Goal: Task Accomplishment & Management: Use online tool/utility

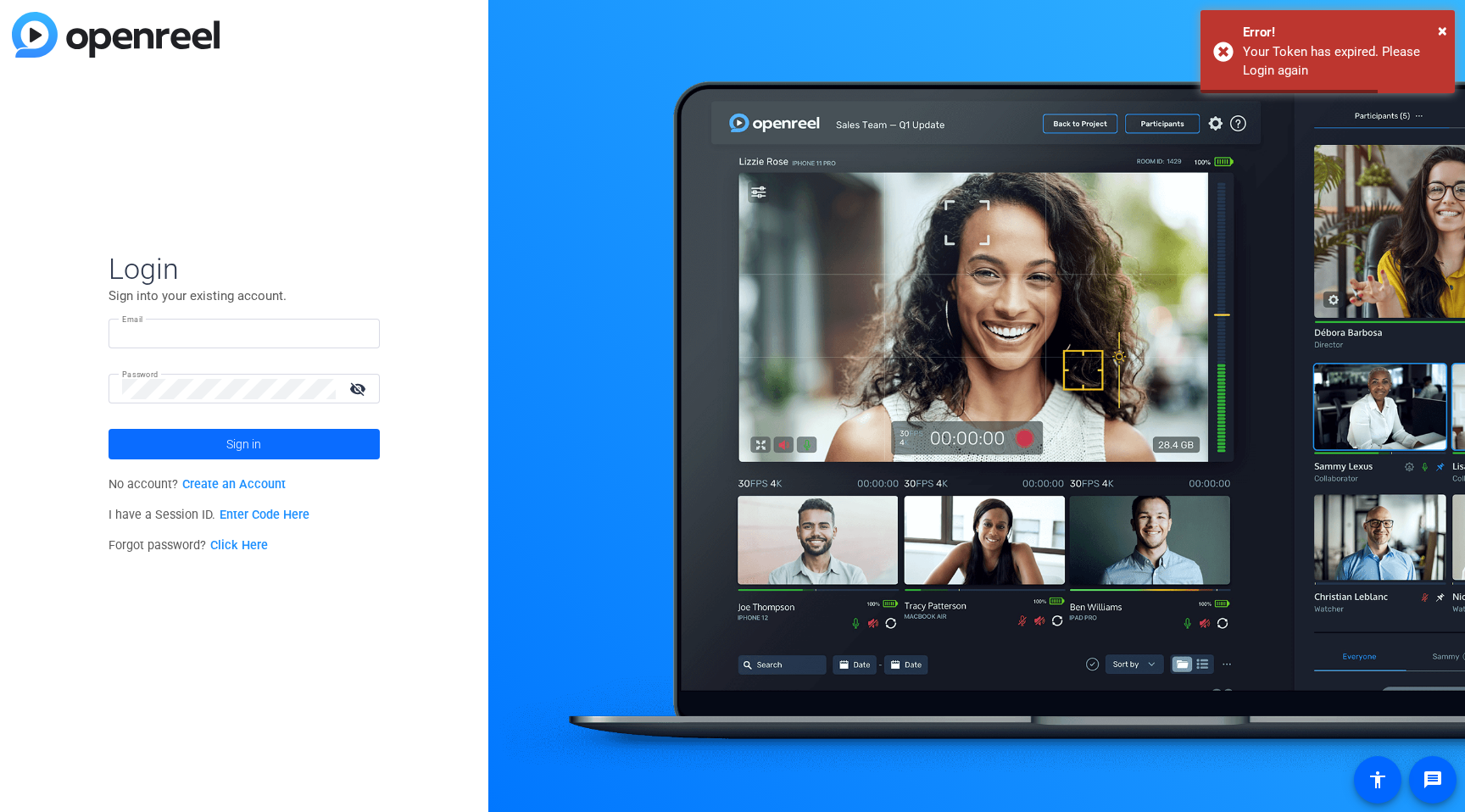
type input "dan@alteredimage.com"
click at [207, 438] on span at bounding box center [244, 444] width 272 height 41
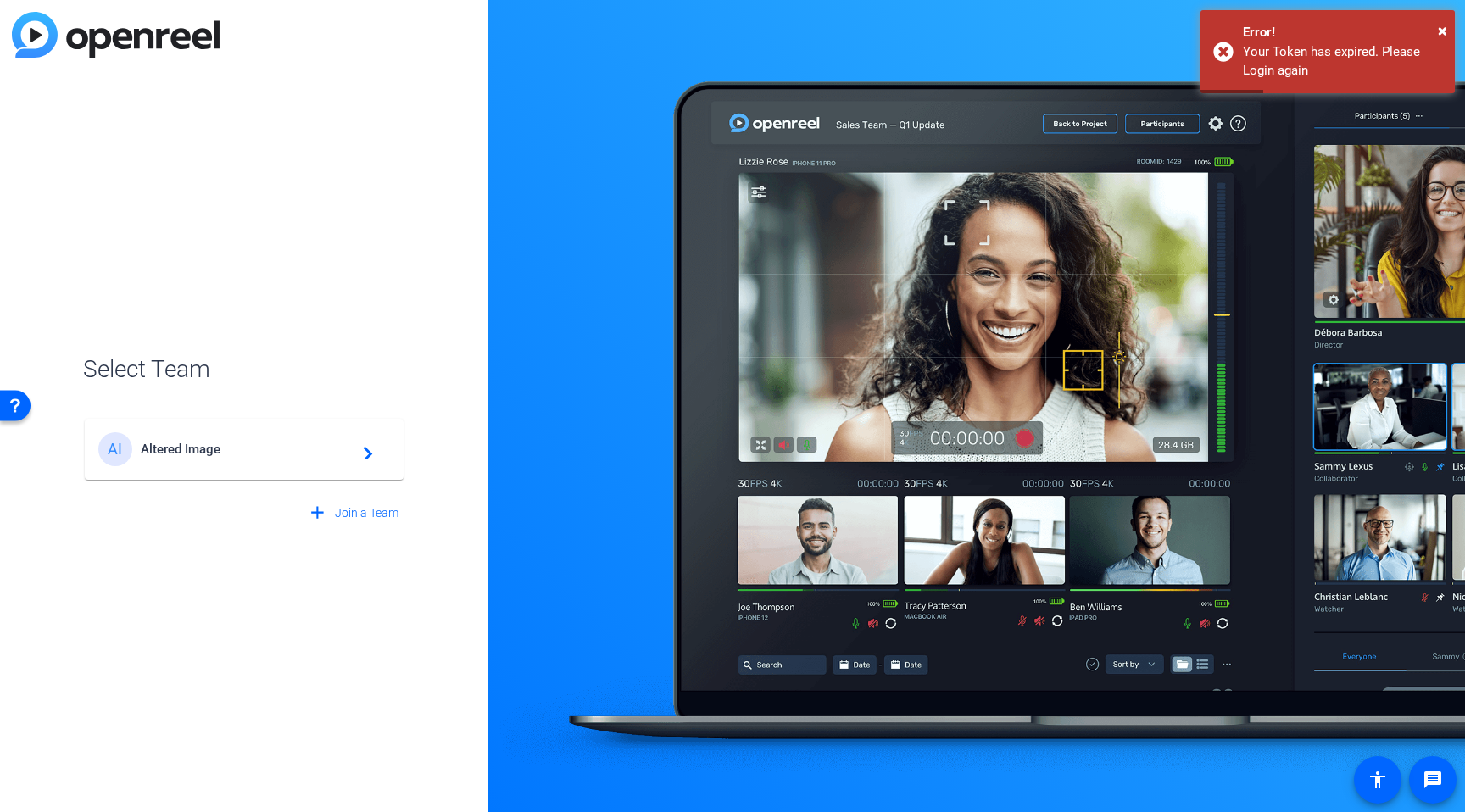
click at [348, 447] on span "Altered Image" at bounding box center [247, 449] width 212 height 15
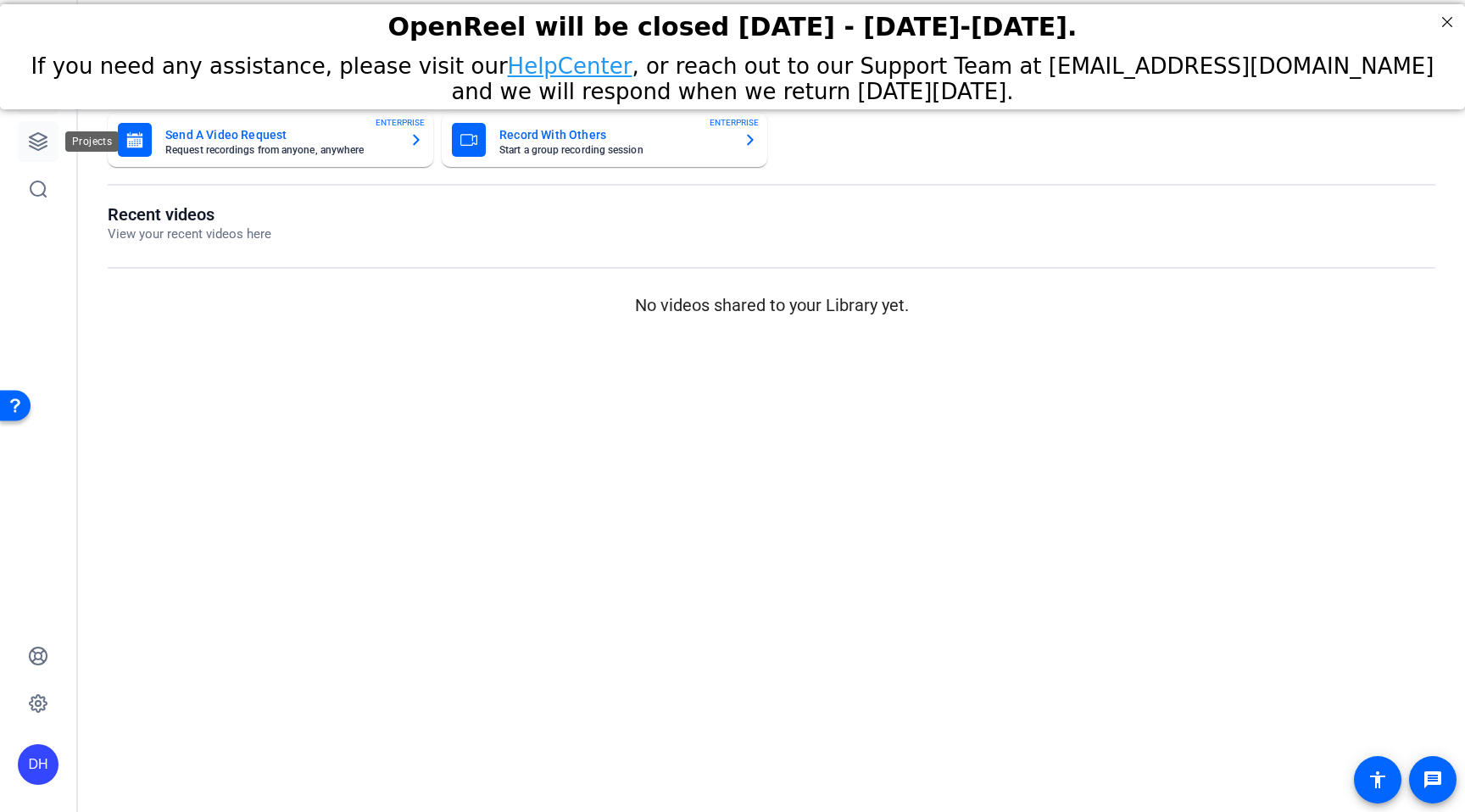
click at [38, 128] on link at bounding box center [38, 142] width 41 height 41
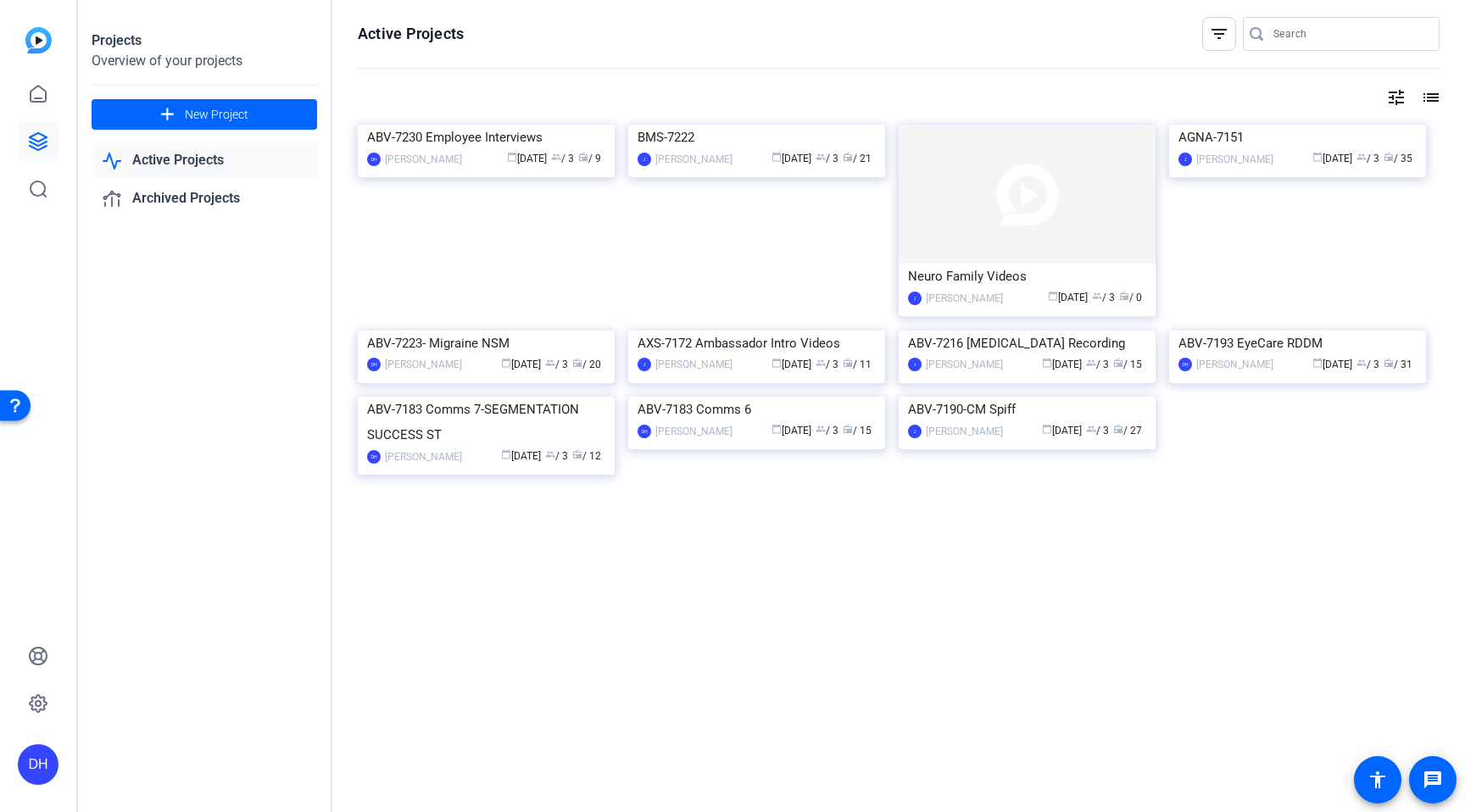
click at [160, 156] on link "Active Projects" at bounding box center [205, 160] width 226 height 35
click at [159, 159] on link "Active Projects" at bounding box center [205, 160] width 226 height 35
click at [37, 88] on icon at bounding box center [38, 94] width 20 height 20
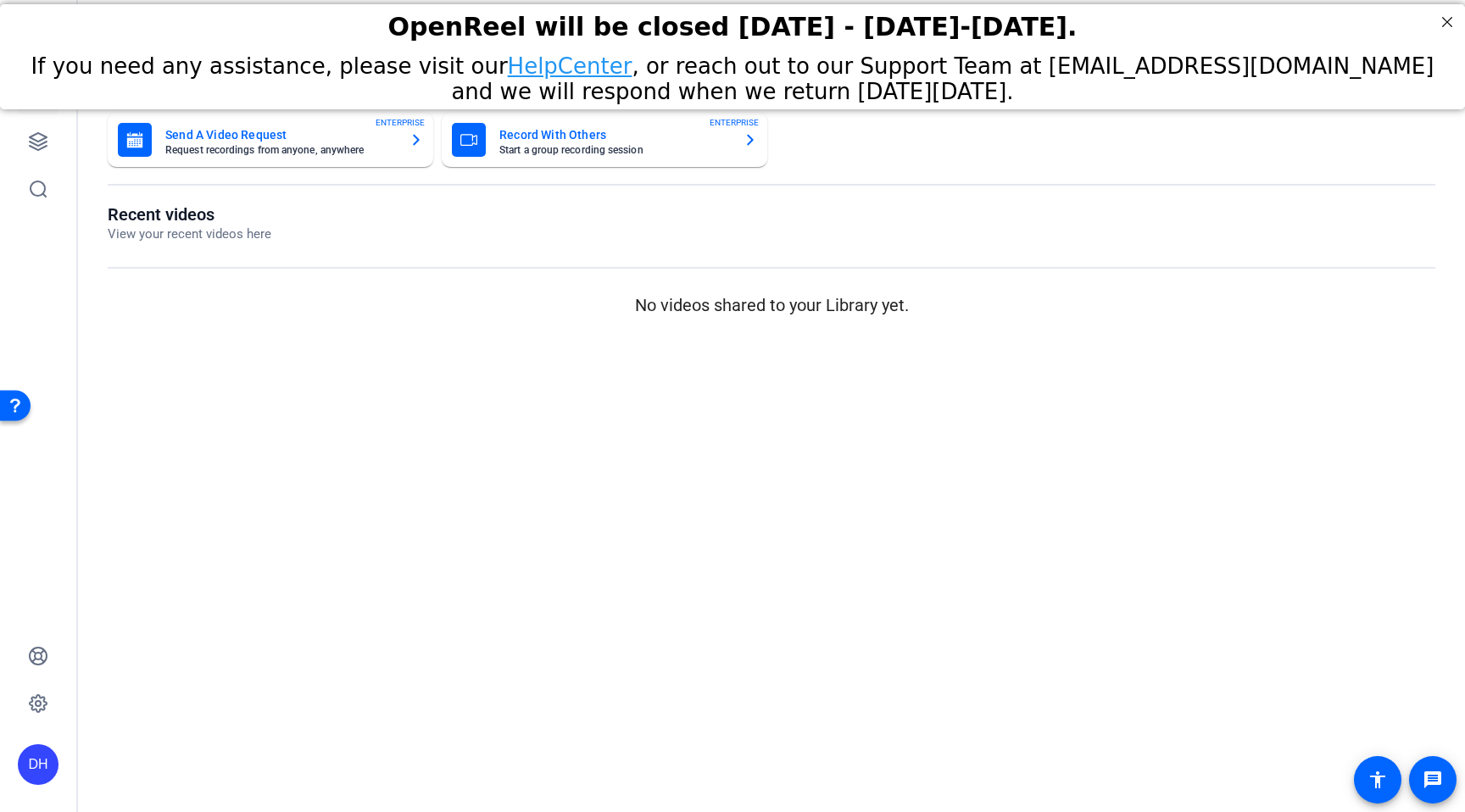
click at [233, 239] on p "View your recent videos here" at bounding box center [189, 234] width 164 height 20
click at [44, 148] on icon at bounding box center [38, 142] width 17 height 17
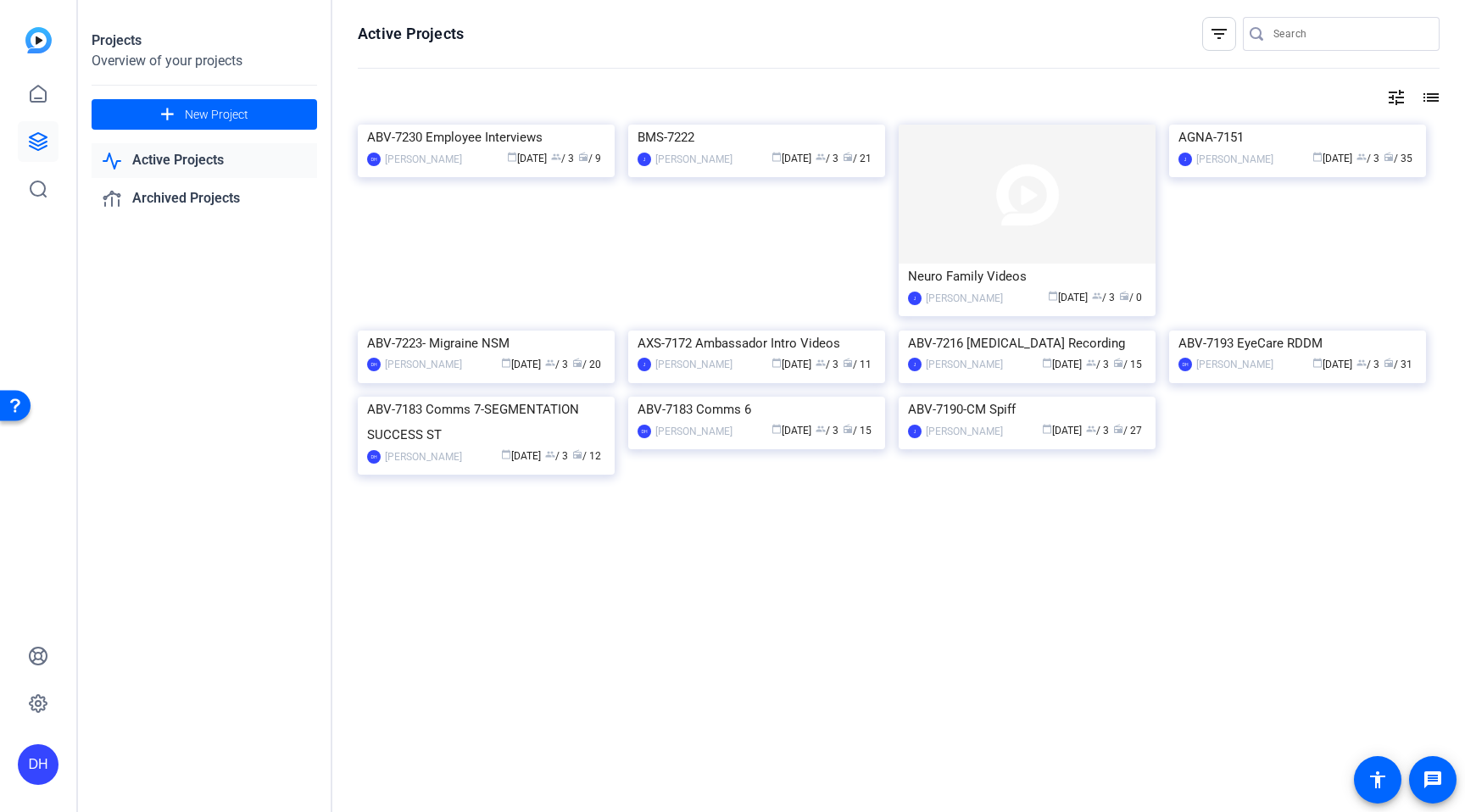
click at [162, 162] on link "Active Projects" at bounding box center [205, 160] width 226 height 35
click at [187, 156] on link "Active Projects" at bounding box center [205, 160] width 226 height 35
click at [449, 168] on div "DH Dan Hoffman calendar_today Aug 06 group / 3 radio / 9" at bounding box center [486, 159] width 239 height 18
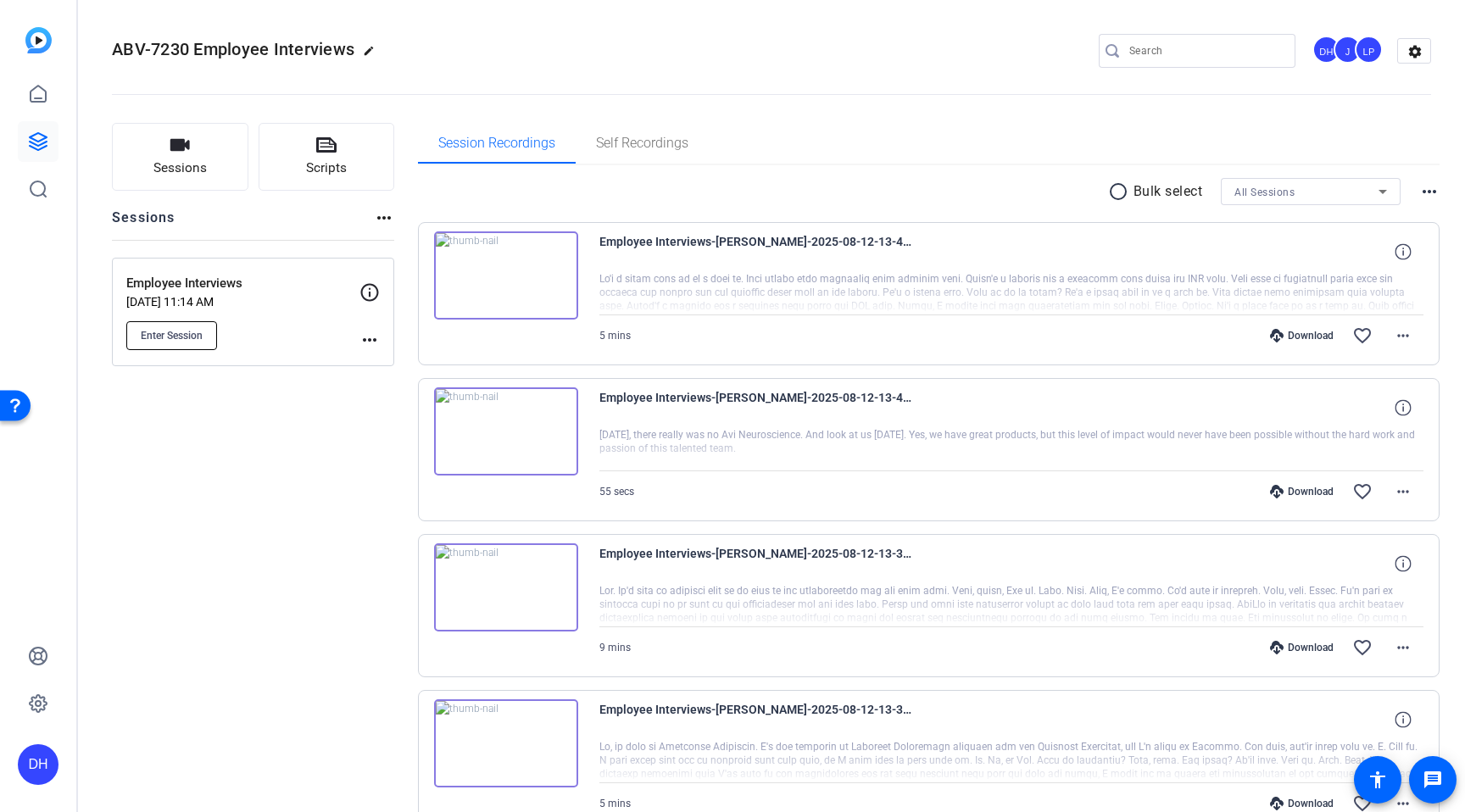
click at [188, 335] on span "Enter Session" at bounding box center [171, 336] width 62 height 14
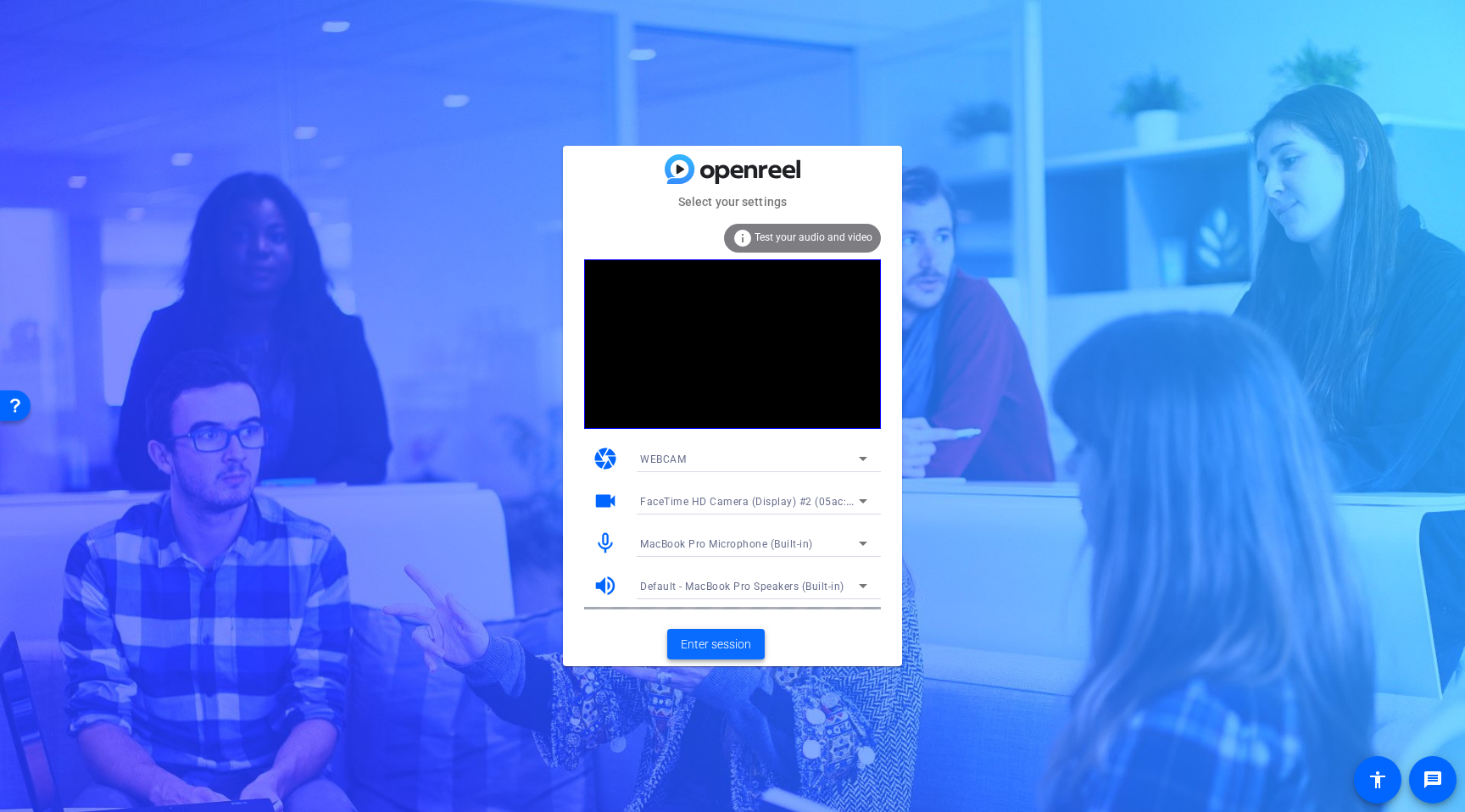
click at [705, 640] on span "Enter session" at bounding box center [716, 644] width 70 height 18
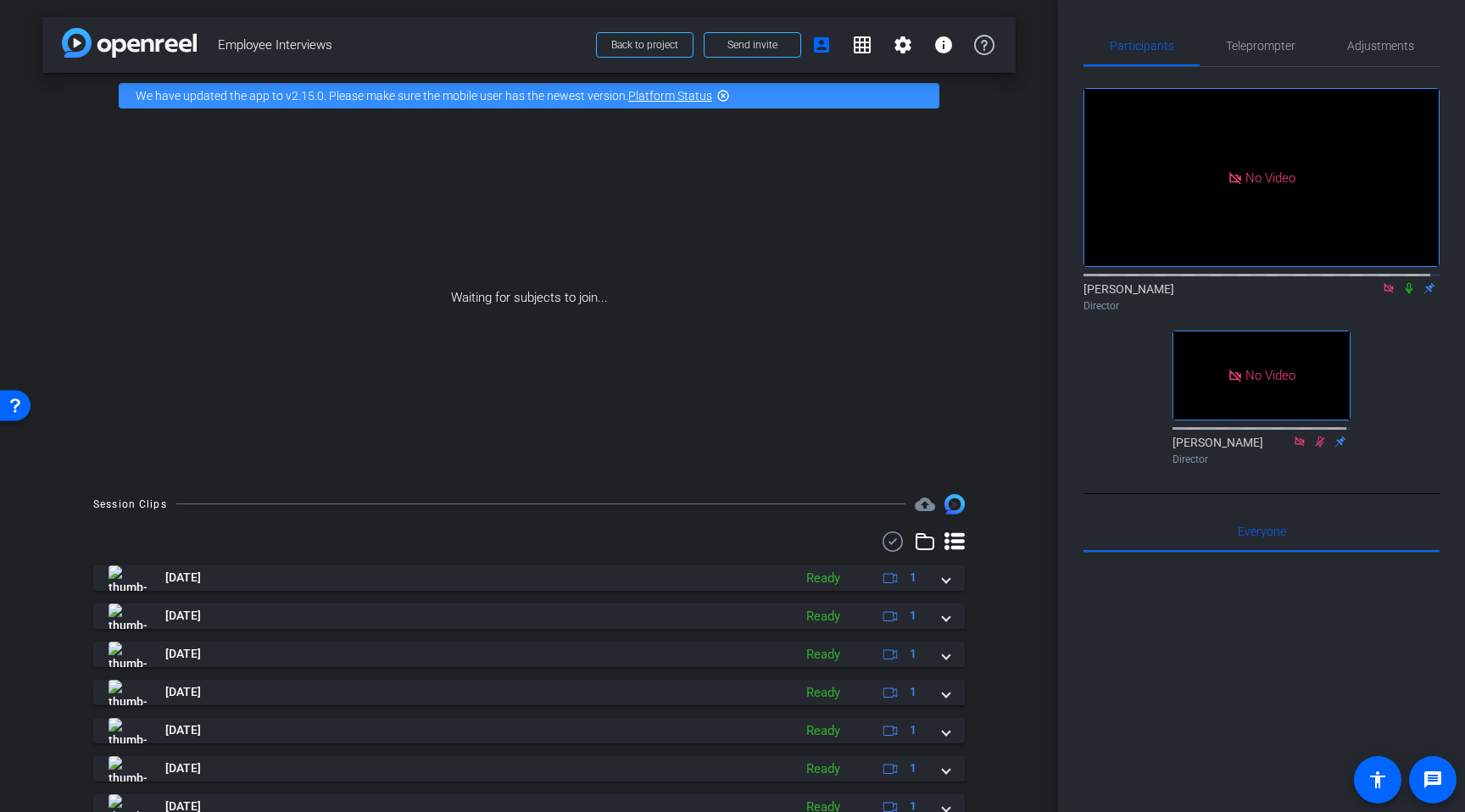
click at [1402, 294] on icon at bounding box center [1409, 288] width 14 height 12
click at [1382, 294] on icon at bounding box center [1389, 288] width 14 height 12
click at [1362, 293] on icon at bounding box center [1368, 288] width 12 height 8
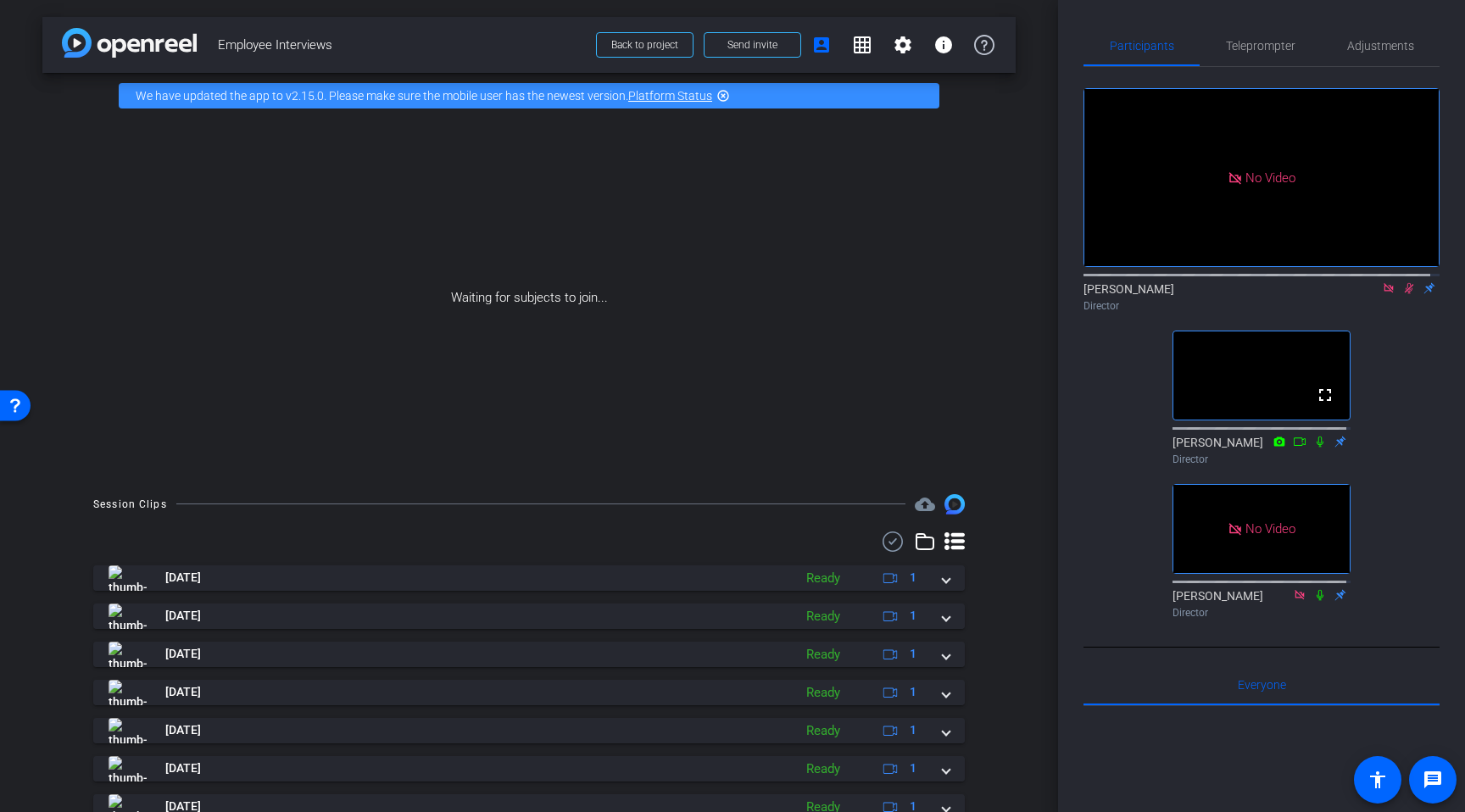
click at [1405, 294] on icon at bounding box center [1409, 288] width 9 height 11
click at [1384, 293] on icon at bounding box center [1388, 288] width 9 height 9
click at [725, 96] on mat-icon "highlight_off" at bounding box center [723, 96] width 14 height 14
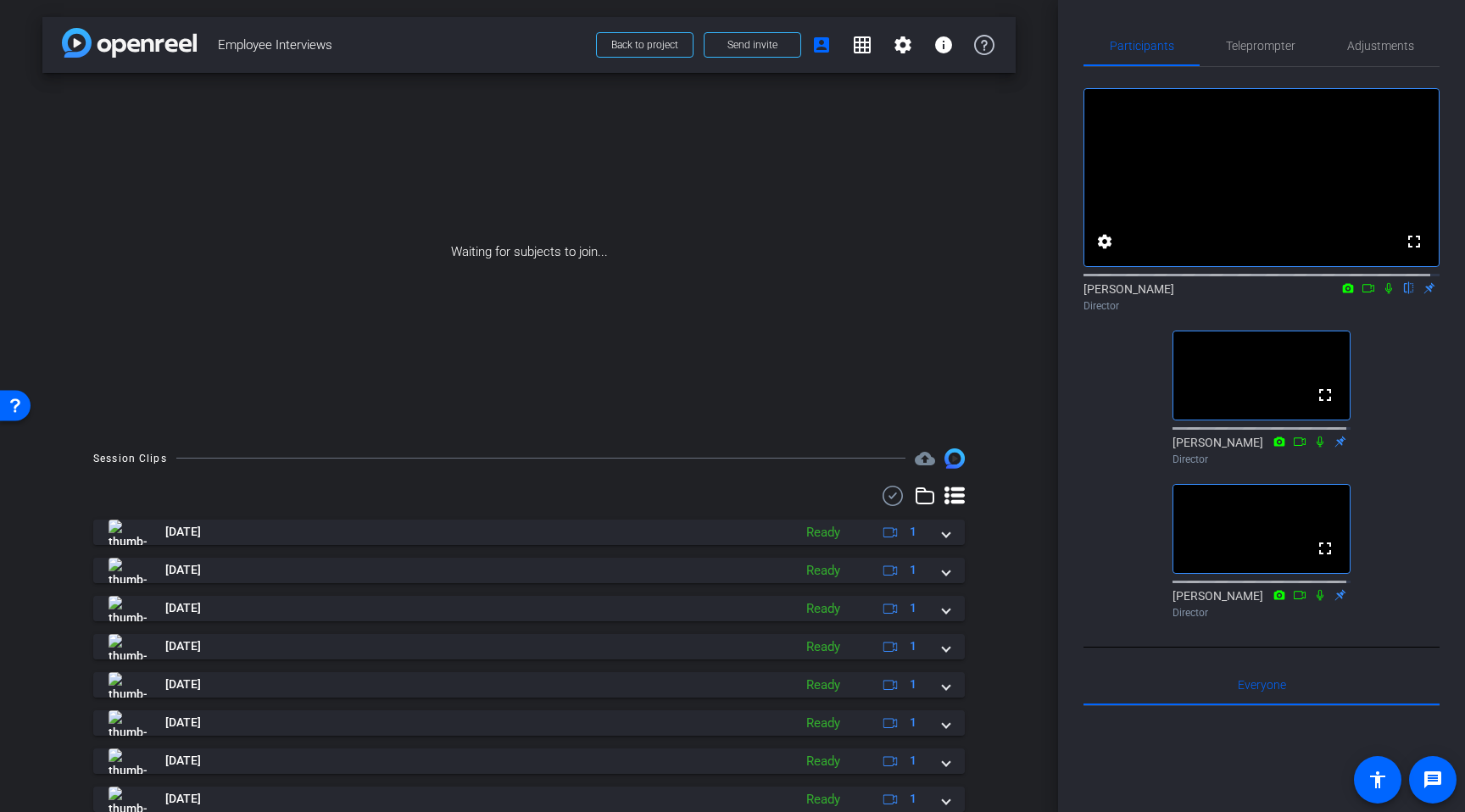
click at [42, 550] on div "Session Clips cloud_upload Aug 12, 2025 Ready 1 Aug 12, 2025 Ready 1 Aug 12, 20…" at bounding box center [529, 679] width 974 height 462
click at [627, 44] on span "Back to project" at bounding box center [644, 45] width 67 height 12
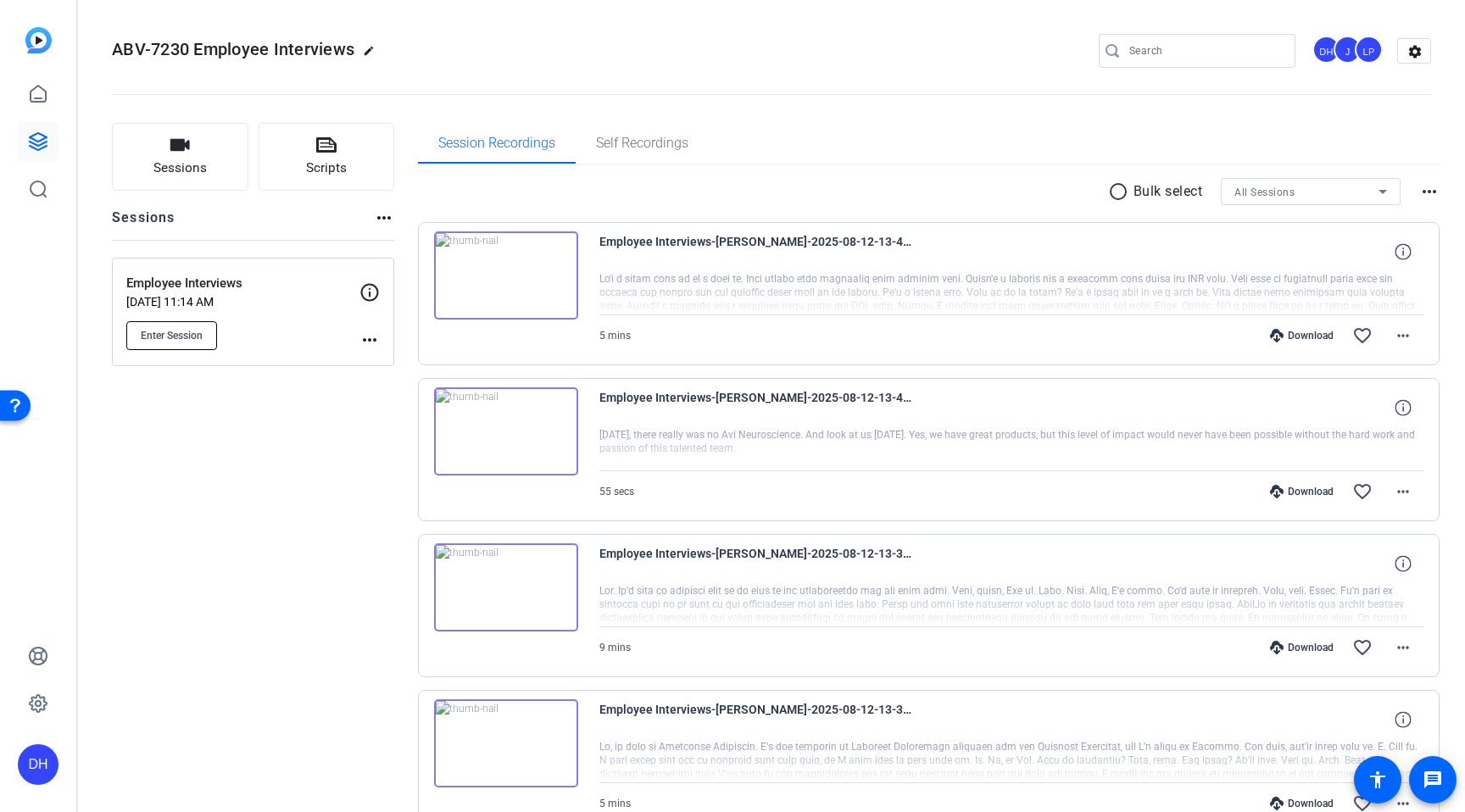
click at [186, 333] on span "Enter Session" at bounding box center [171, 336] width 62 height 14
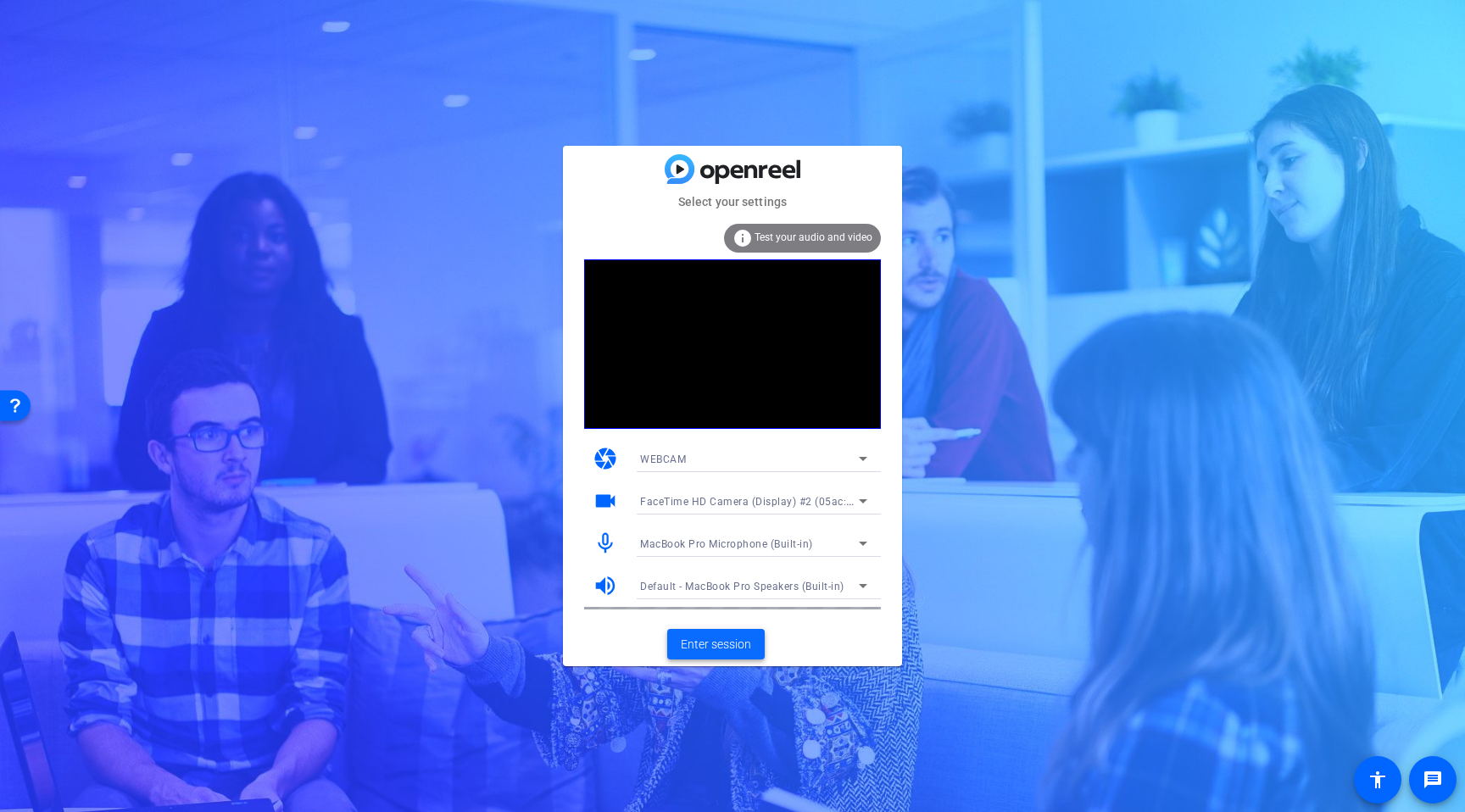
click at [735, 646] on span "Enter session" at bounding box center [716, 644] width 70 height 18
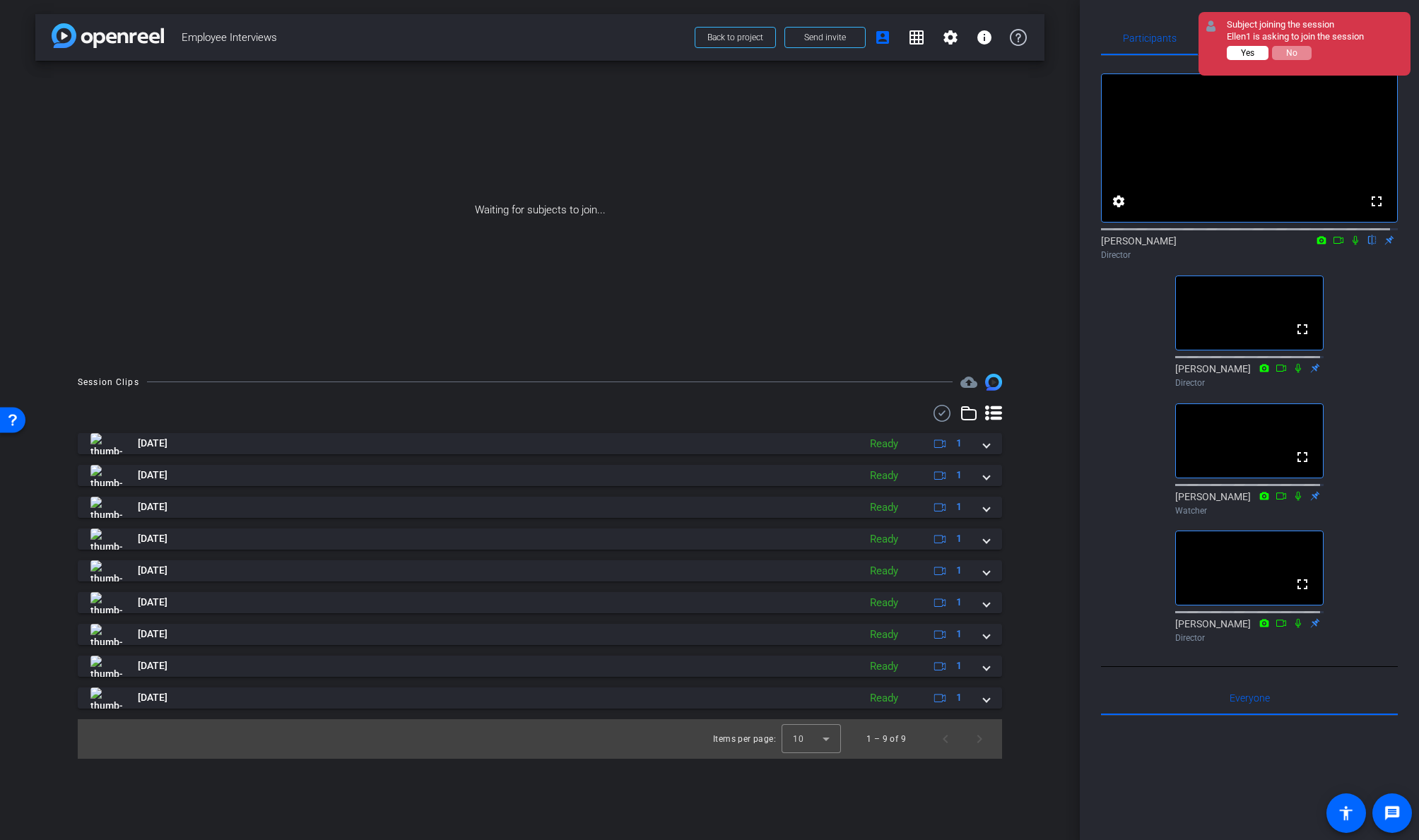
click at [1220, 51] on span "Yes" at bounding box center [1247, 53] width 13 height 10
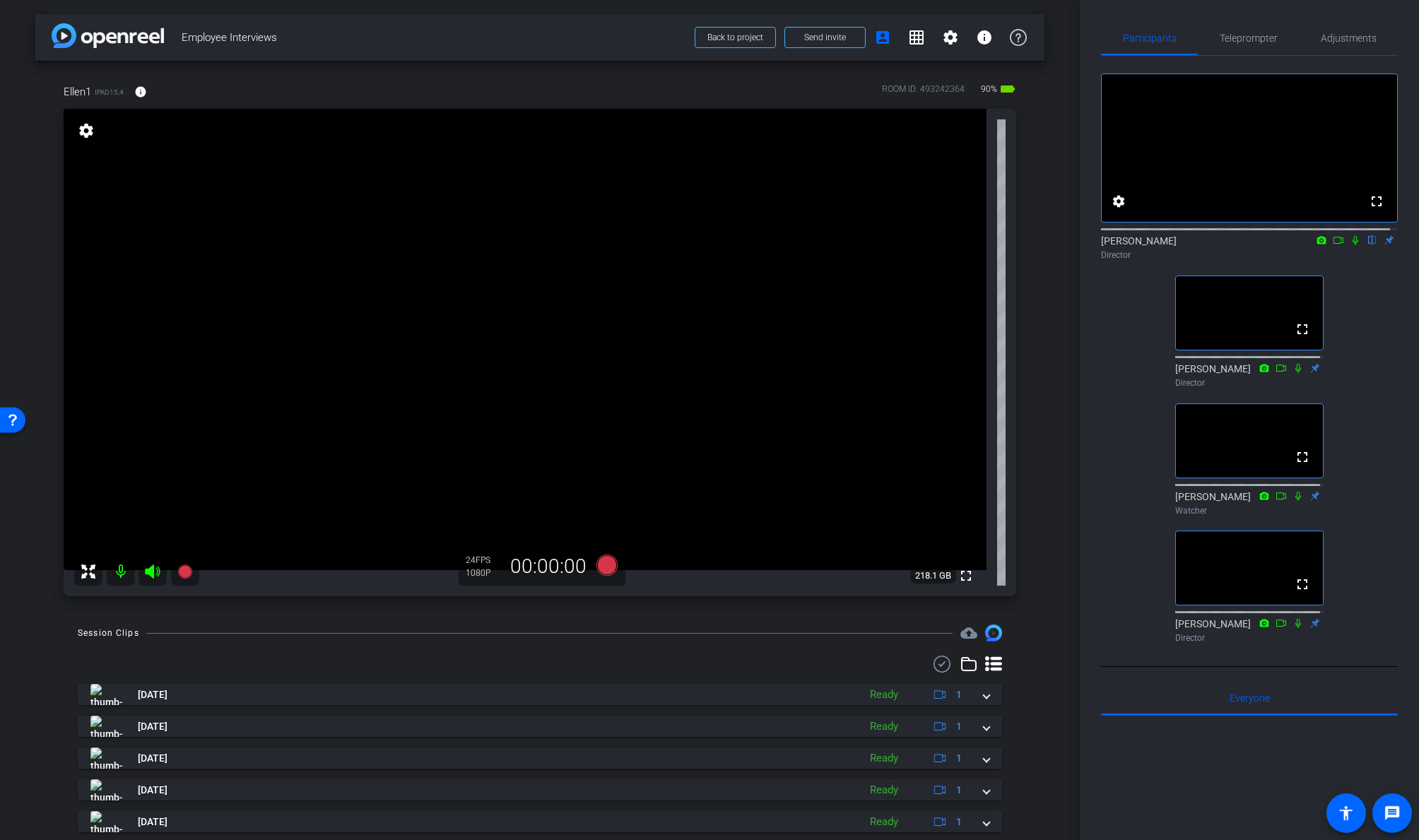
click at [91, 130] on mat-icon "settings" at bounding box center [86, 131] width 20 height 17
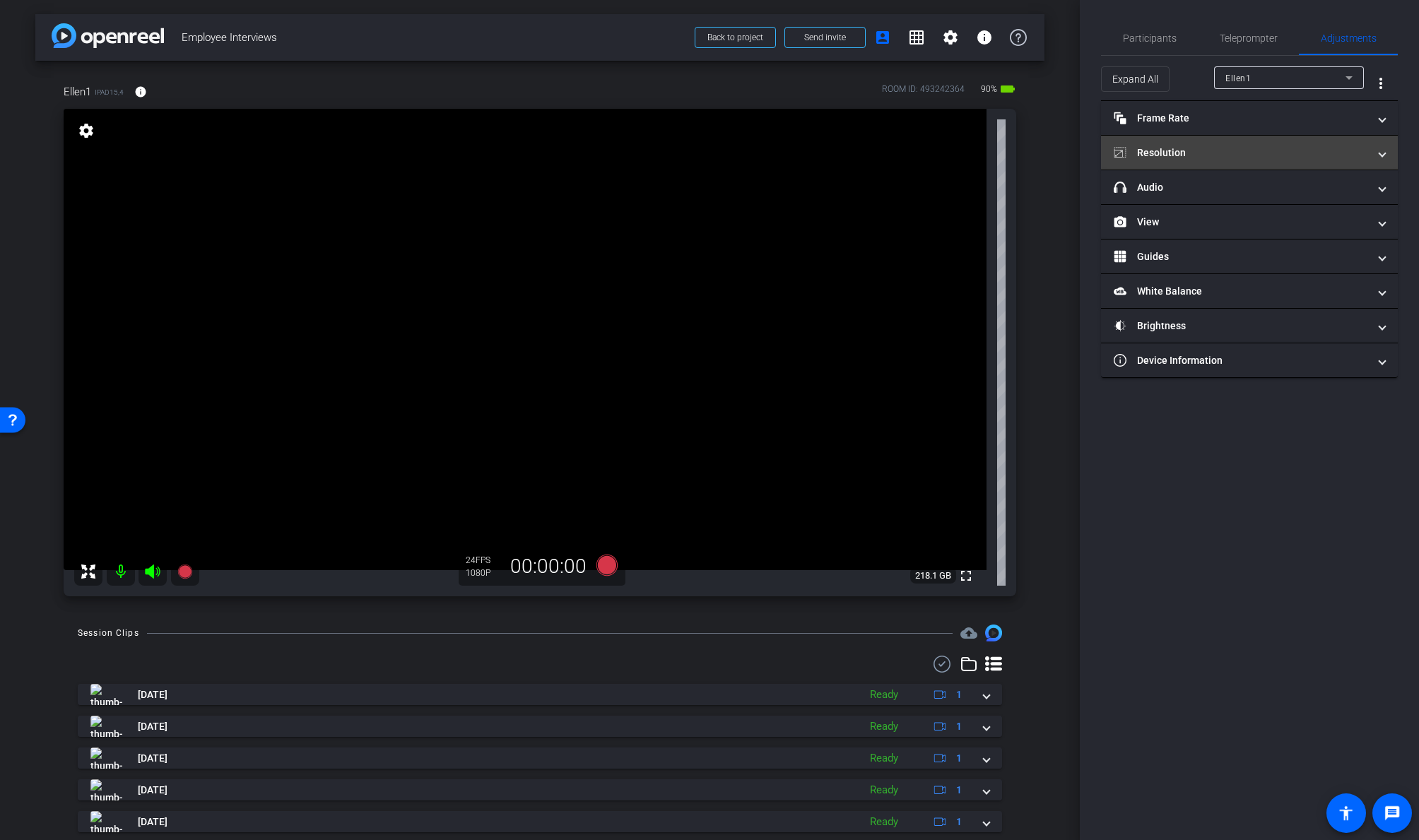
click at [1139, 144] on mat-expansion-panel-header "Resolution" at bounding box center [1249, 153] width 297 height 34
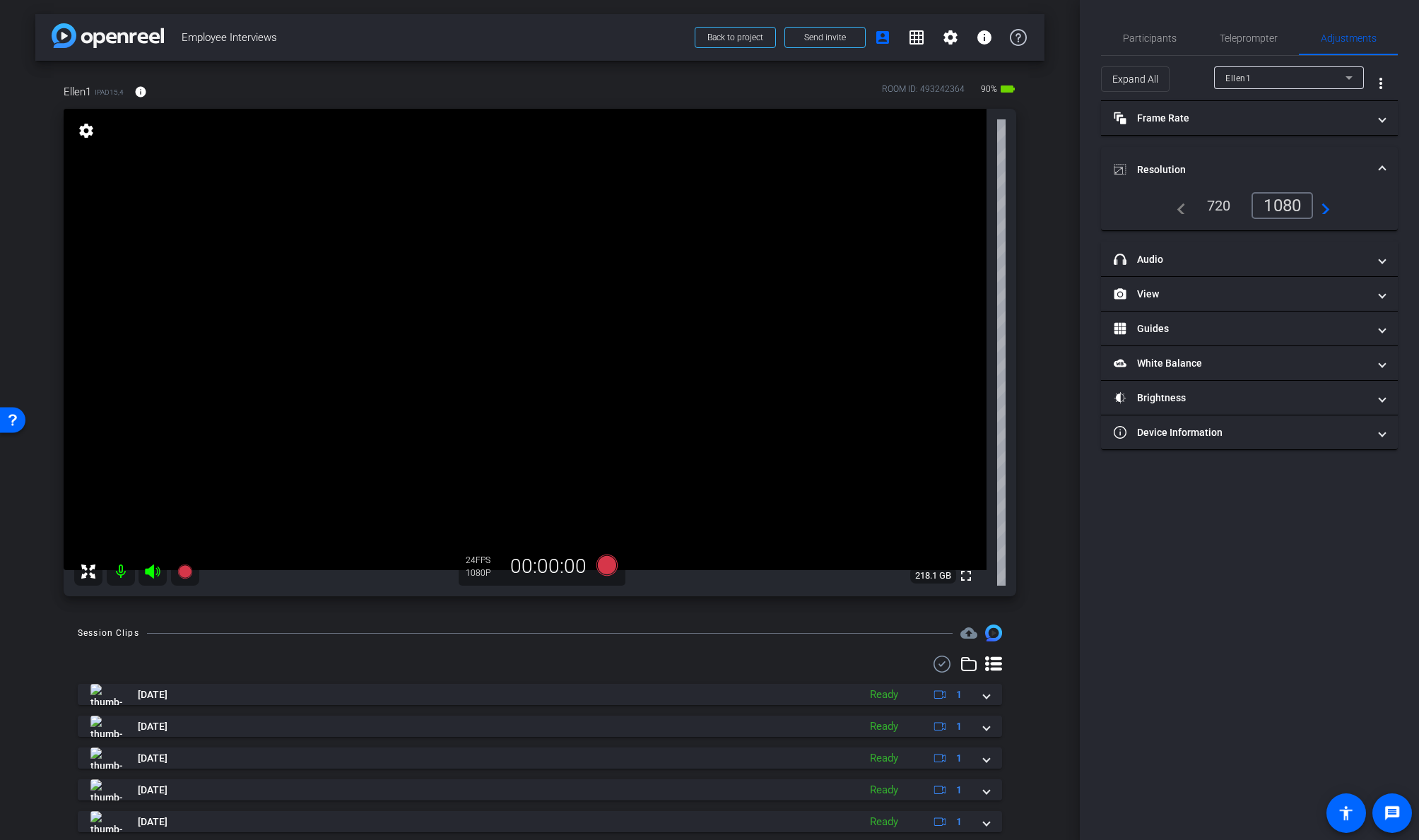
click at [1178, 515] on div "Participants Teleprompter Adjustments settings Dan Hoffman flip Director Linda …" at bounding box center [1249, 420] width 339 height 840
click at [1152, 39] on span "Participants" at bounding box center [1149, 38] width 54 height 10
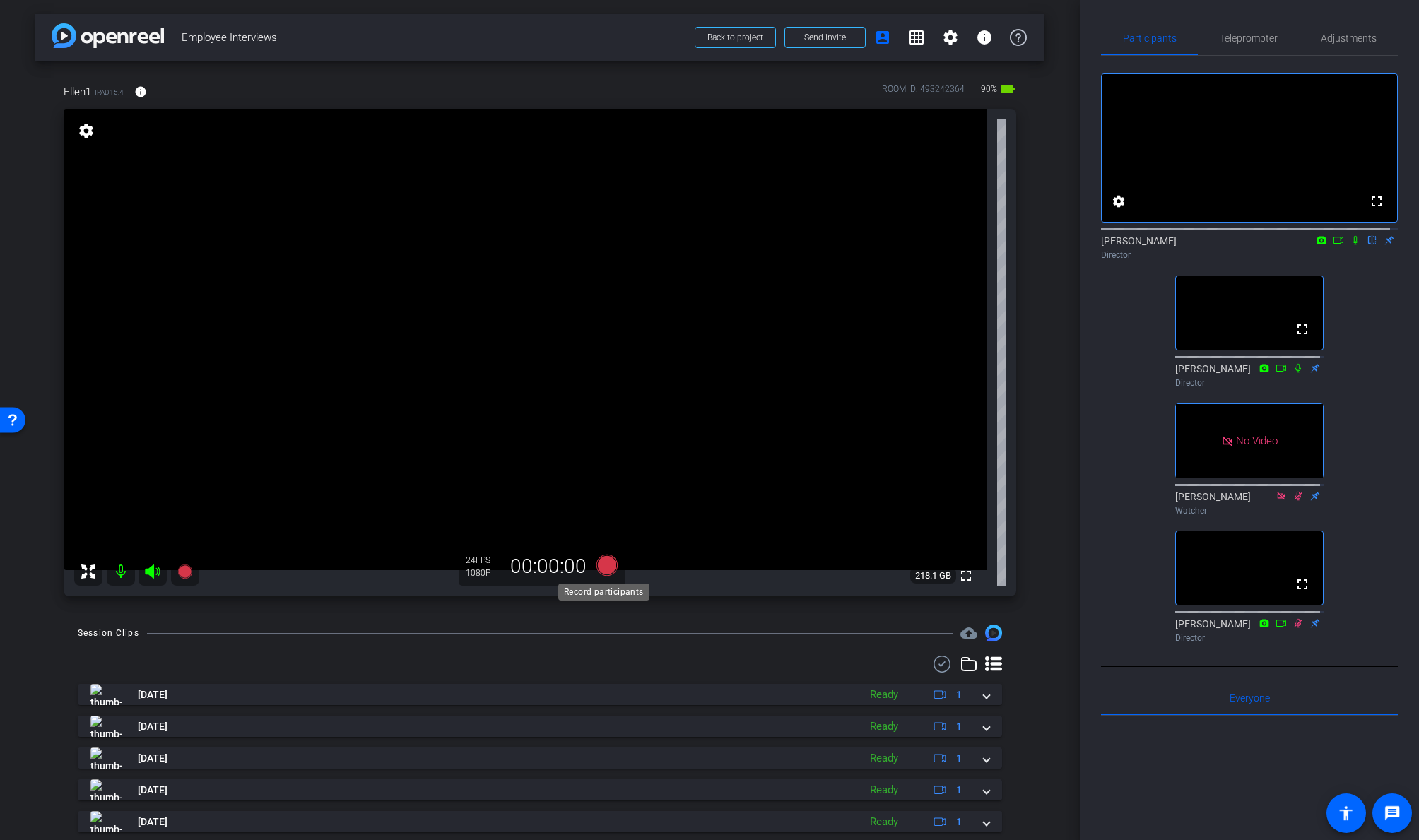
click at [605, 564] on icon at bounding box center [607, 565] width 21 height 21
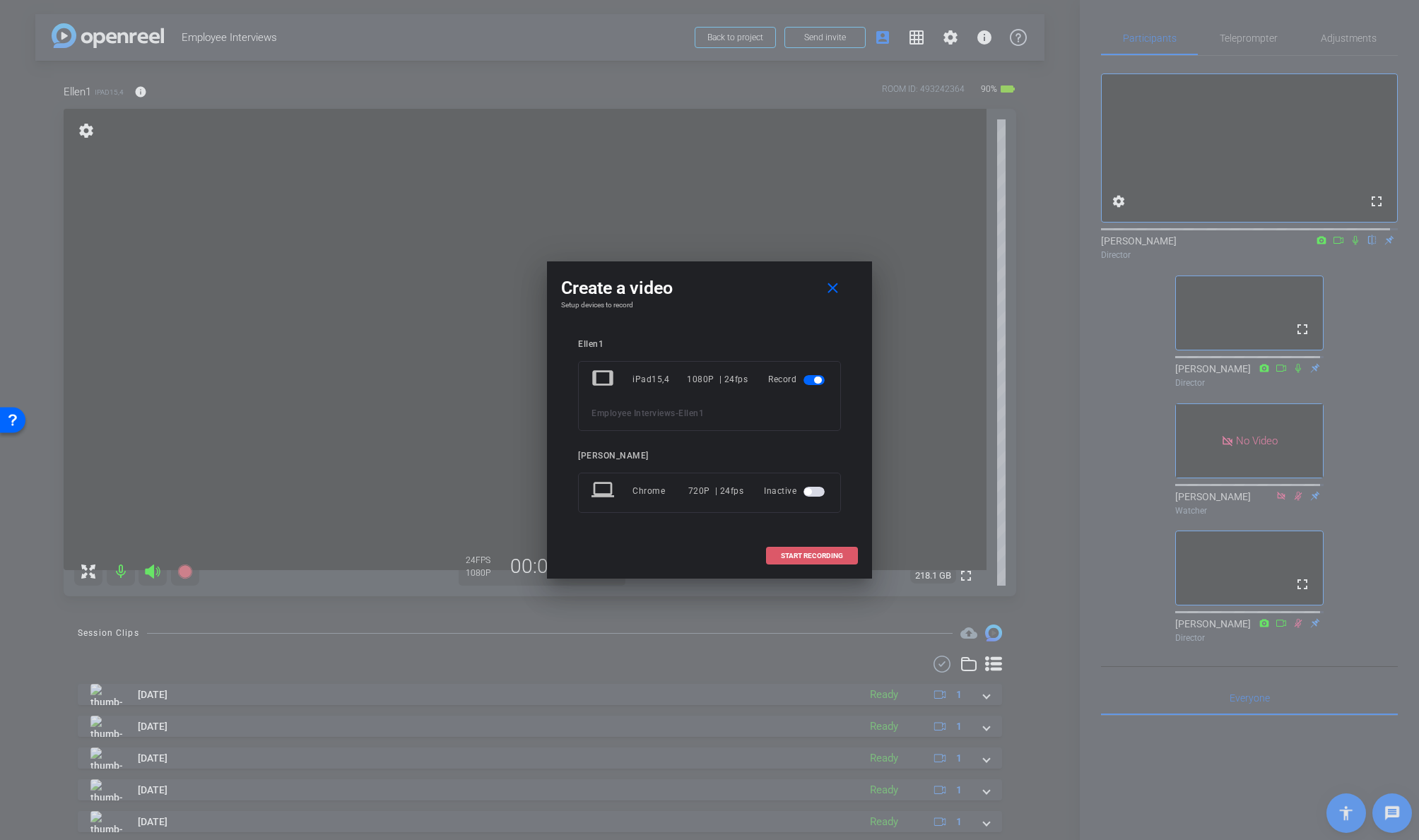
click at [818, 553] on span "START RECORDING" at bounding box center [812, 556] width 62 height 7
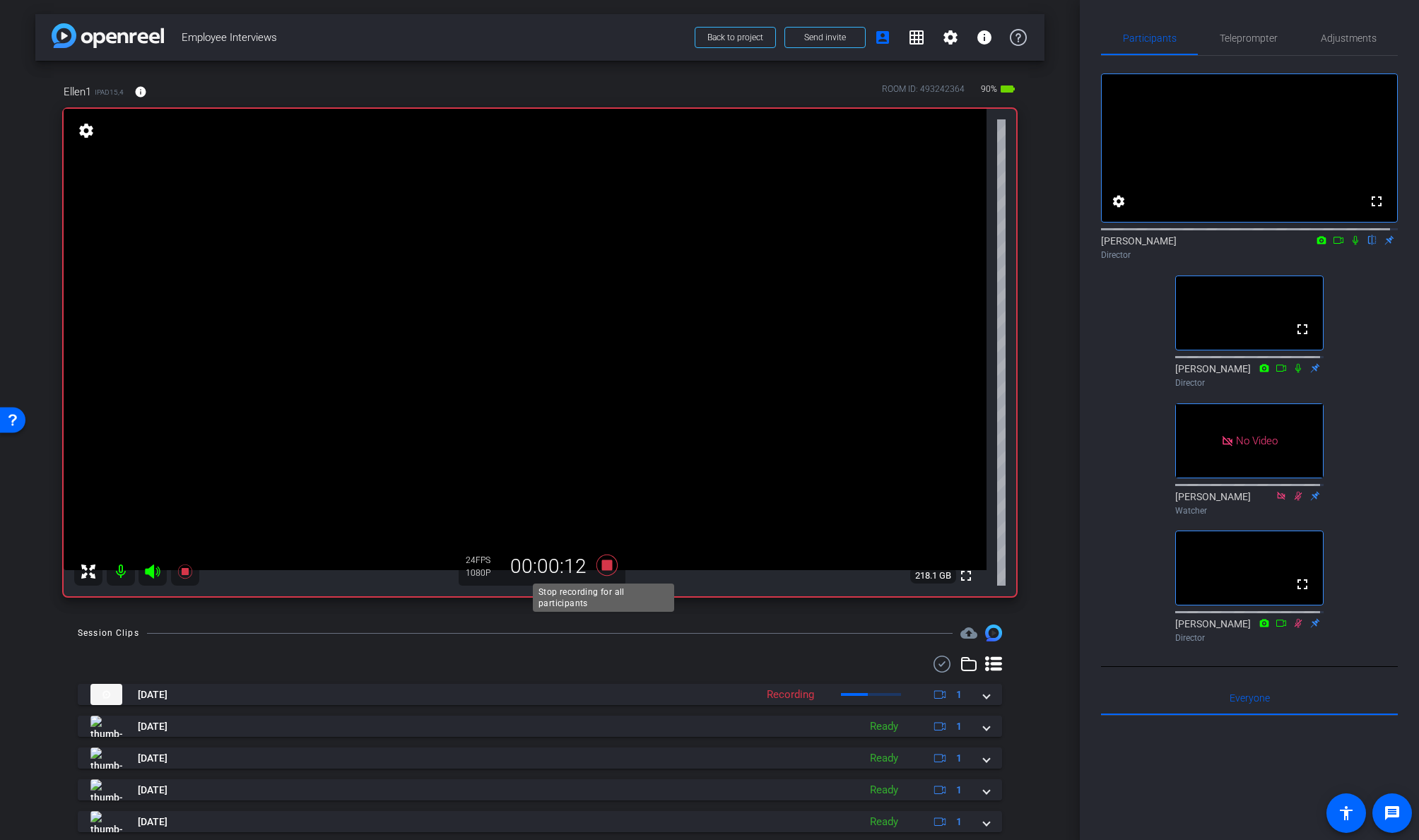
click at [603, 561] on icon at bounding box center [607, 565] width 21 height 21
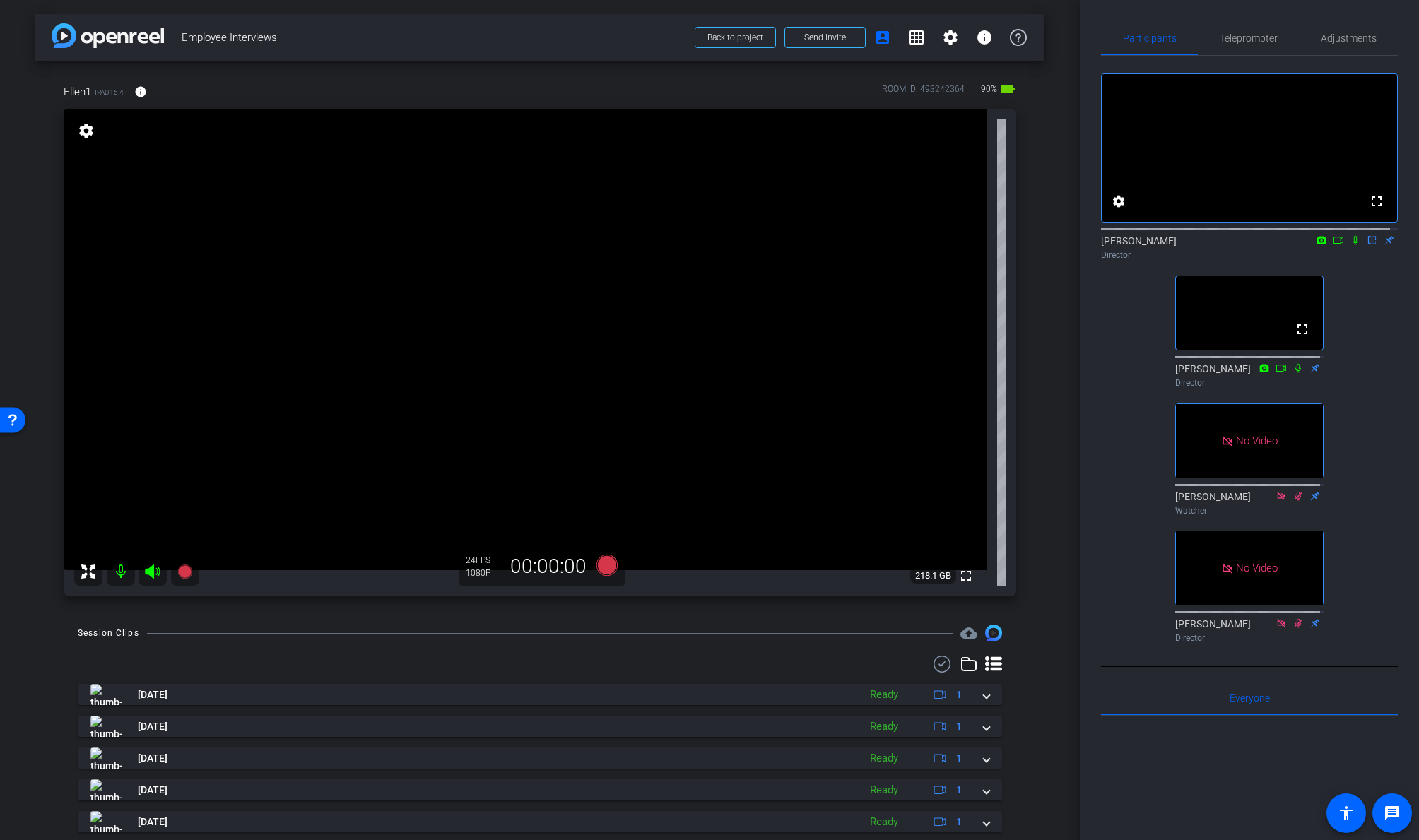
click at [1220, 245] on icon at bounding box center [1355, 240] width 6 height 9
click at [1220, 244] on icon at bounding box center [1338, 240] width 10 height 7
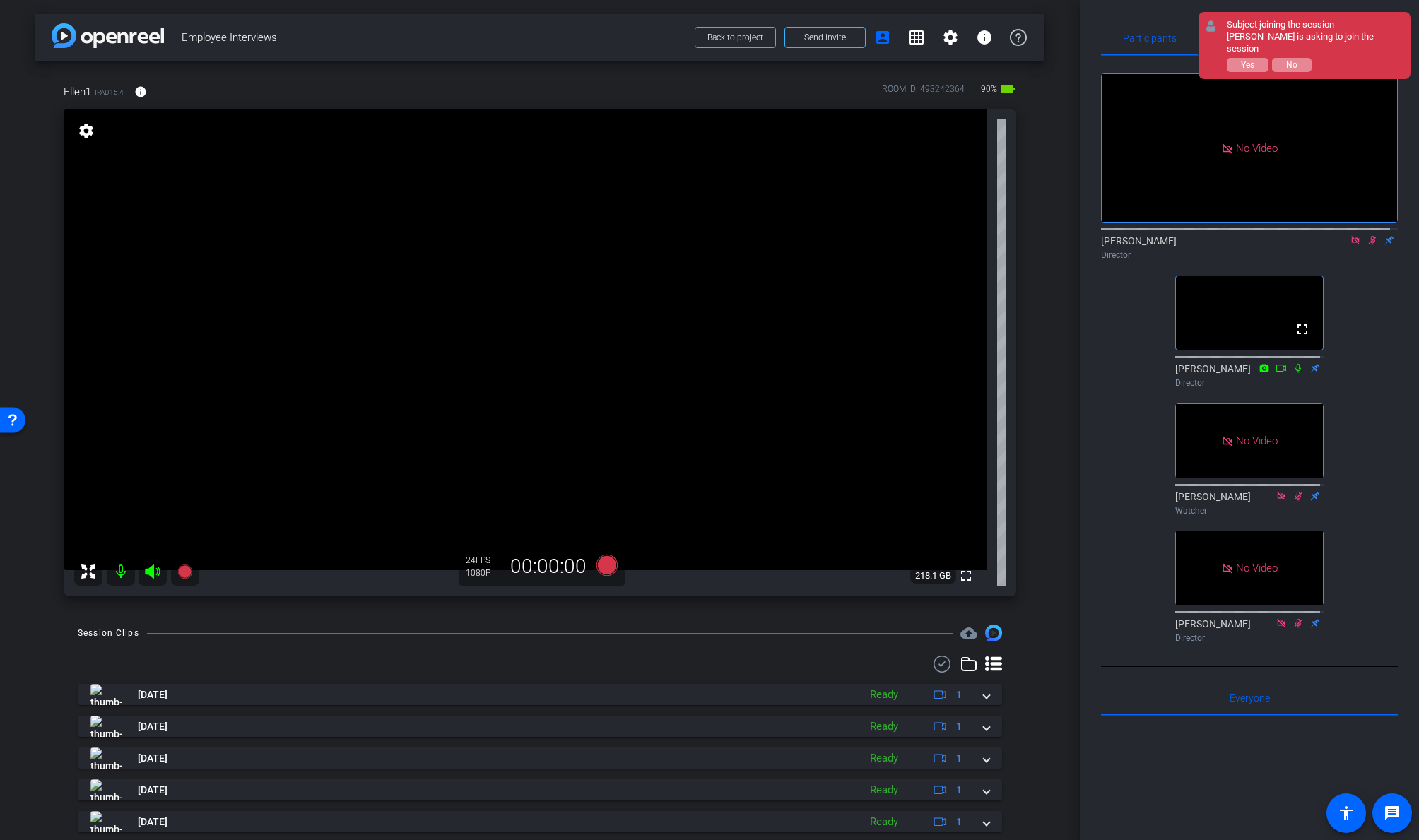
click at [1220, 245] on icon at bounding box center [1372, 240] width 11 height 10
click at [1220, 64] on button "No" at bounding box center [1292, 65] width 40 height 14
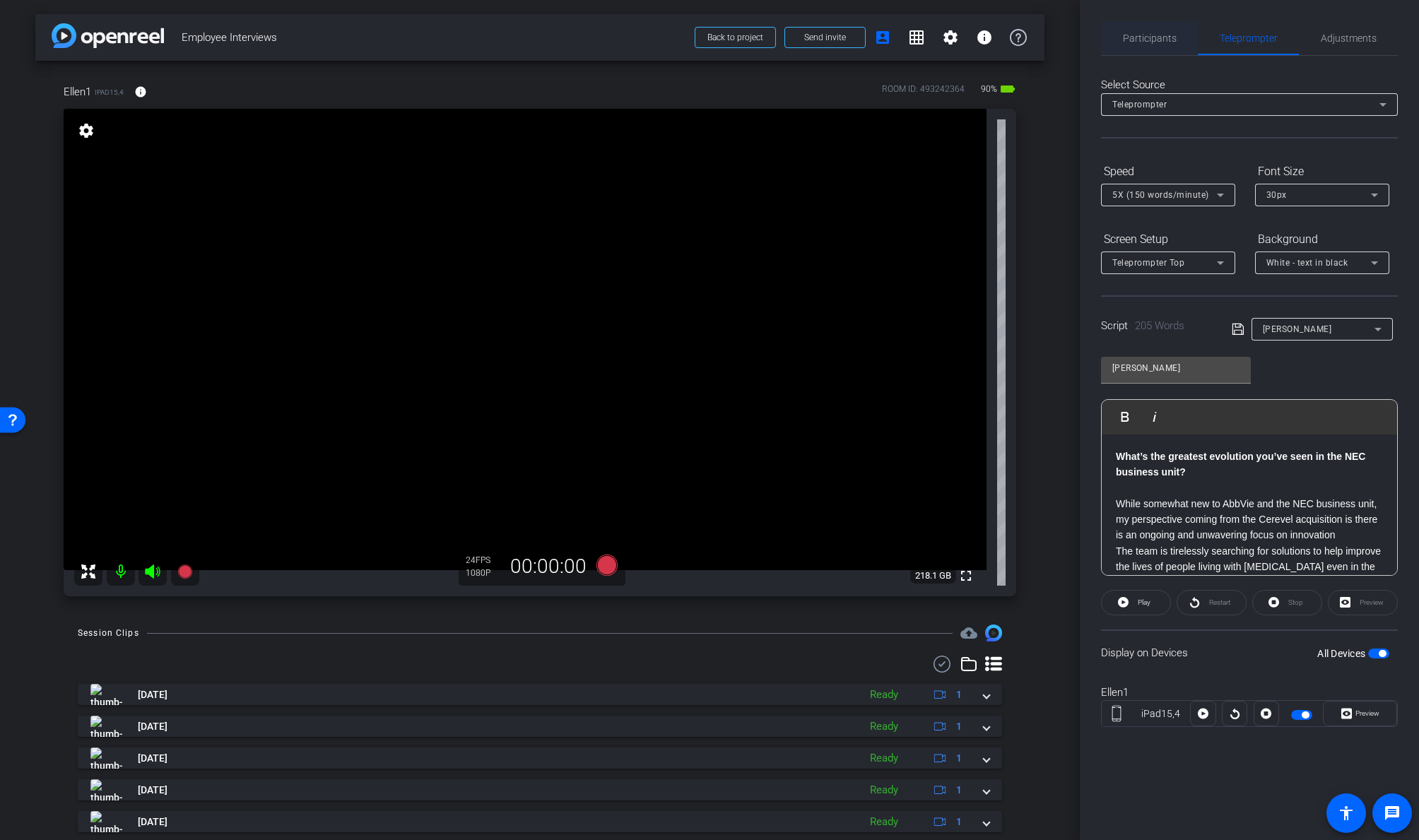
click at [1154, 40] on span "Participants" at bounding box center [1149, 38] width 54 height 10
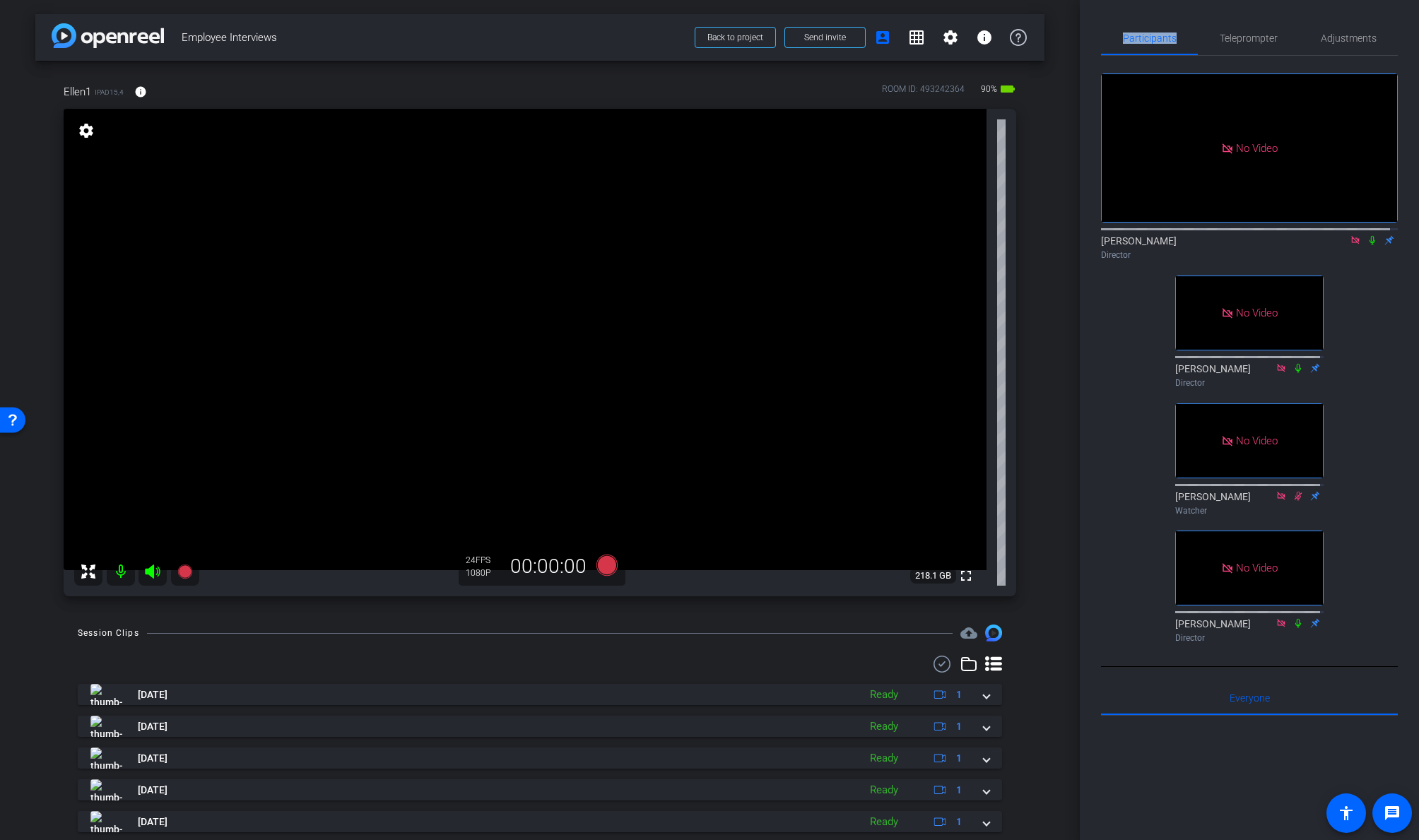
click at [1220, 236] on icon at bounding box center [1372, 240] width 6 height 9
click at [1220, 235] on icon at bounding box center [1372, 240] width 11 height 10
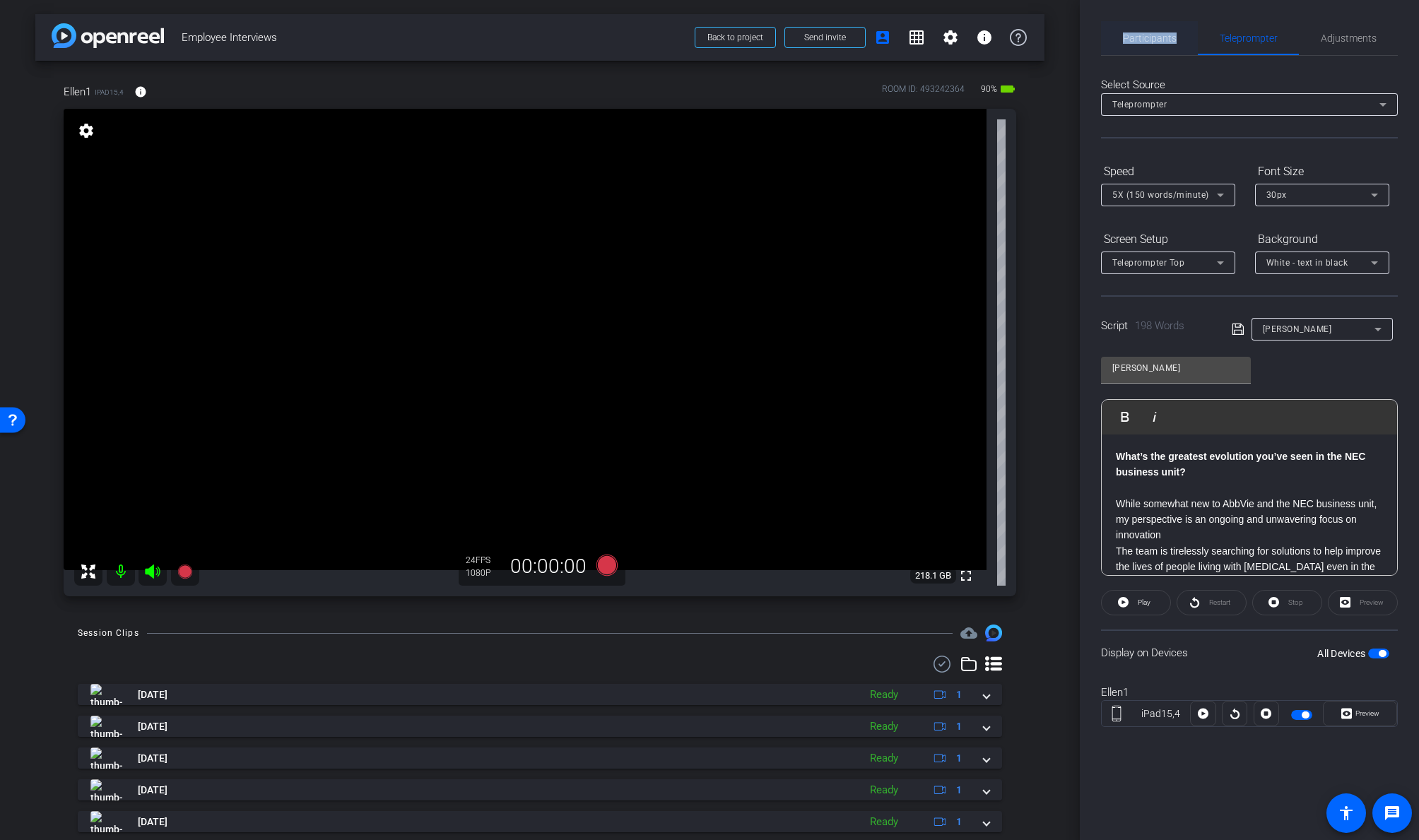
click at [1156, 36] on span "Participants" at bounding box center [1149, 38] width 54 height 10
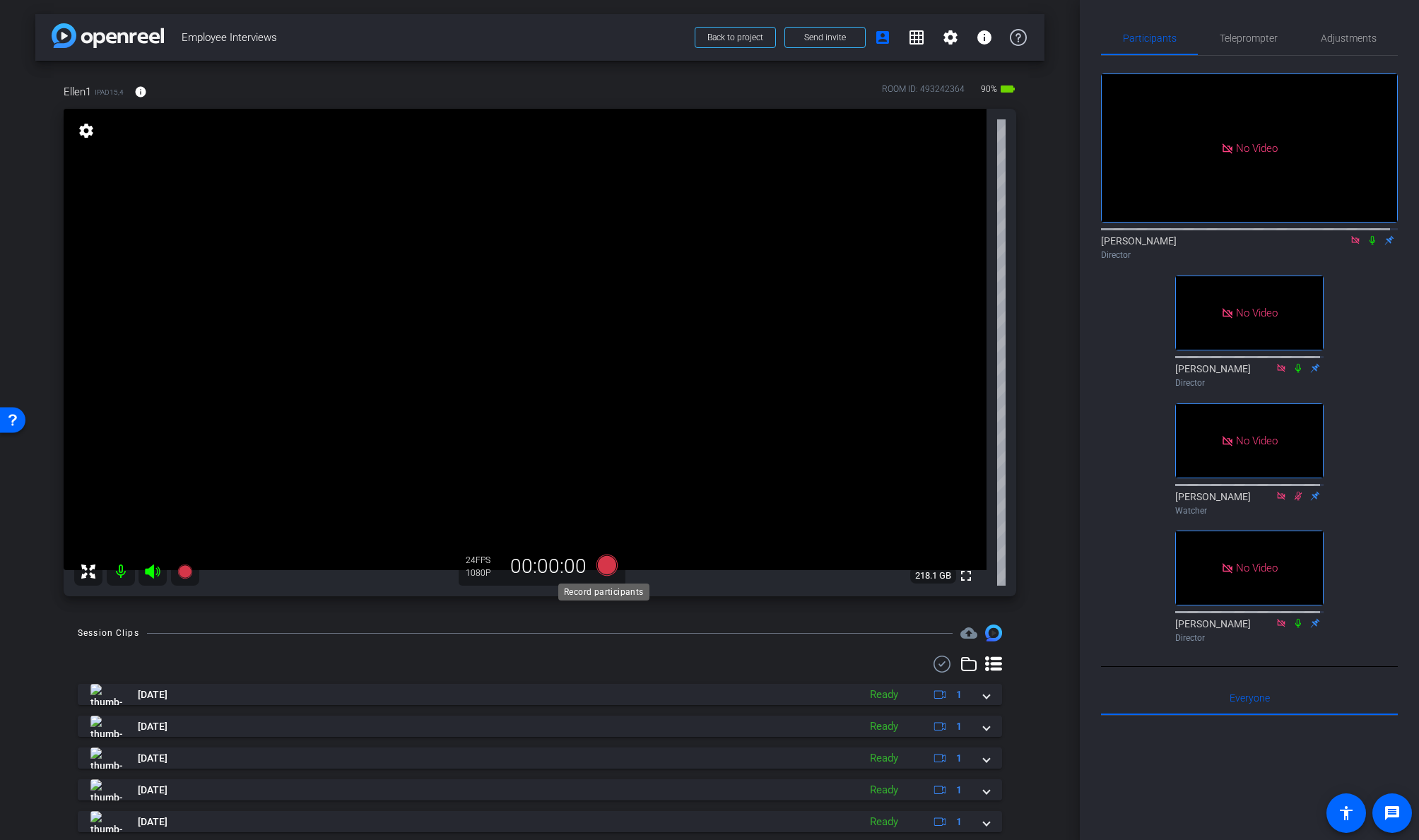
click at [603, 563] on icon at bounding box center [607, 565] width 21 height 21
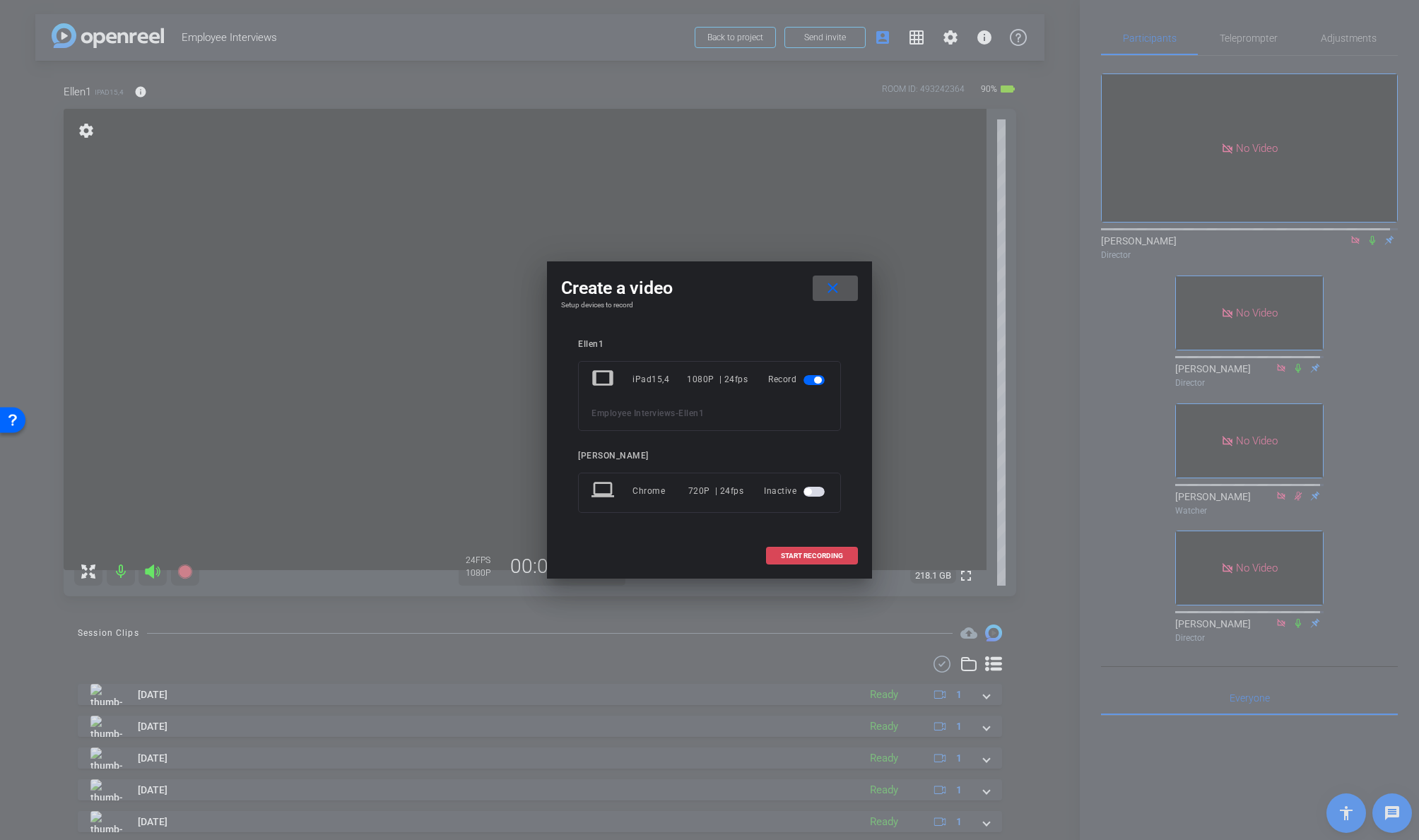
click at [806, 552] on span "START RECORDING" at bounding box center [812, 556] width 62 height 7
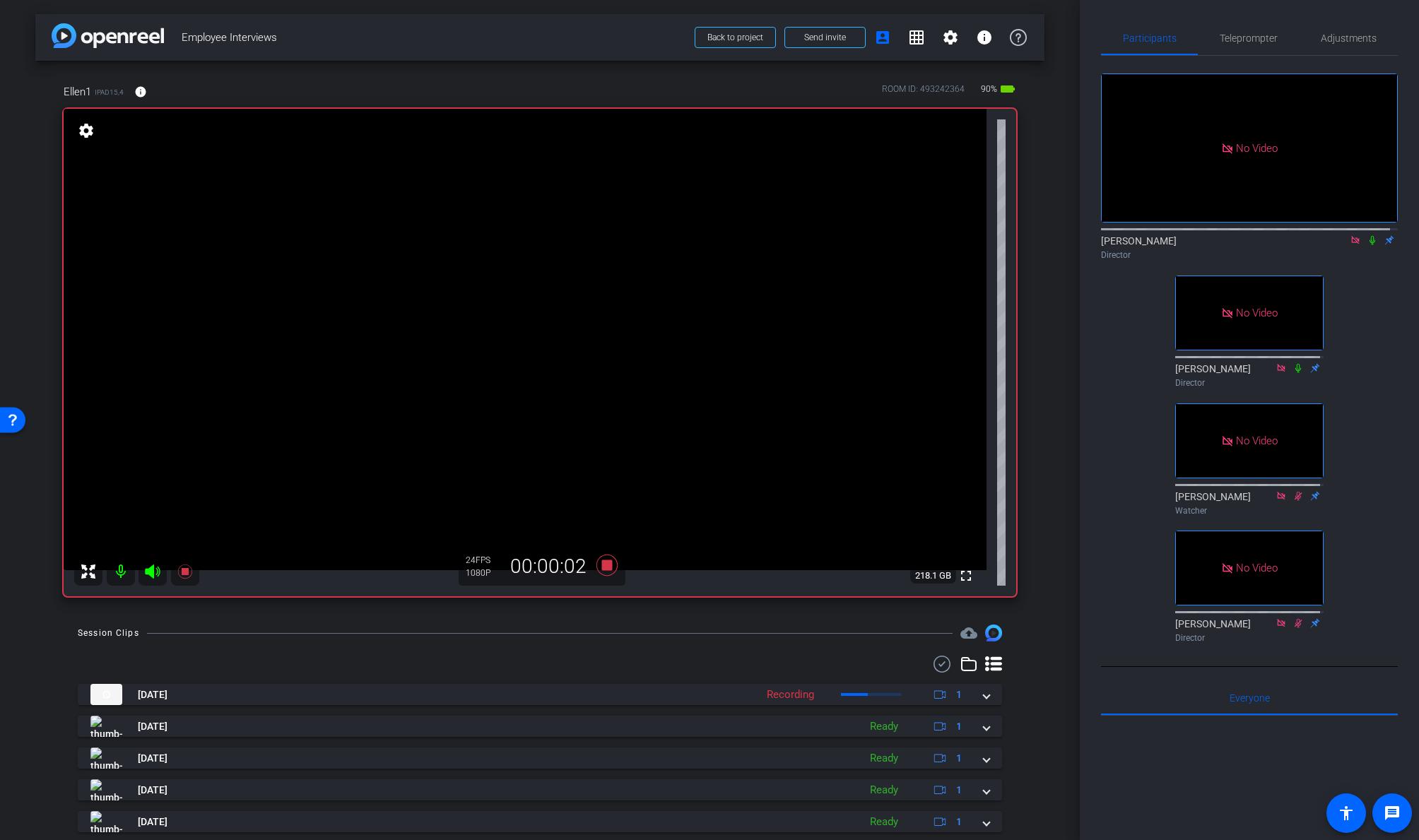
click at [1220, 236] on icon at bounding box center [1372, 240] width 6 height 9
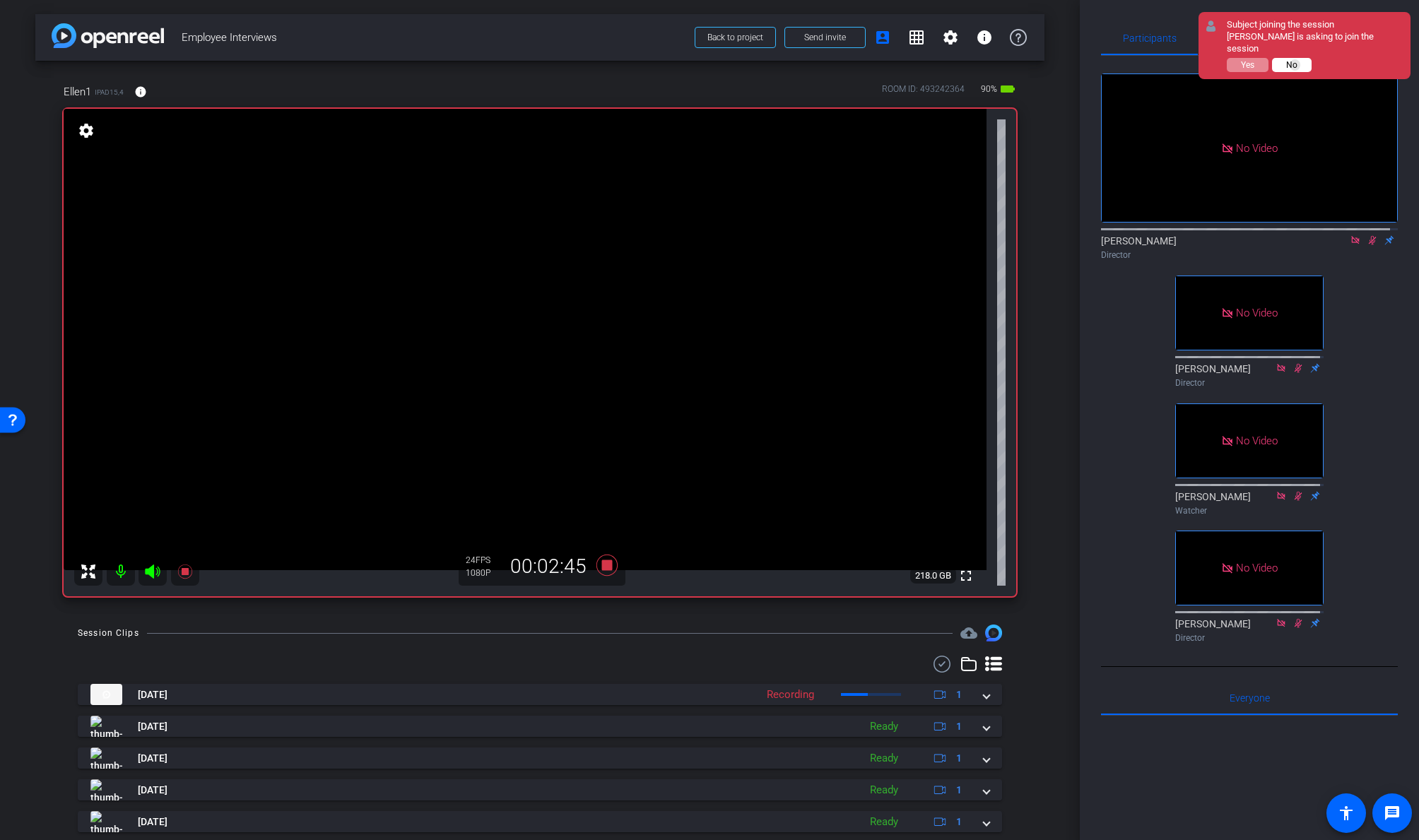
click at [1220, 65] on span "No" at bounding box center [1292, 65] width 11 height 10
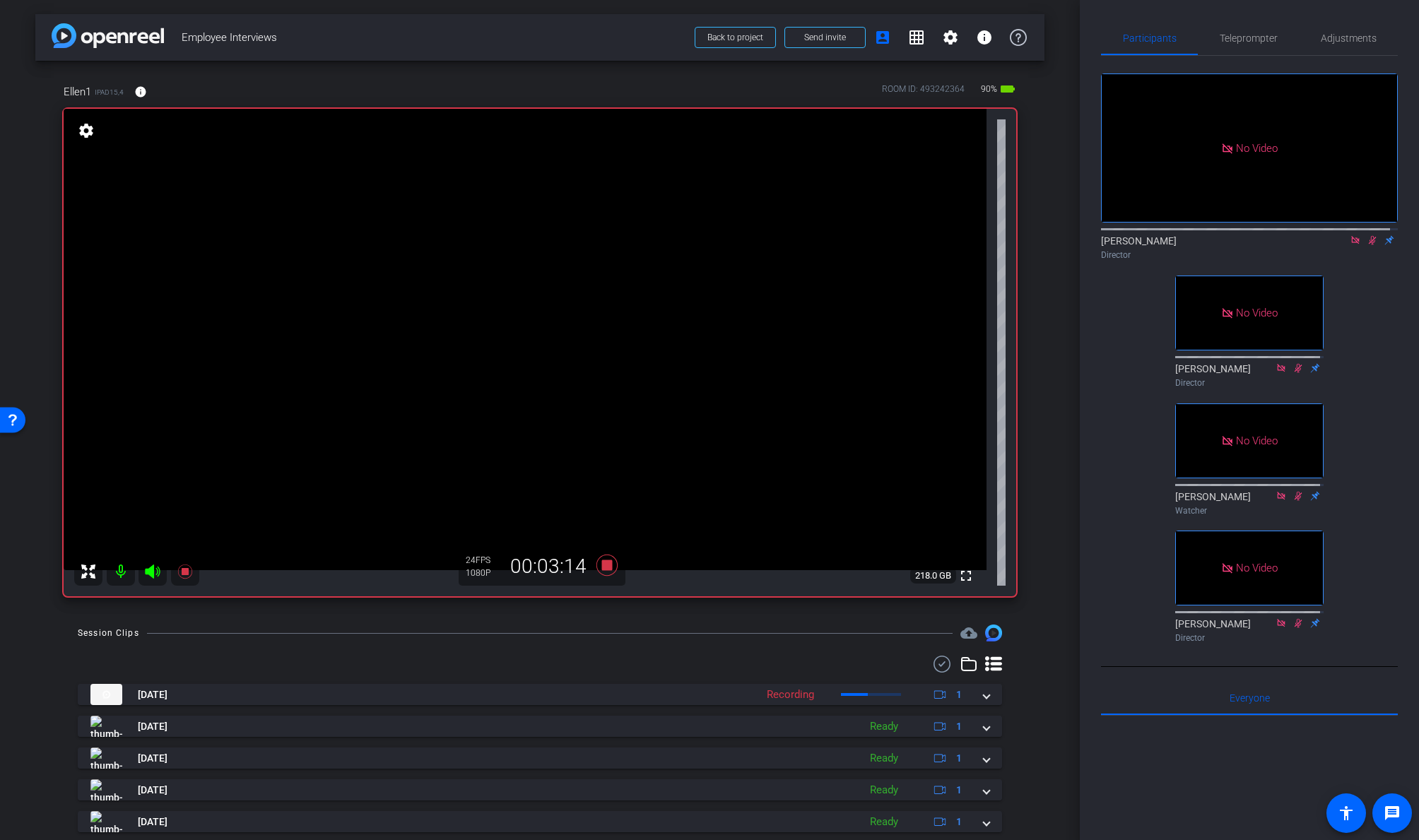
click at [1220, 235] on icon at bounding box center [1372, 240] width 11 height 10
click at [139, 90] on mat-icon "info" at bounding box center [141, 92] width 13 height 13
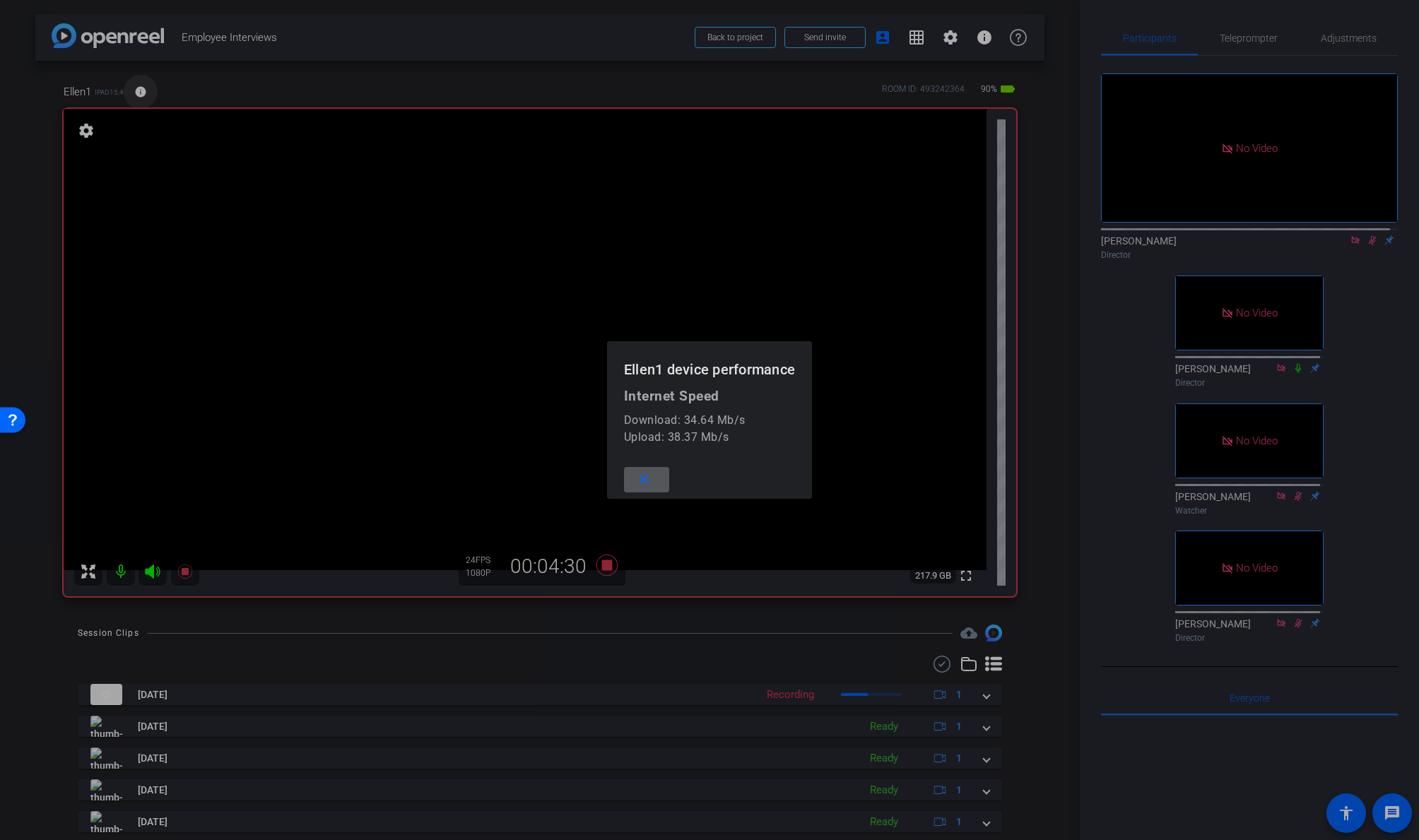
click at [139, 90] on div at bounding box center [710, 420] width 1419 height 840
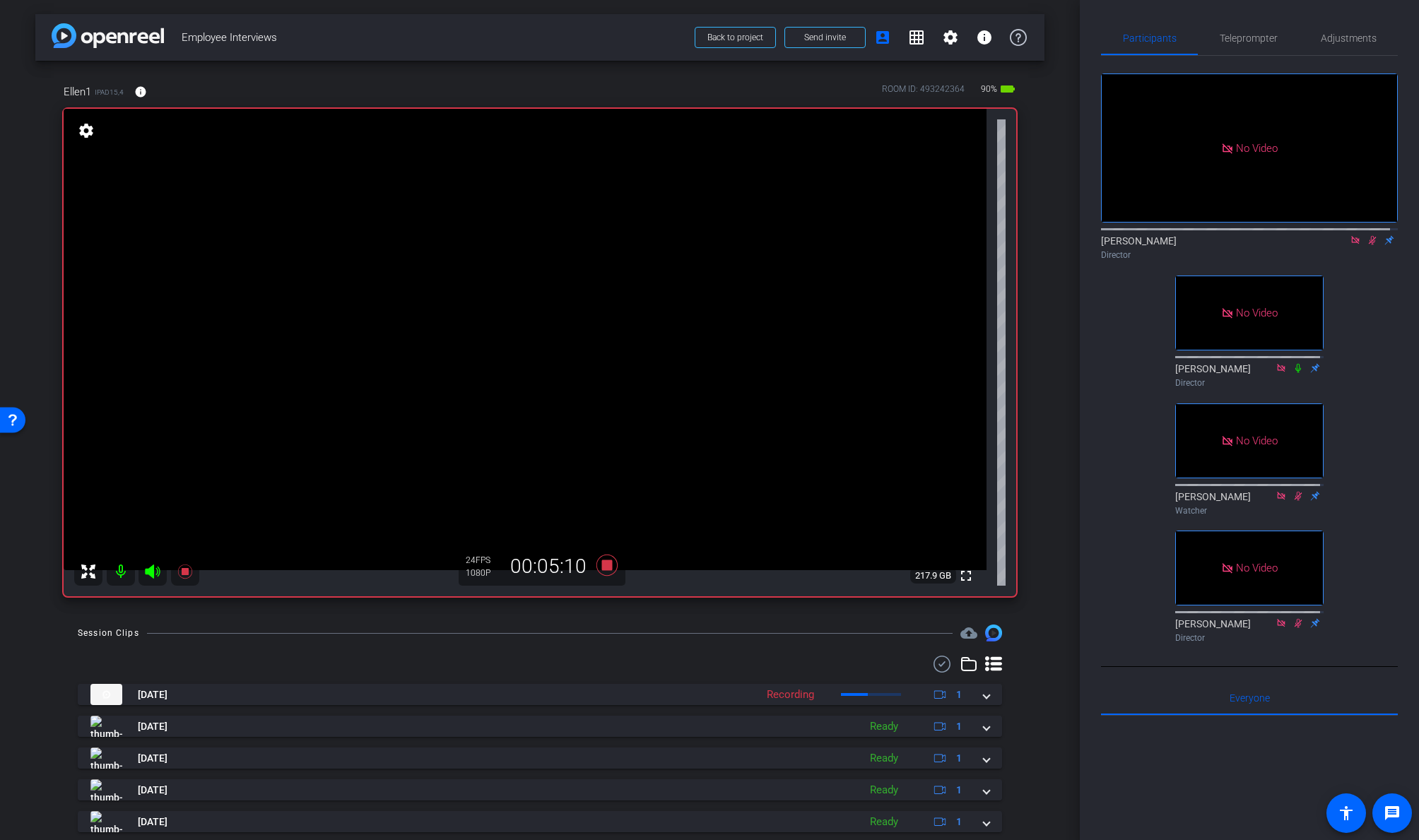
click at [1220, 237] on icon at bounding box center [1372, 240] width 8 height 9
click at [599, 564] on icon at bounding box center [607, 565] width 21 height 21
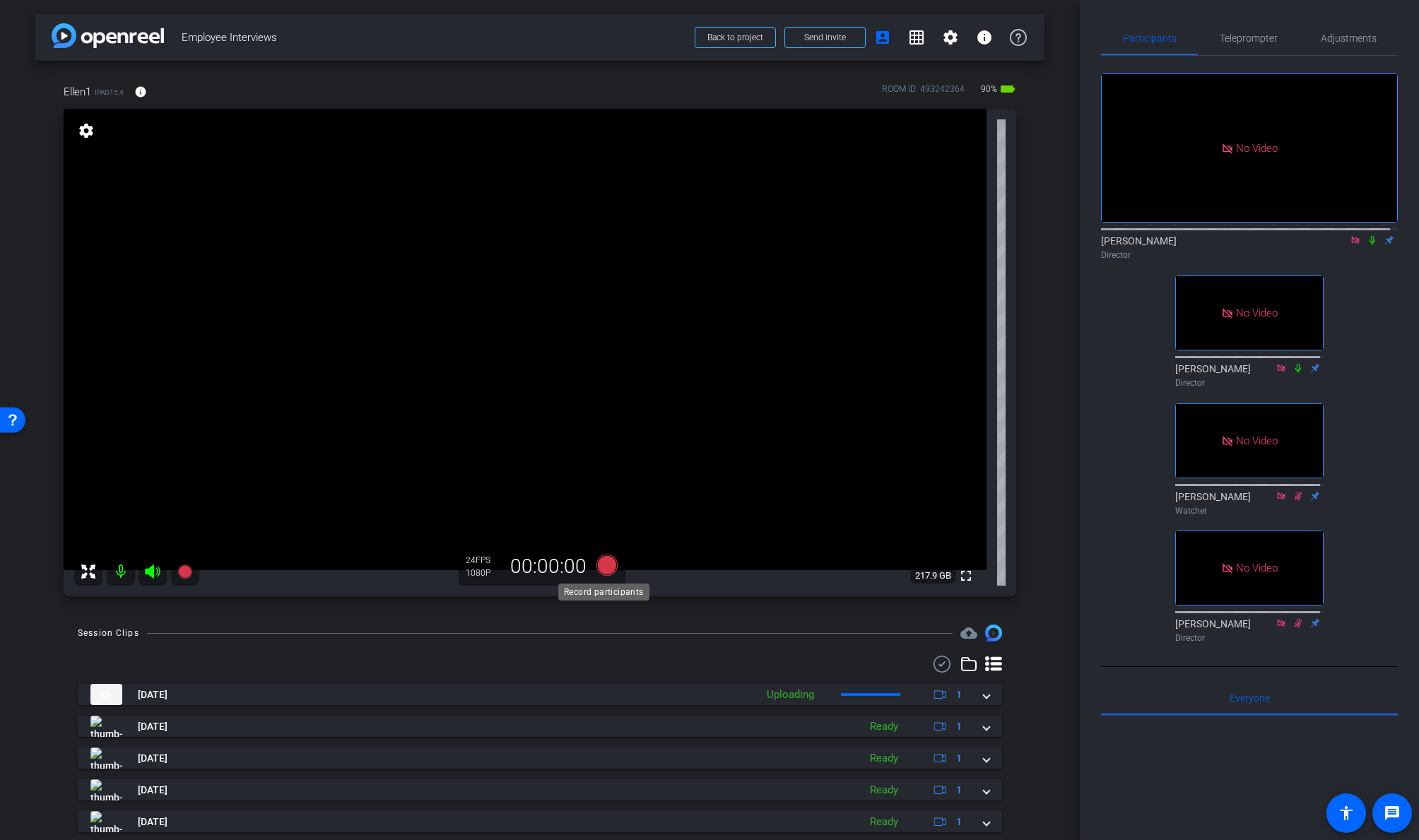
click at [601, 561] on icon at bounding box center [607, 565] width 21 height 21
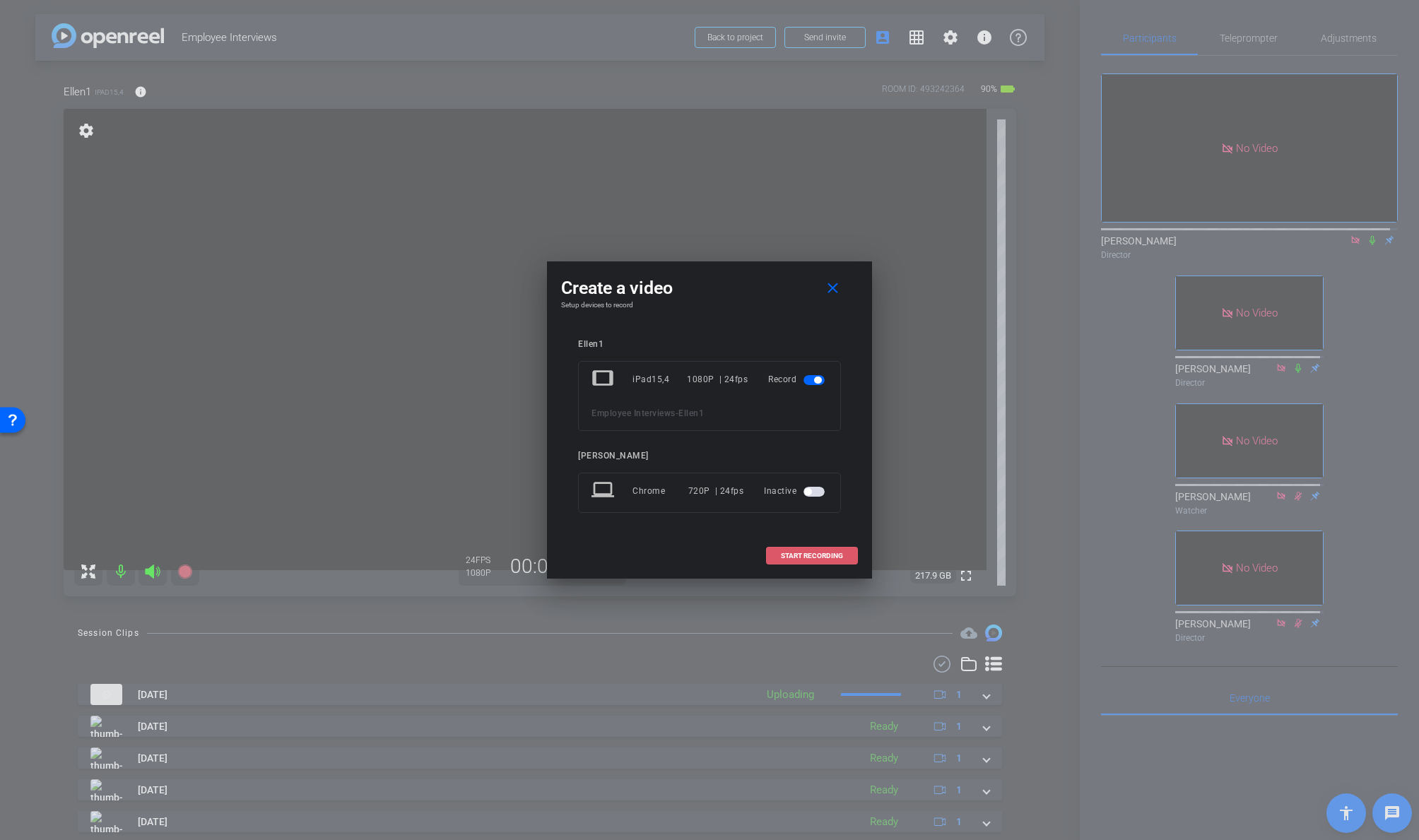
click at [810, 558] on span "START RECORDING" at bounding box center [812, 556] width 62 height 7
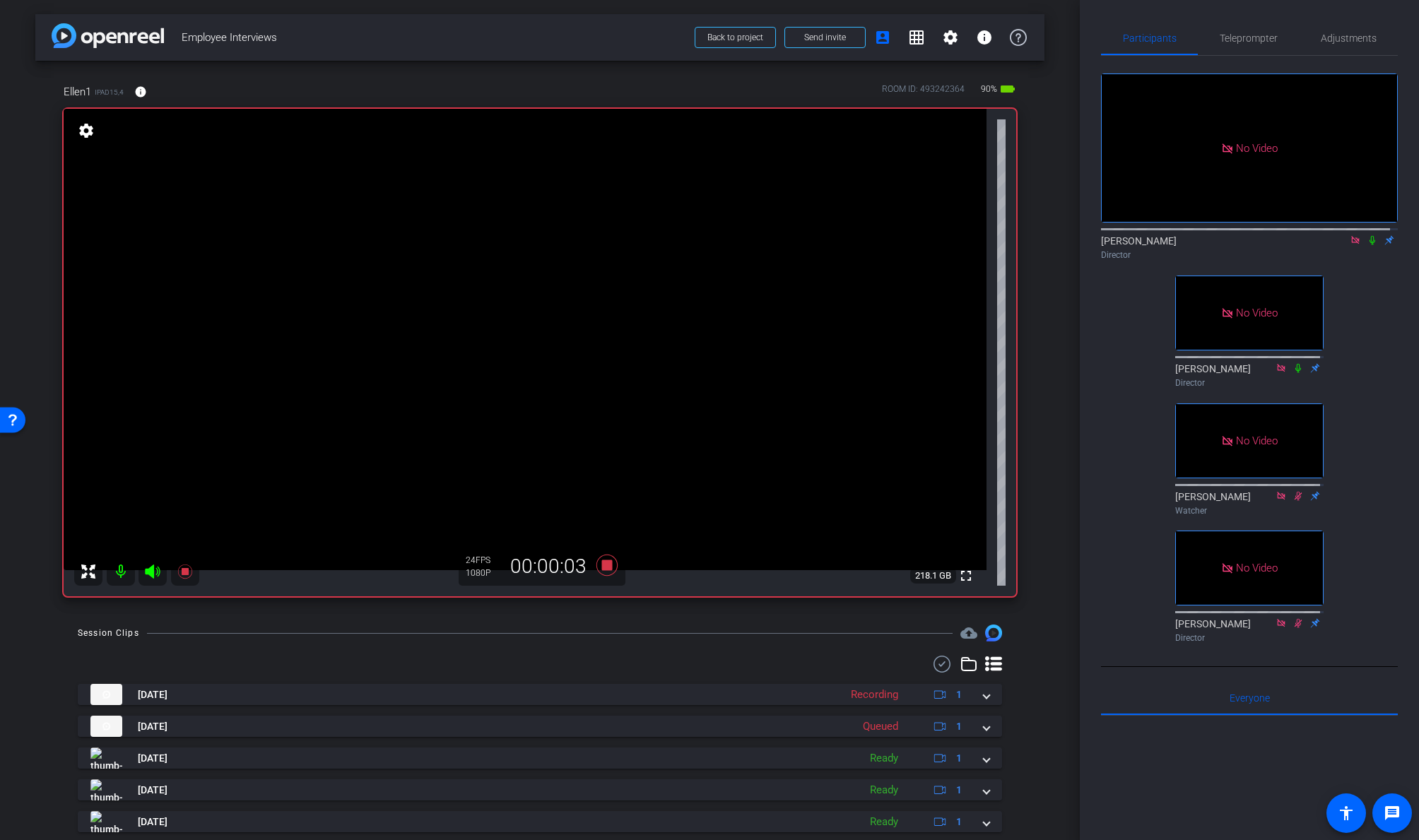
click at [1220, 238] on icon at bounding box center [1372, 240] width 11 height 10
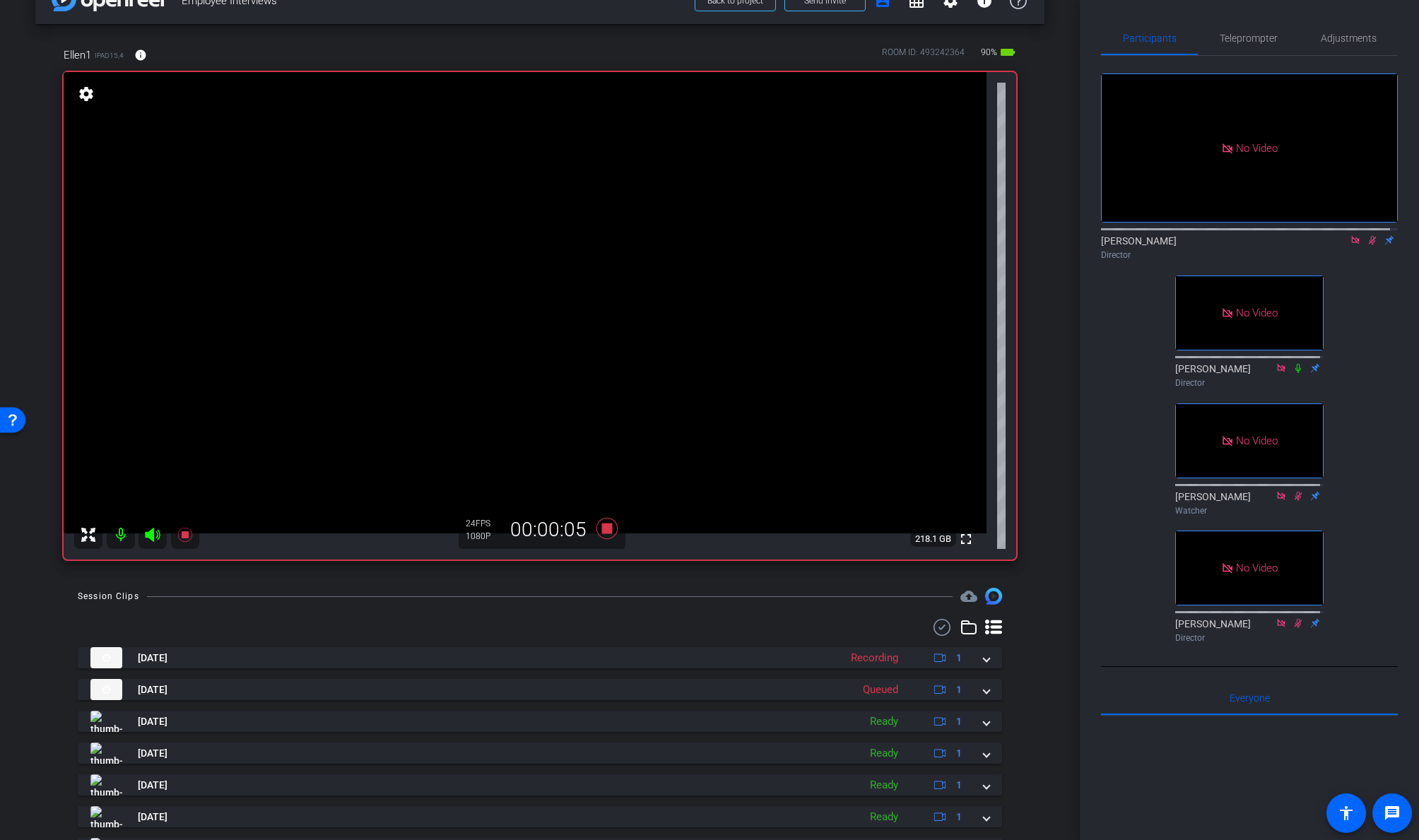
scroll to position [134, 0]
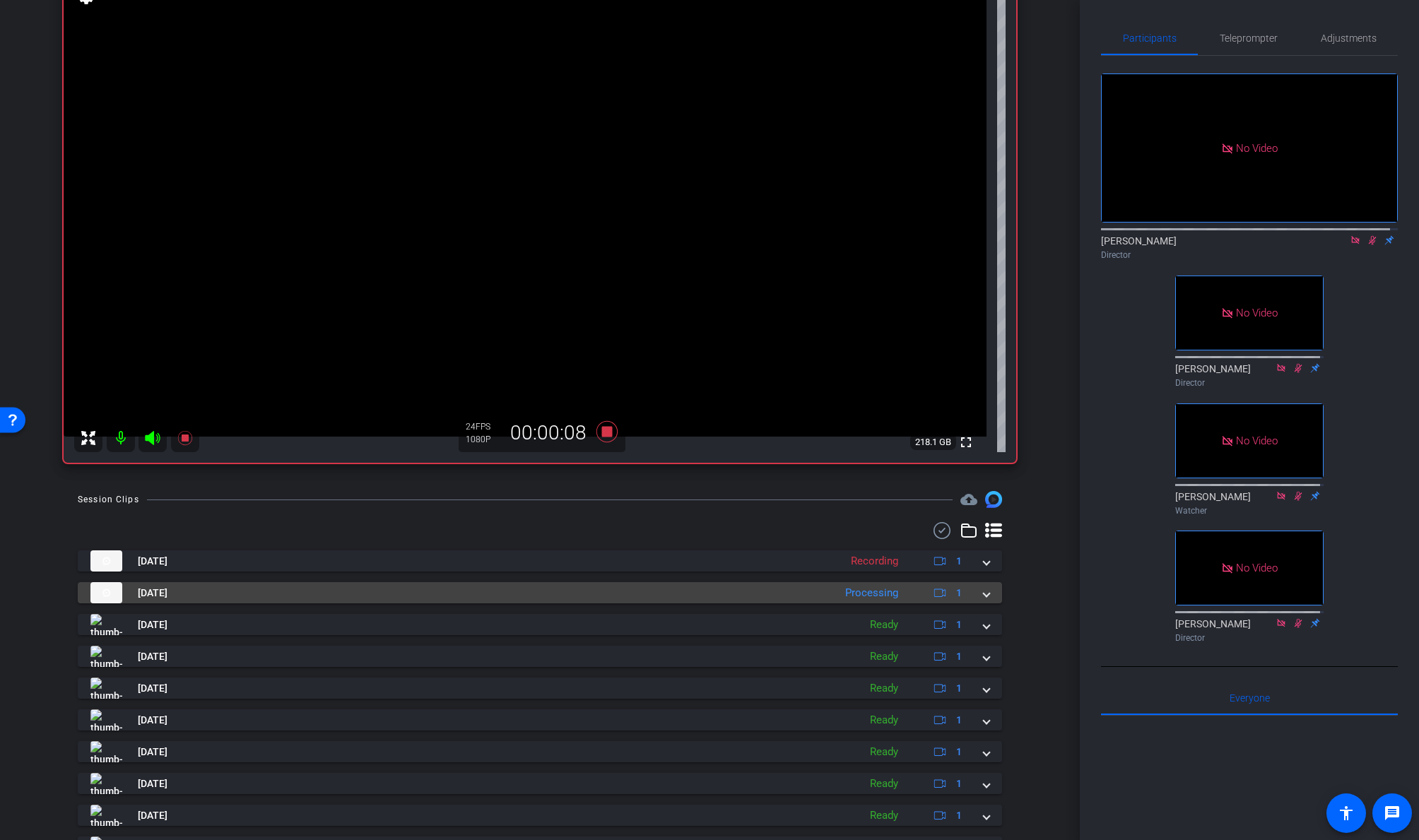
click at [983, 592] on mat-expansion-panel-header "Aug 13, 2025 Processing 1" at bounding box center [540, 593] width 925 height 21
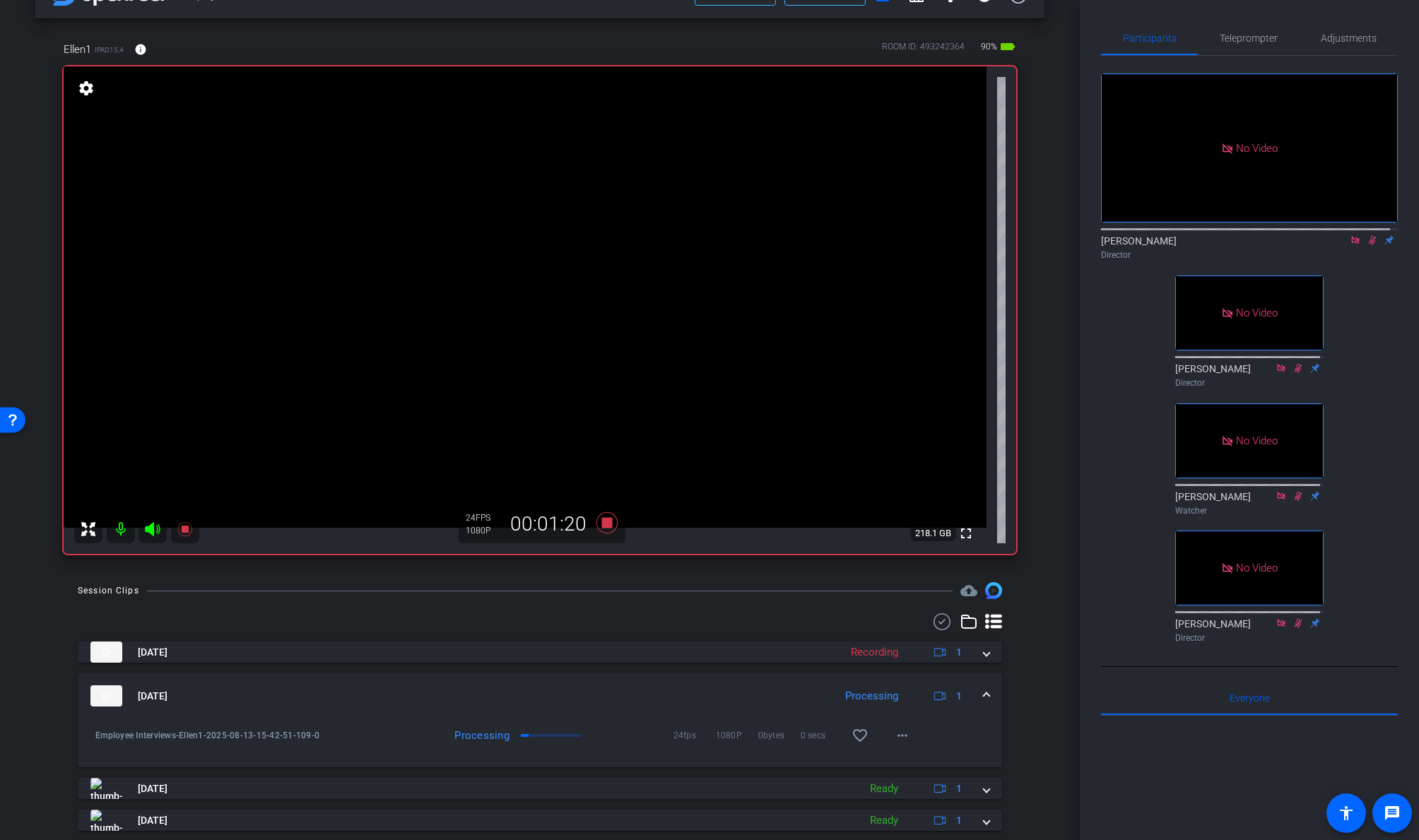
scroll to position [25, 0]
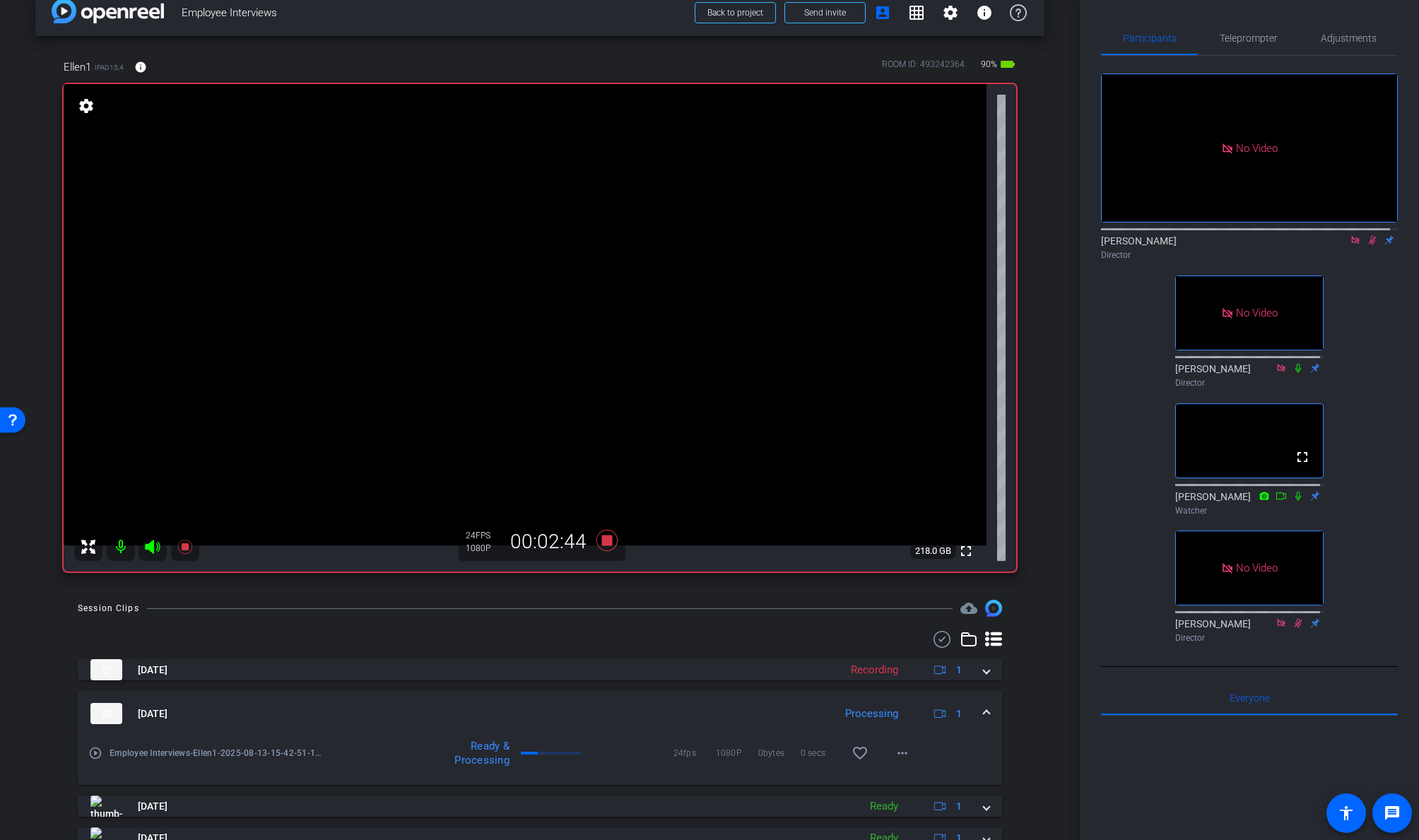
click at [1220, 236] on icon at bounding box center [1372, 240] width 11 height 10
click at [1220, 236] on icon at bounding box center [1372, 240] width 8 height 9
click at [1220, 237] on icon at bounding box center [1355, 240] width 8 height 8
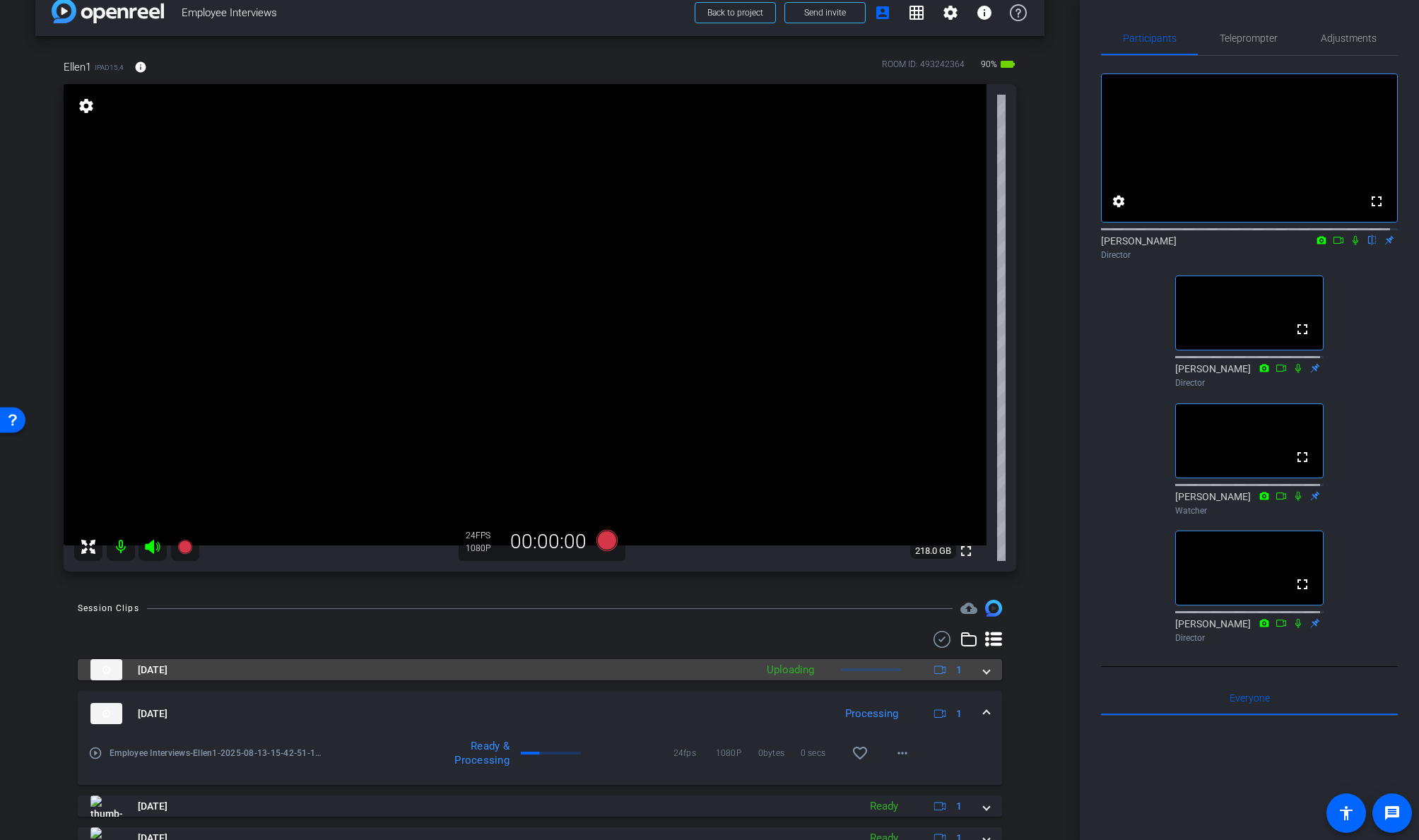
click at [983, 669] on span at bounding box center [986, 670] width 6 height 15
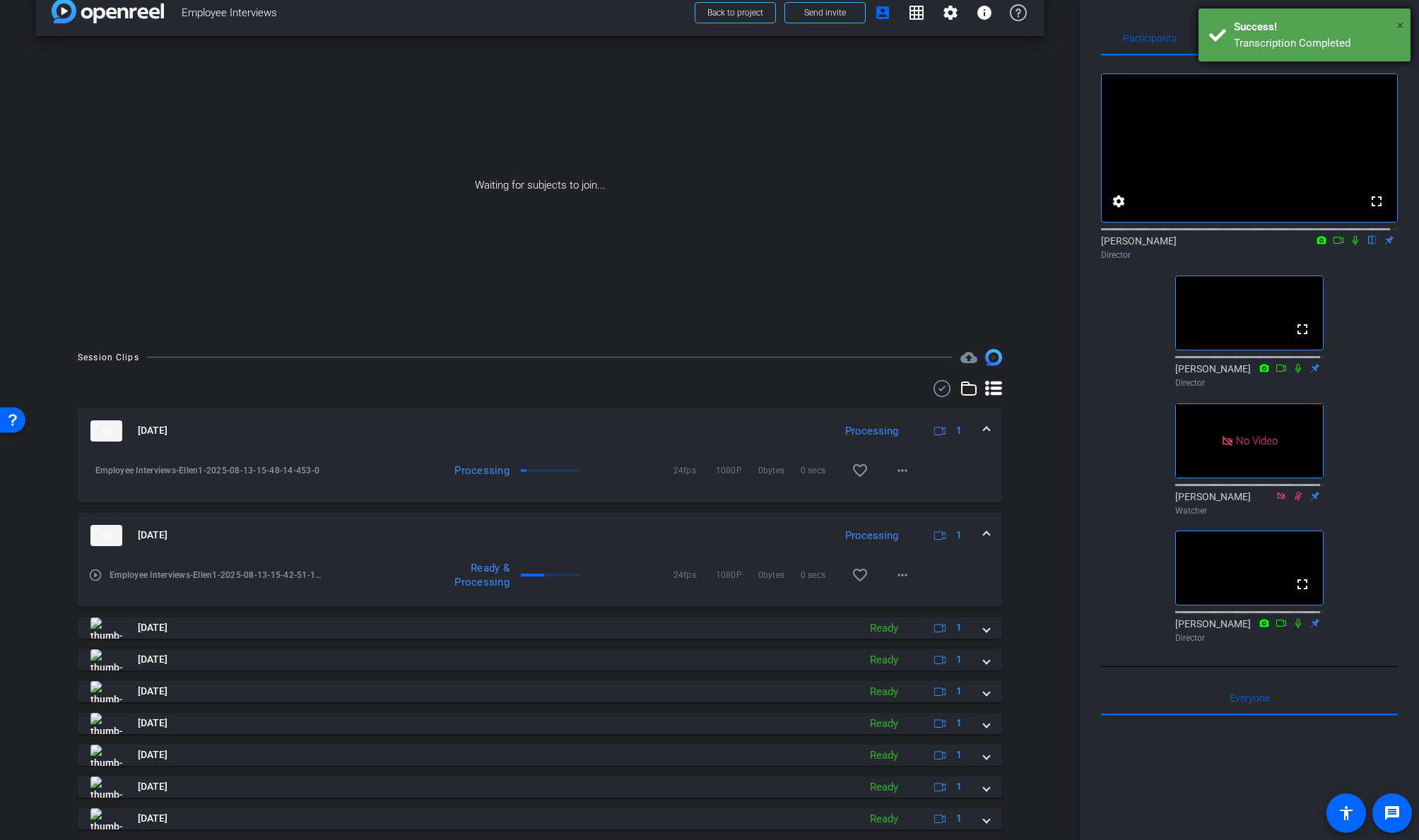
click at [1220, 23] on span "×" at bounding box center [1400, 25] width 8 height 17
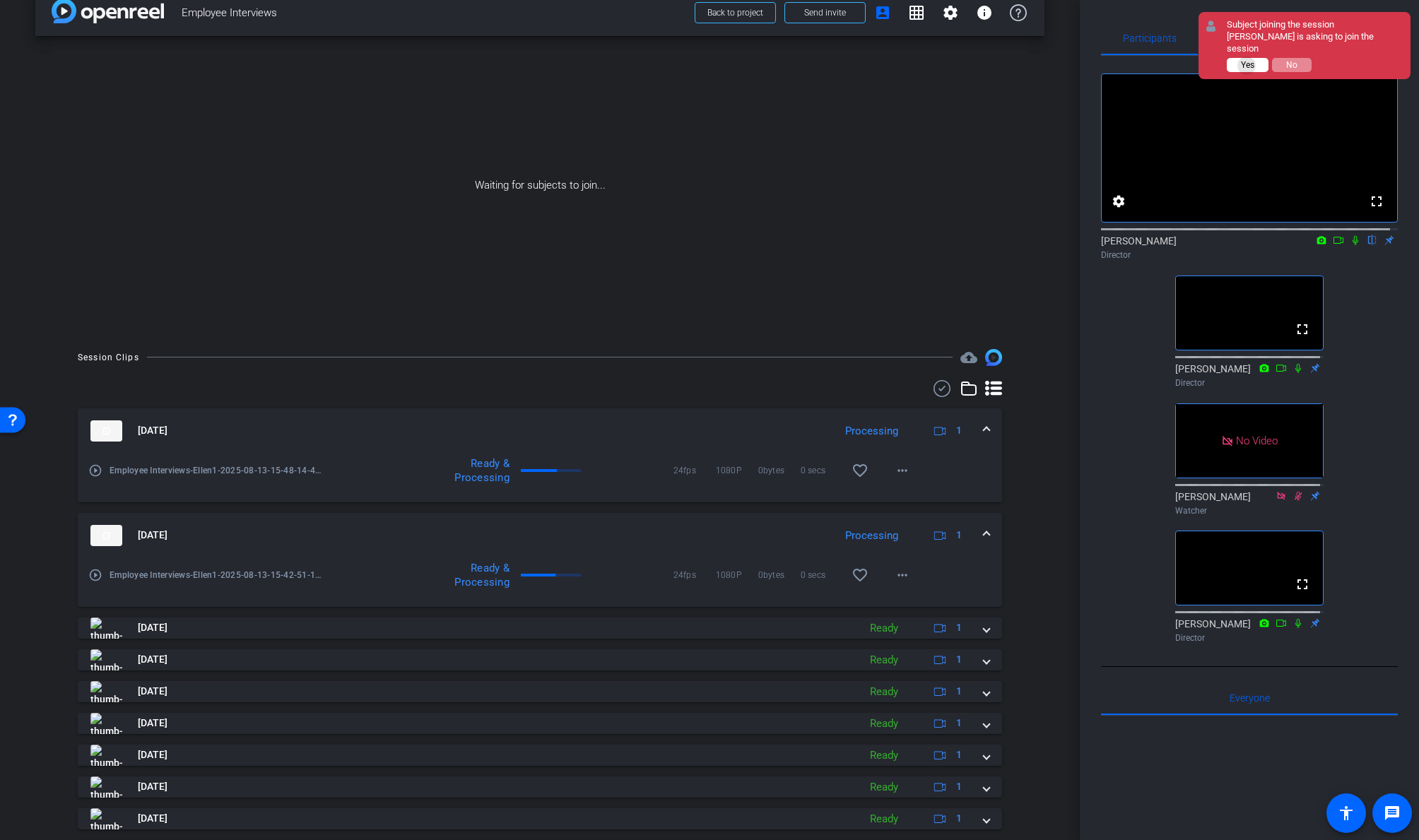
click at [1220, 66] on span "Yes" at bounding box center [1247, 65] width 13 height 10
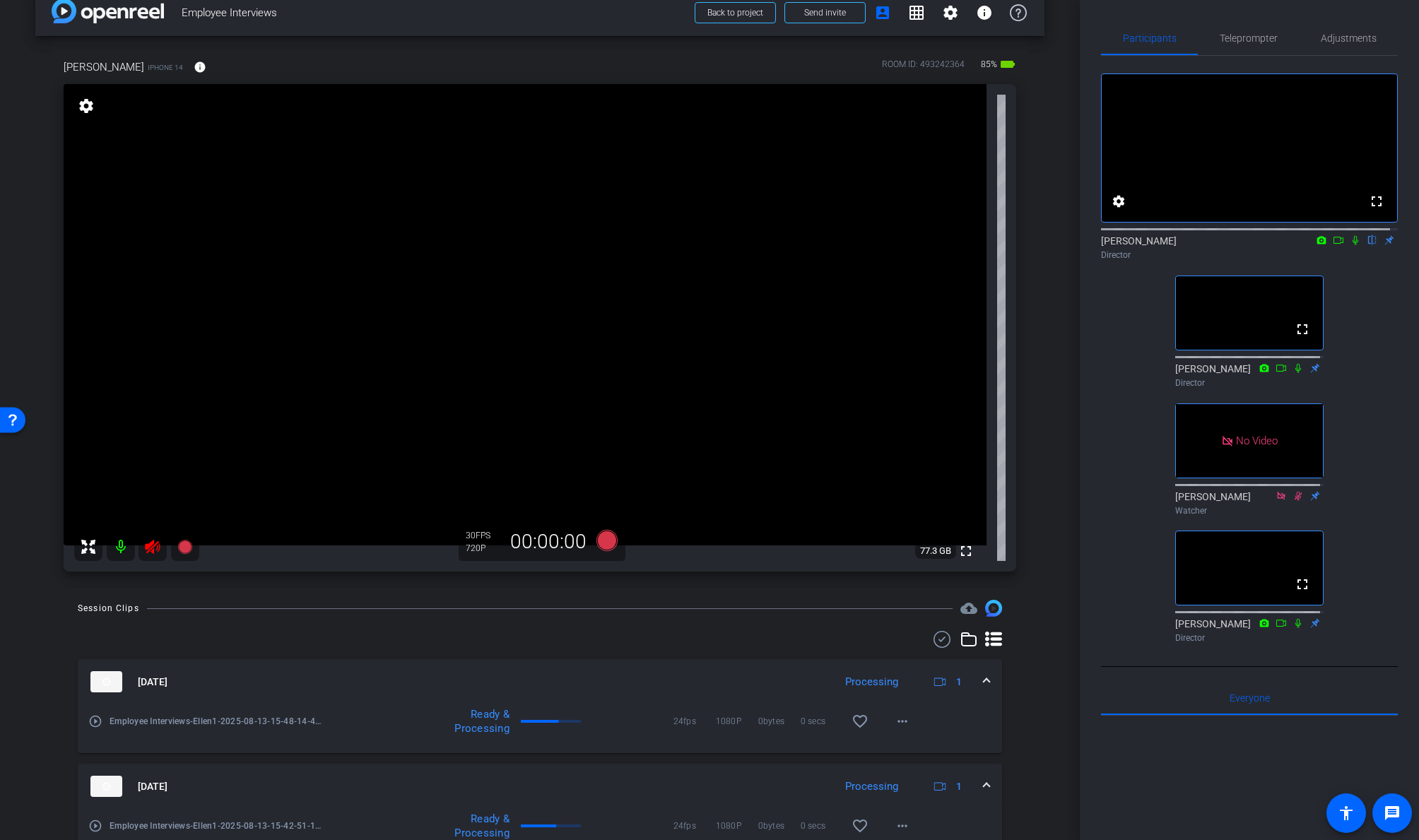
click at [156, 541] on icon at bounding box center [153, 547] width 17 height 17
click at [207, 67] on mat-icon "info" at bounding box center [200, 67] width 13 height 13
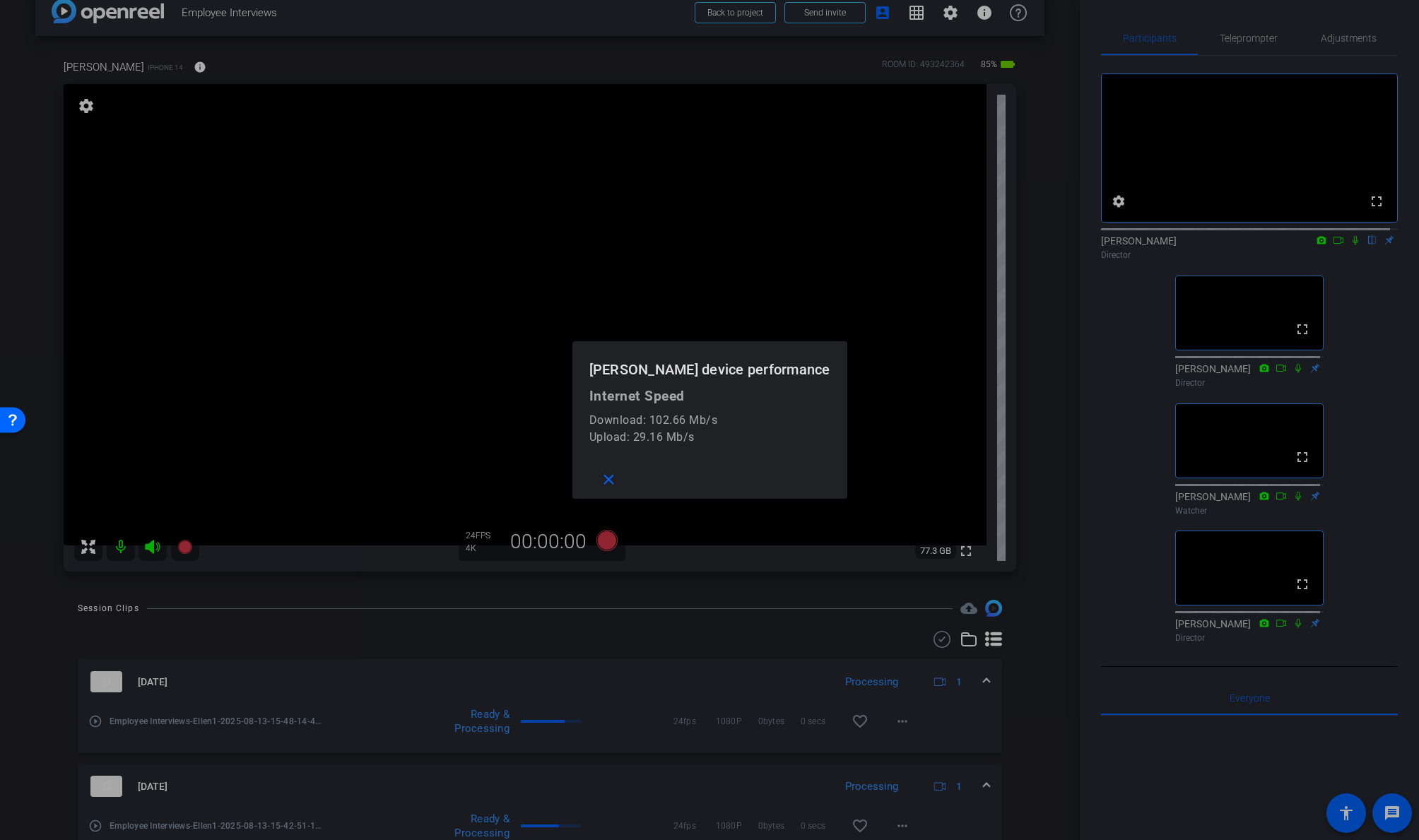
click at [212, 66] on div at bounding box center [710, 420] width 1419 height 840
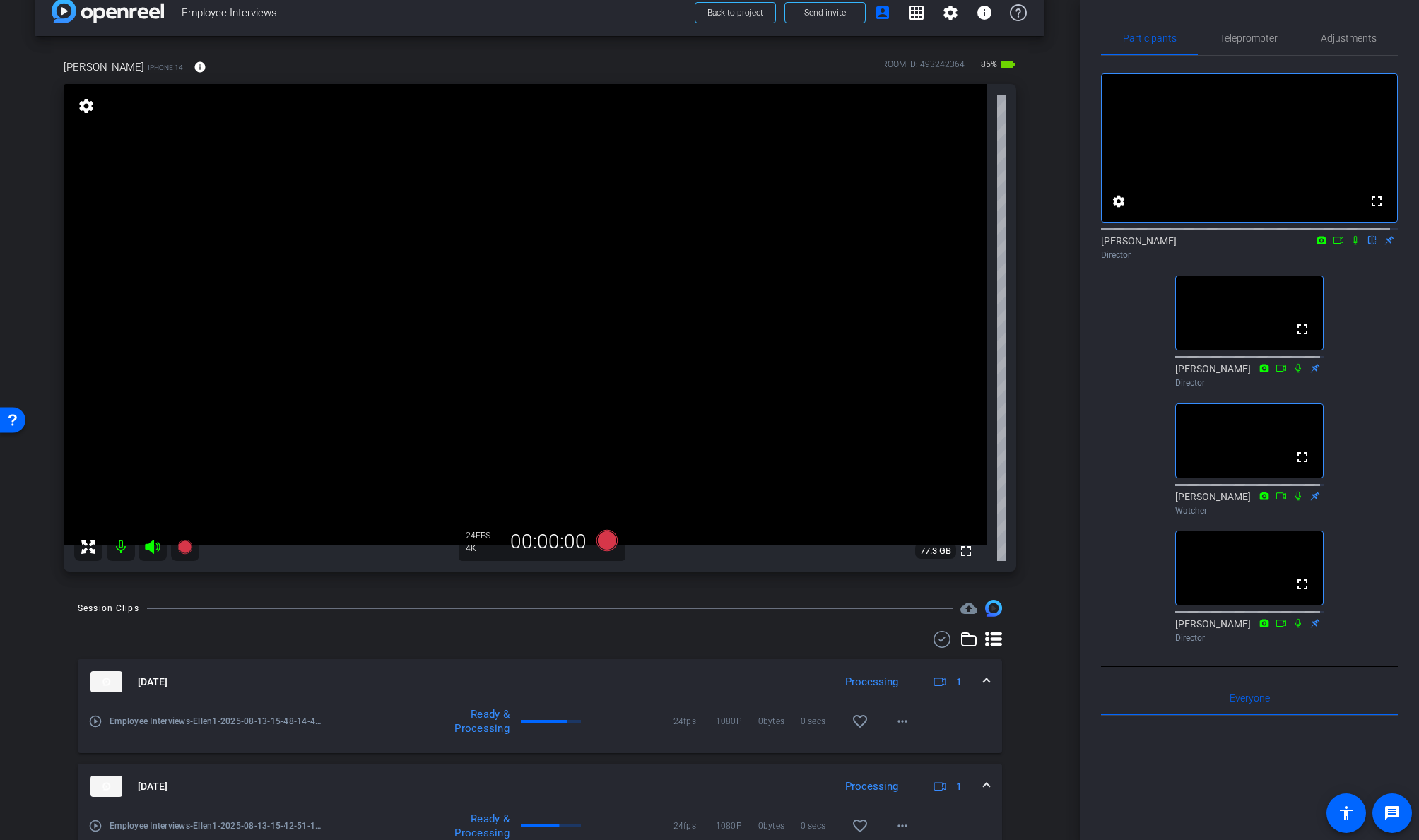
click at [84, 109] on mat-icon "settings" at bounding box center [86, 106] width 20 height 17
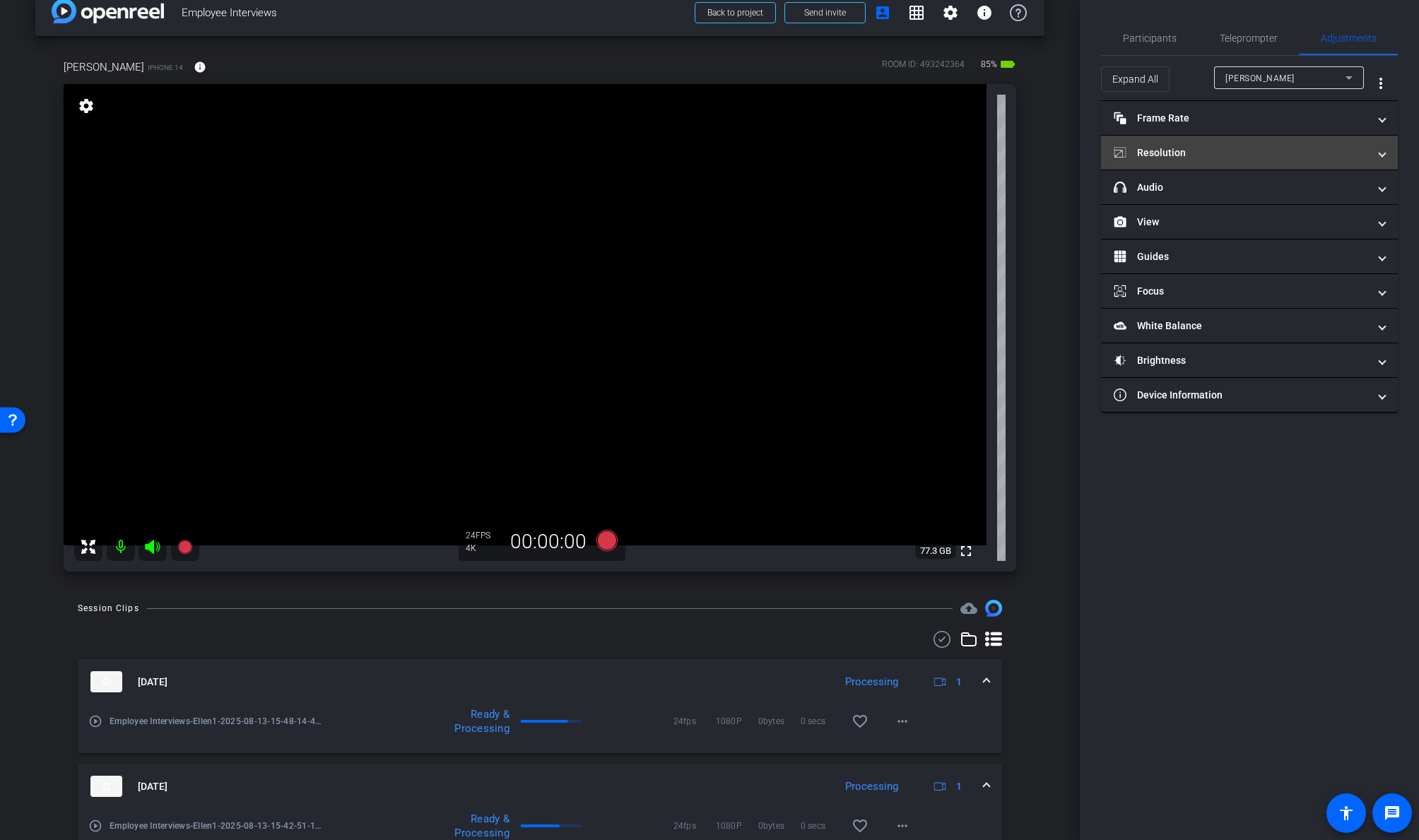
click at [1220, 151] on mat-panel-title "Resolution" at bounding box center [1241, 153] width 255 height 15
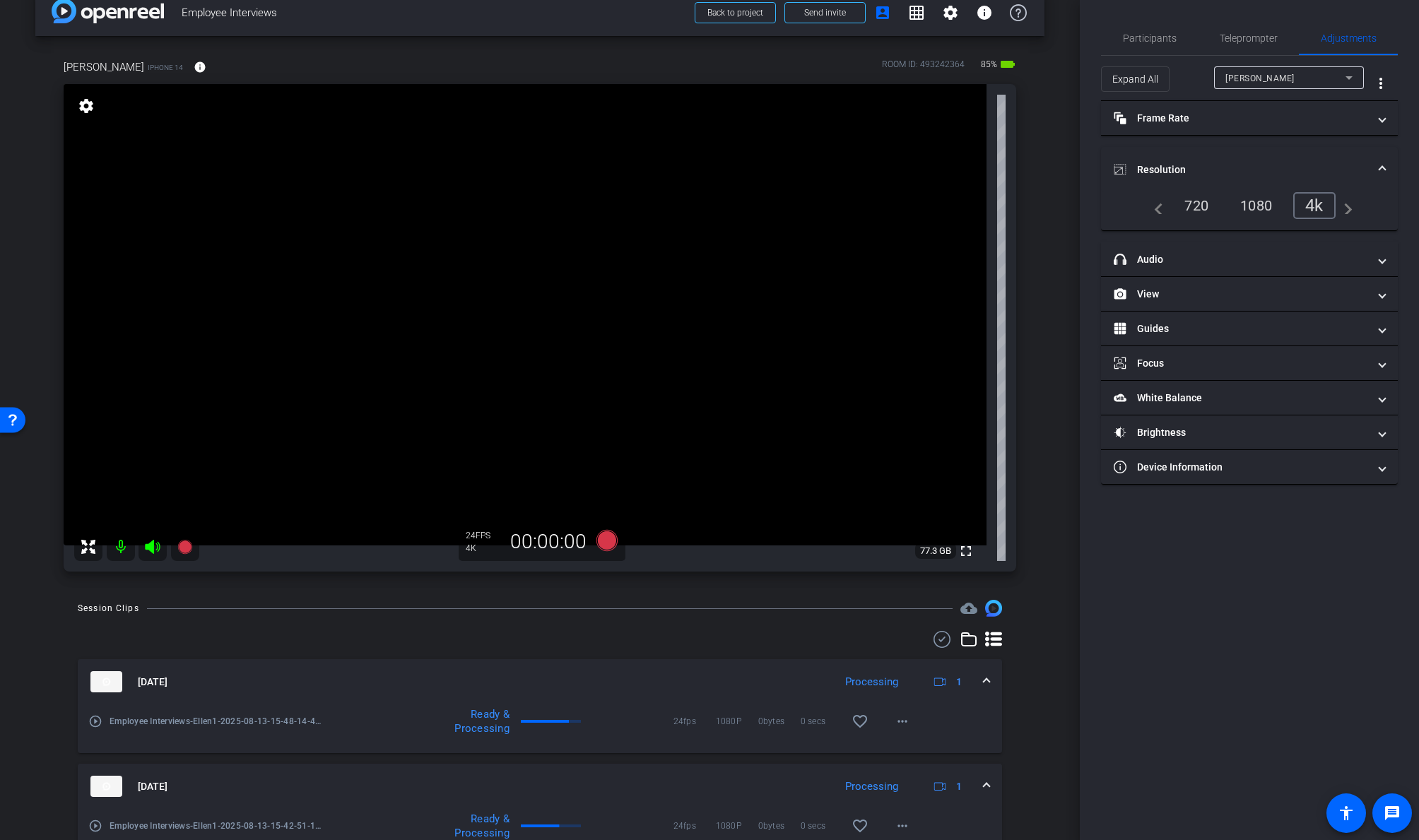
click at [1220, 206] on div "1080" at bounding box center [1256, 206] width 53 height 24
click at [1220, 206] on div "4k" at bounding box center [1319, 206] width 37 height 24
click at [1181, 259] on mat-panel-title "headphone icon Audio" at bounding box center [1241, 259] width 255 height 15
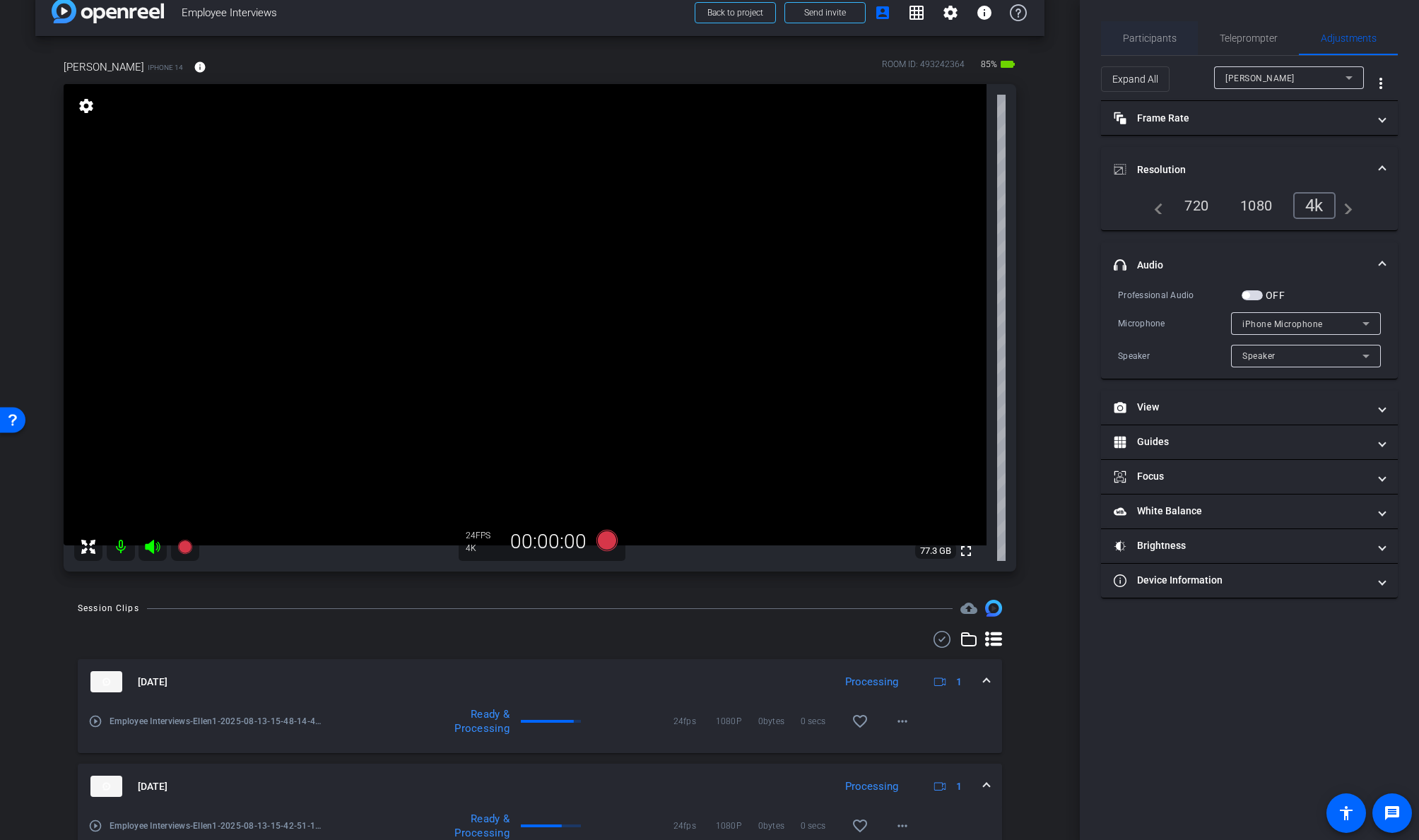
click at [1152, 24] on span "Participants" at bounding box center [1149, 38] width 54 height 34
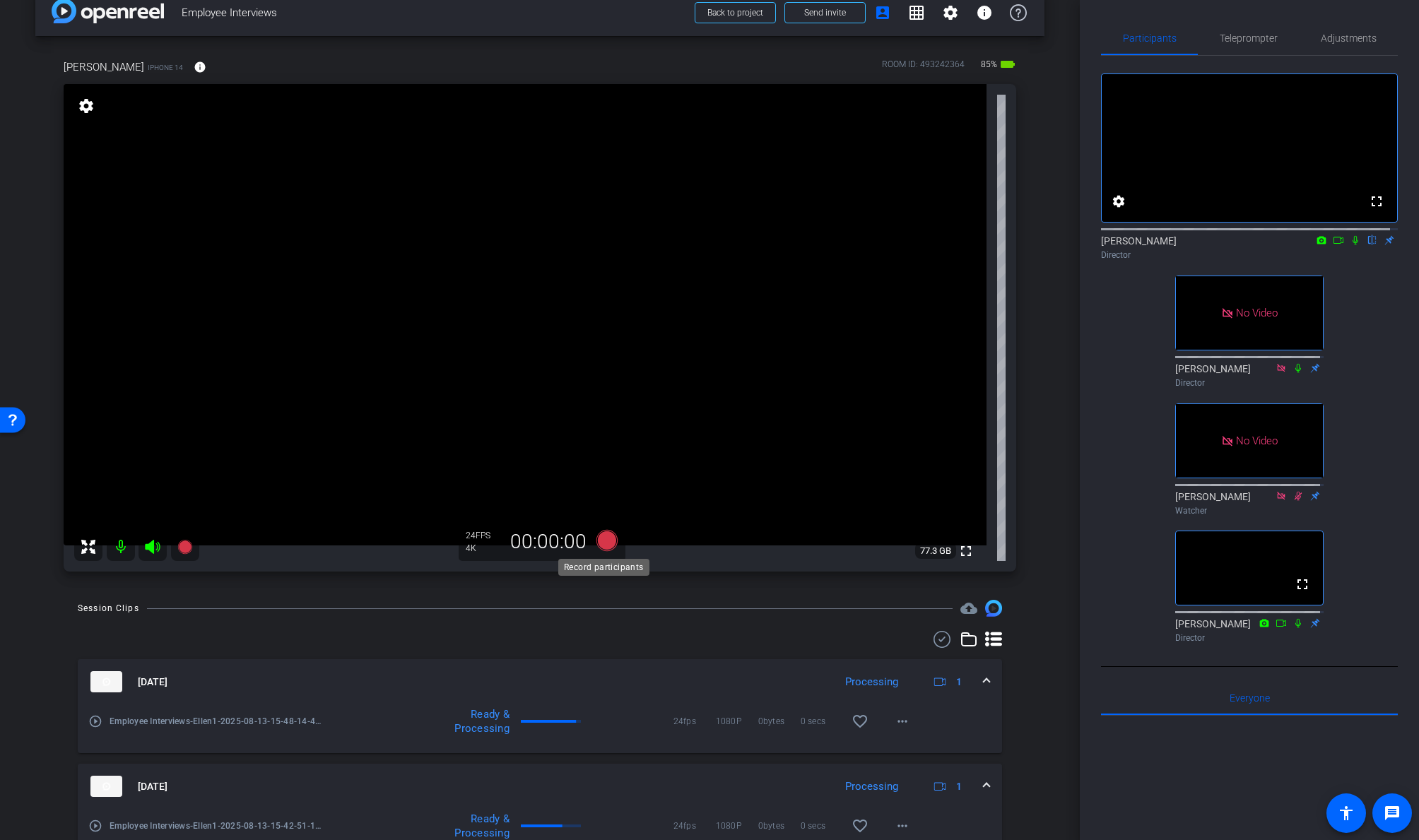
click at [601, 540] on icon at bounding box center [607, 540] width 21 height 21
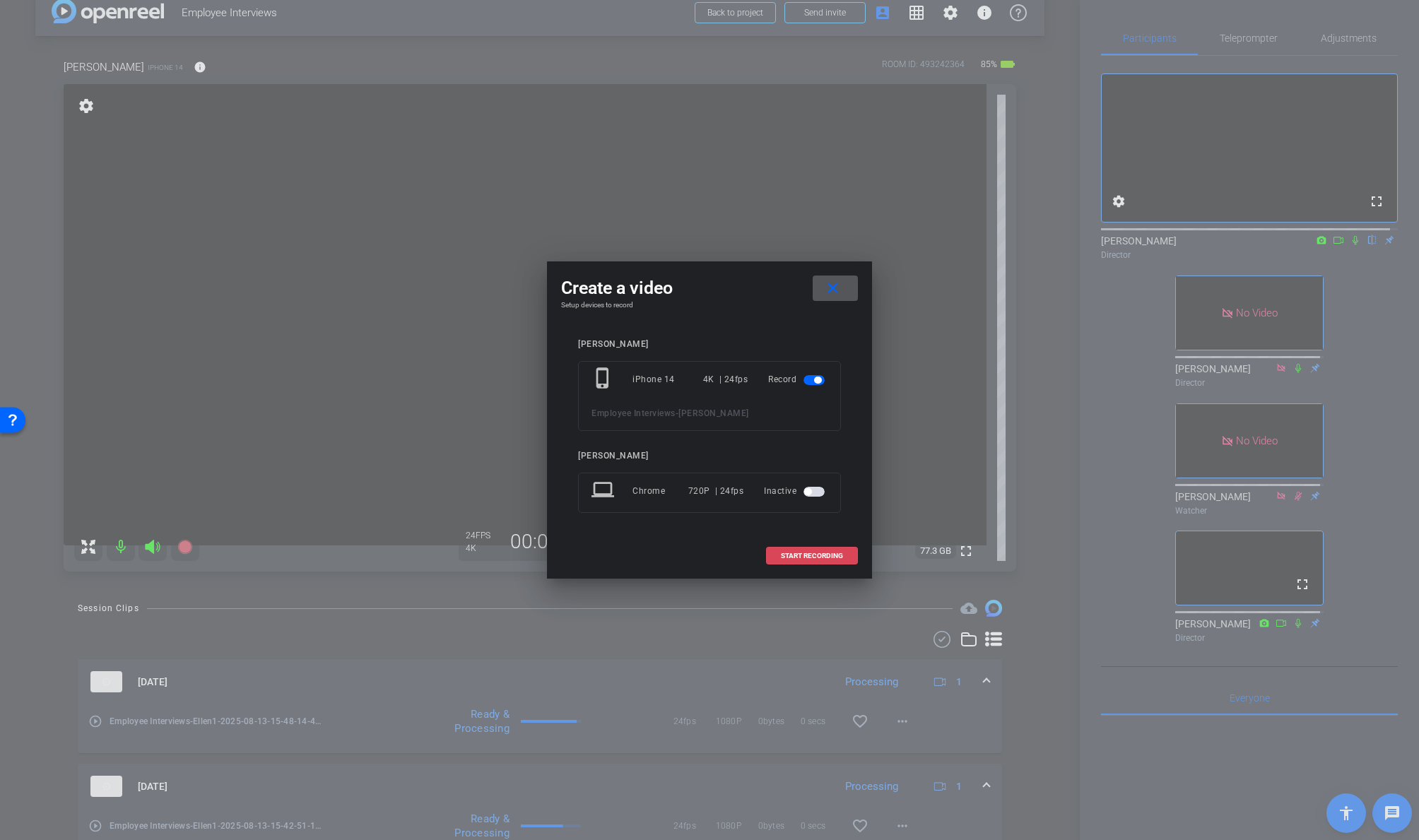
click at [797, 553] on span "START RECORDING" at bounding box center [812, 556] width 62 height 7
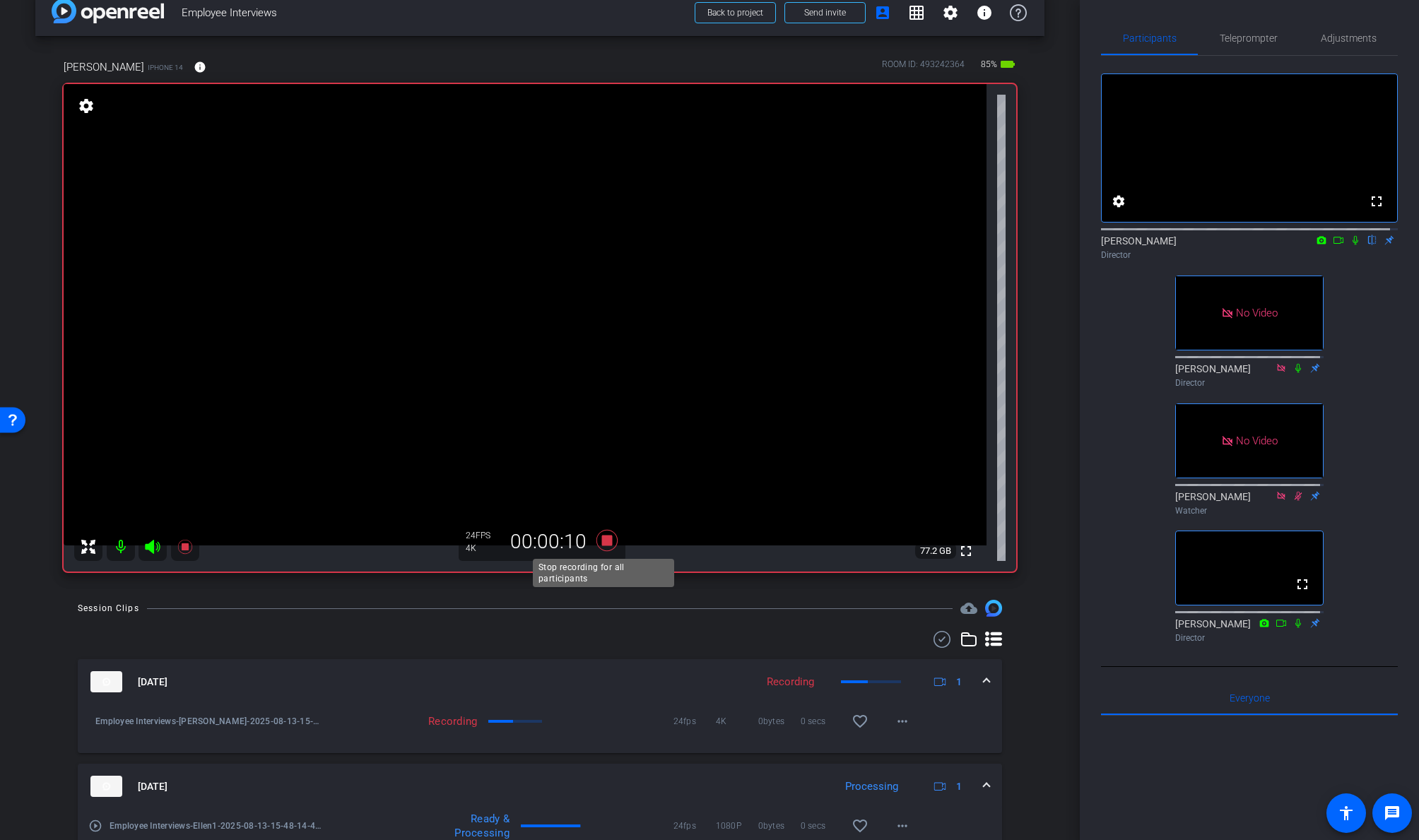
click at [603, 540] on icon at bounding box center [607, 540] width 21 height 21
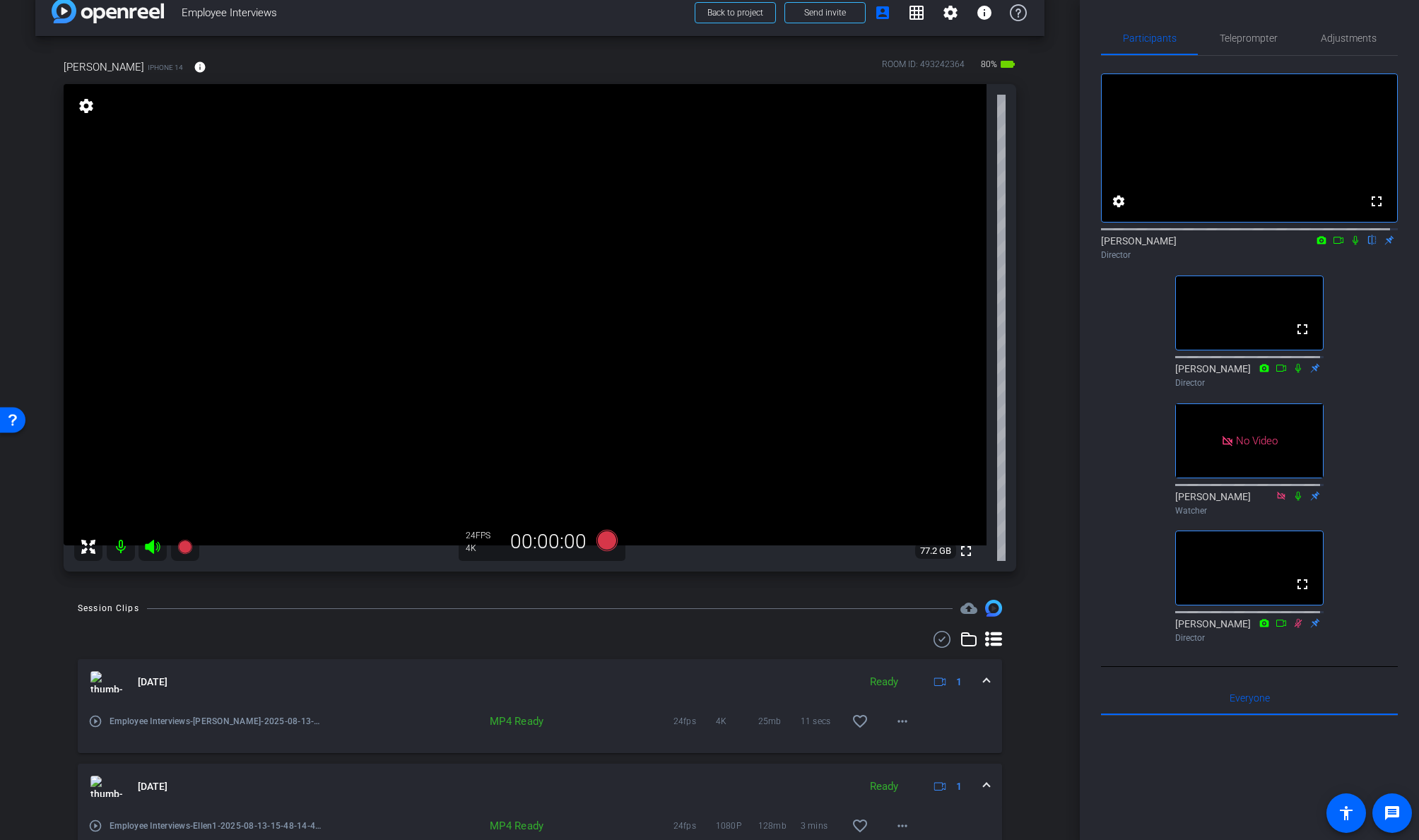
click at [1220, 245] on icon at bounding box center [1338, 240] width 11 height 10
click at [1220, 245] on icon at bounding box center [1372, 240] width 6 height 9
click at [605, 541] on icon at bounding box center [607, 540] width 21 height 21
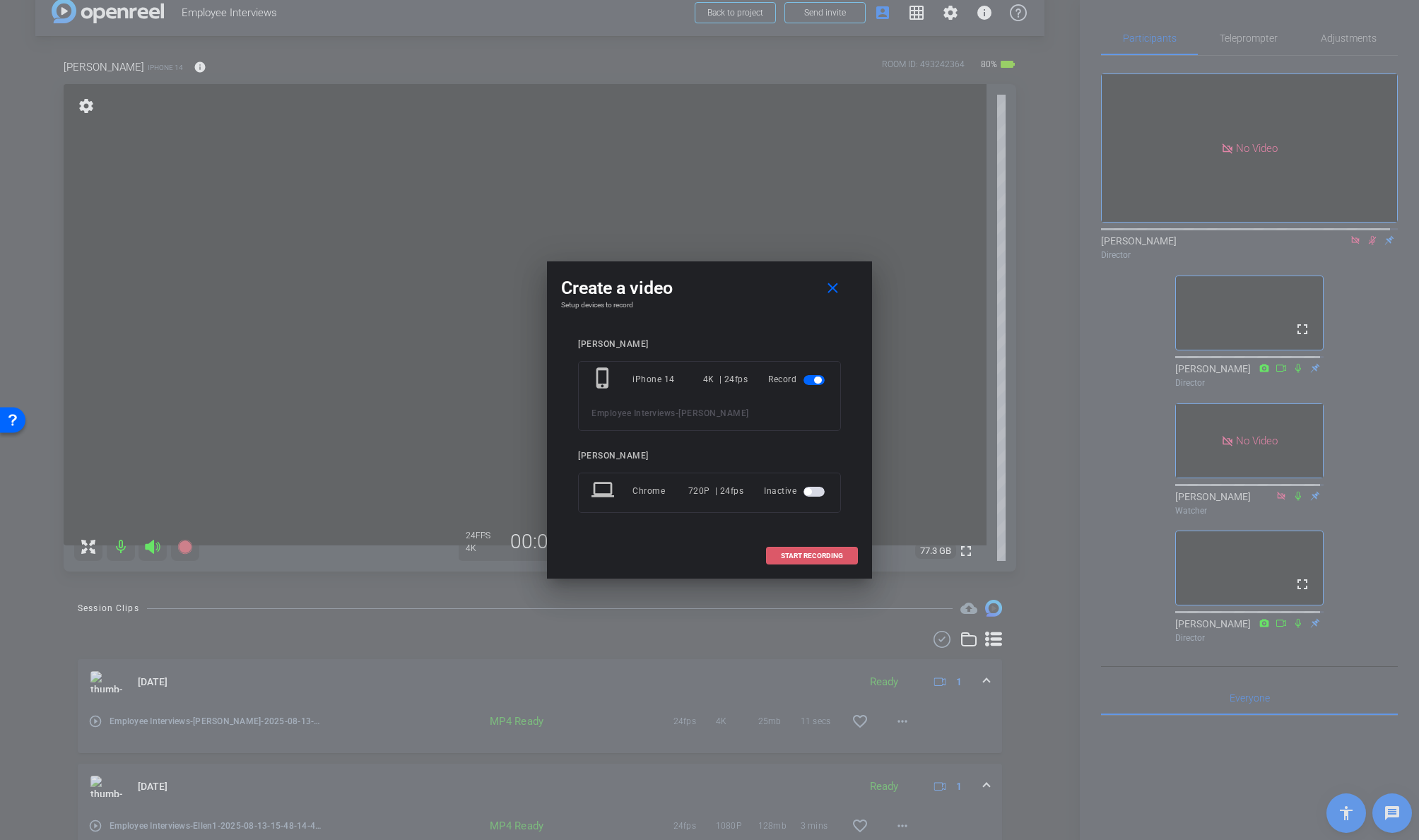
click at [828, 552] on span "START RECORDING" at bounding box center [812, 556] width 62 height 7
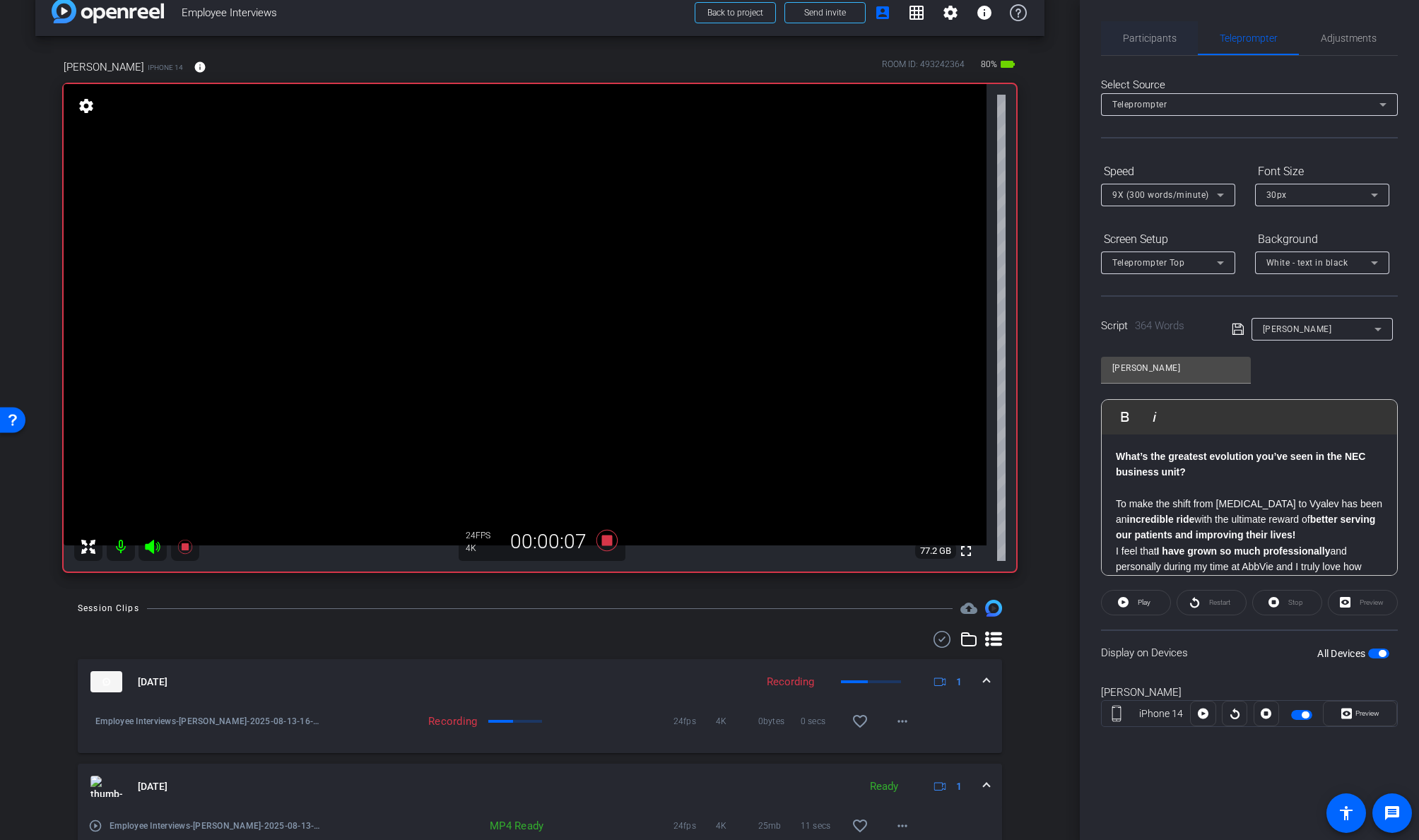
click at [1144, 39] on span "Participants" at bounding box center [1149, 38] width 54 height 10
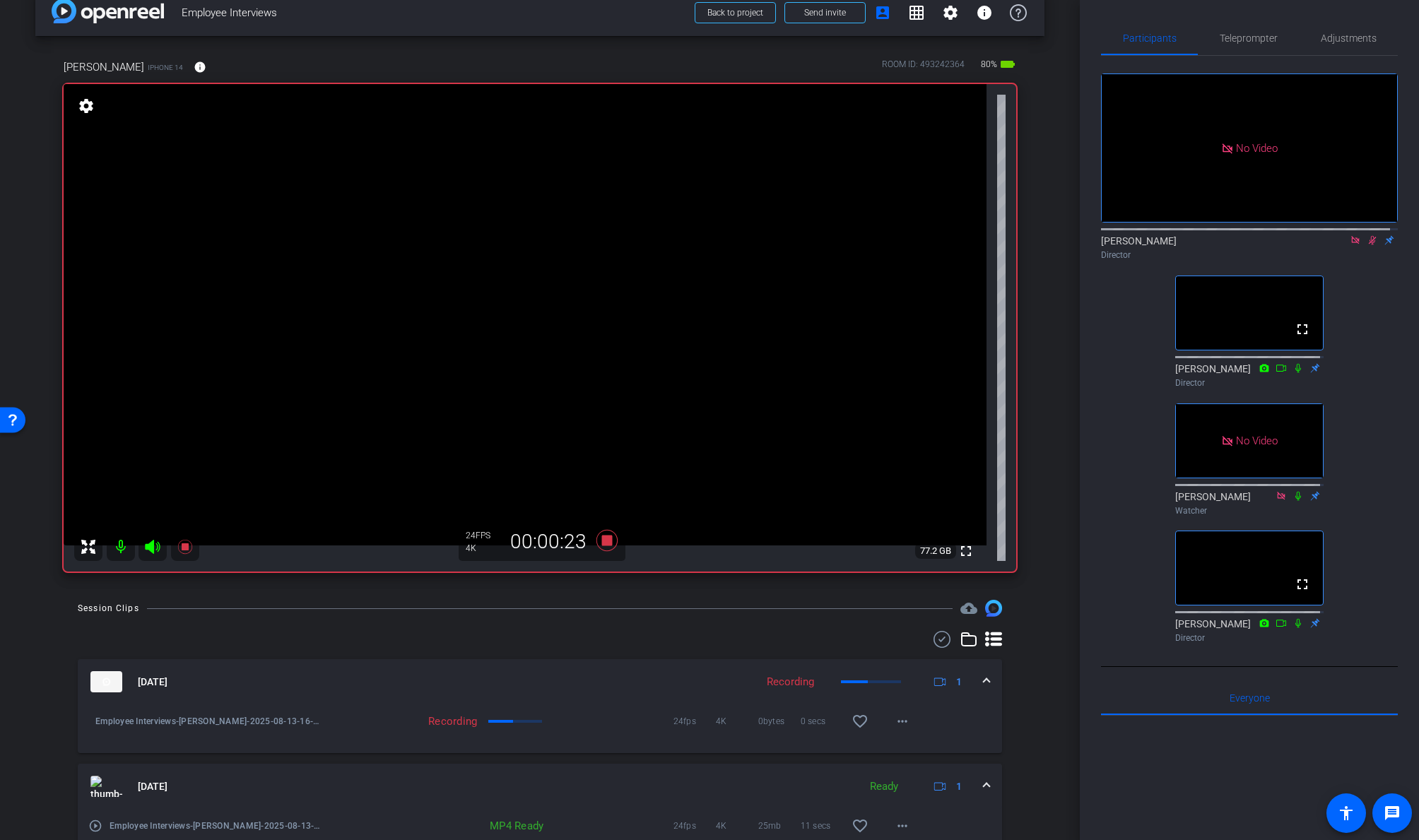
click at [1220, 237] on icon at bounding box center [1372, 240] width 11 height 10
click at [1220, 236] on icon at bounding box center [1355, 240] width 11 height 10
click at [1220, 245] on icon at bounding box center [1338, 240] width 11 height 10
click at [1220, 245] on icon at bounding box center [1372, 240] width 11 height 10
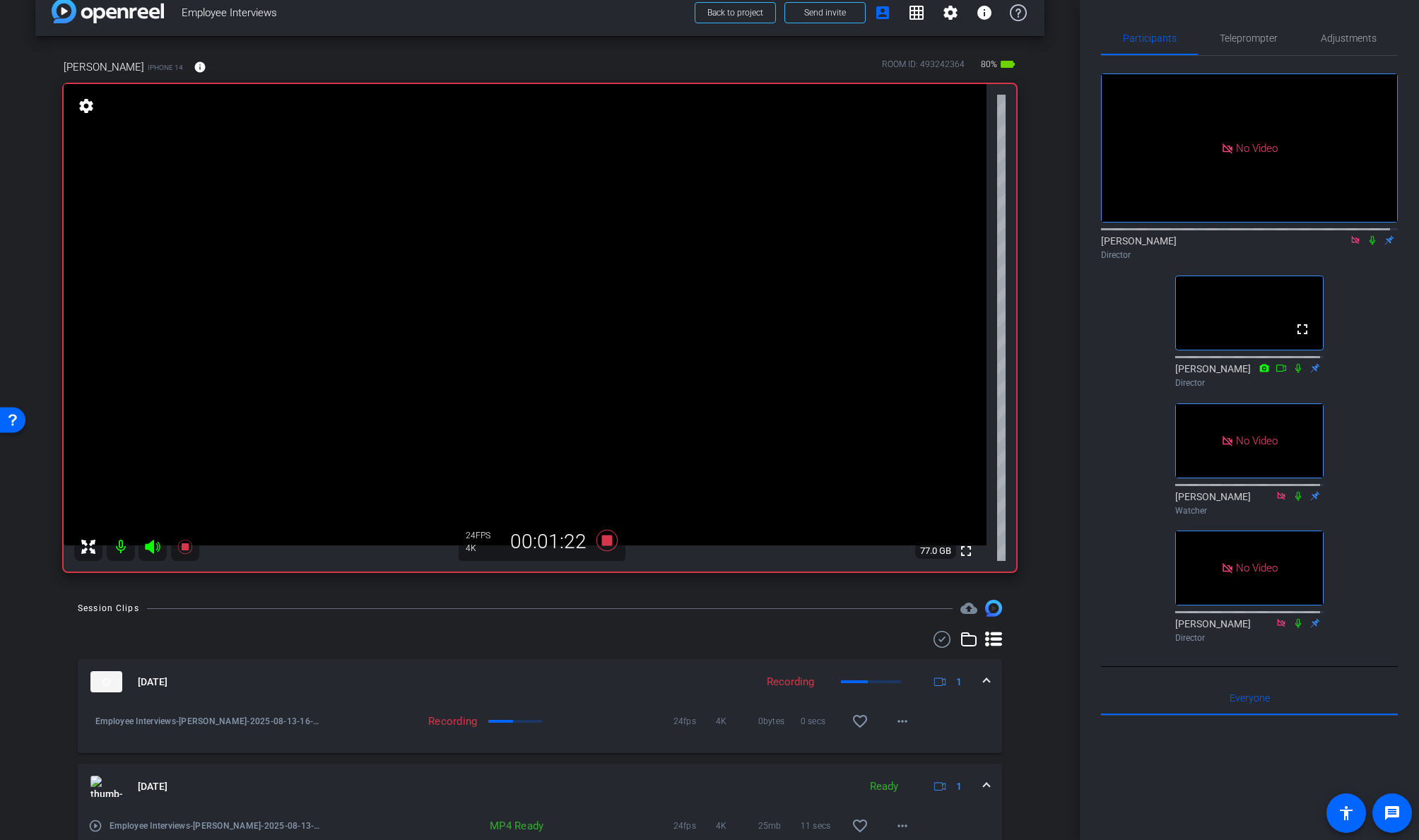
click at [1220, 245] on icon at bounding box center [1372, 240] width 11 height 10
click at [1220, 35] on span "Adjustments" at bounding box center [1348, 38] width 56 height 10
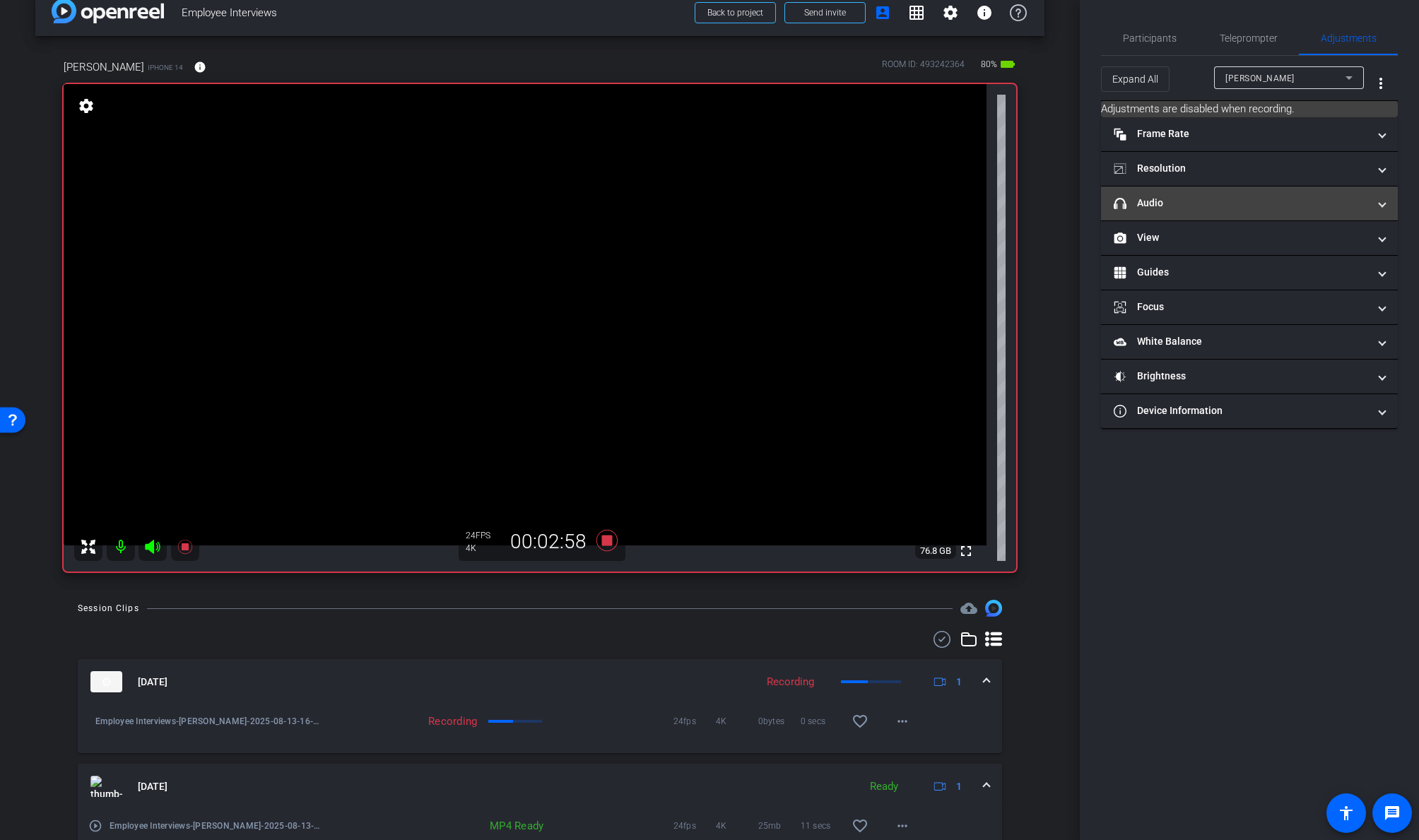
click at [1220, 209] on mat-panel-title "headphone icon Audio" at bounding box center [1241, 203] width 255 height 15
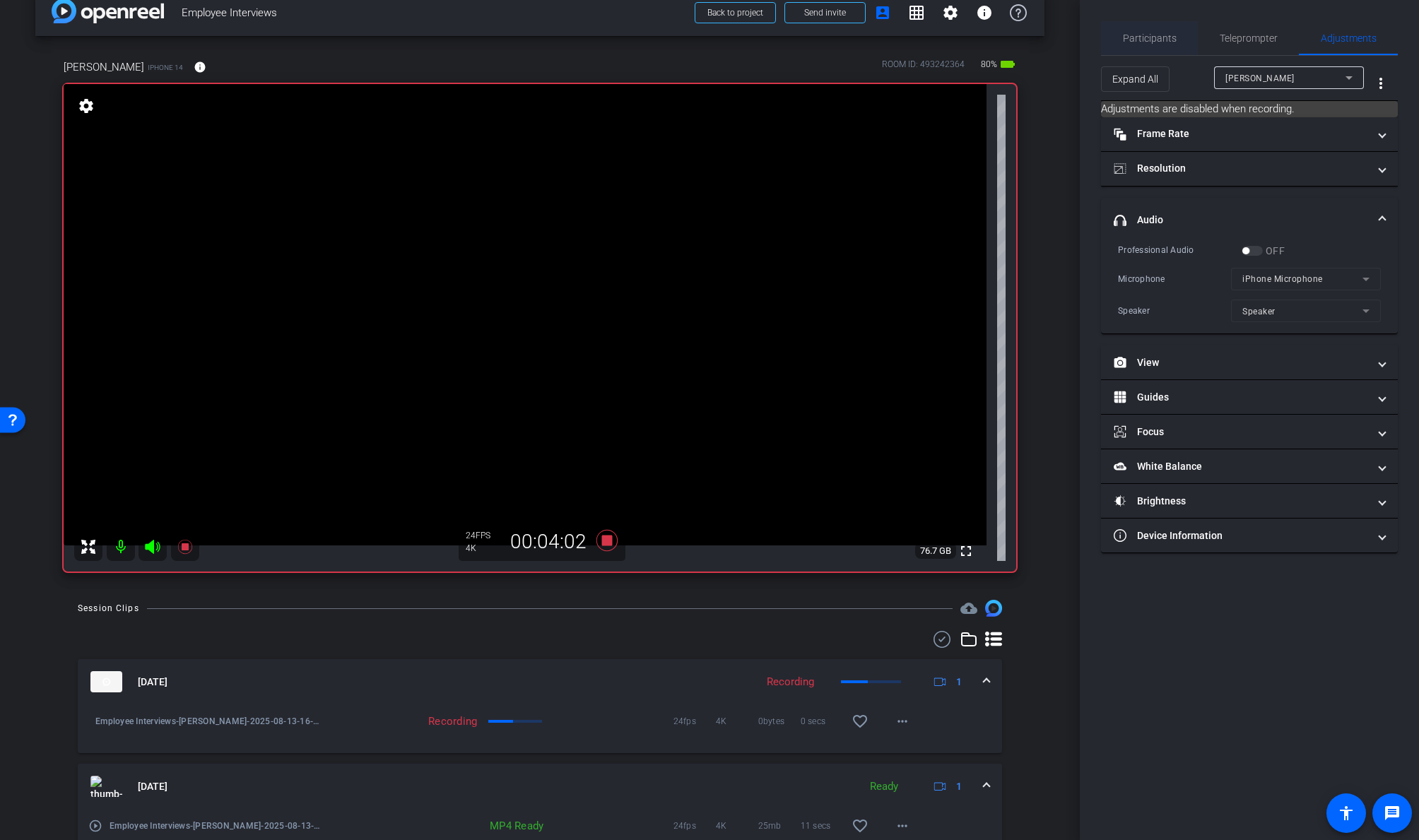
click at [1141, 37] on span "Participants" at bounding box center [1149, 38] width 54 height 10
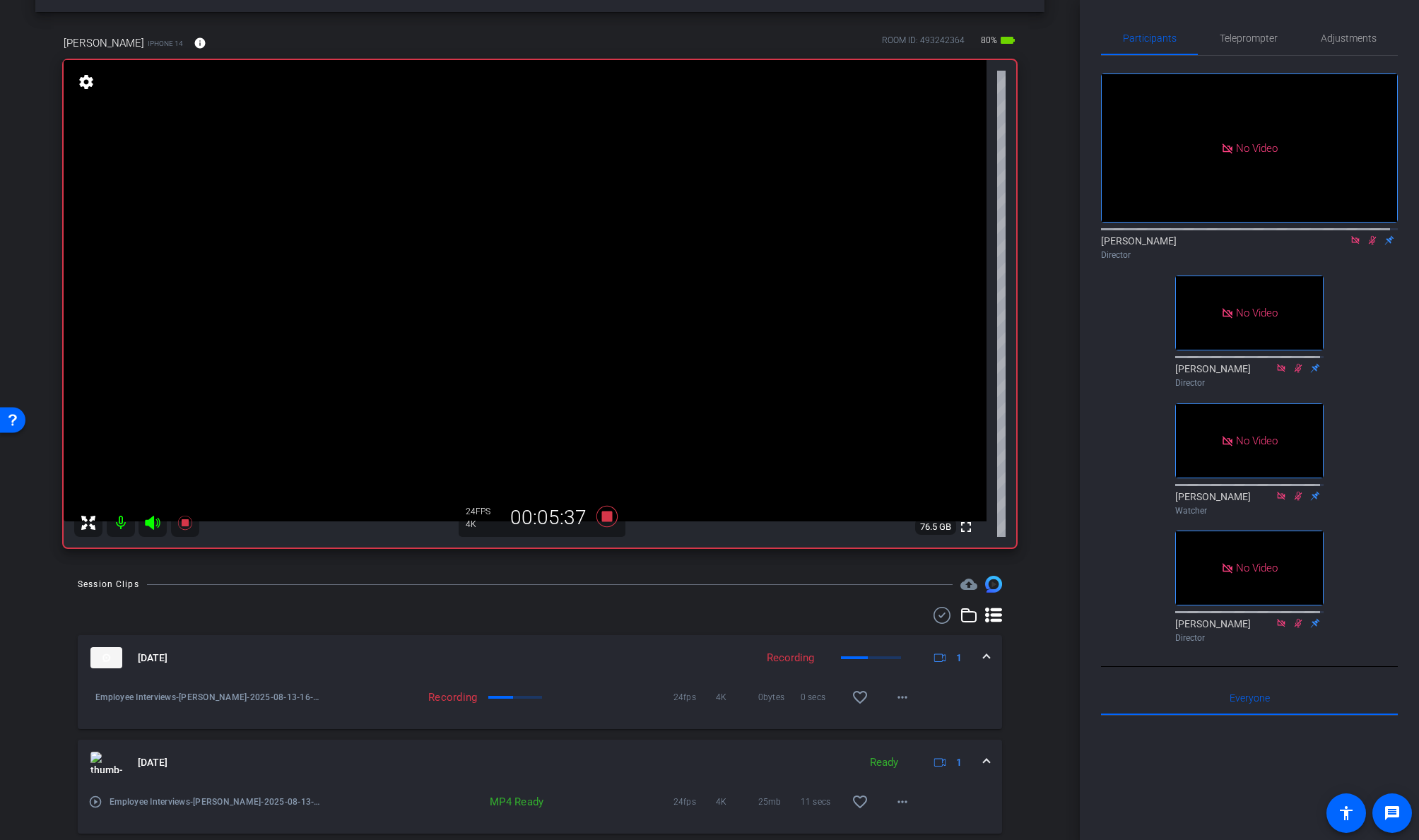
scroll to position [0, 0]
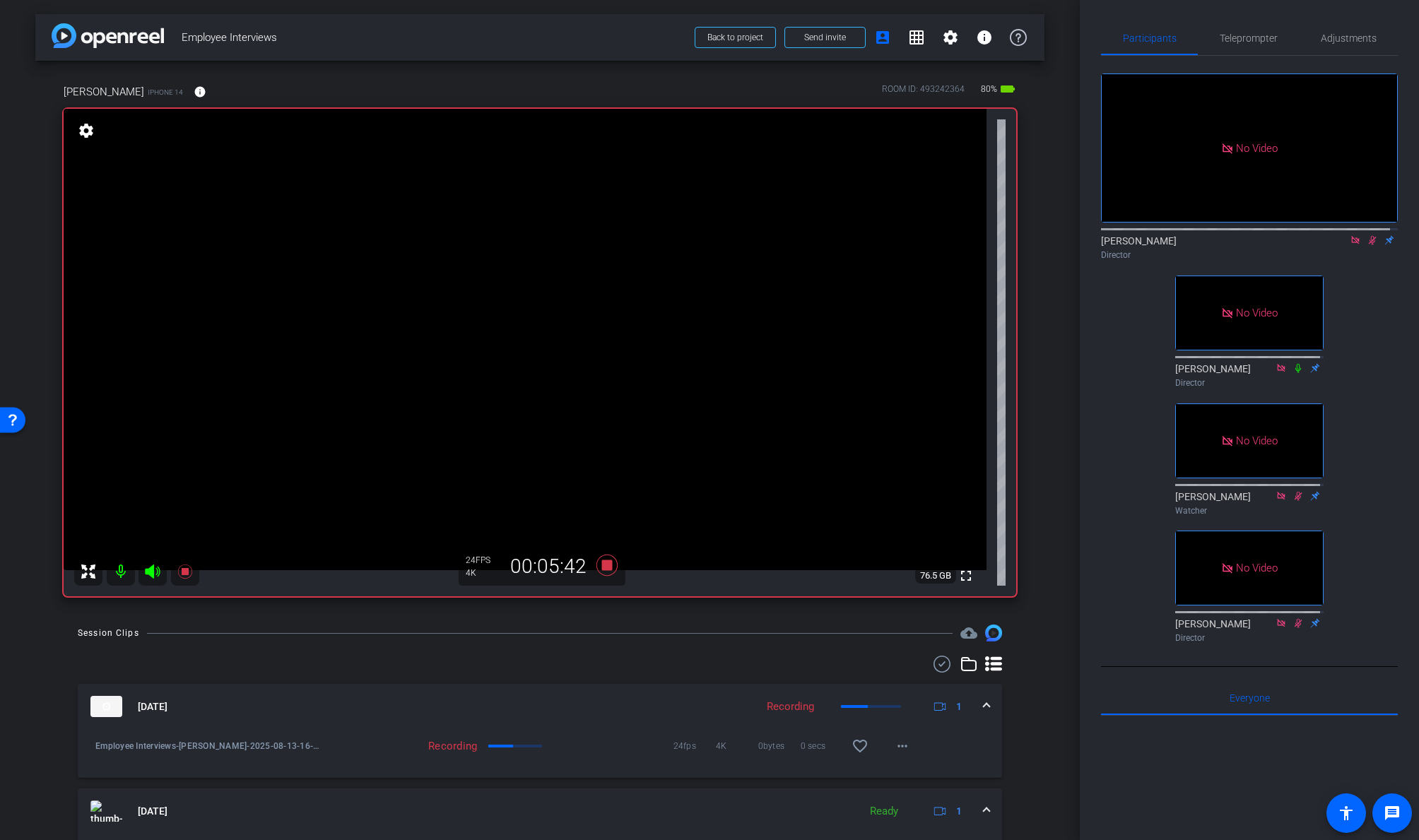
click at [1220, 236] on icon at bounding box center [1372, 240] width 8 height 9
click at [598, 564] on icon at bounding box center [607, 565] width 21 height 21
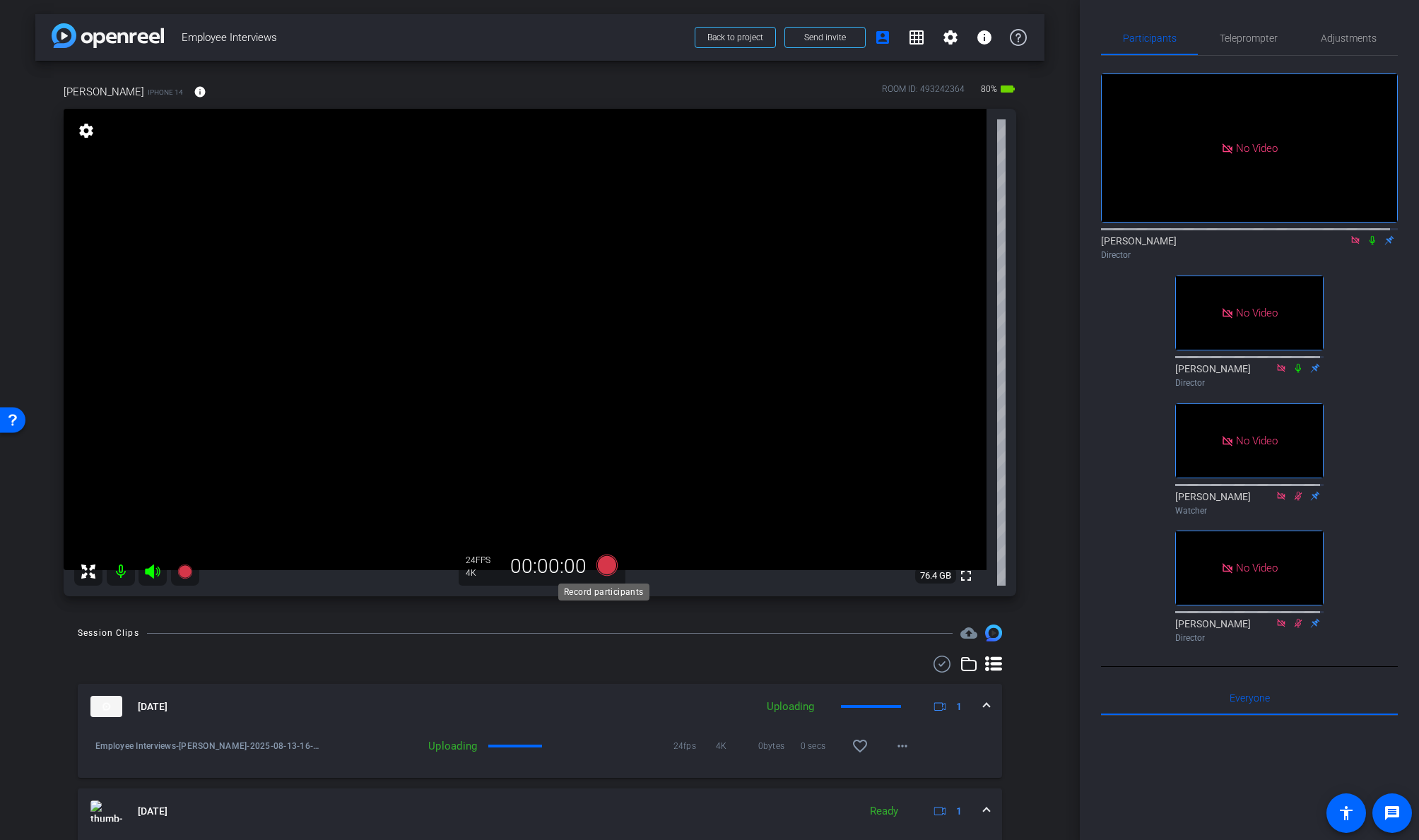
click at [603, 563] on icon at bounding box center [607, 565] width 21 height 21
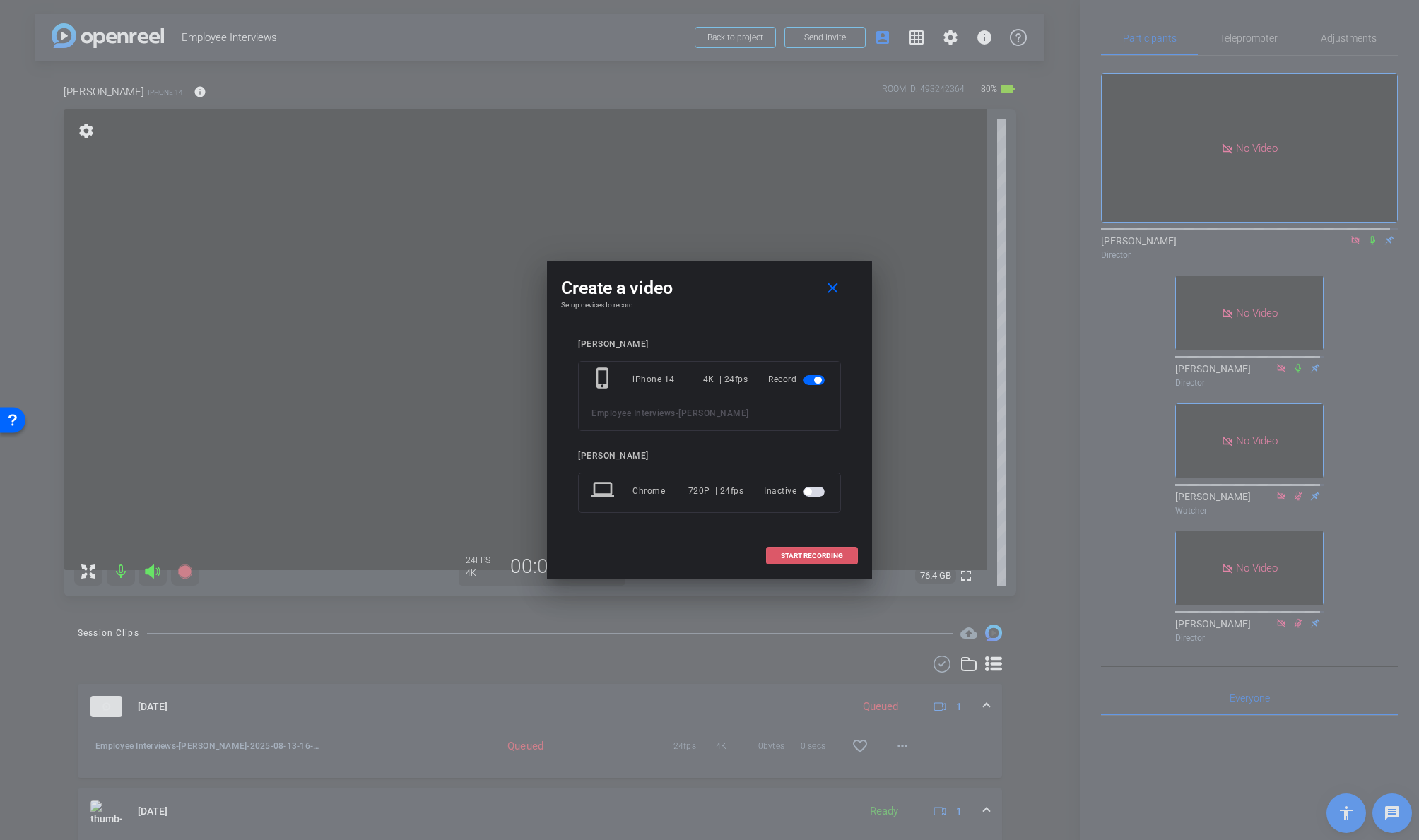
click at [828, 552] on span "START RECORDING" at bounding box center [812, 556] width 62 height 7
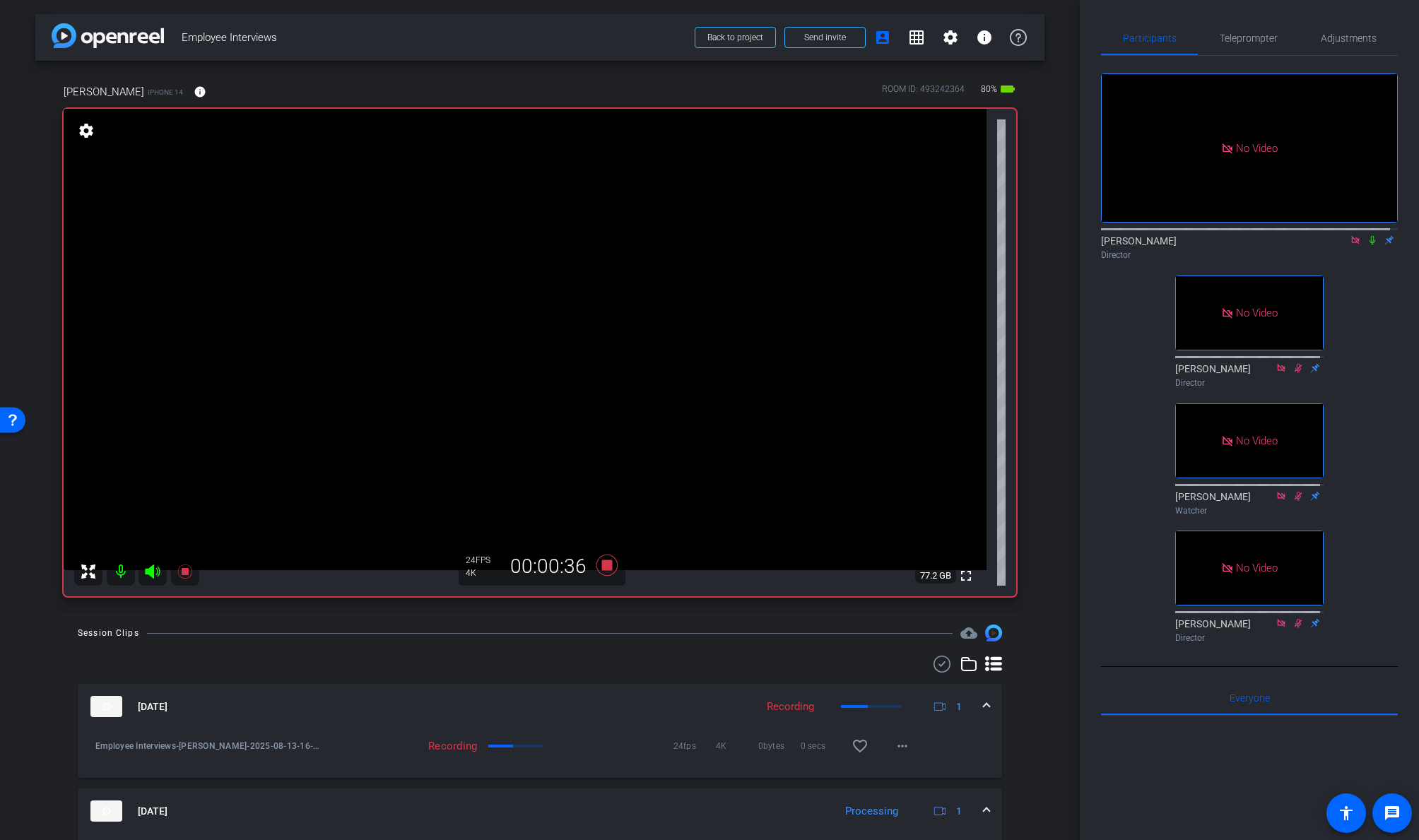
click at [1220, 235] on icon at bounding box center [1372, 240] width 11 height 10
click at [1220, 238] on icon at bounding box center [1372, 240] width 8 height 9
click at [1220, 238] on icon at bounding box center [1372, 240] width 6 height 9
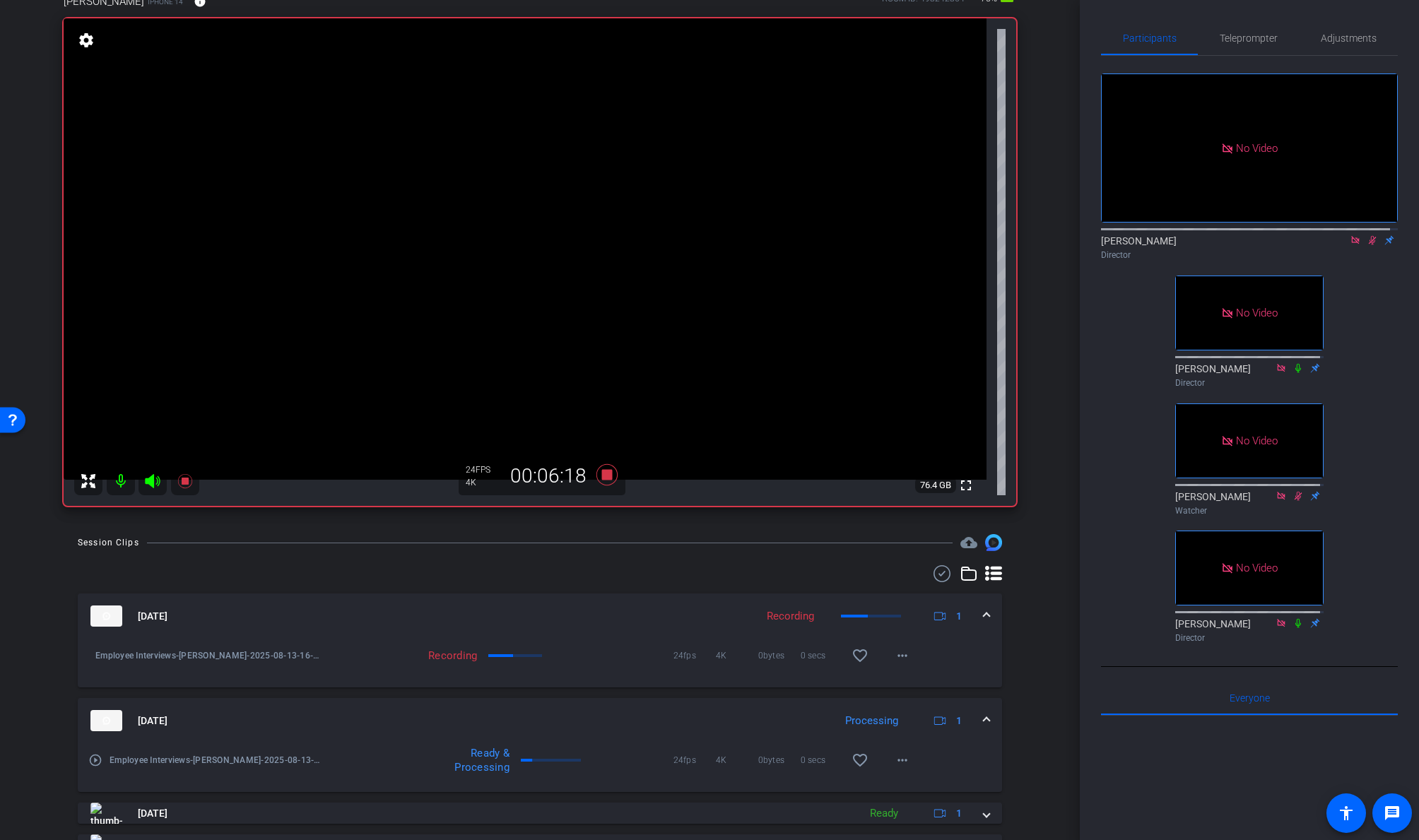
scroll to position [144, 0]
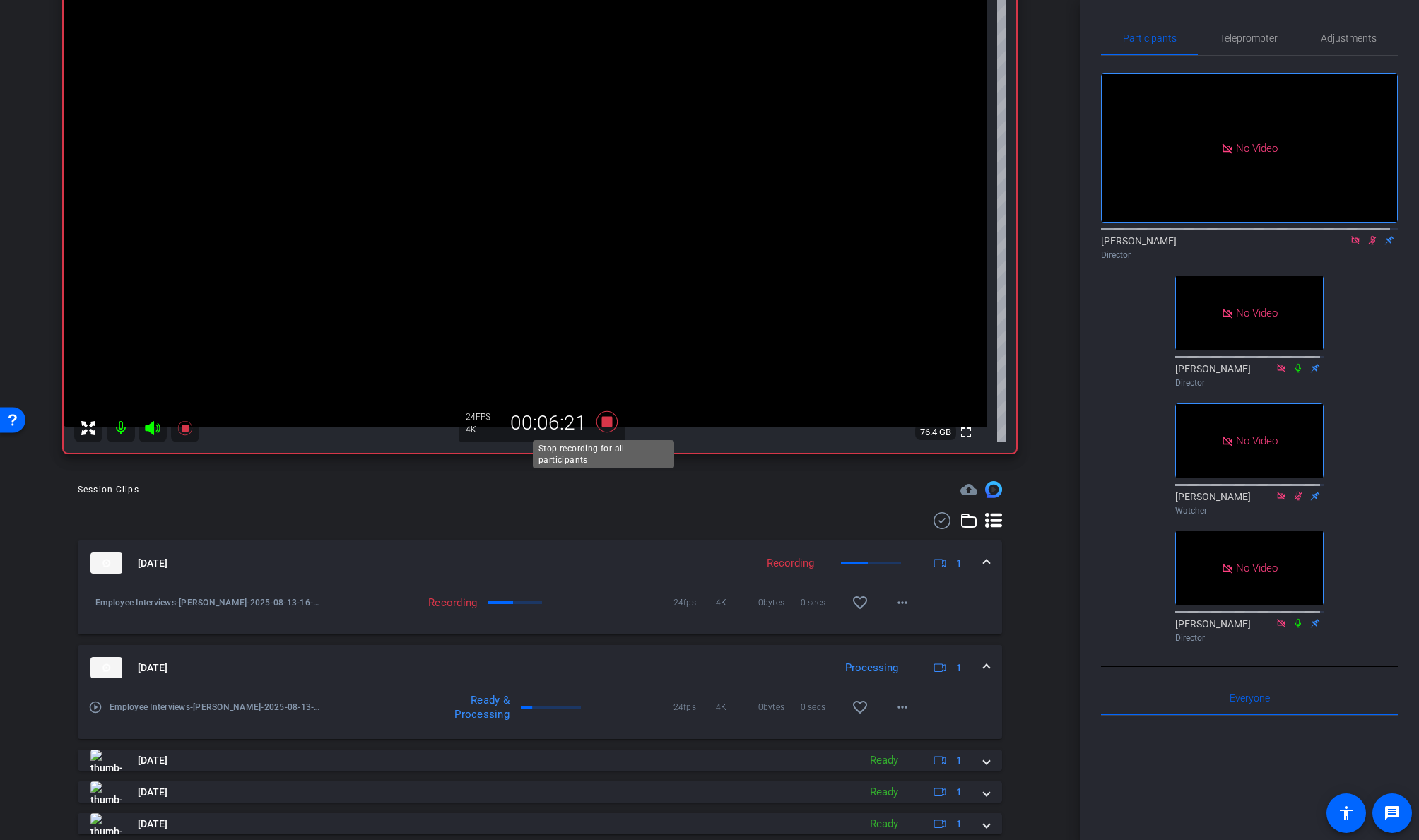
click at [604, 421] on icon at bounding box center [607, 421] width 21 height 21
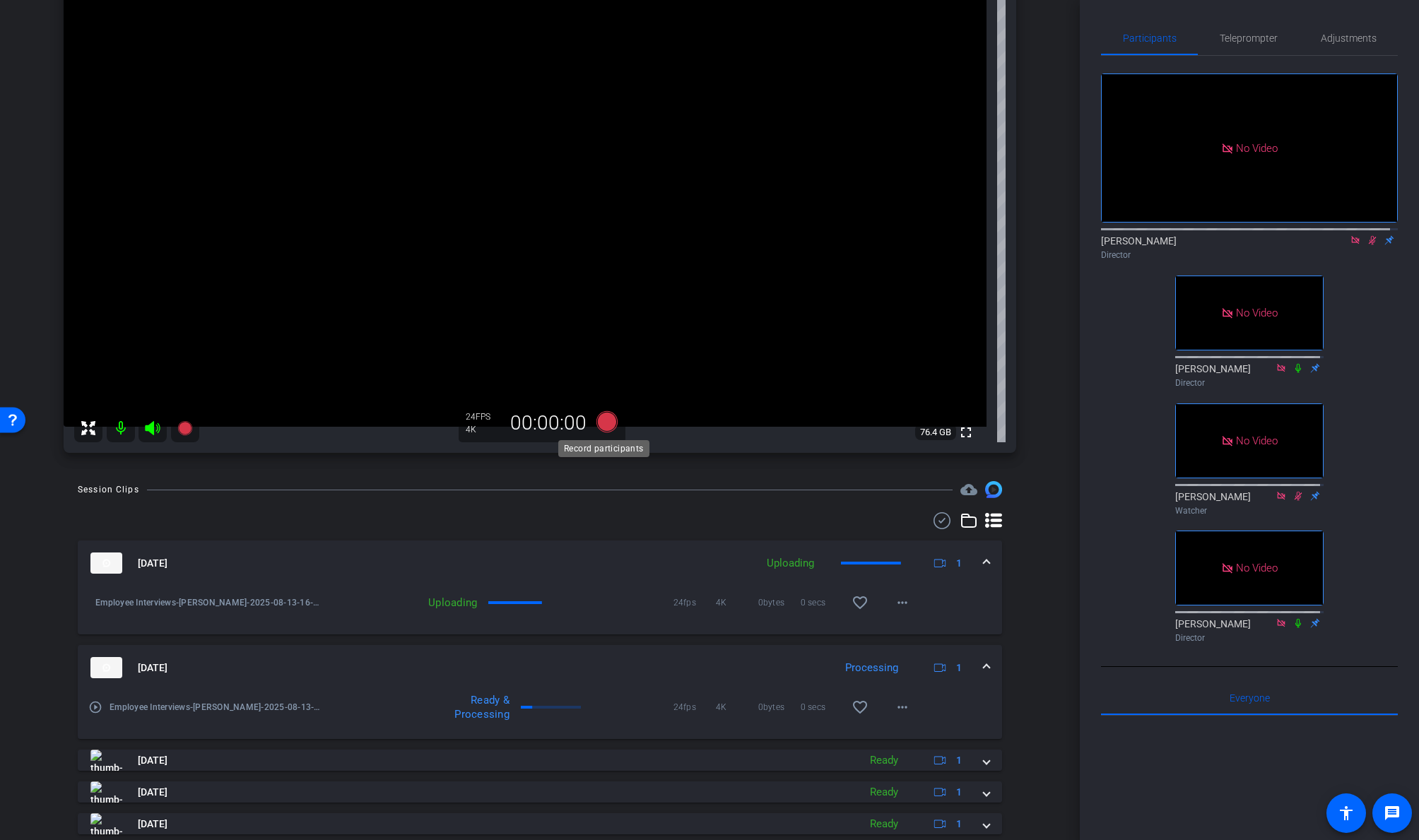
click at [604, 421] on icon at bounding box center [607, 421] width 21 height 21
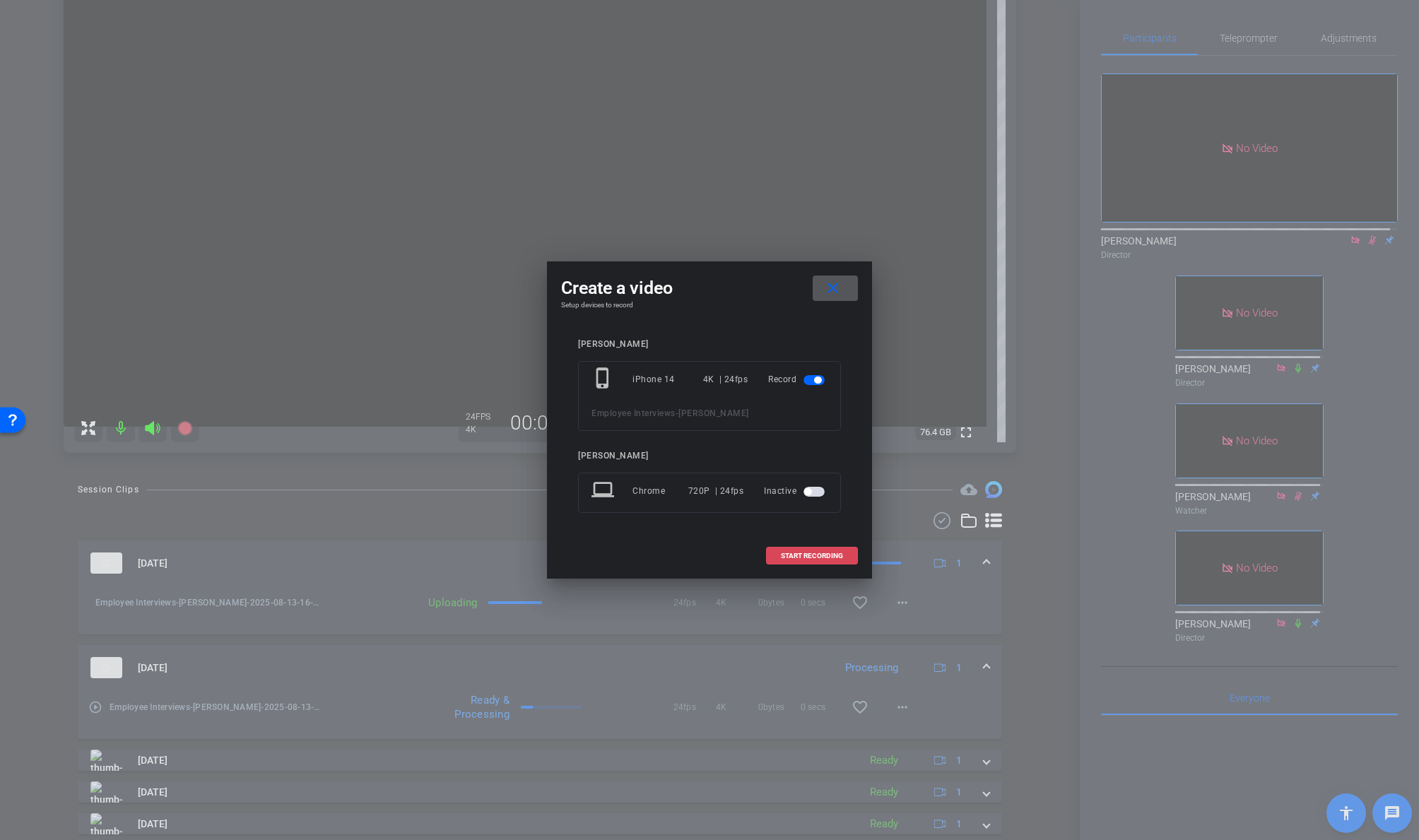
click at [826, 552] on span "START RECORDING" at bounding box center [812, 556] width 62 height 7
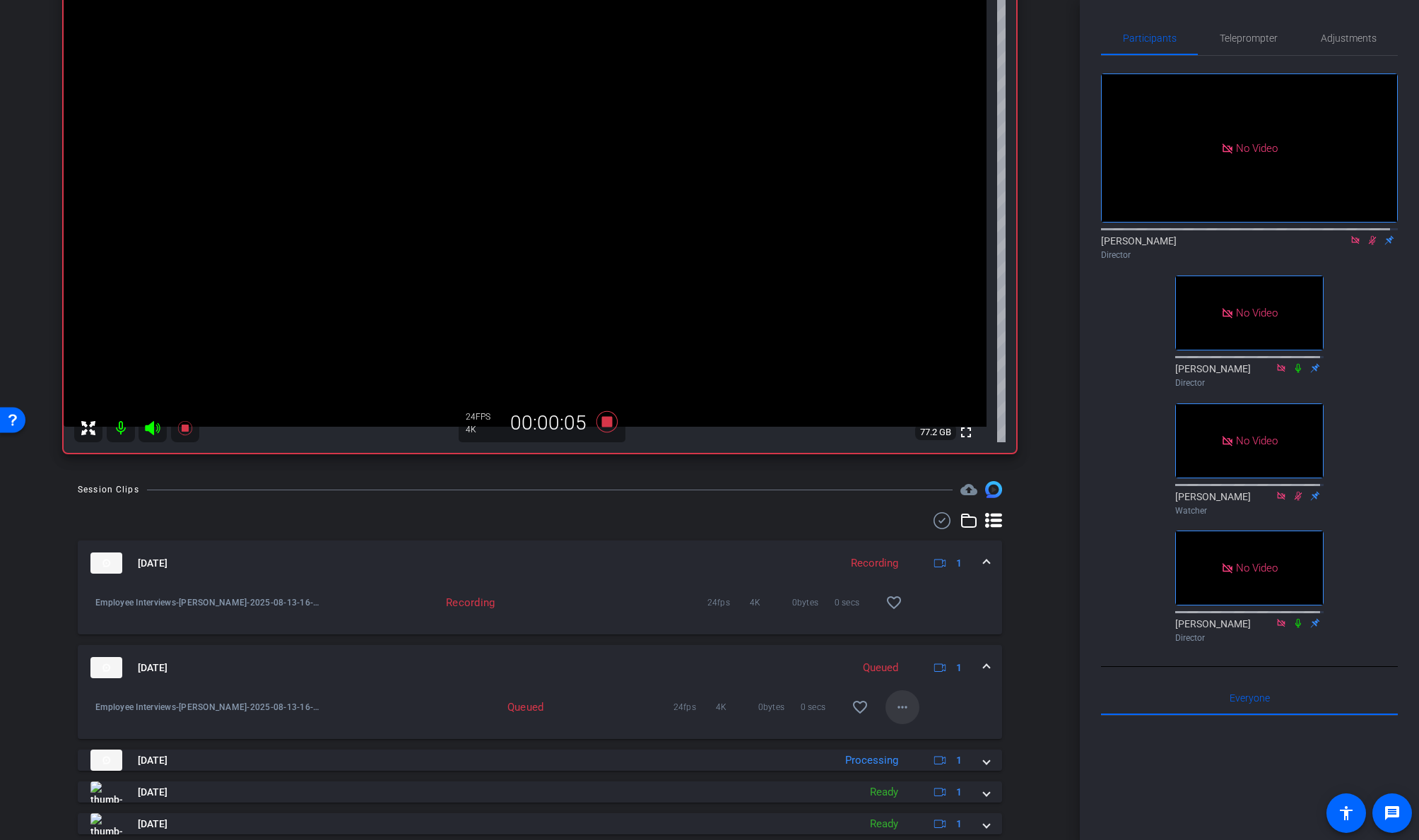
click at [898, 676] on mat-icon "more_horiz" at bounding box center [903, 707] width 17 height 17
click at [1046, 532] on div at bounding box center [710, 420] width 1419 height 840
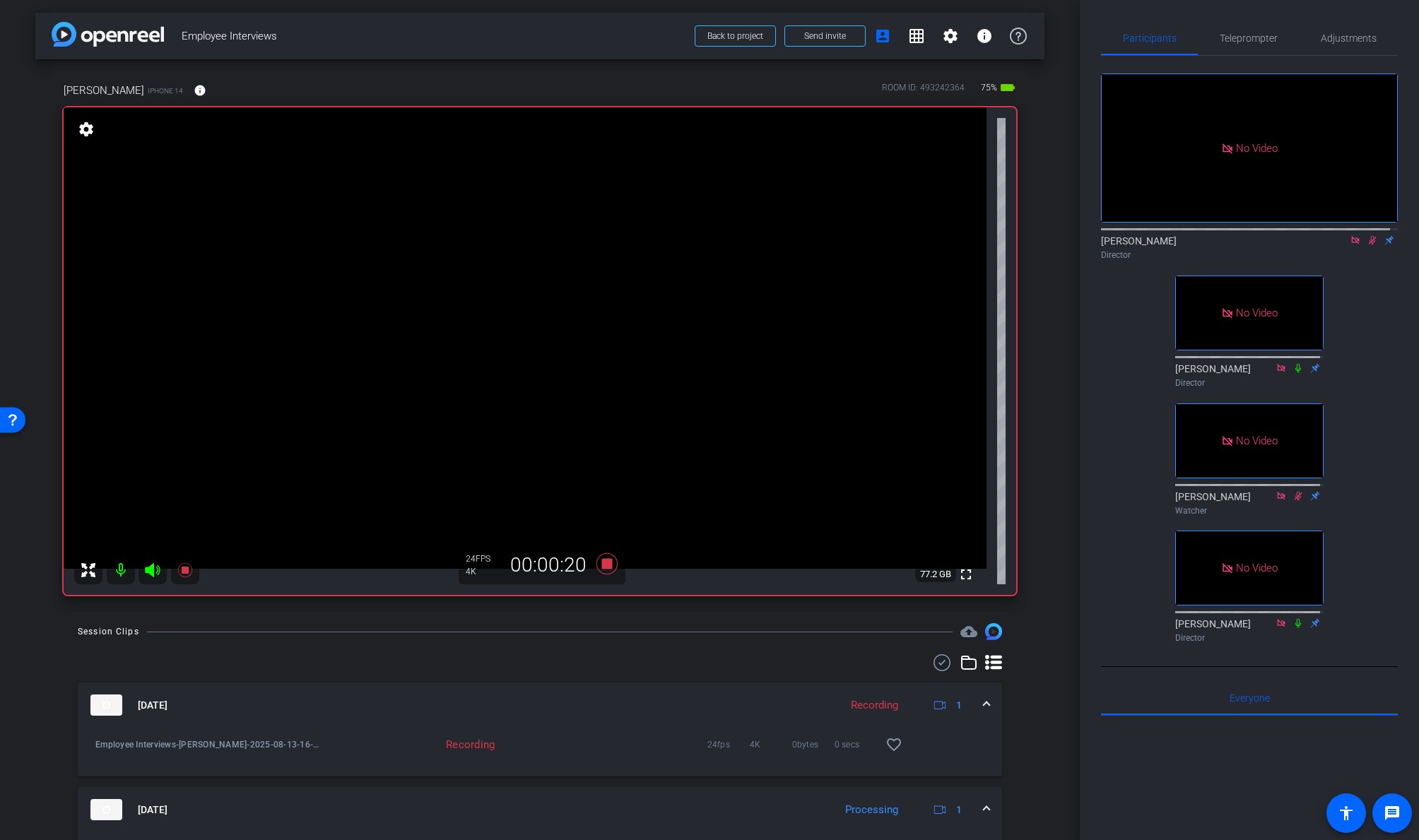
scroll to position [0, 0]
click at [603, 566] on icon at bounding box center [607, 565] width 21 height 21
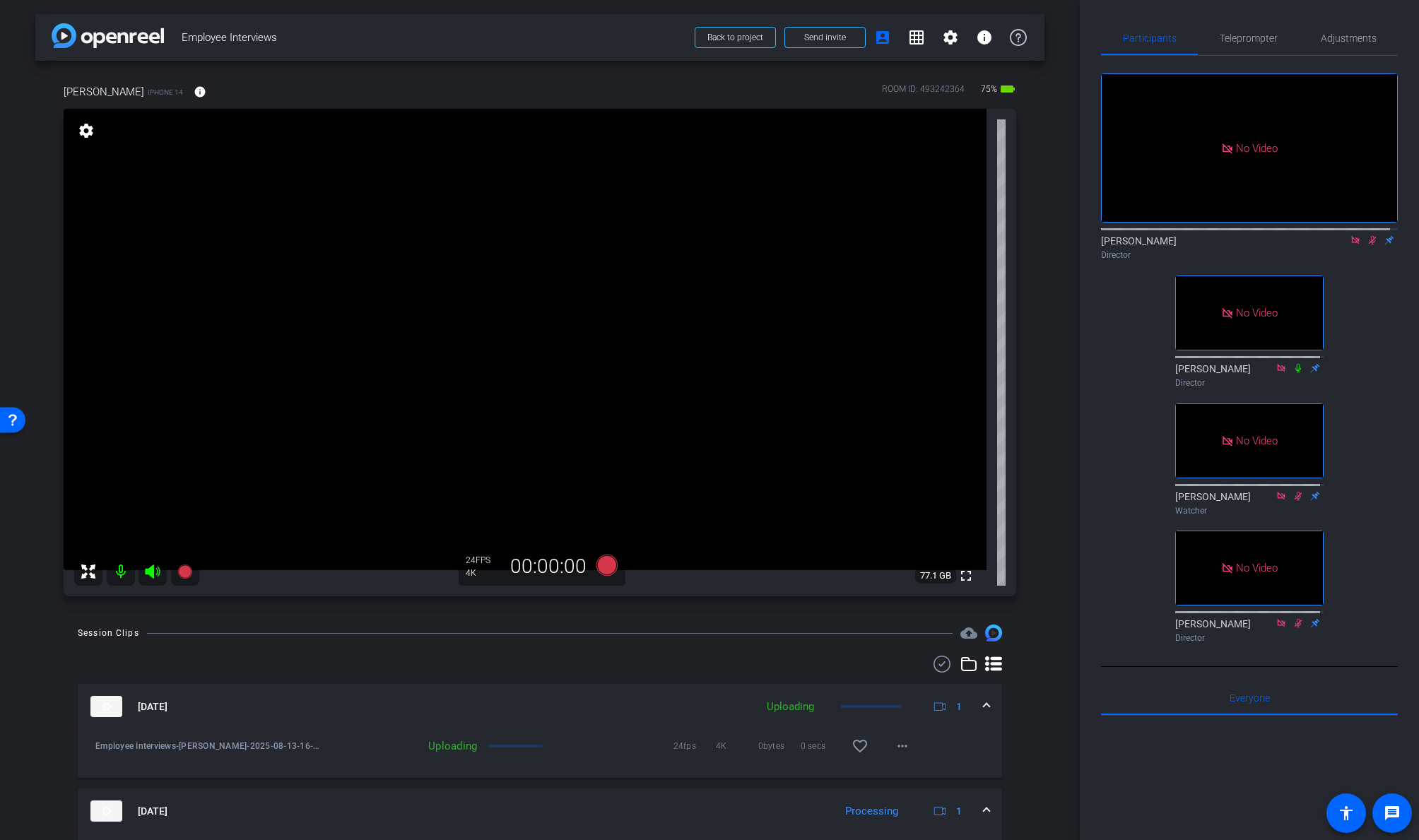
click at [1220, 240] on icon at bounding box center [1372, 240] width 11 height 10
click at [1220, 238] on icon at bounding box center [1355, 240] width 11 height 10
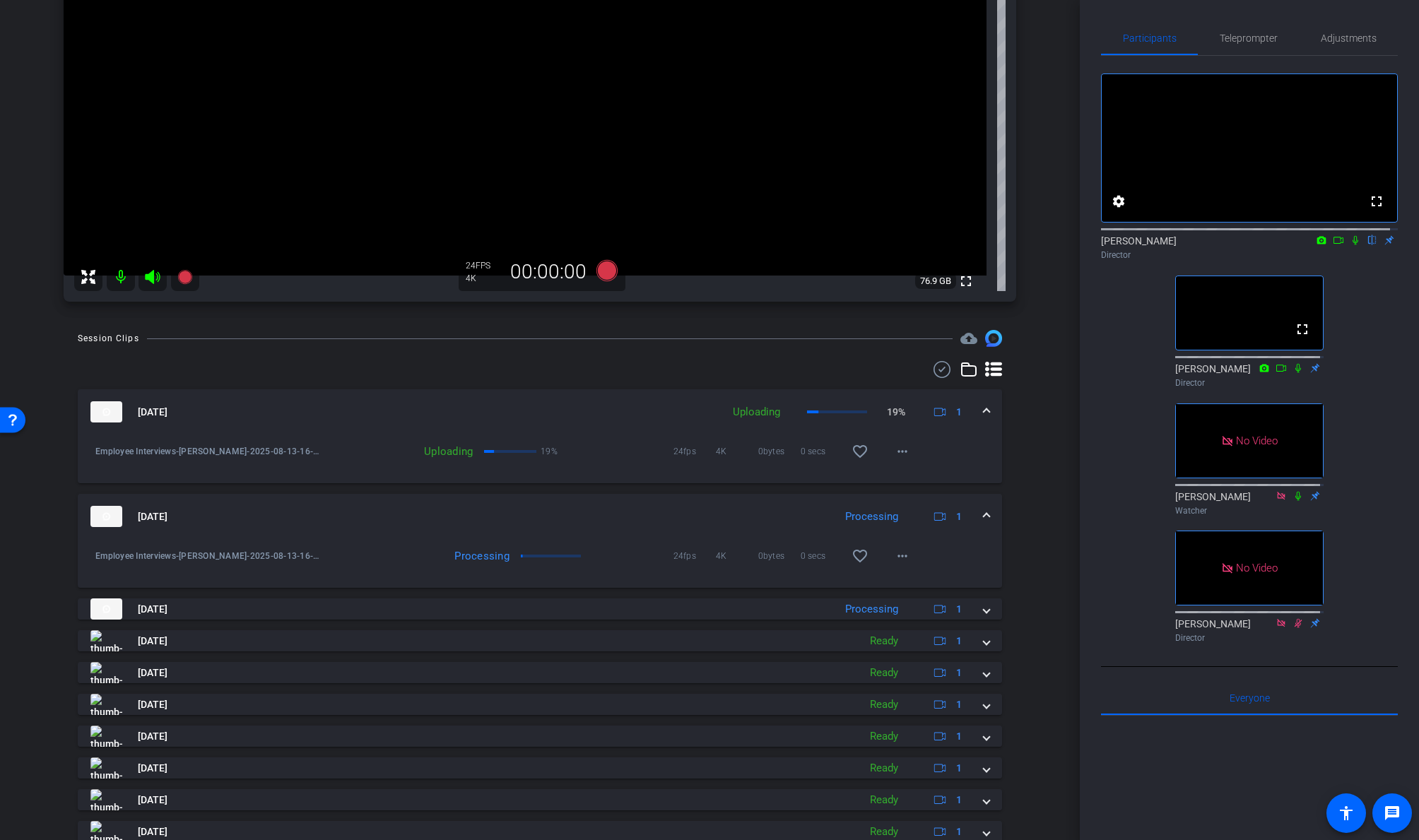
scroll to position [346, 0]
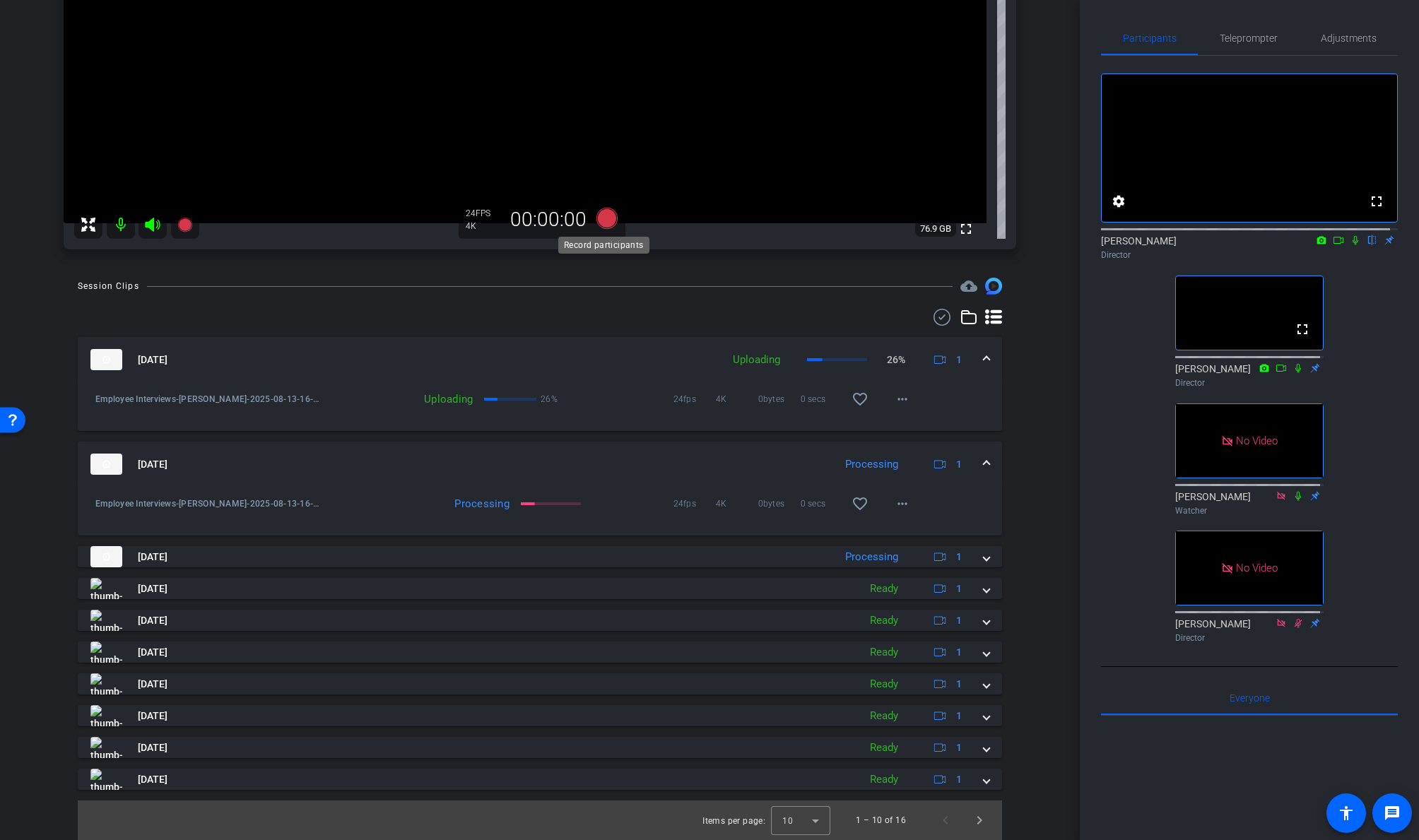
click at [599, 223] on icon at bounding box center [607, 218] width 21 height 21
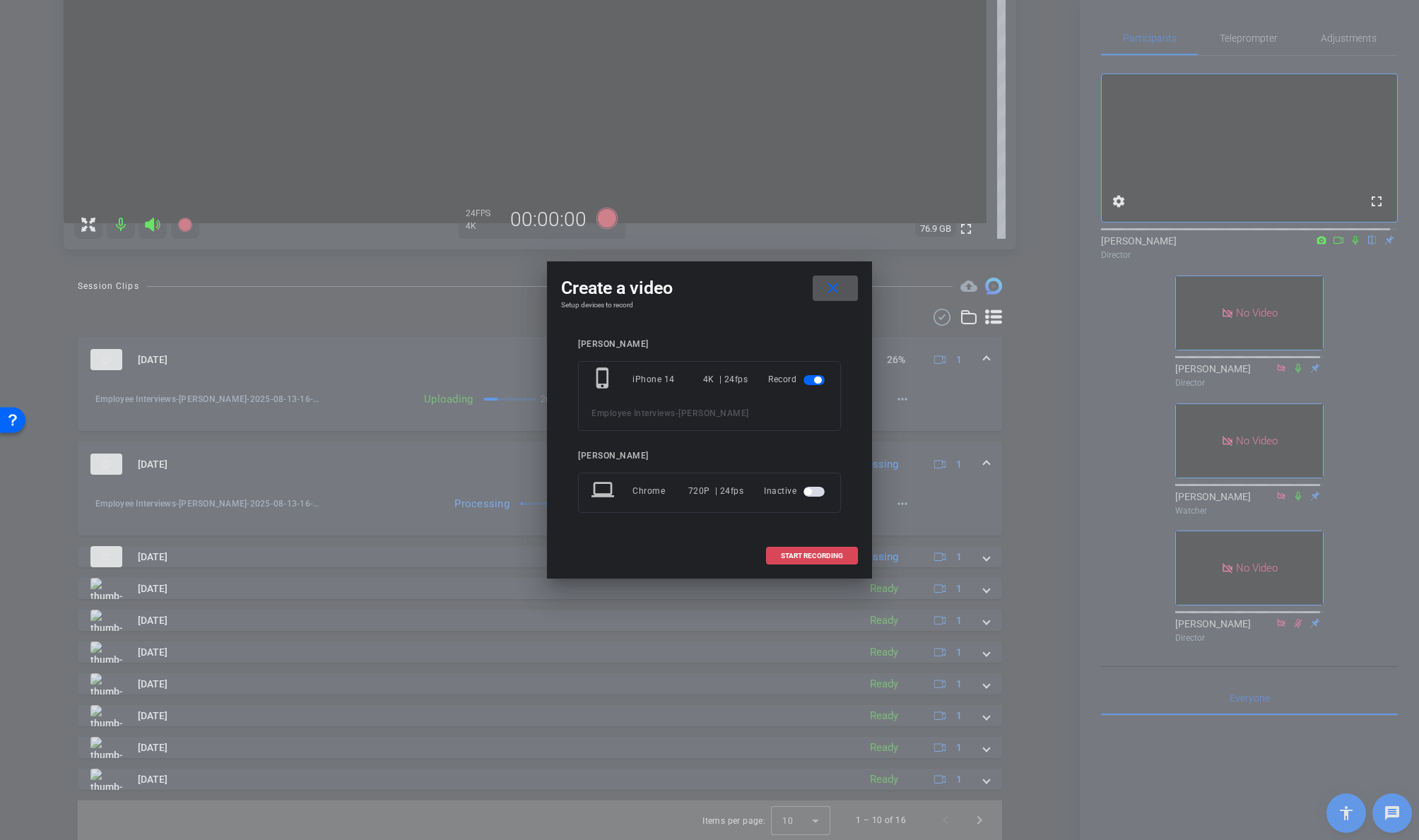
click at [827, 554] on span "START RECORDING" at bounding box center [812, 556] width 62 height 7
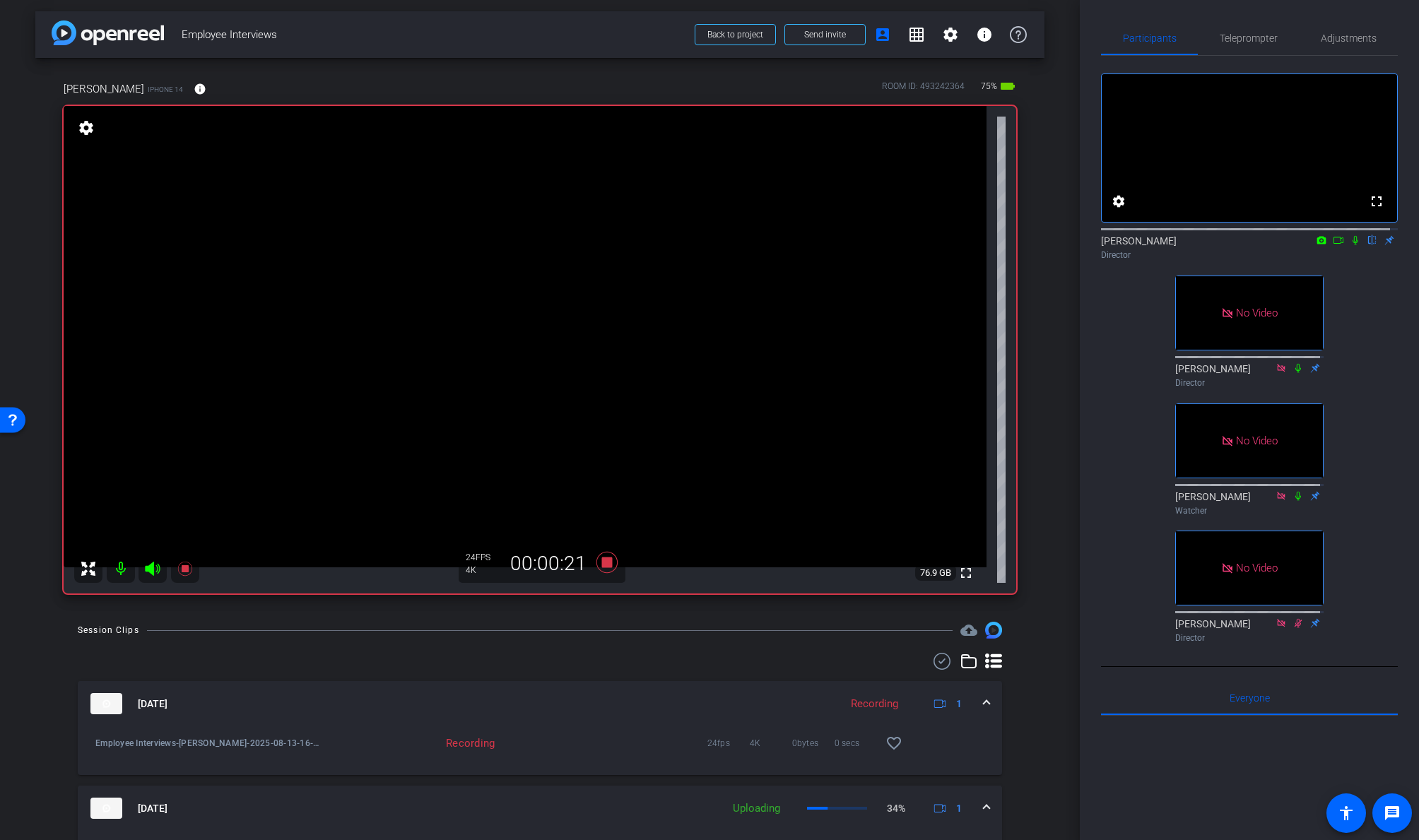
scroll to position [0, 0]
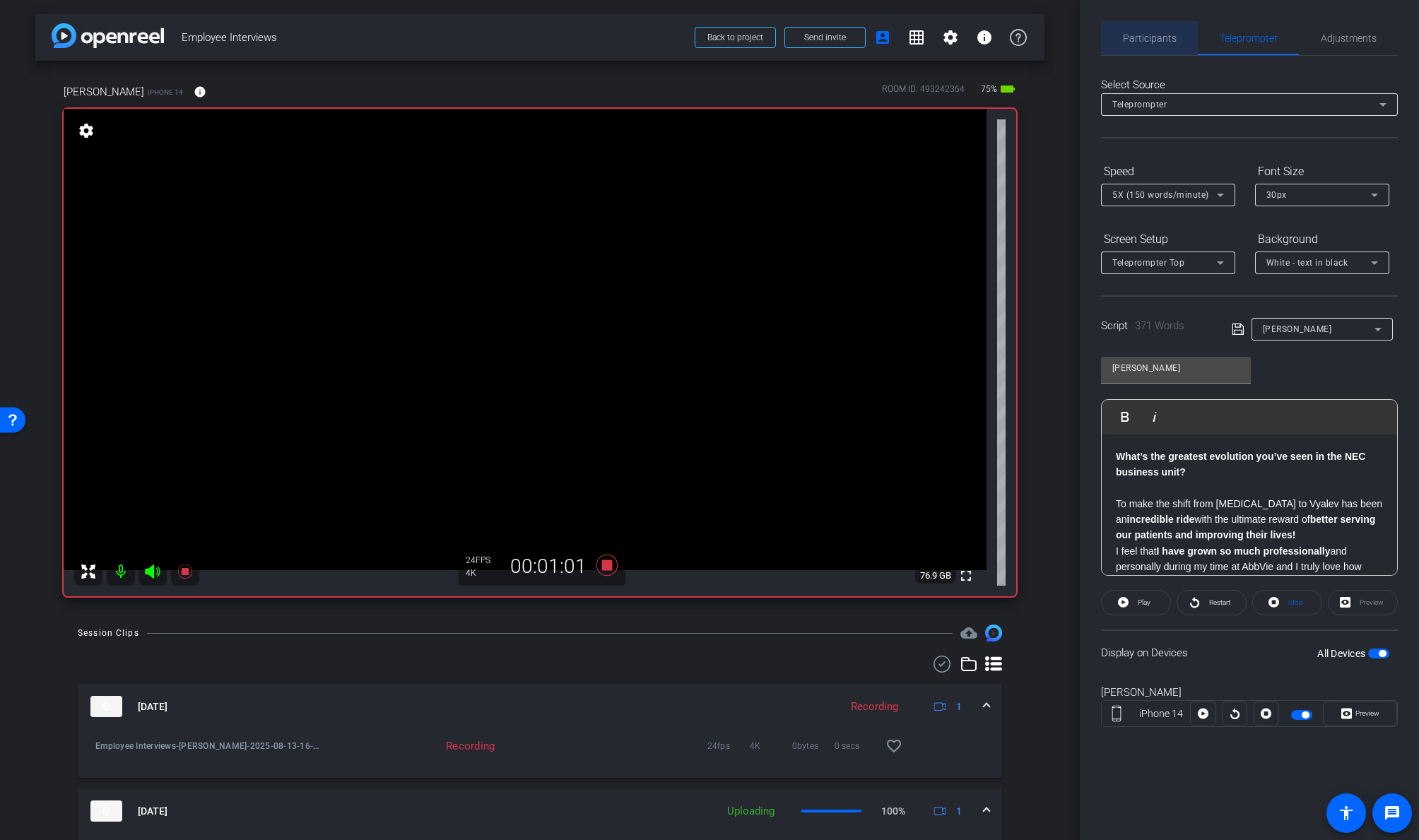
click at [1154, 42] on span "Participants" at bounding box center [1149, 38] width 54 height 10
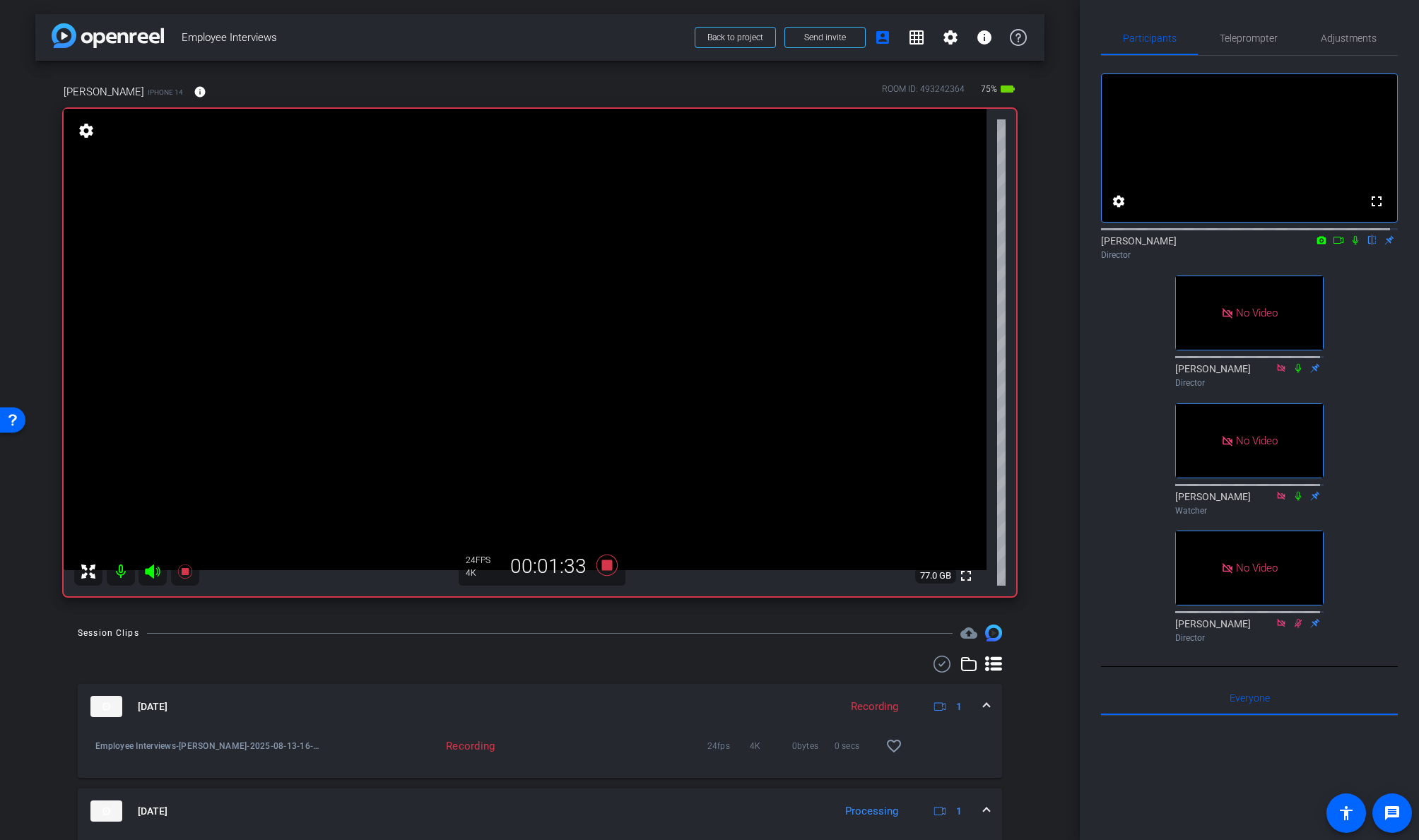
click at [1220, 244] on icon at bounding box center [1338, 240] width 10 height 7
click at [1220, 245] on icon at bounding box center [1372, 240] width 11 height 10
click at [1220, 245] on icon at bounding box center [1372, 240] width 8 height 9
click at [1220, 245] on icon at bounding box center [1372, 240] width 11 height 10
click at [1220, 245] on icon at bounding box center [1372, 240] width 8 height 9
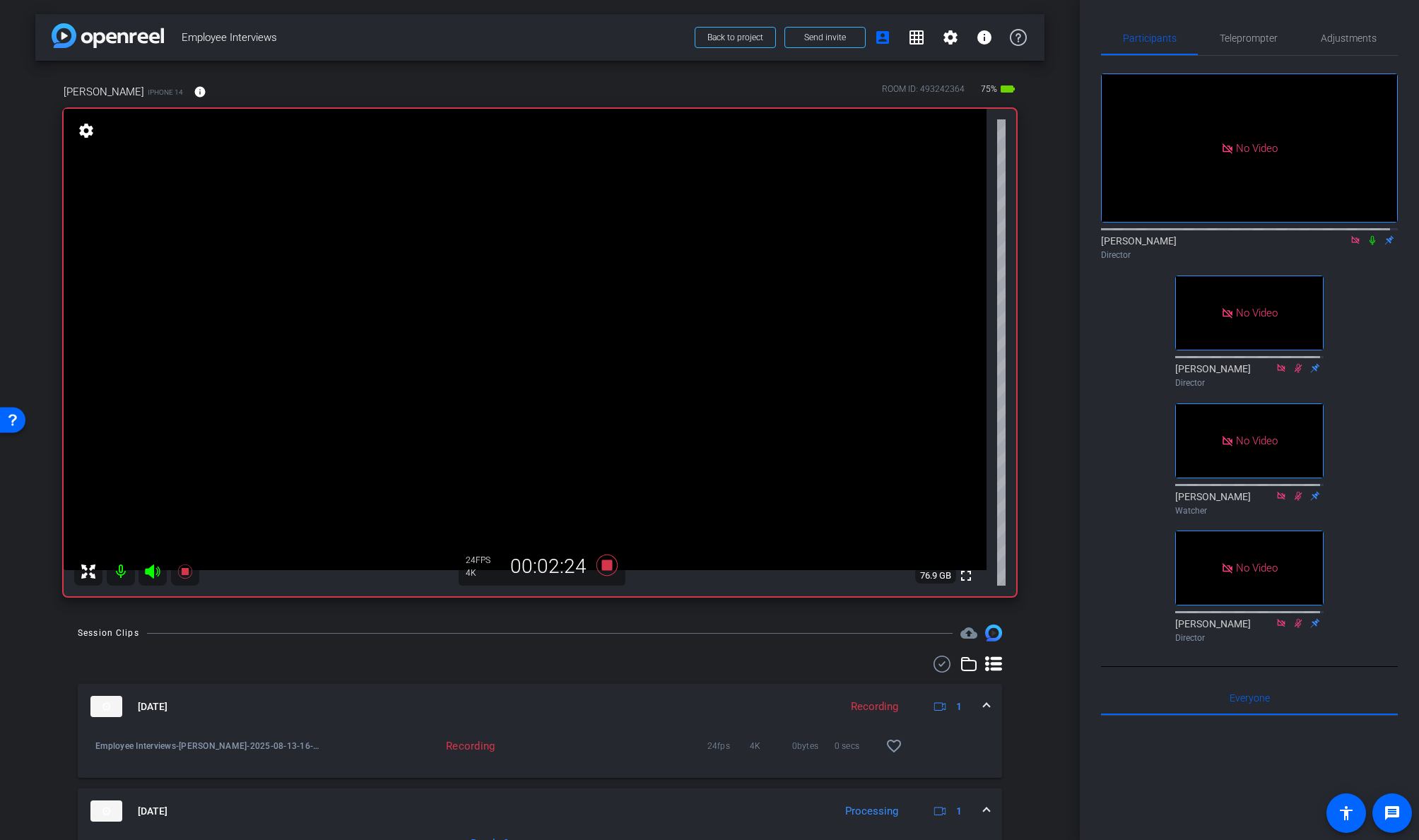
click at [1220, 245] on icon at bounding box center [1372, 240] width 11 height 10
click at [1220, 245] on icon at bounding box center [1372, 240] width 6 height 9
click at [1220, 245] on icon at bounding box center [1372, 240] width 8 height 9
click at [1220, 245] on icon at bounding box center [1372, 240] width 11 height 10
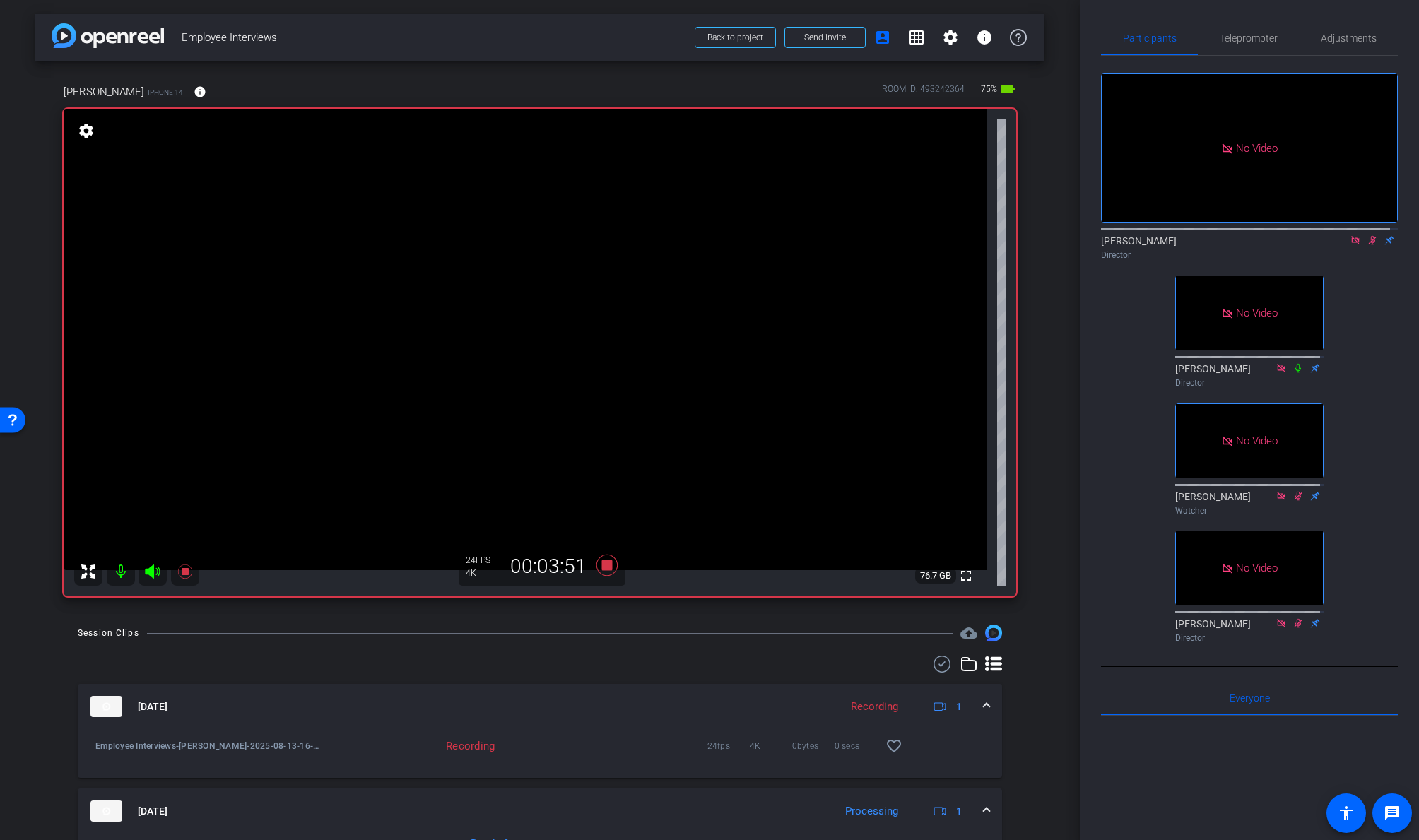
click at [1220, 245] on icon at bounding box center [1372, 240] width 11 height 10
click at [1220, 244] on icon at bounding box center [1355, 240] width 8 height 8
click at [601, 565] on icon at bounding box center [607, 565] width 21 height 21
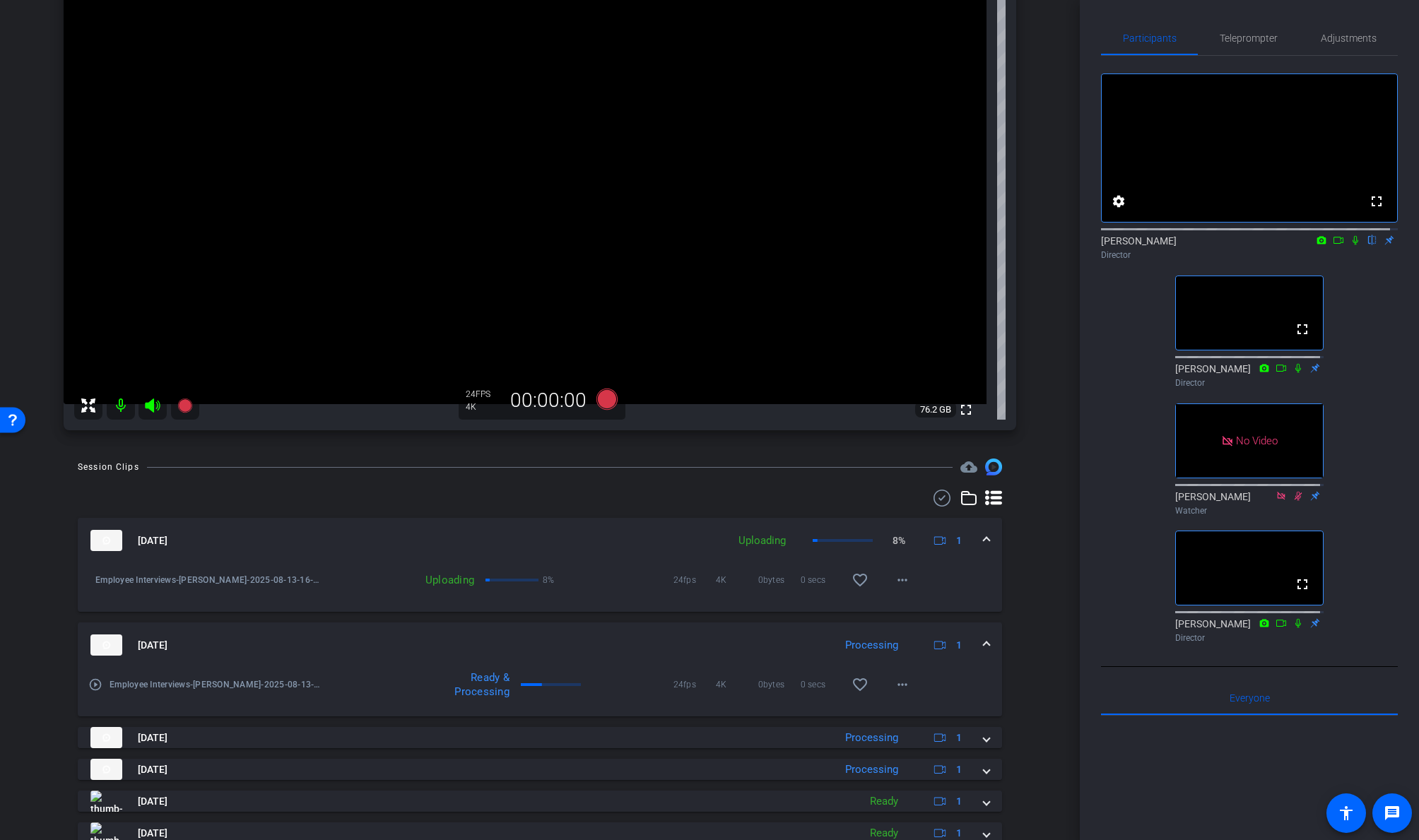
scroll to position [178, 0]
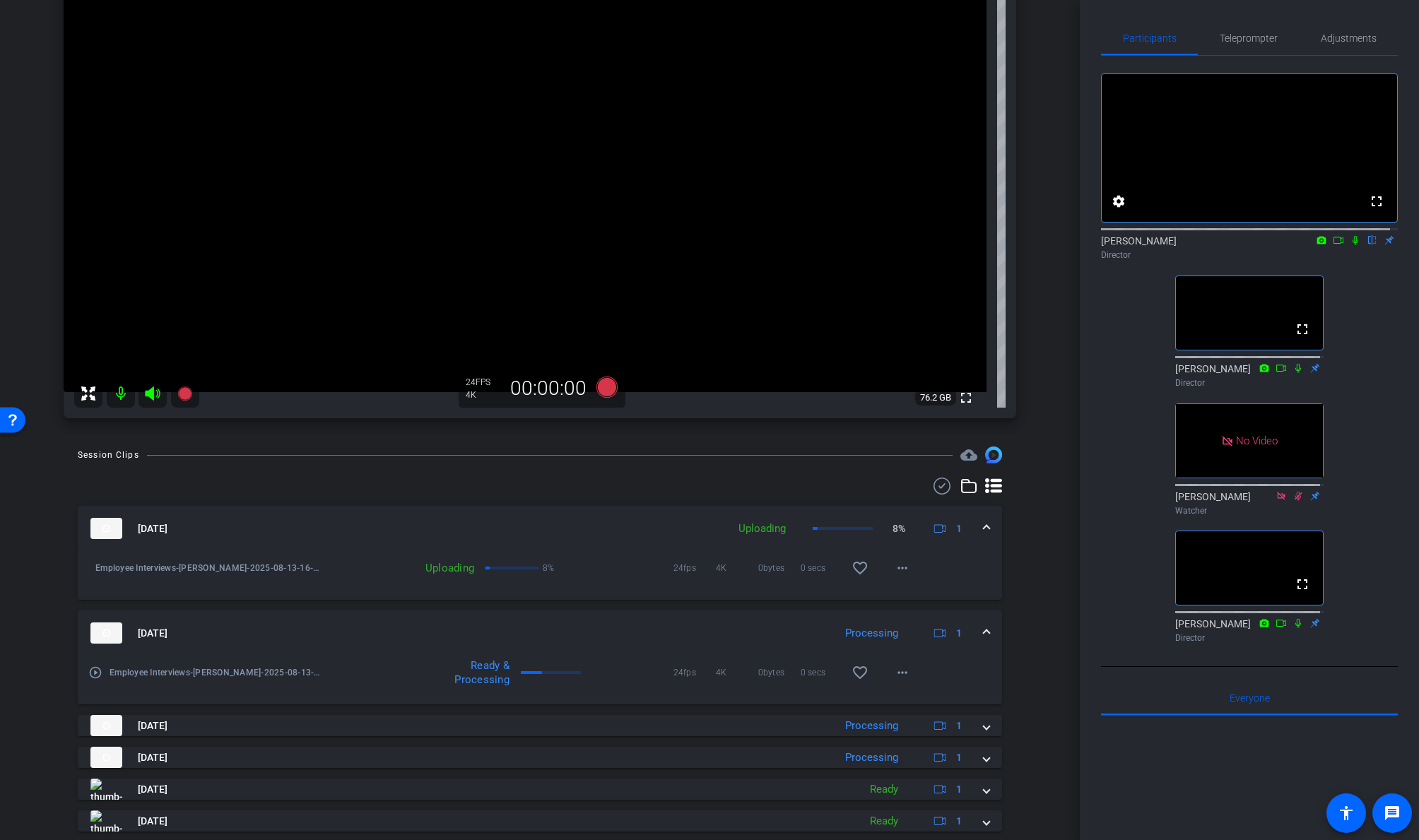
click at [524, 527] on mat-panel-title "Aug 13, 2025" at bounding box center [405, 528] width 630 height 21
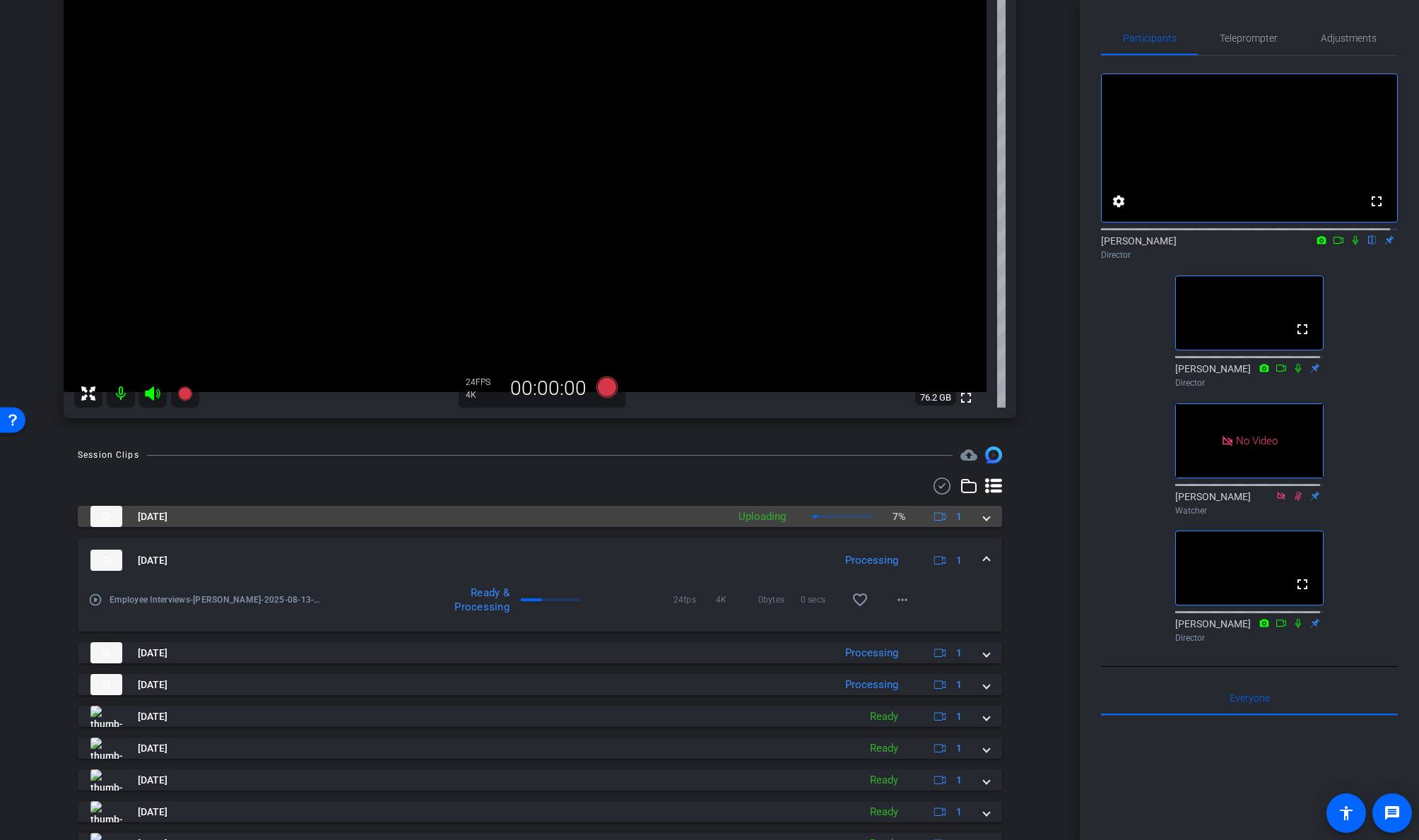
click at [582, 516] on mat-panel-title "Aug 13, 2025" at bounding box center [405, 516] width 630 height 21
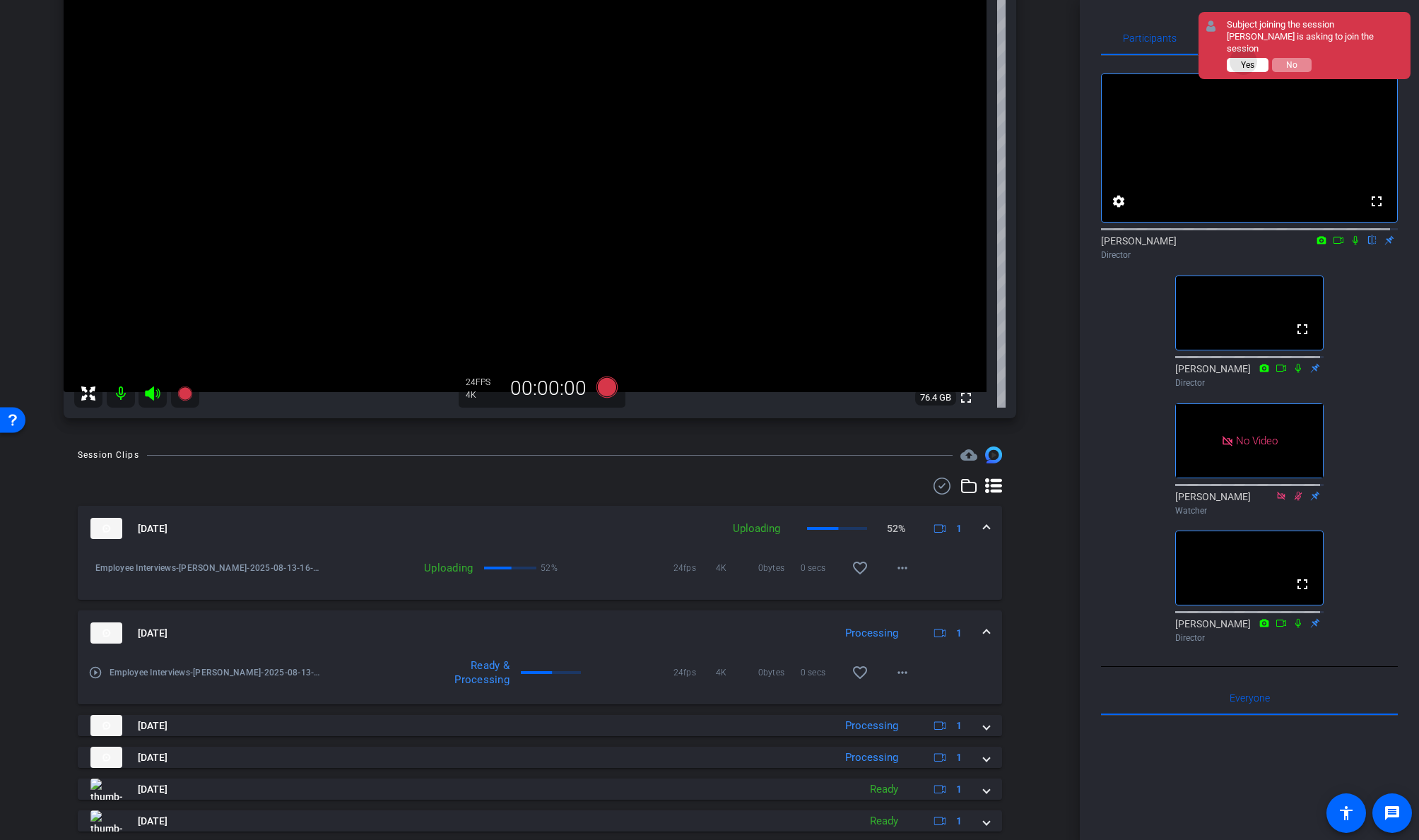
click at [1220, 60] on span "Yes" at bounding box center [1247, 65] width 13 height 10
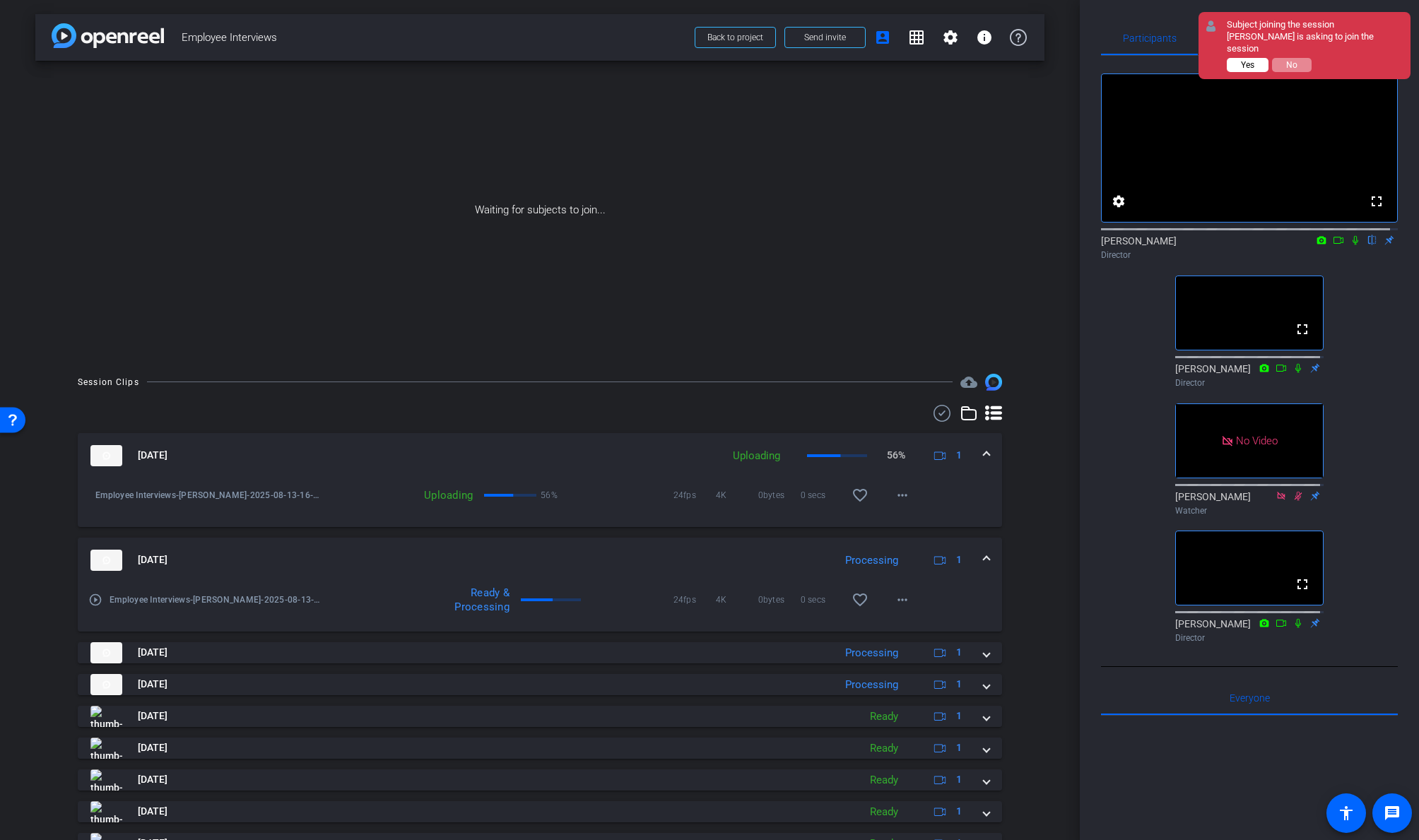
click at [1220, 60] on span "Yes" at bounding box center [1247, 65] width 13 height 10
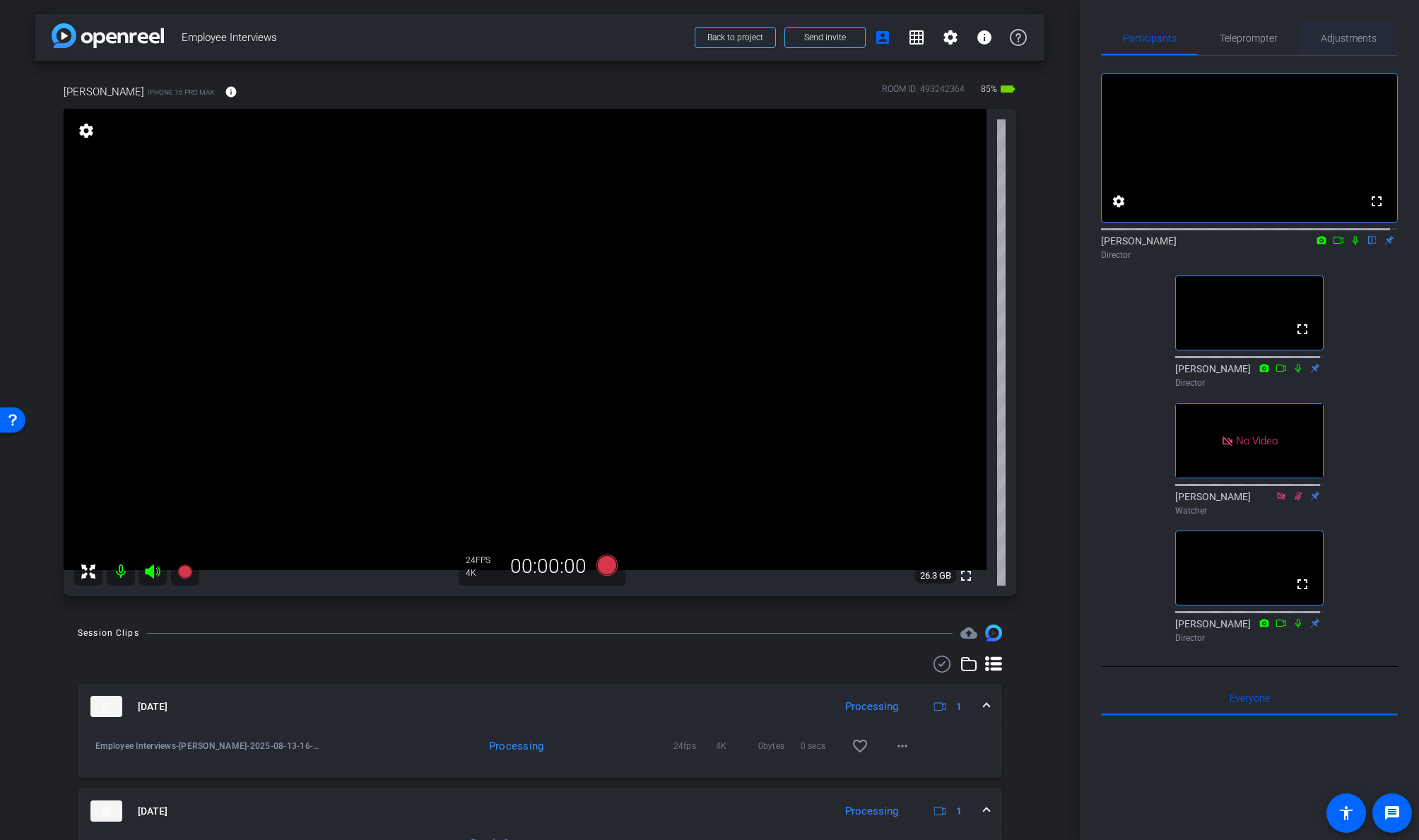
click at [1220, 36] on span "Adjustments" at bounding box center [1348, 38] width 56 height 10
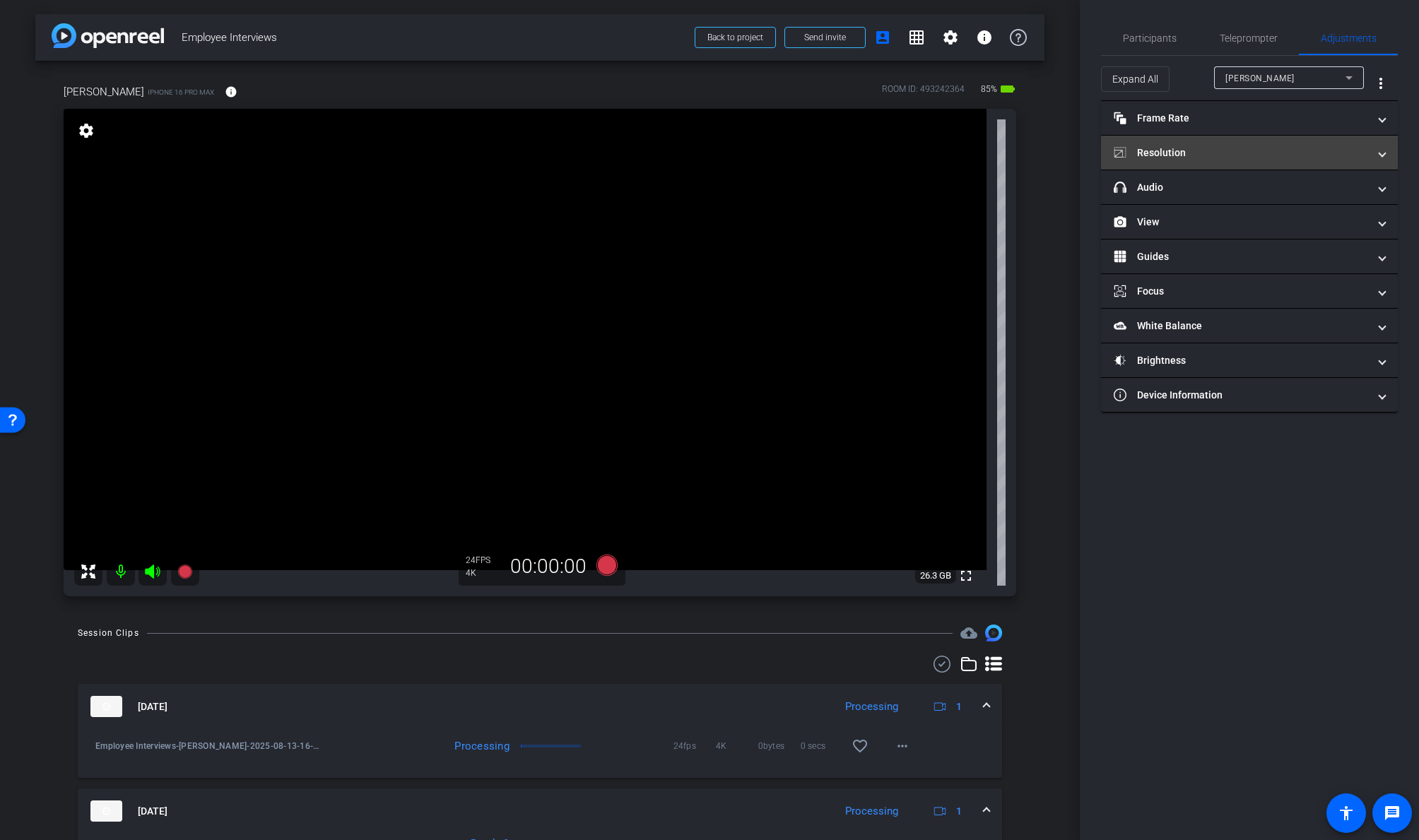
click at [1157, 149] on mat-panel-title "Resolution" at bounding box center [1241, 153] width 255 height 15
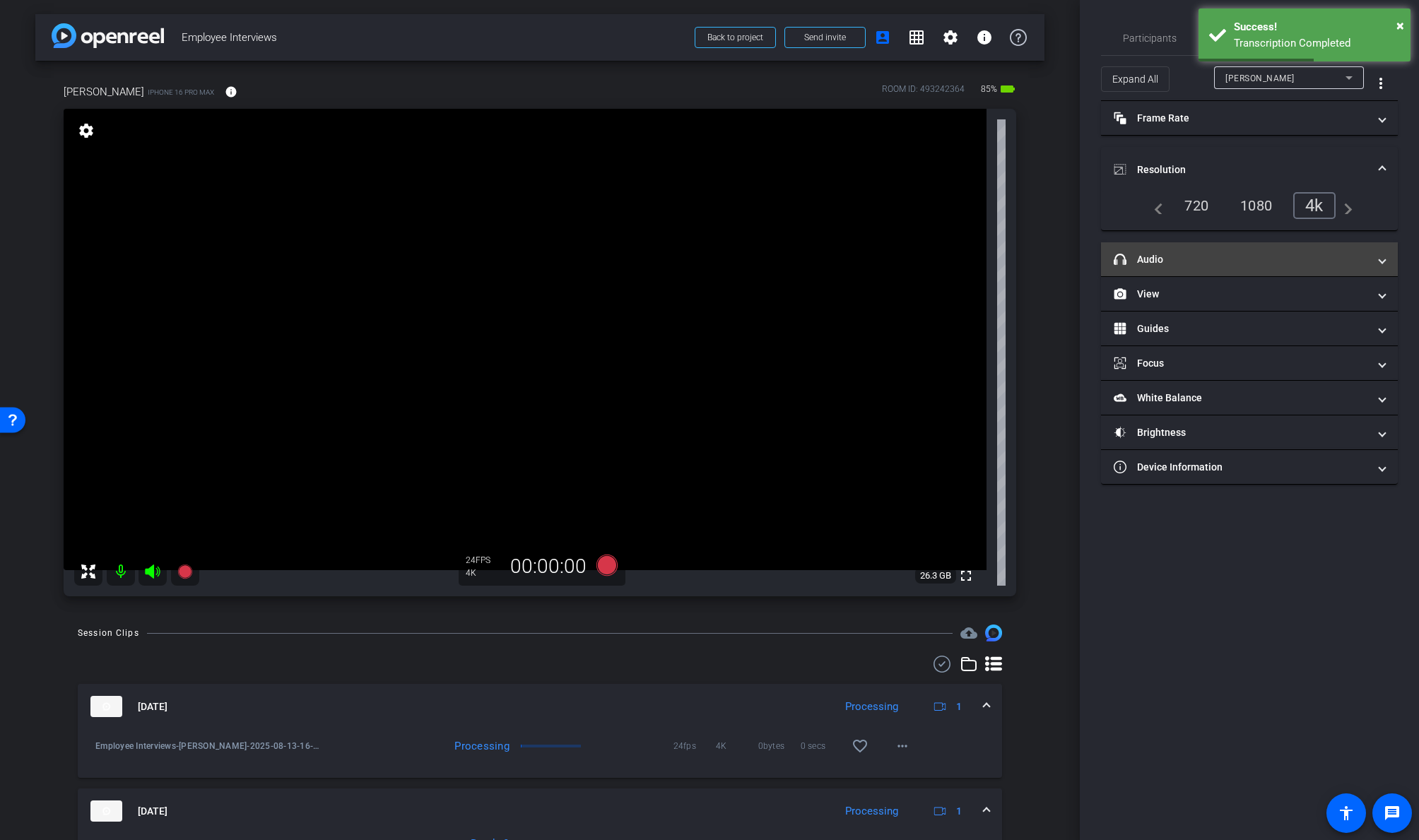
click at [1204, 257] on mat-panel-title "headphone icon Audio" at bounding box center [1241, 259] width 255 height 15
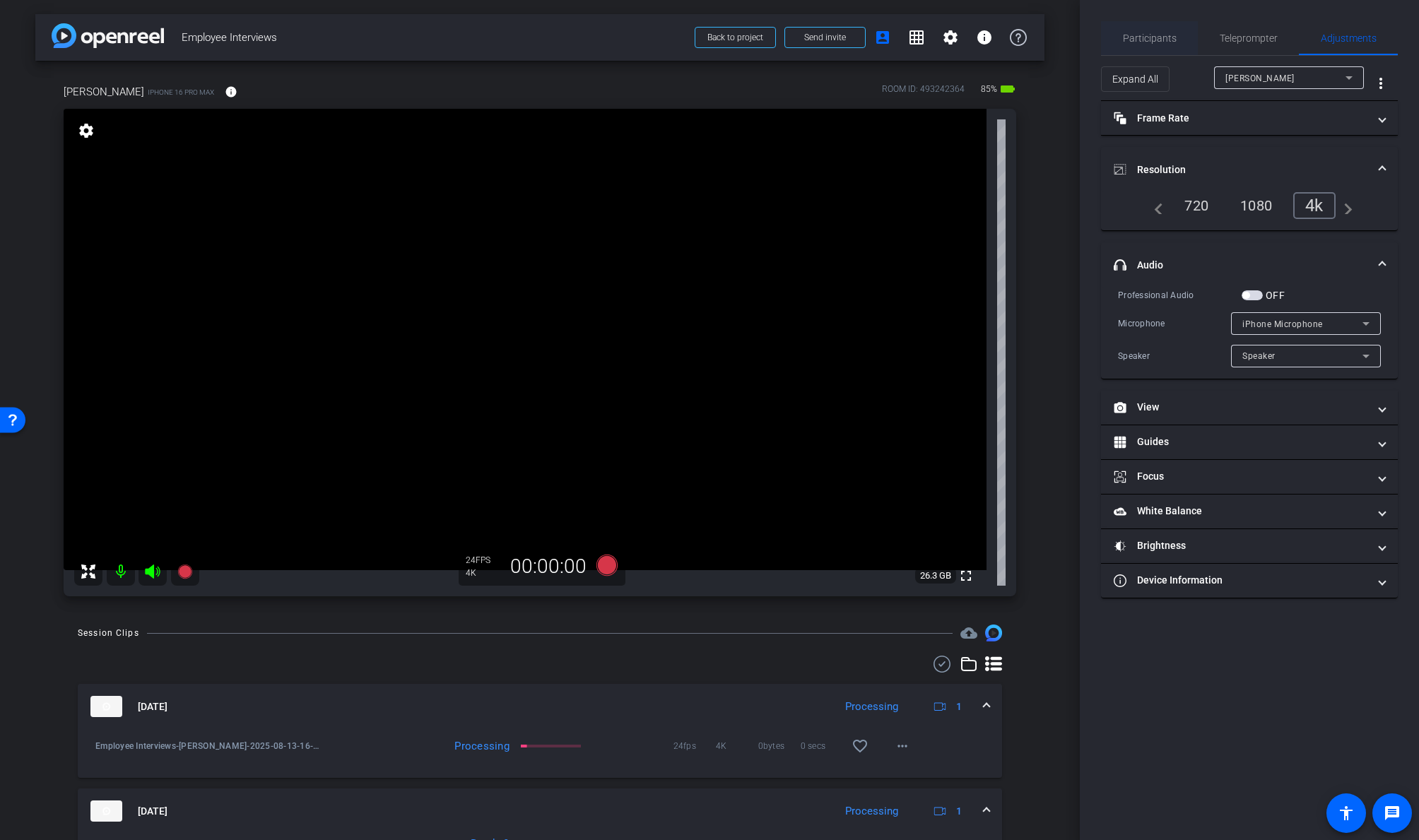
click at [1158, 38] on span "Particip ants" at bounding box center [1149, 38] width 54 height 10
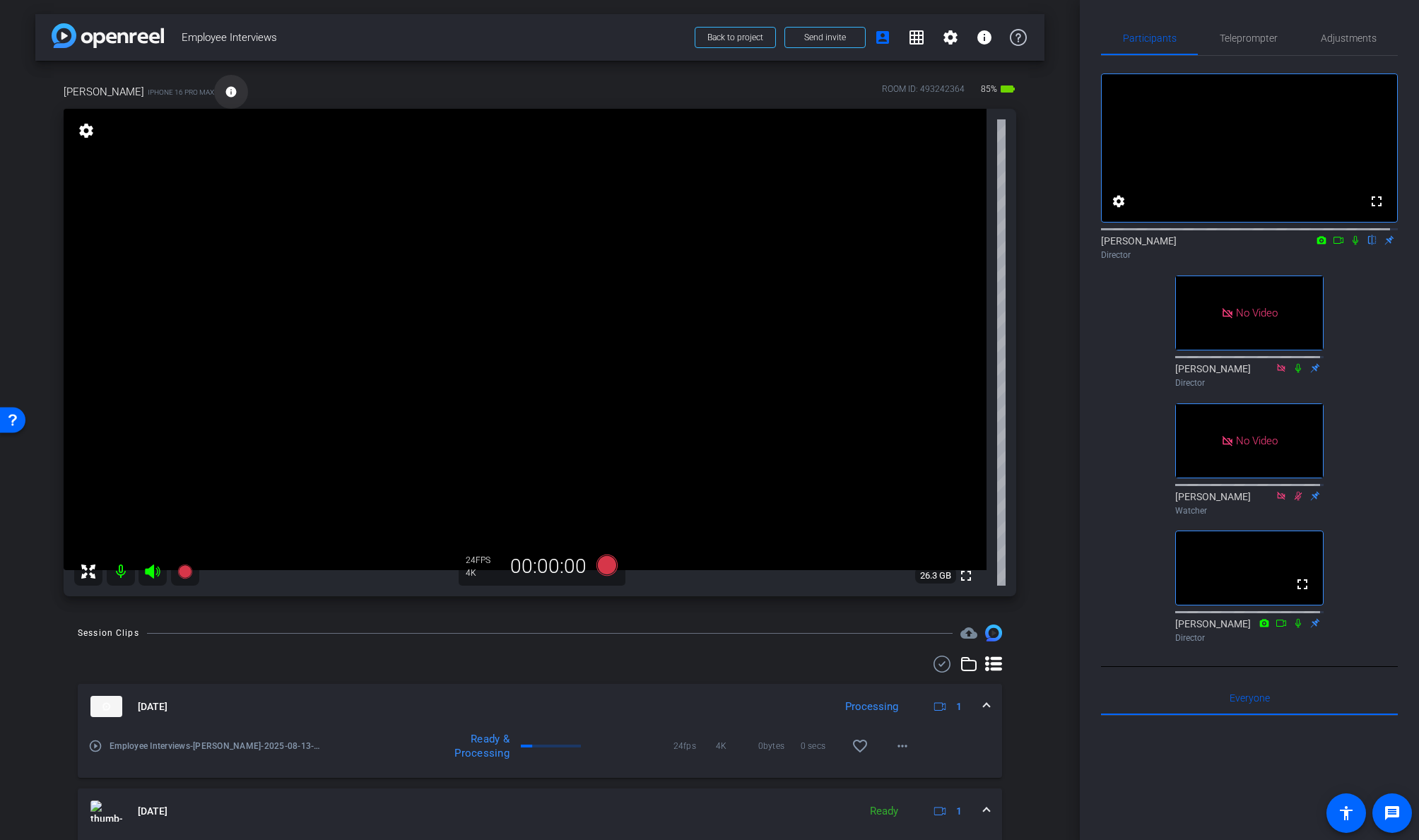
click at [225, 94] on mat-icon "info" at bounding box center [231, 92] width 13 height 13
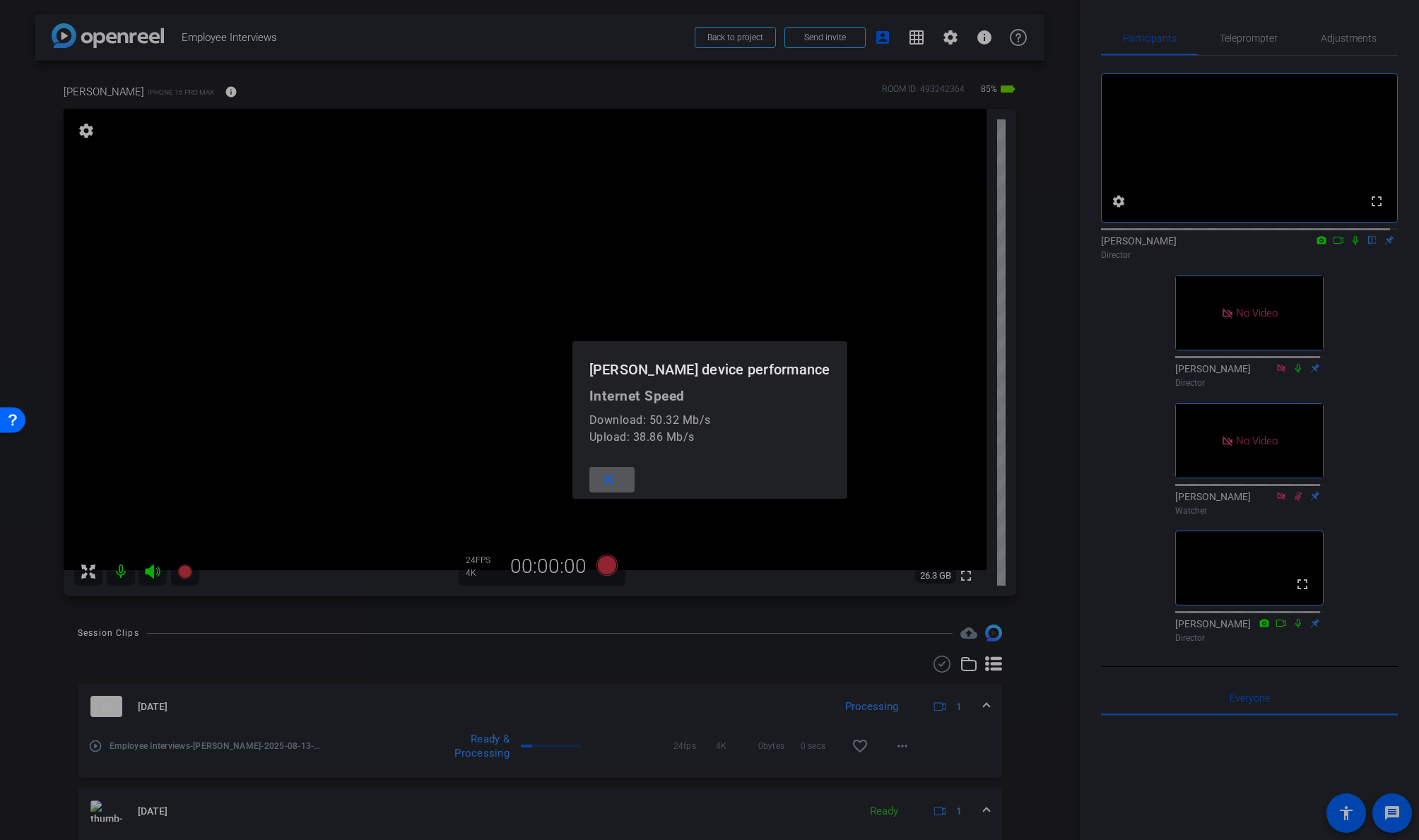
click at [614, 474] on mat-icon "close" at bounding box center [608, 479] width 18 height 18
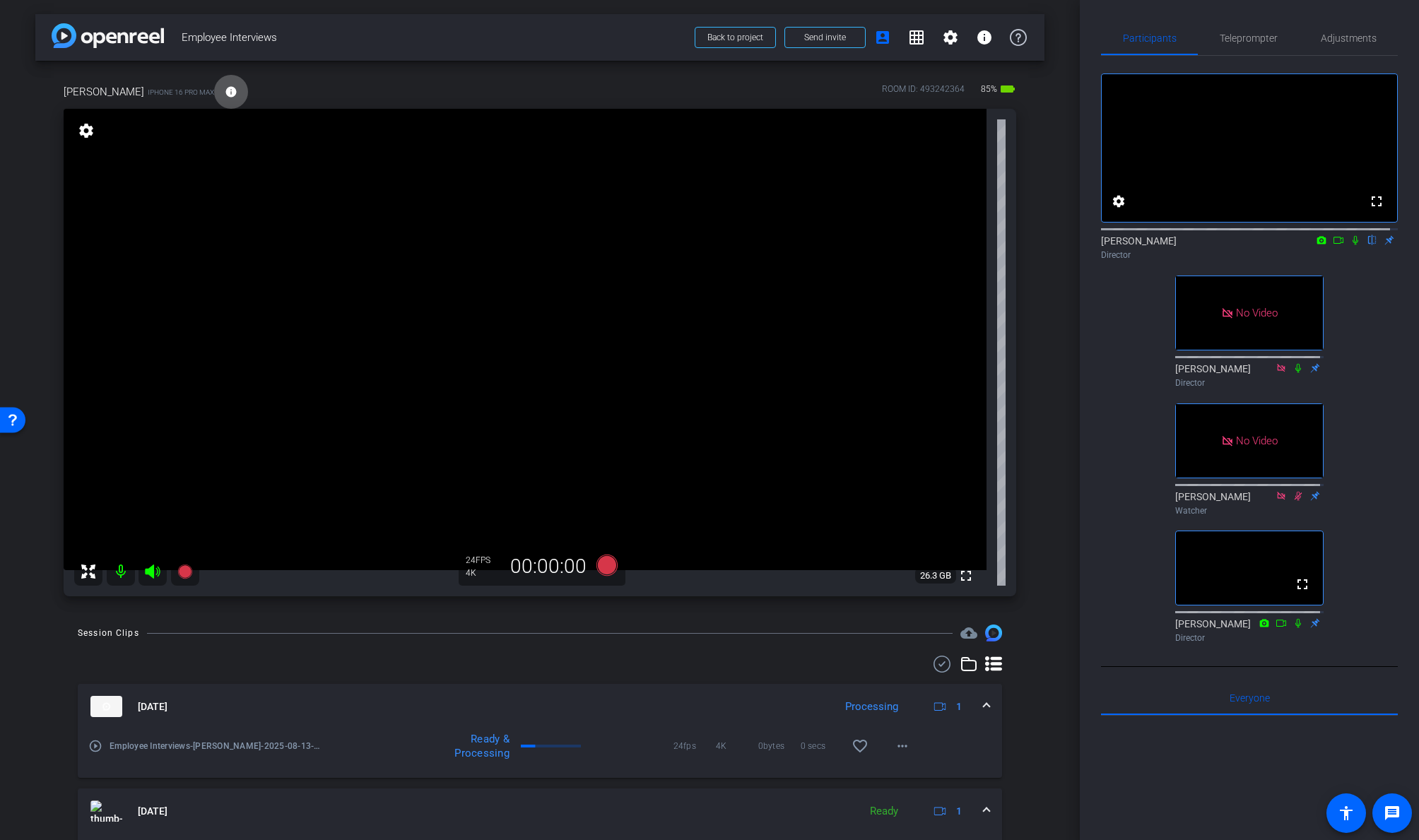
click at [1220, 245] on icon at bounding box center [1355, 240] width 11 height 10
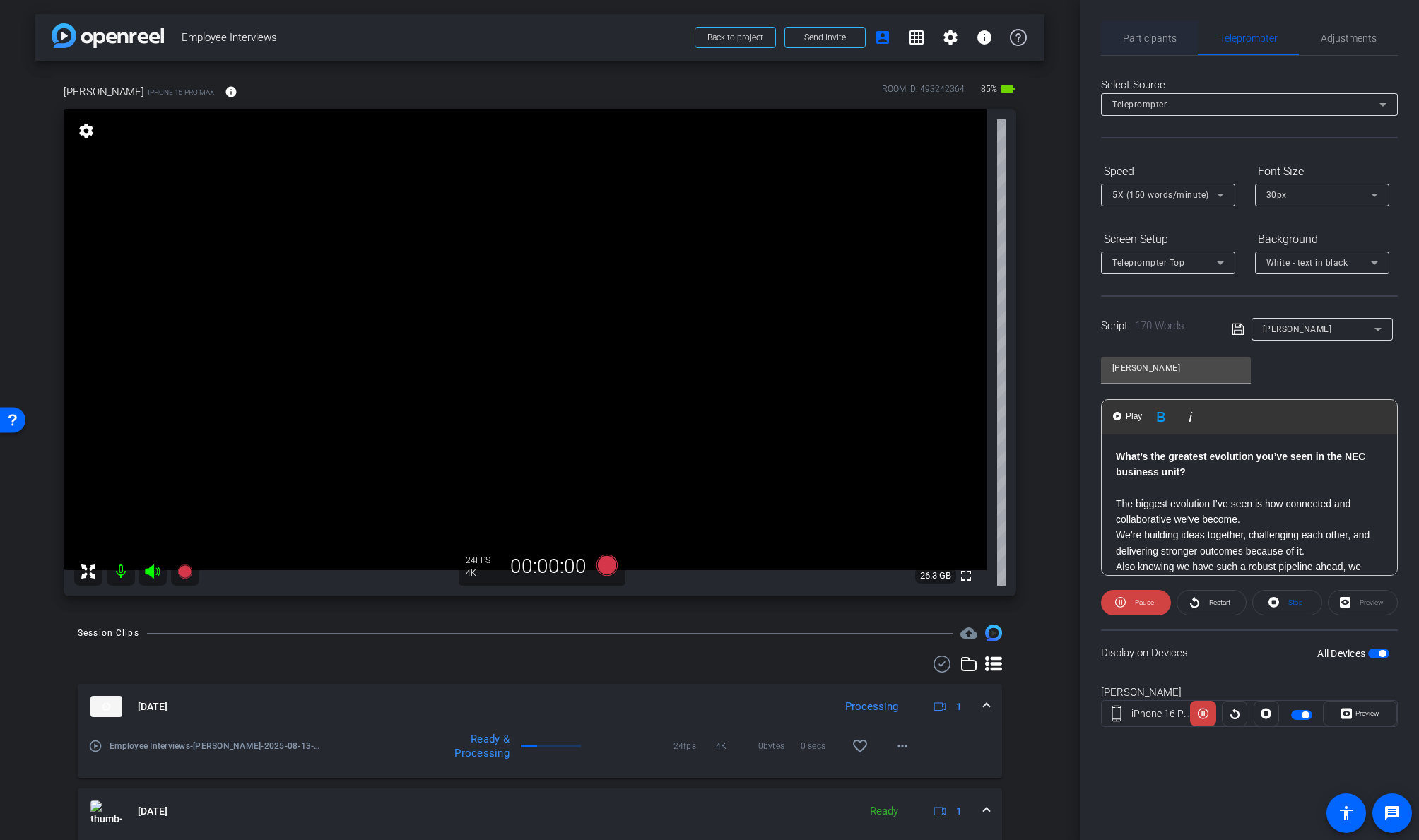
click at [1163, 40] on span "Particip a nts" at bounding box center [1149, 38] width 54 height 10
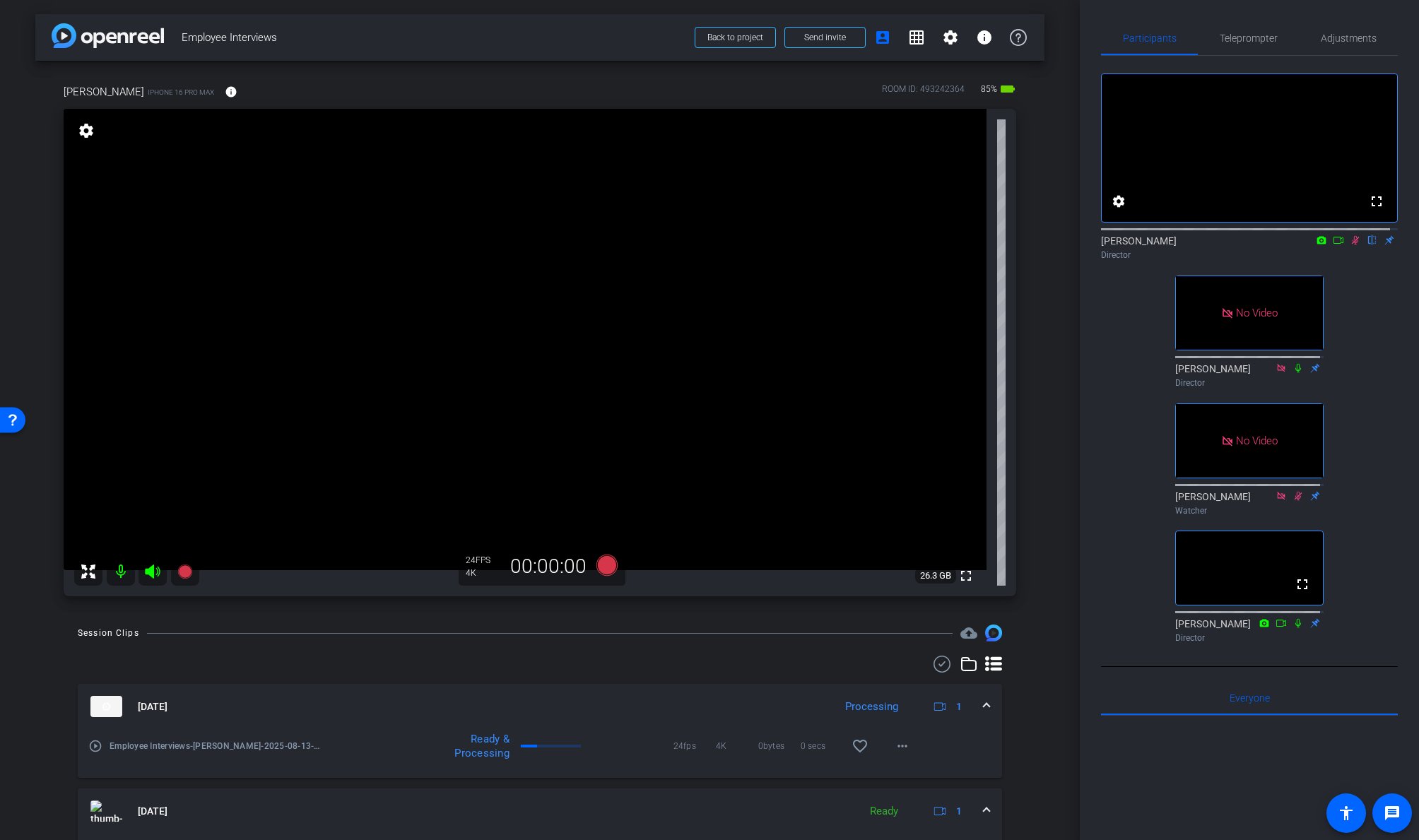
click at [1220, 245] on icon at bounding box center [1355, 240] width 8 height 9
click at [601, 564] on icon at bounding box center [607, 565] width 21 height 21
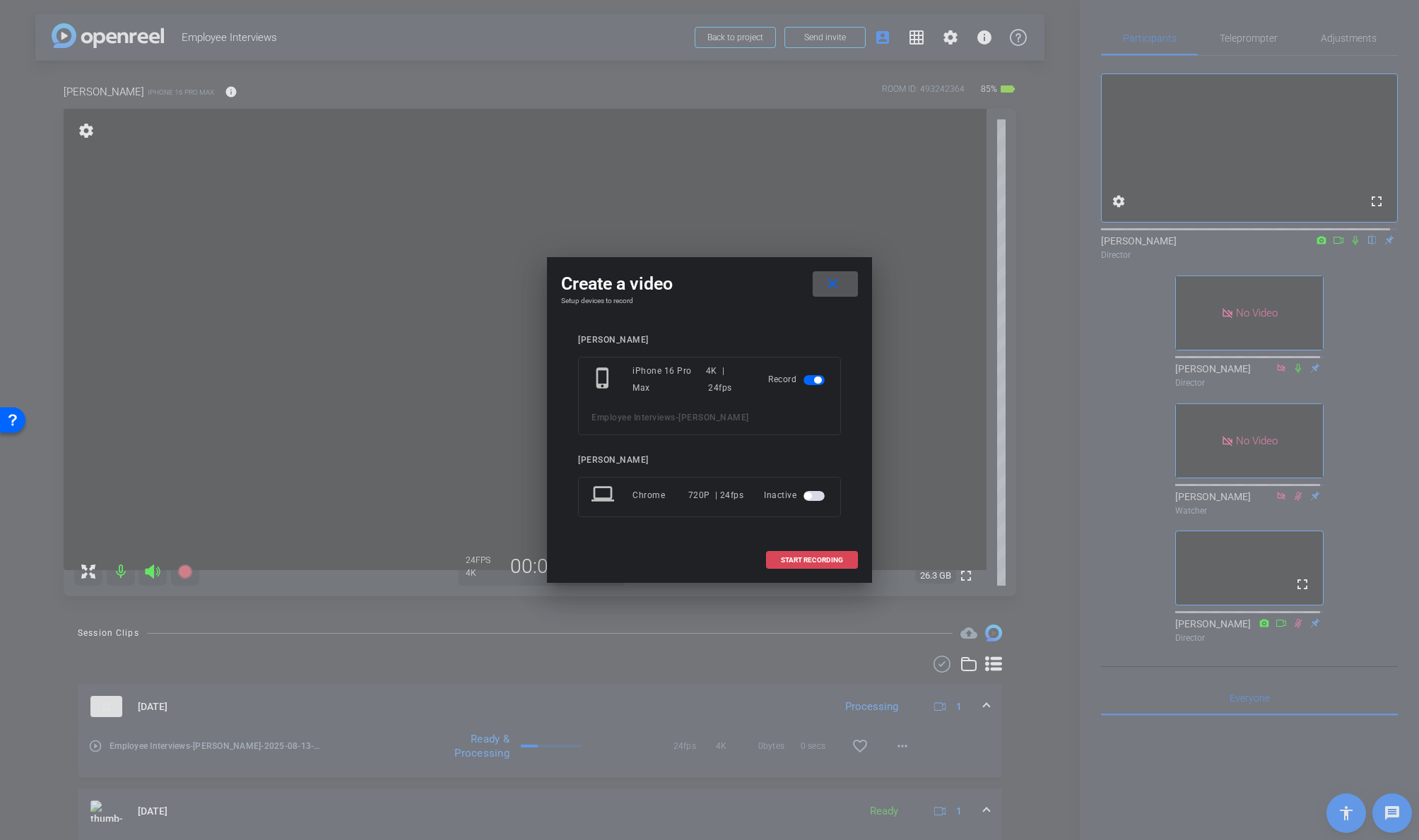
click at [798, 557] on span "START RECORDING" at bounding box center [812, 560] width 62 height 7
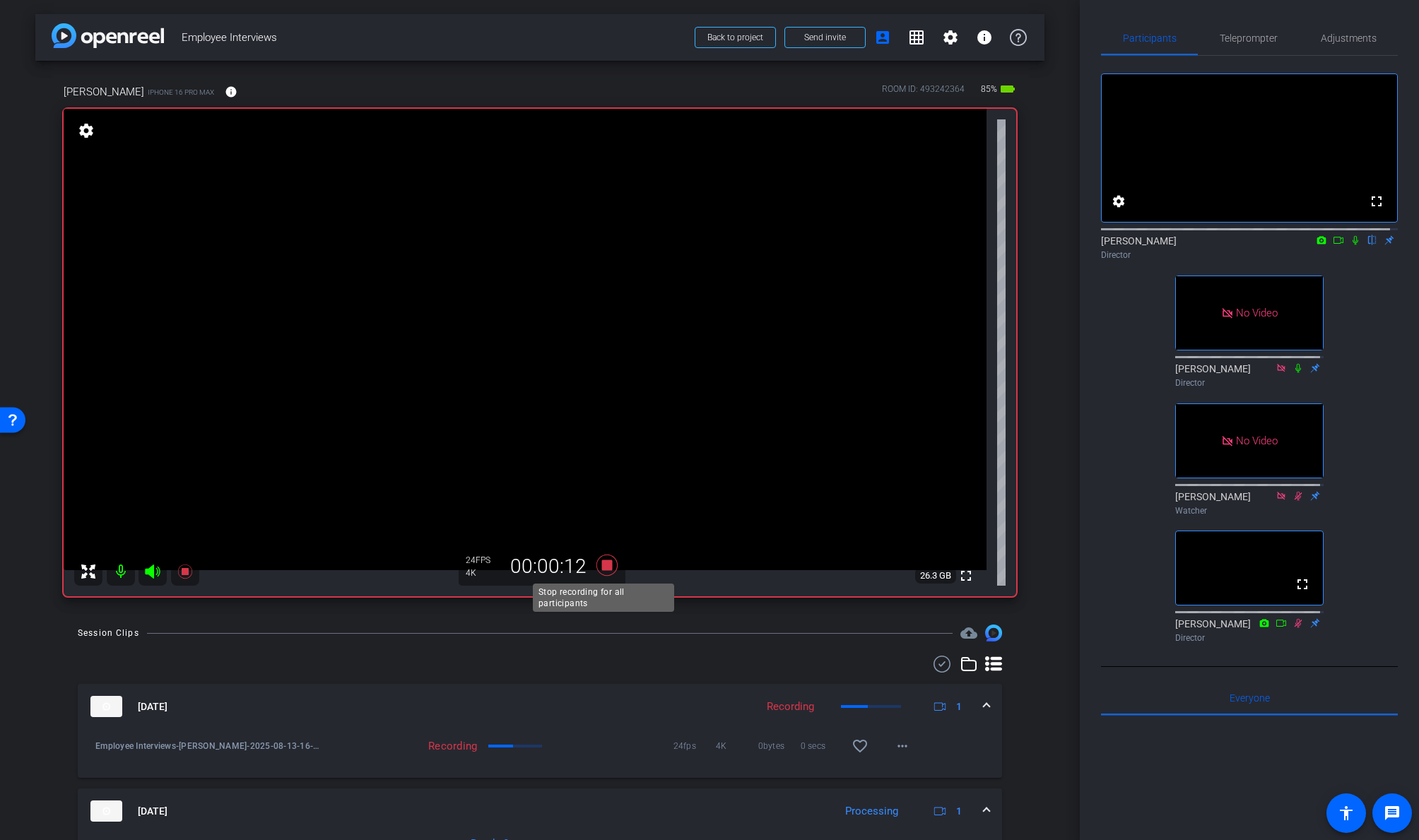
click at [601, 564] on icon at bounding box center [607, 565] width 21 height 21
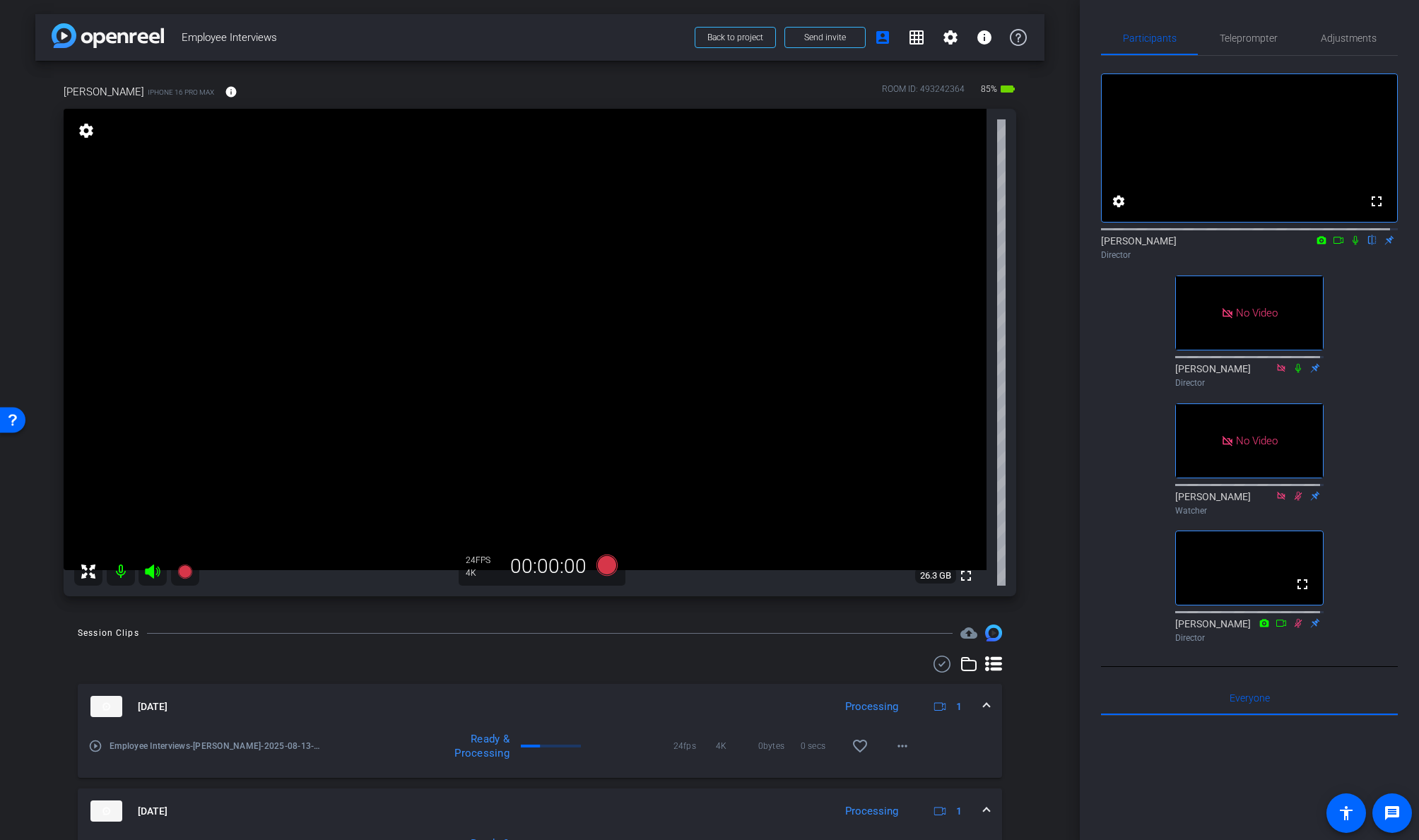
click at [603, 563] on icon at bounding box center [607, 565] width 21 height 21
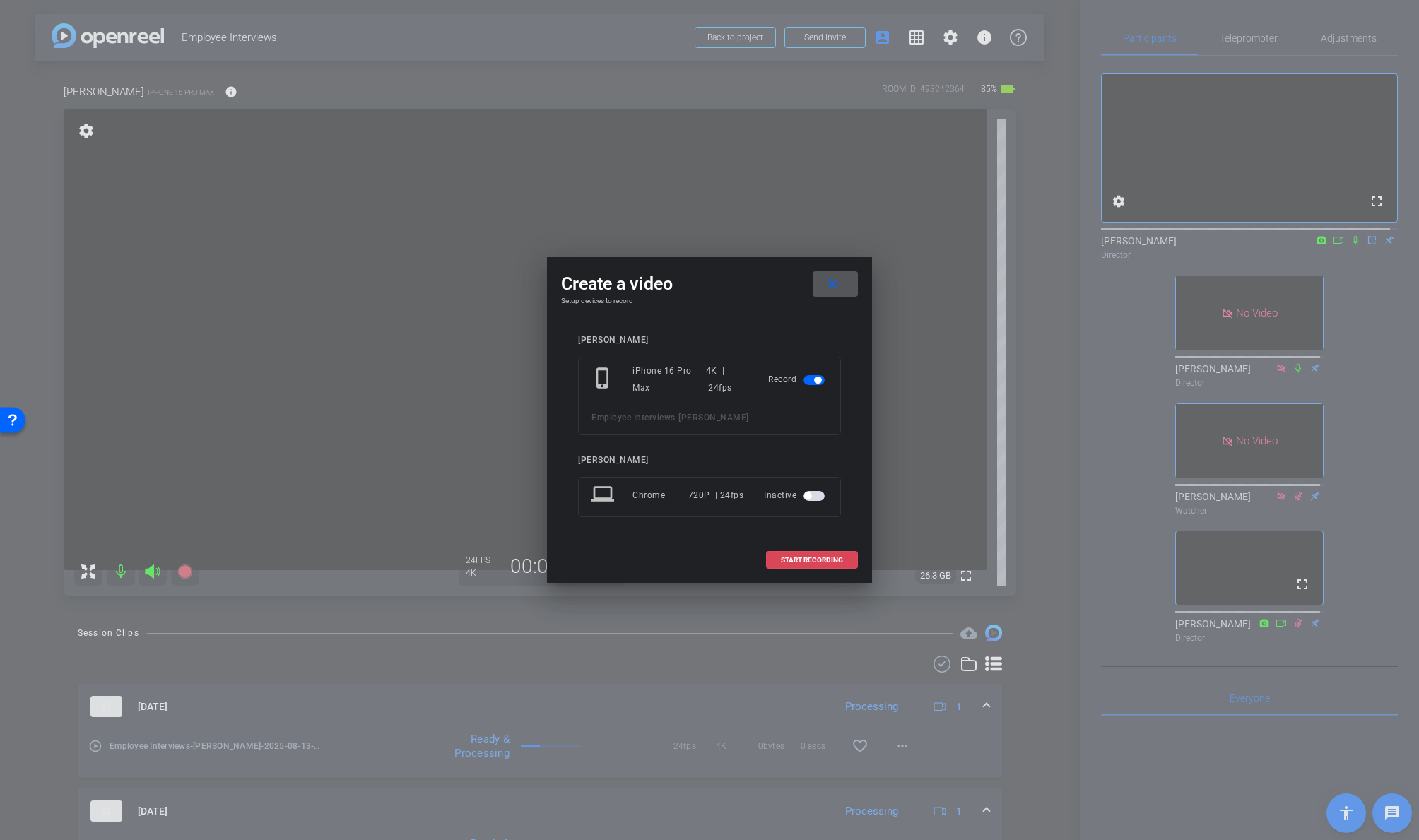
click at [813, 560] on span "START RECORDING" at bounding box center [812, 560] width 62 height 7
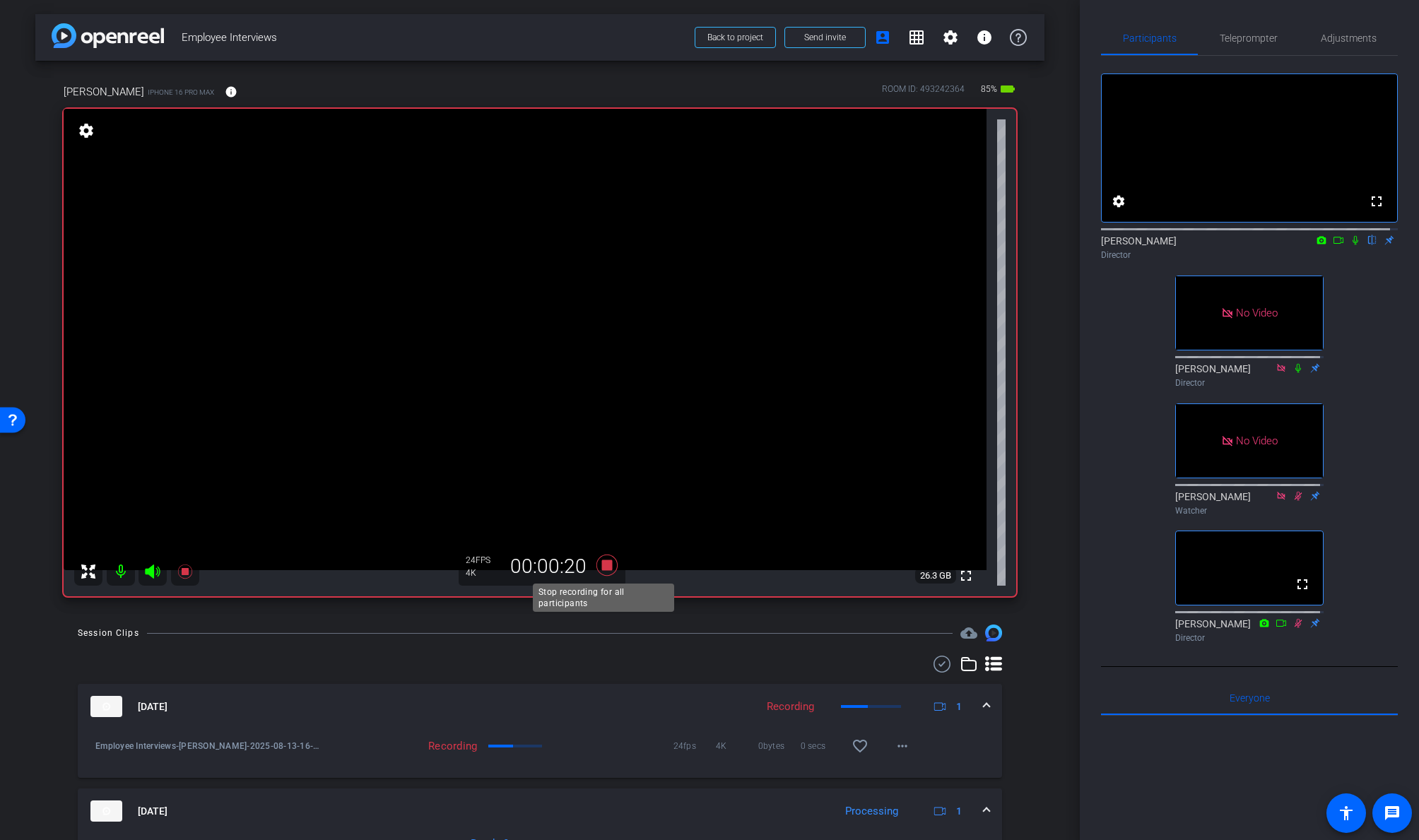
click at [602, 564] on icon at bounding box center [607, 565] width 21 height 21
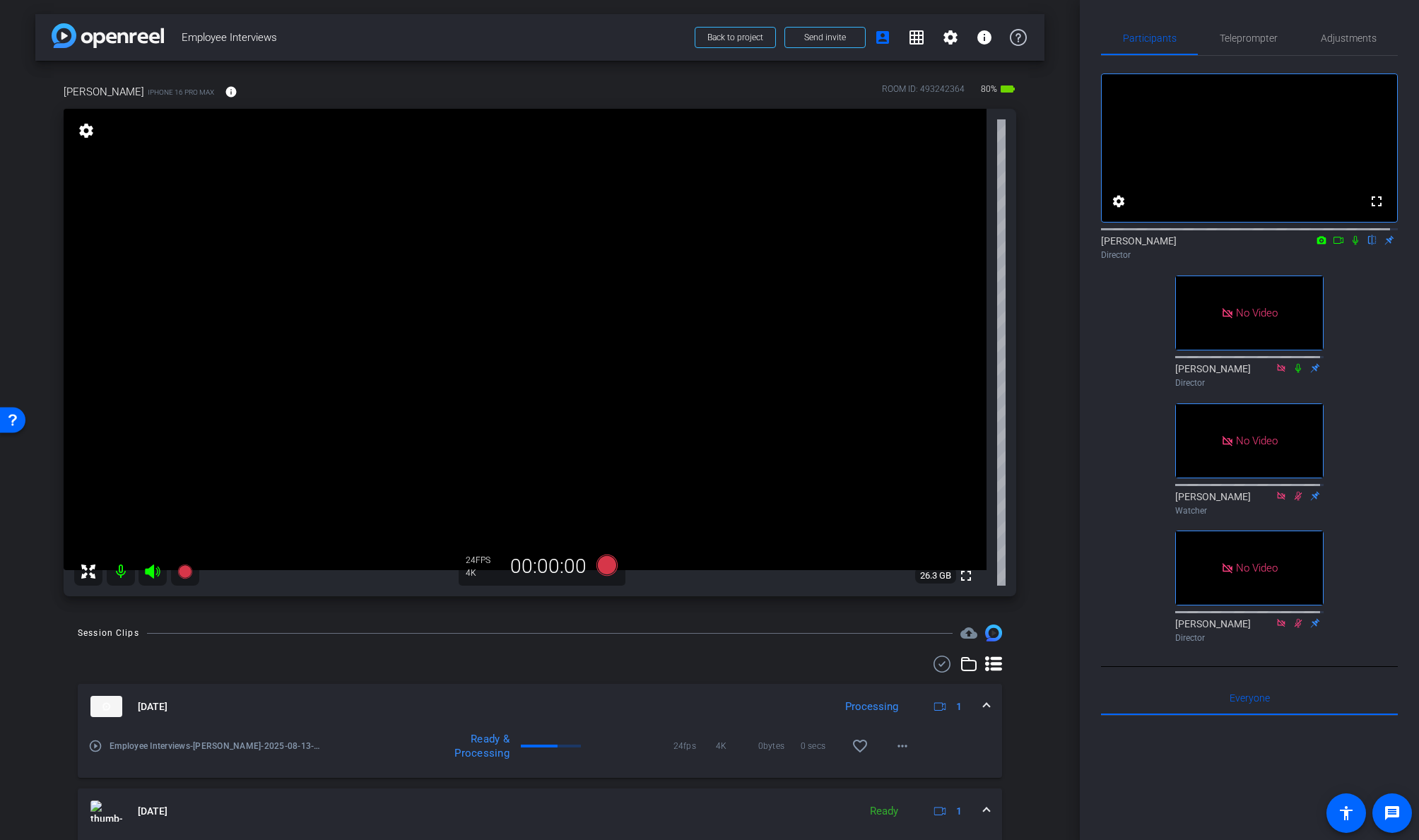
click at [1220, 245] on icon at bounding box center [1338, 240] width 11 height 10
click at [603, 564] on icon at bounding box center [607, 565] width 21 height 21
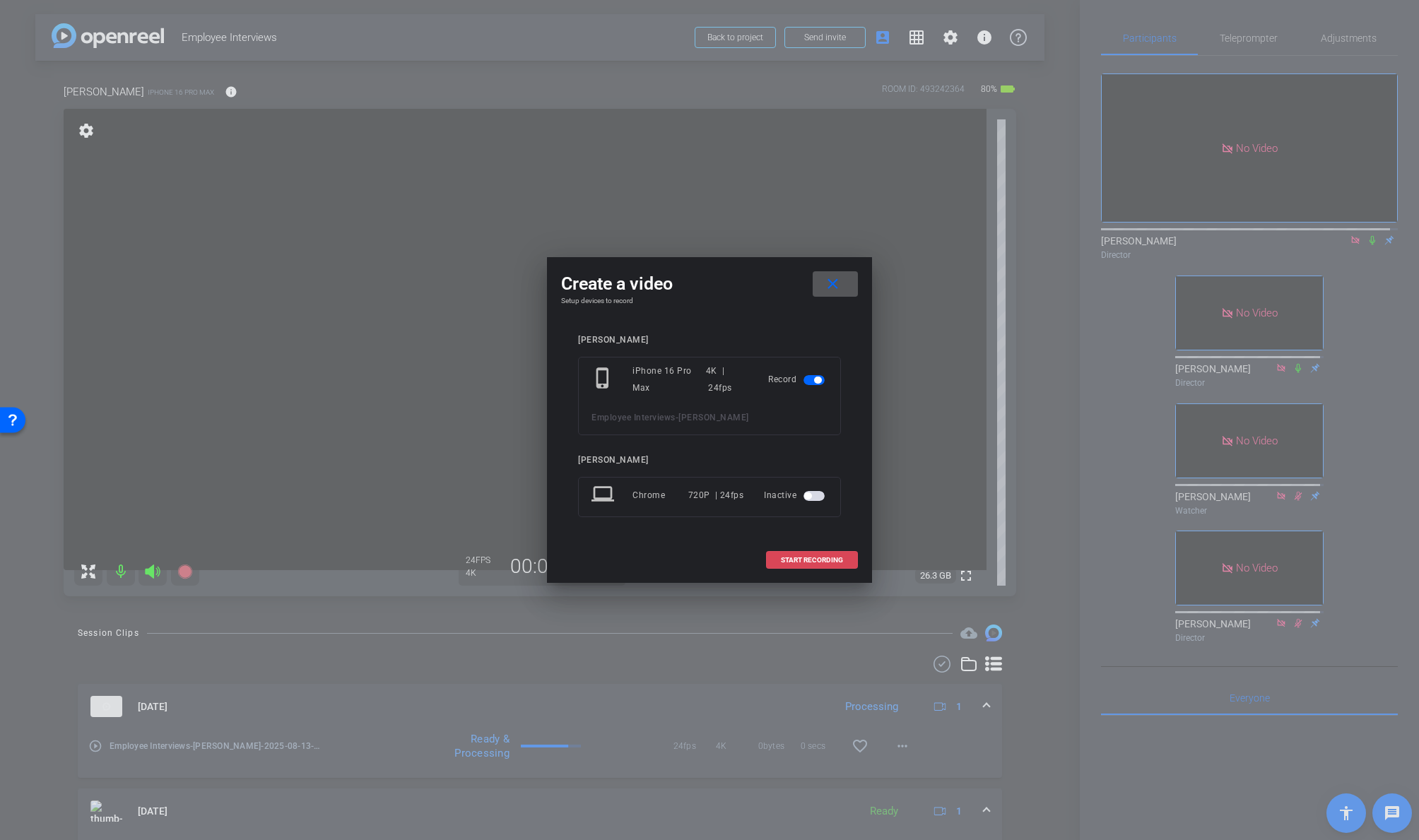
click at [826, 564] on span at bounding box center [812, 560] width 91 height 34
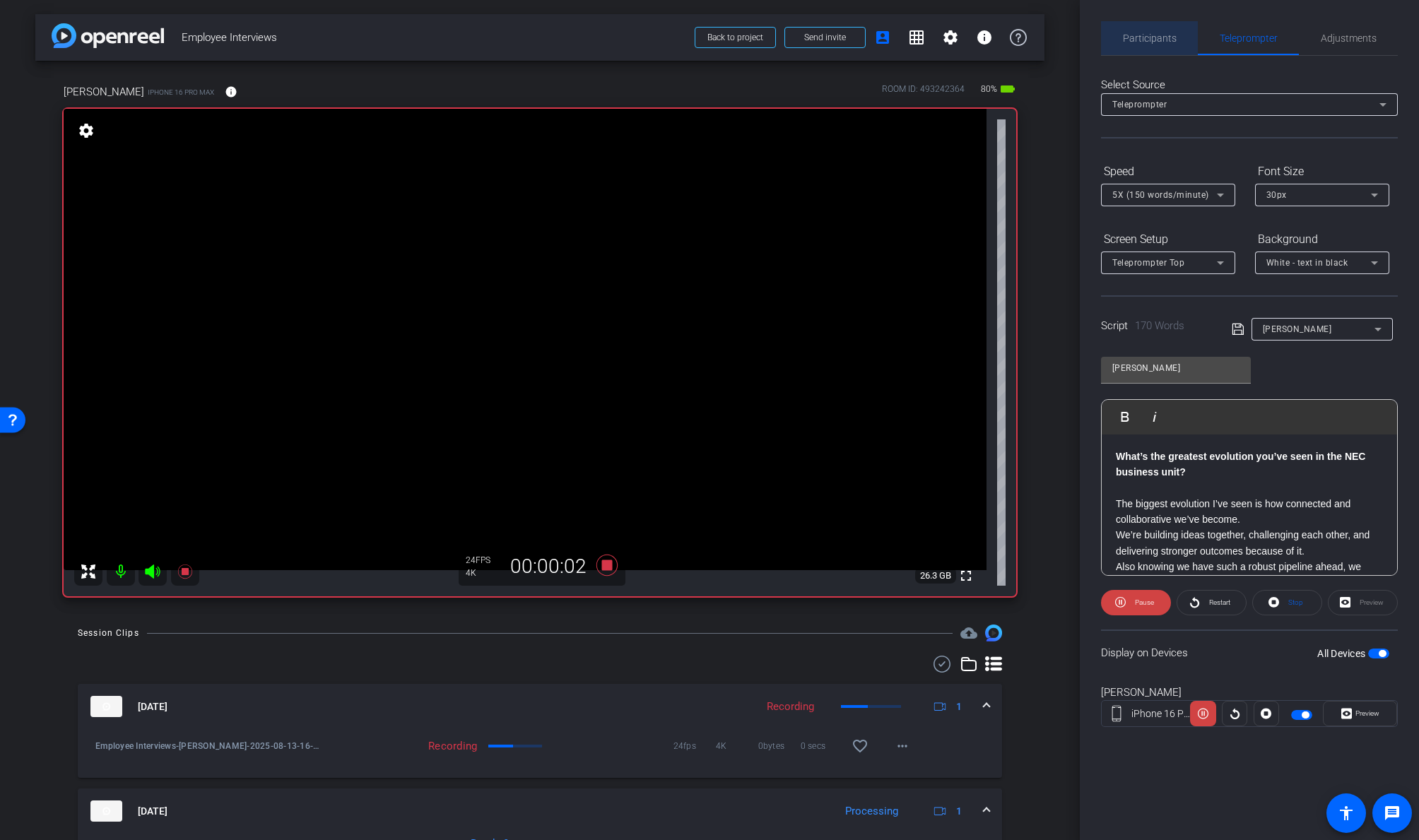
click at [1151, 40] on span "Particip a nts" at bounding box center [1149, 38] width 54 height 10
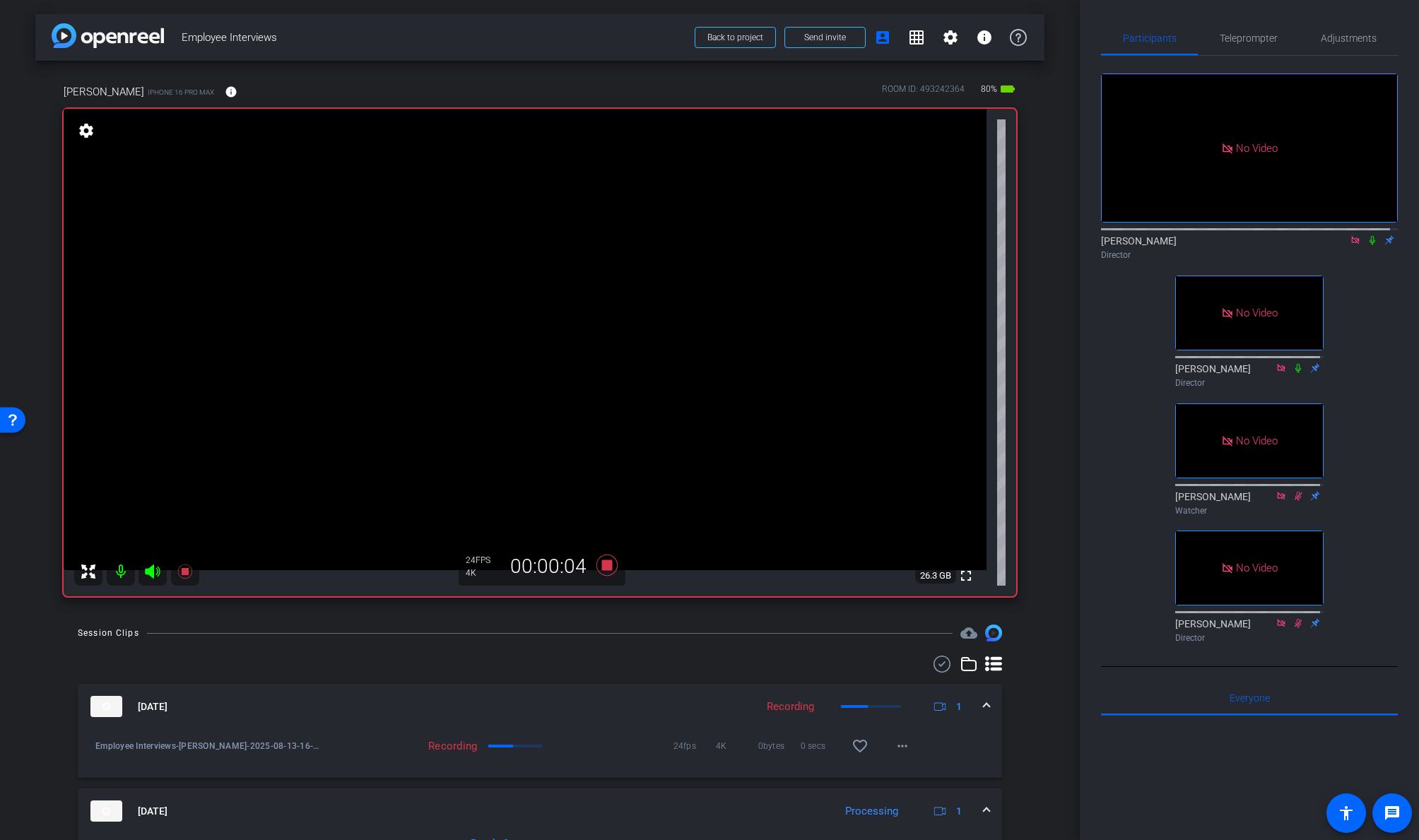
click at [1220, 236] on icon at bounding box center [1372, 240] width 6 height 9
click at [1220, 236] on icon at bounding box center [1372, 240] width 8 height 9
click at [1220, 235] on icon at bounding box center [1372, 240] width 11 height 10
click at [1220, 236] on icon at bounding box center [1372, 240] width 8 height 9
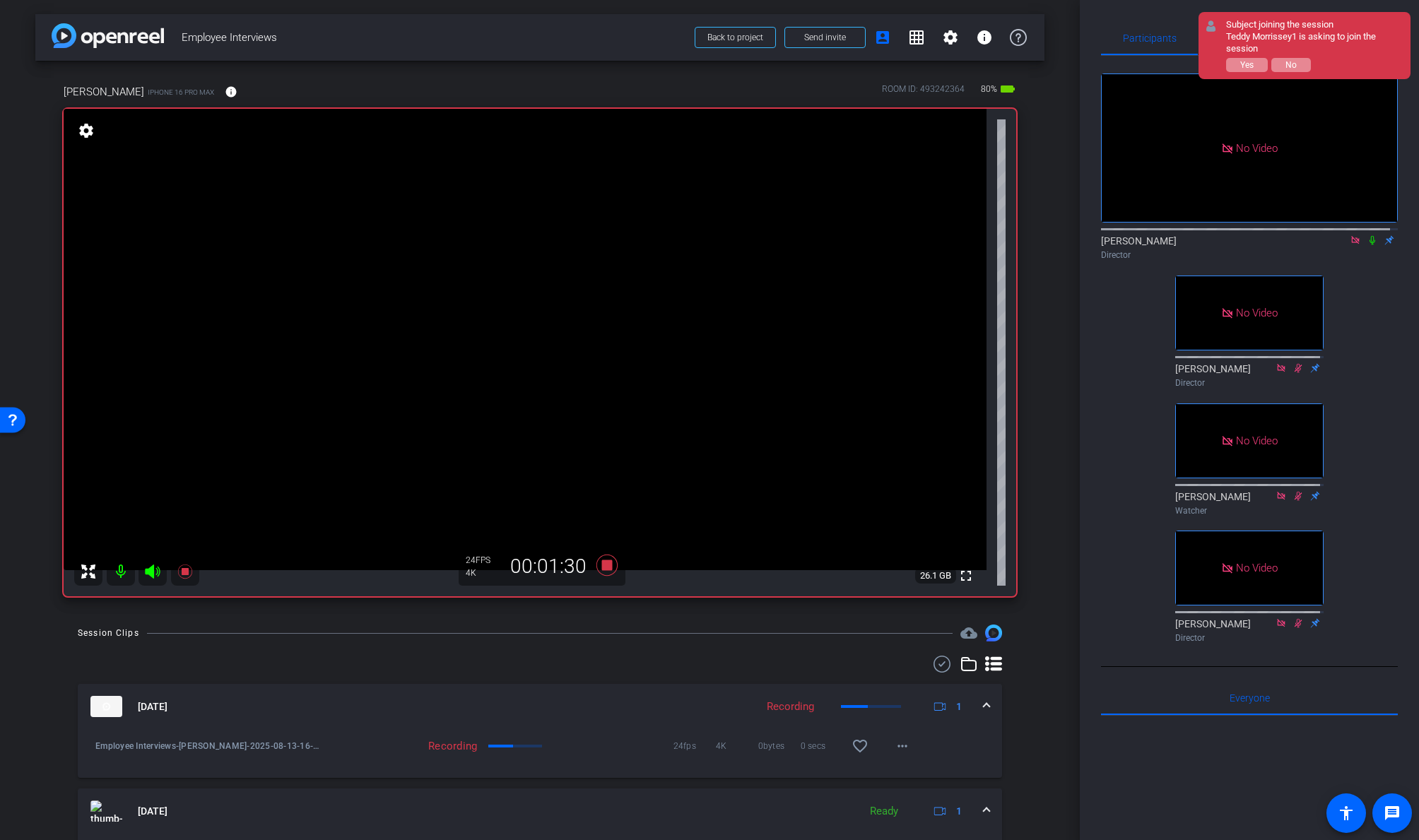
click at [1220, 235] on icon at bounding box center [1372, 240] width 11 height 10
click at [1220, 236] on icon at bounding box center [1372, 240] width 8 height 9
click at [603, 562] on icon at bounding box center [607, 565] width 21 height 21
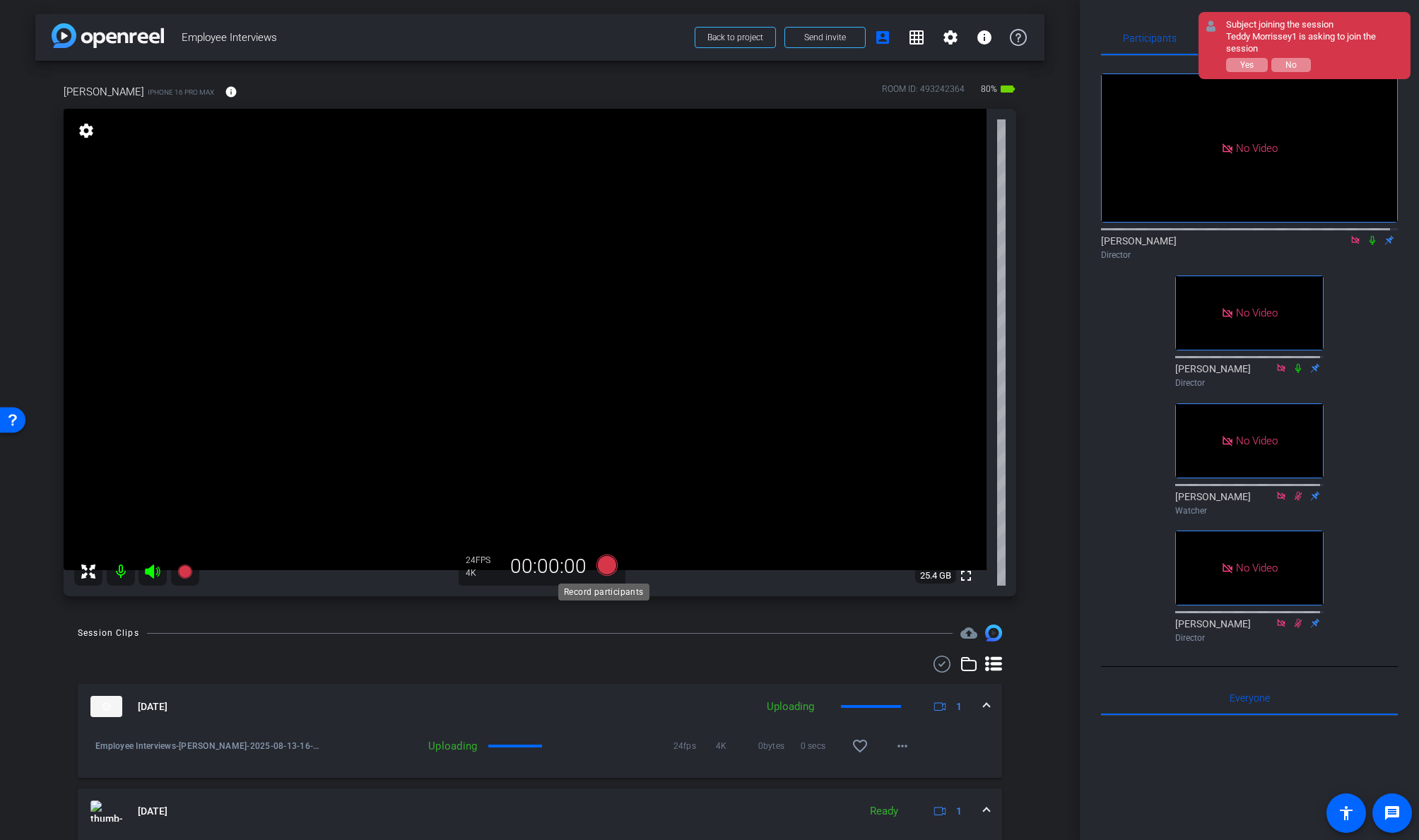
click at [604, 566] on icon at bounding box center [607, 565] width 21 height 21
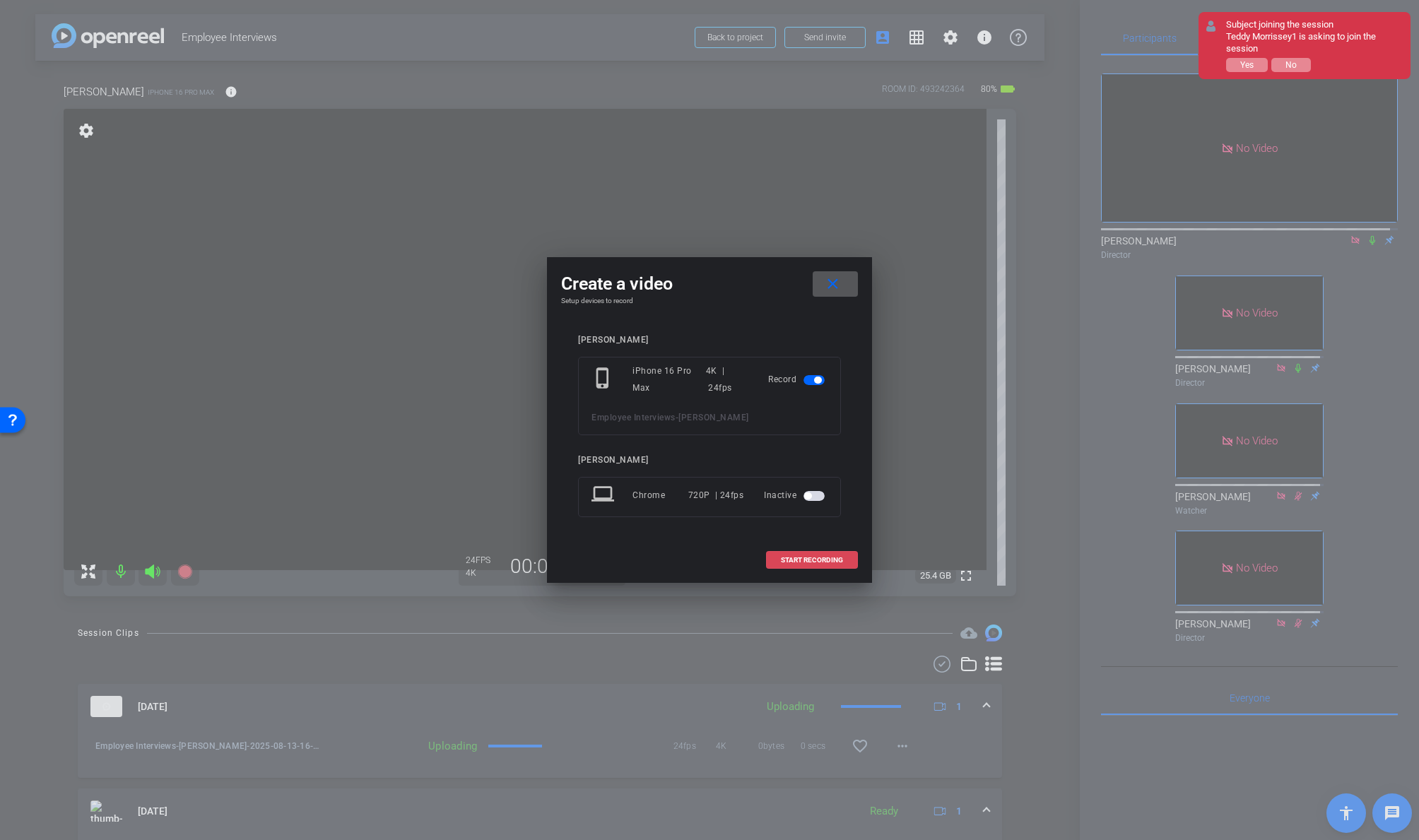
click at [806, 559] on span "START RECORDING" at bounding box center [812, 560] width 62 height 7
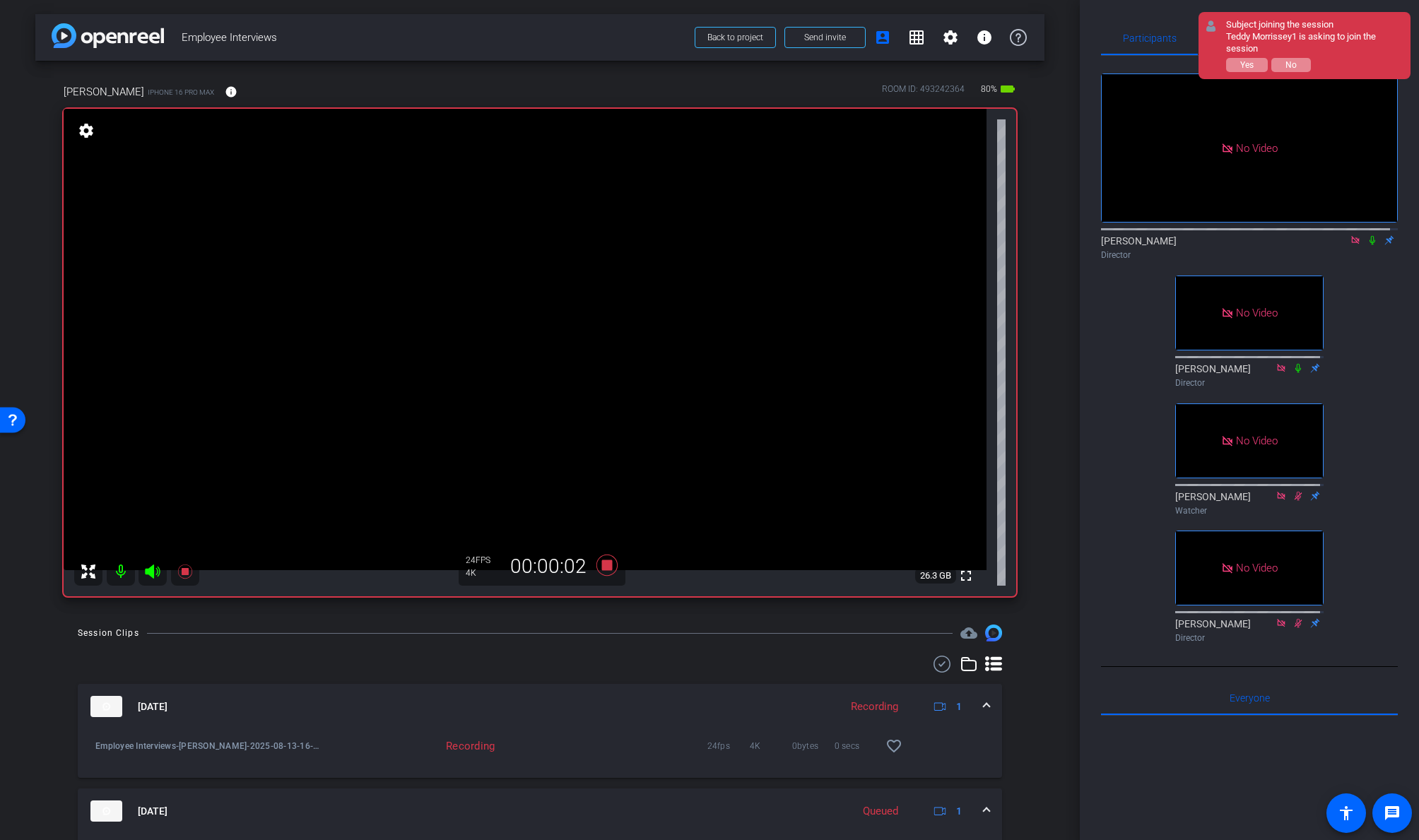
click at [1220, 237] on icon at bounding box center [1372, 240] width 6 height 9
click at [1220, 237] on icon at bounding box center [1372, 240] width 8 height 9
click at [601, 564] on icon at bounding box center [607, 565] width 21 height 21
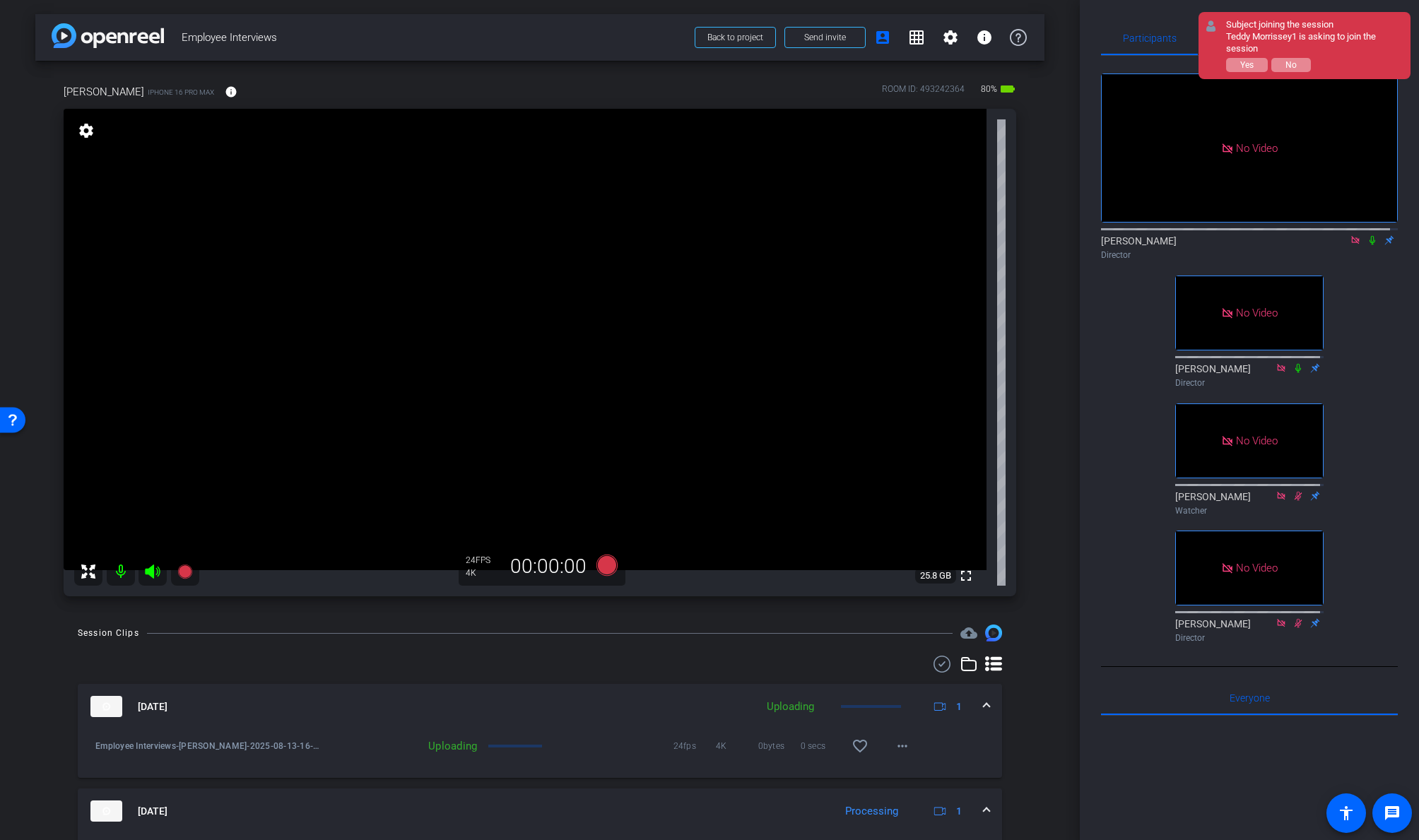
click at [1220, 235] on icon at bounding box center [1355, 240] width 11 height 10
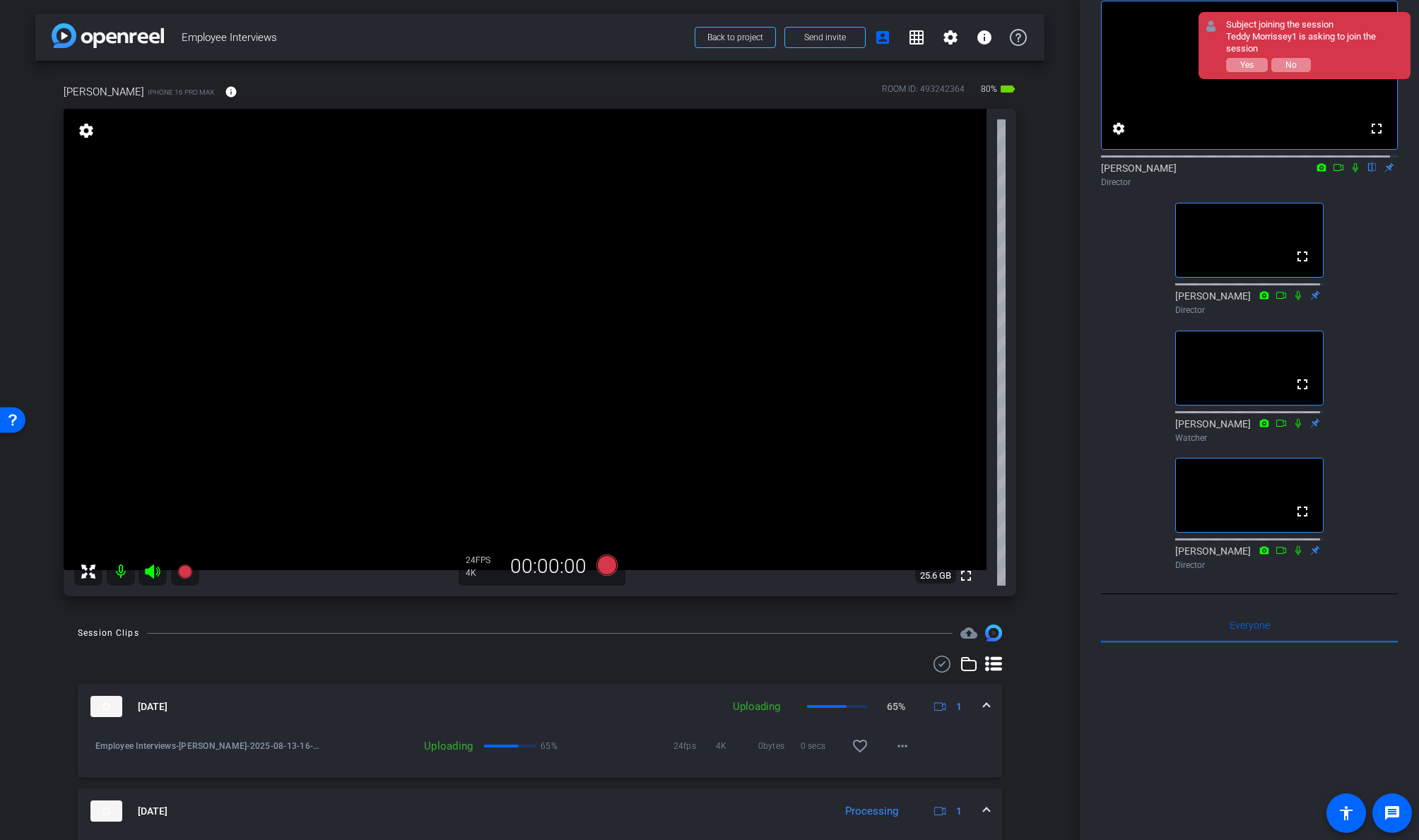
scroll to position [132, 0]
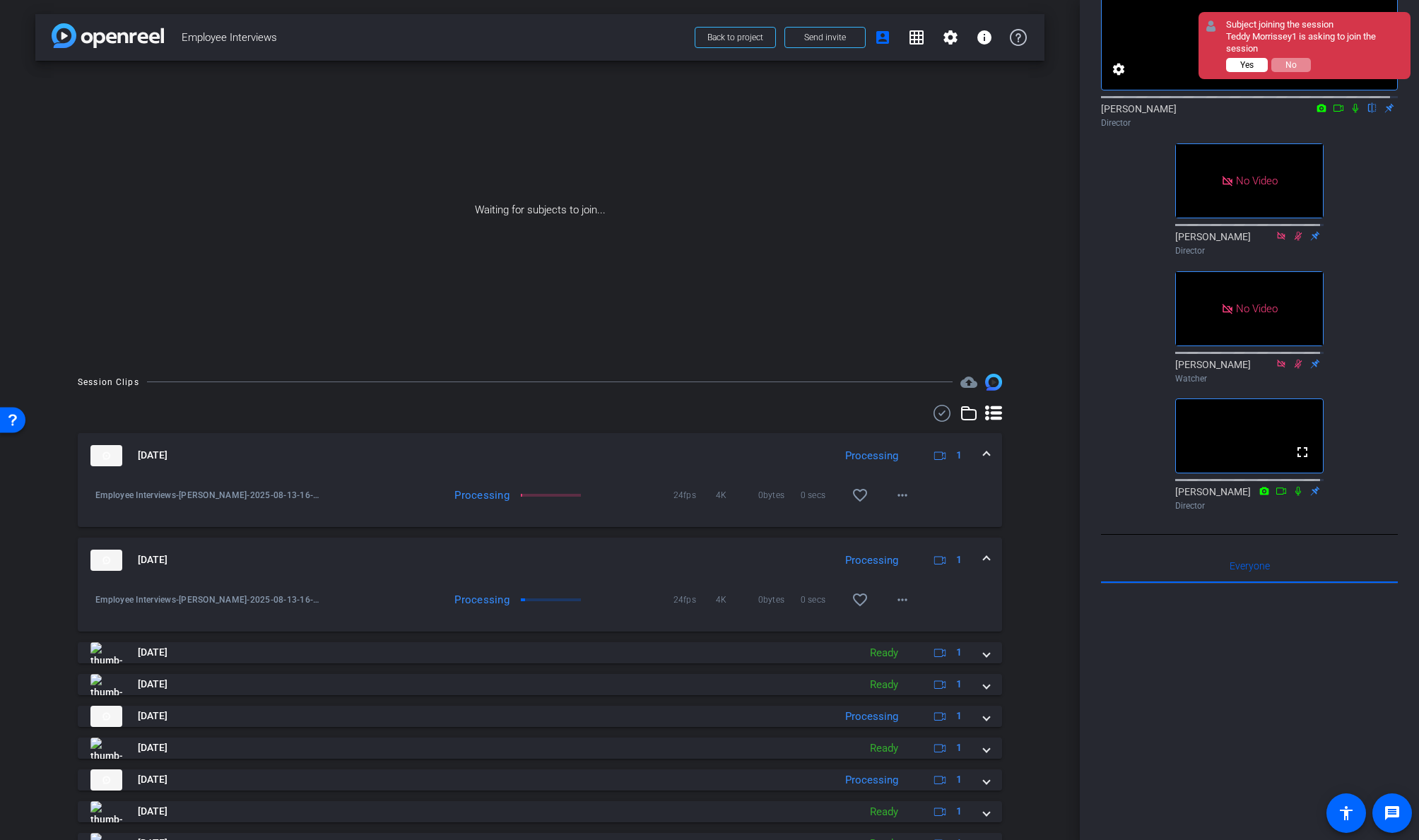
click at [1220, 63] on span "Yes" at bounding box center [1246, 65] width 13 height 10
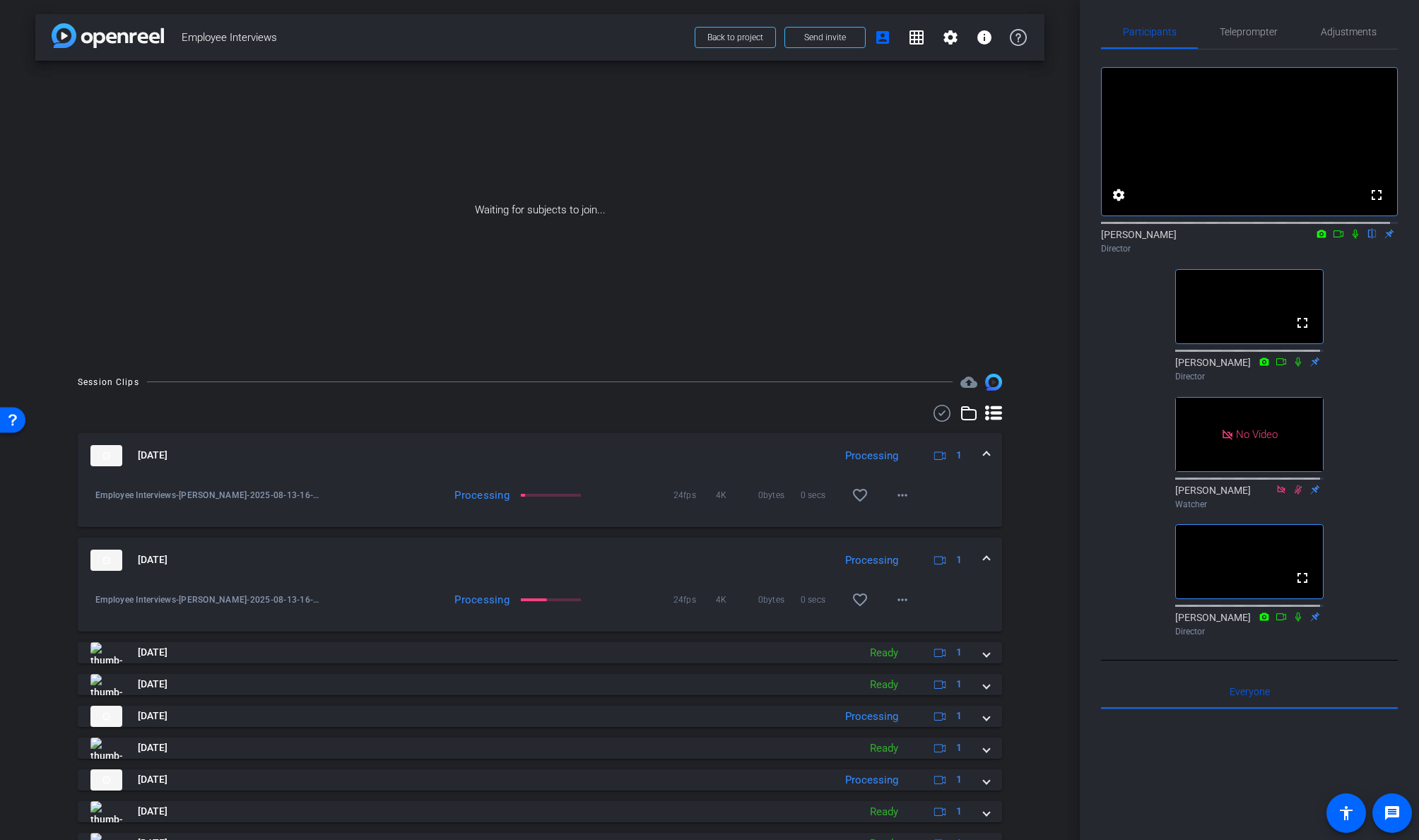
scroll to position [0, 0]
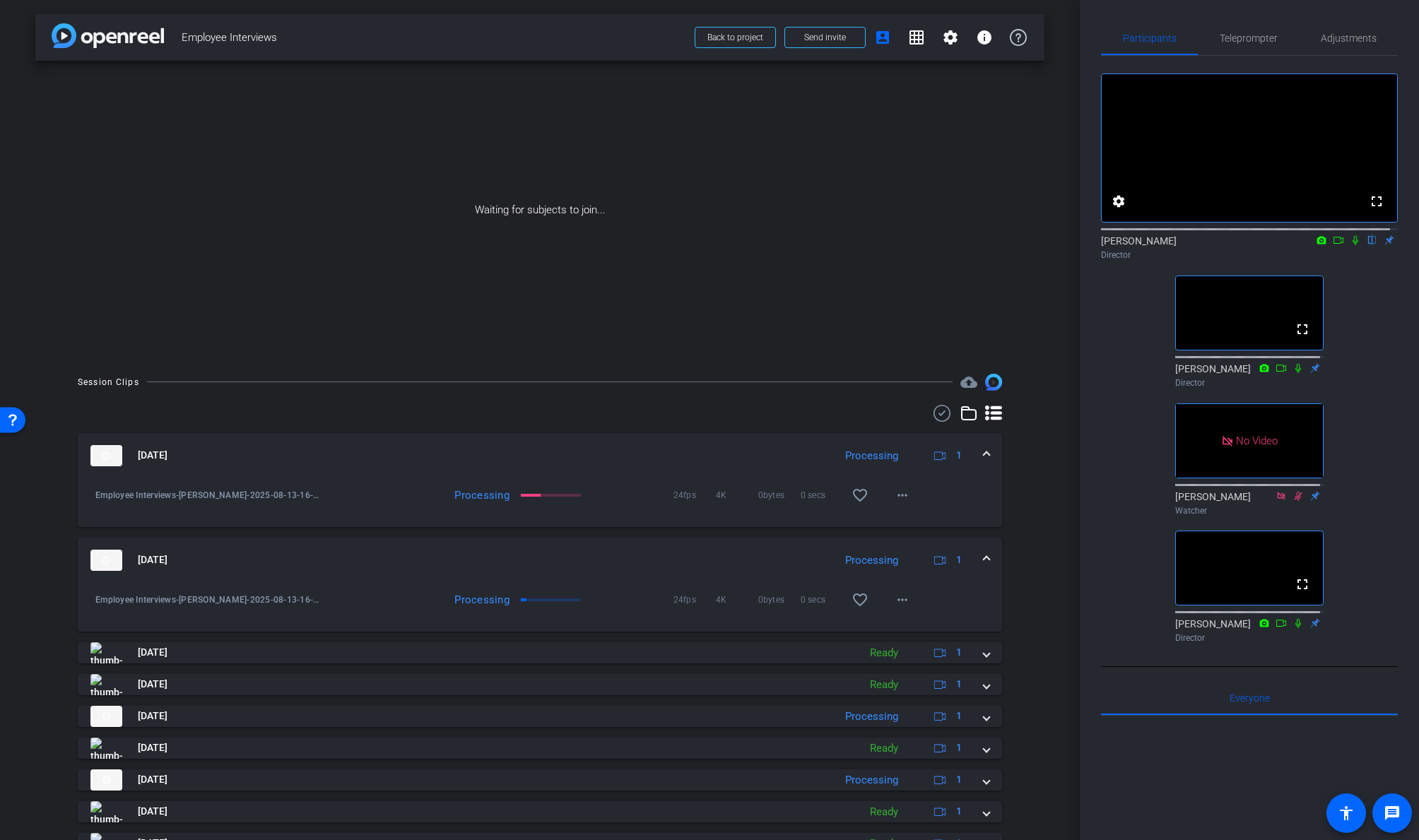
click at [1090, 158] on div "Partici p a nts Teleprompter Adjustments fullscreen settings Dan Hoffman flip D…" at bounding box center [1249, 420] width 339 height 840
click at [30, 277] on div "arrow_back Employee Interviews Back to project Send invite account_box grid_on …" at bounding box center [540, 420] width 1079 height 840
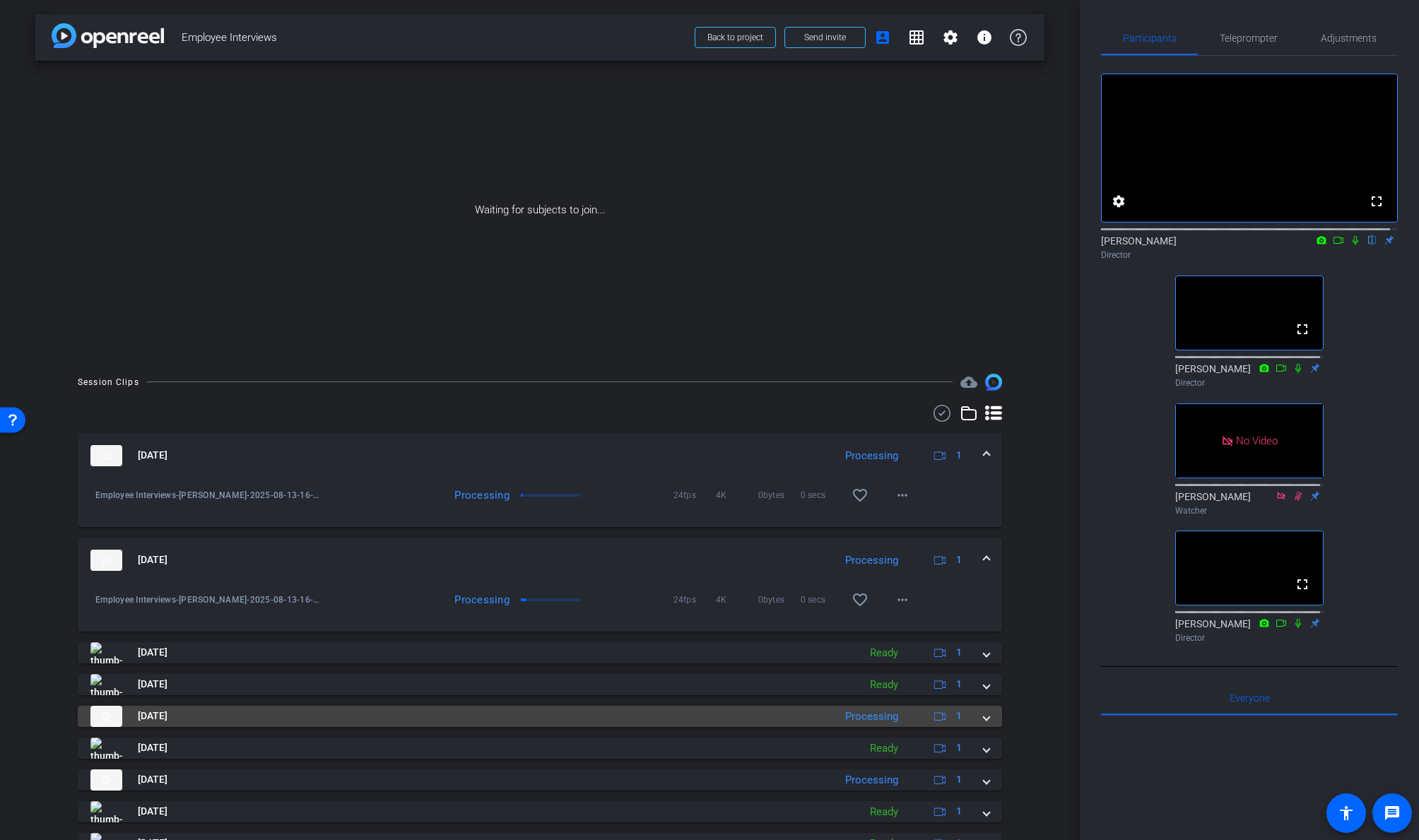
click at [983, 676] on span at bounding box center [986, 716] width 6 height 15
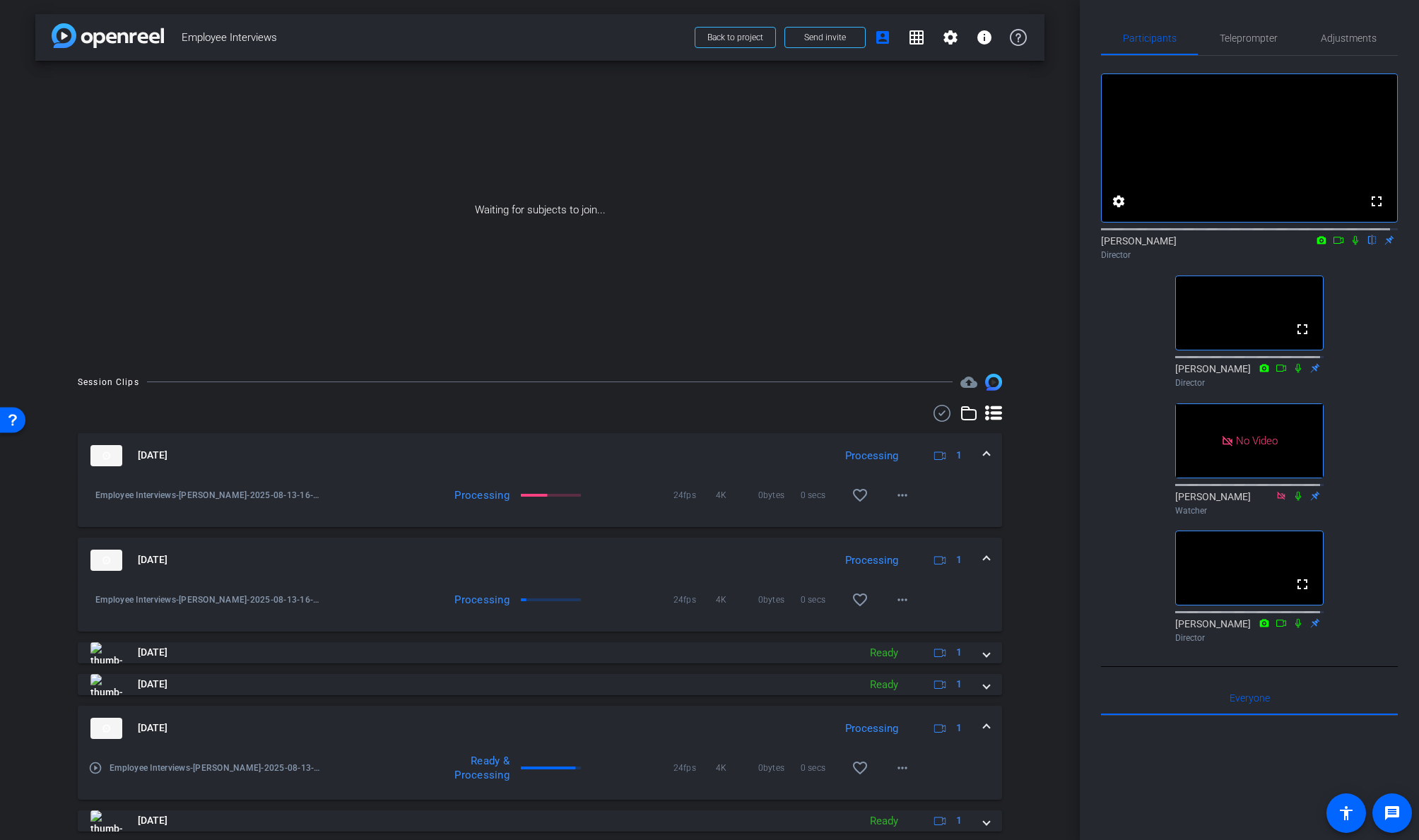
click at [972, 676] on div "Aug 13, 2025 Processing 1" at bounding box center [537, 728] width 893 height 21
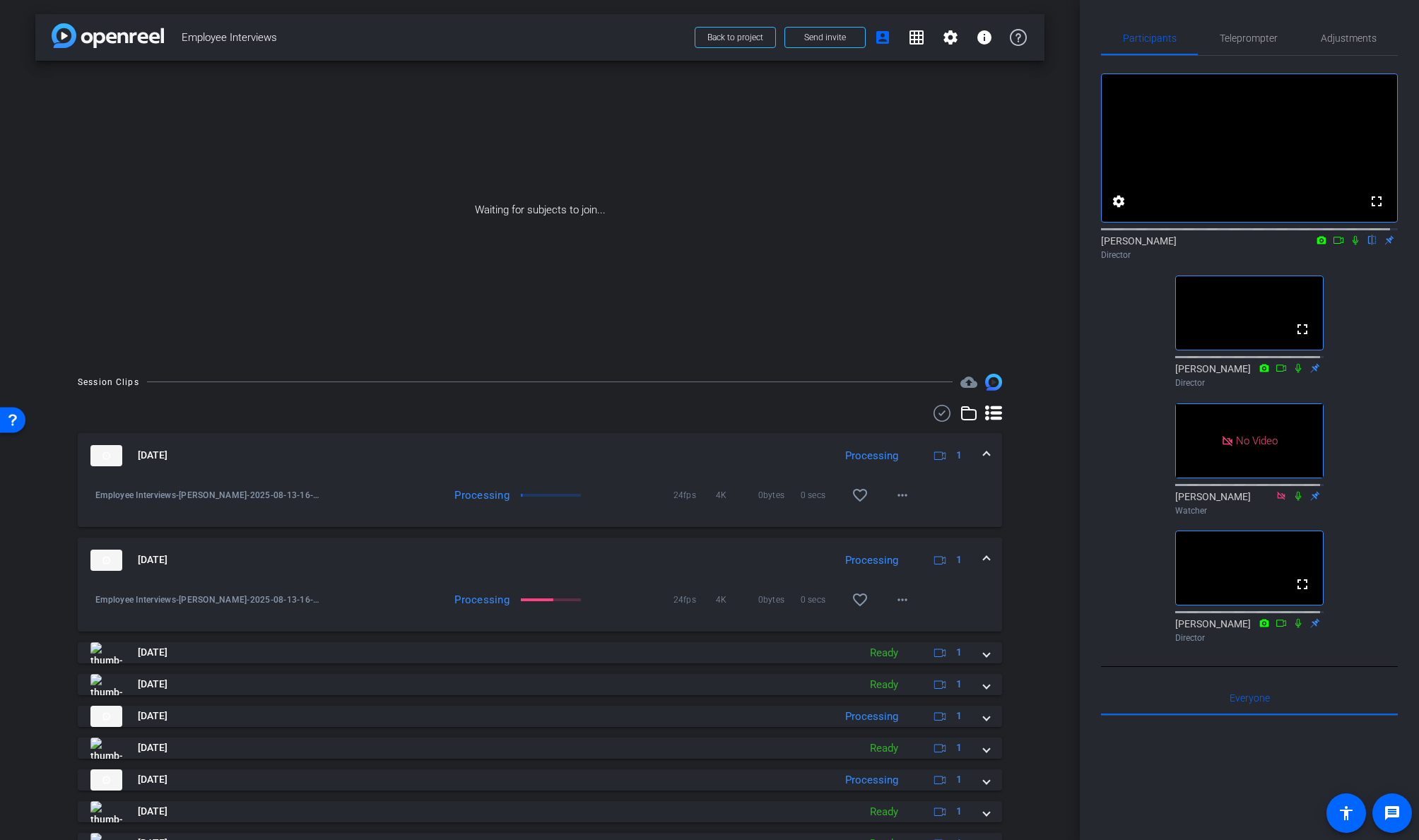
click at [983, 559] on span at bounding box center [986, 559] width 6 height 15
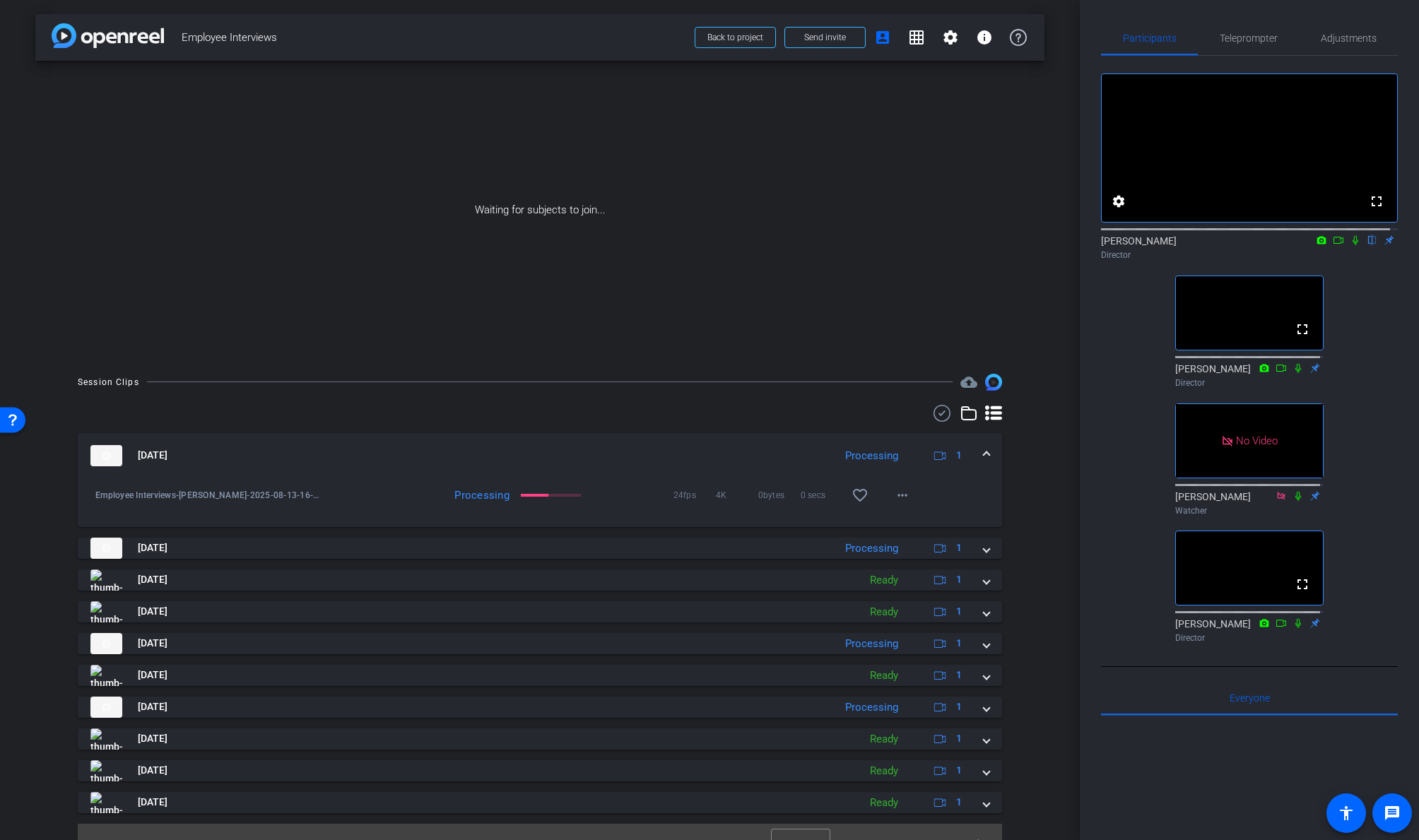
click at [974, 448] on div "Aug 13, 2025 Processing 1" at bounding box center [537, 455] width 893 height 21
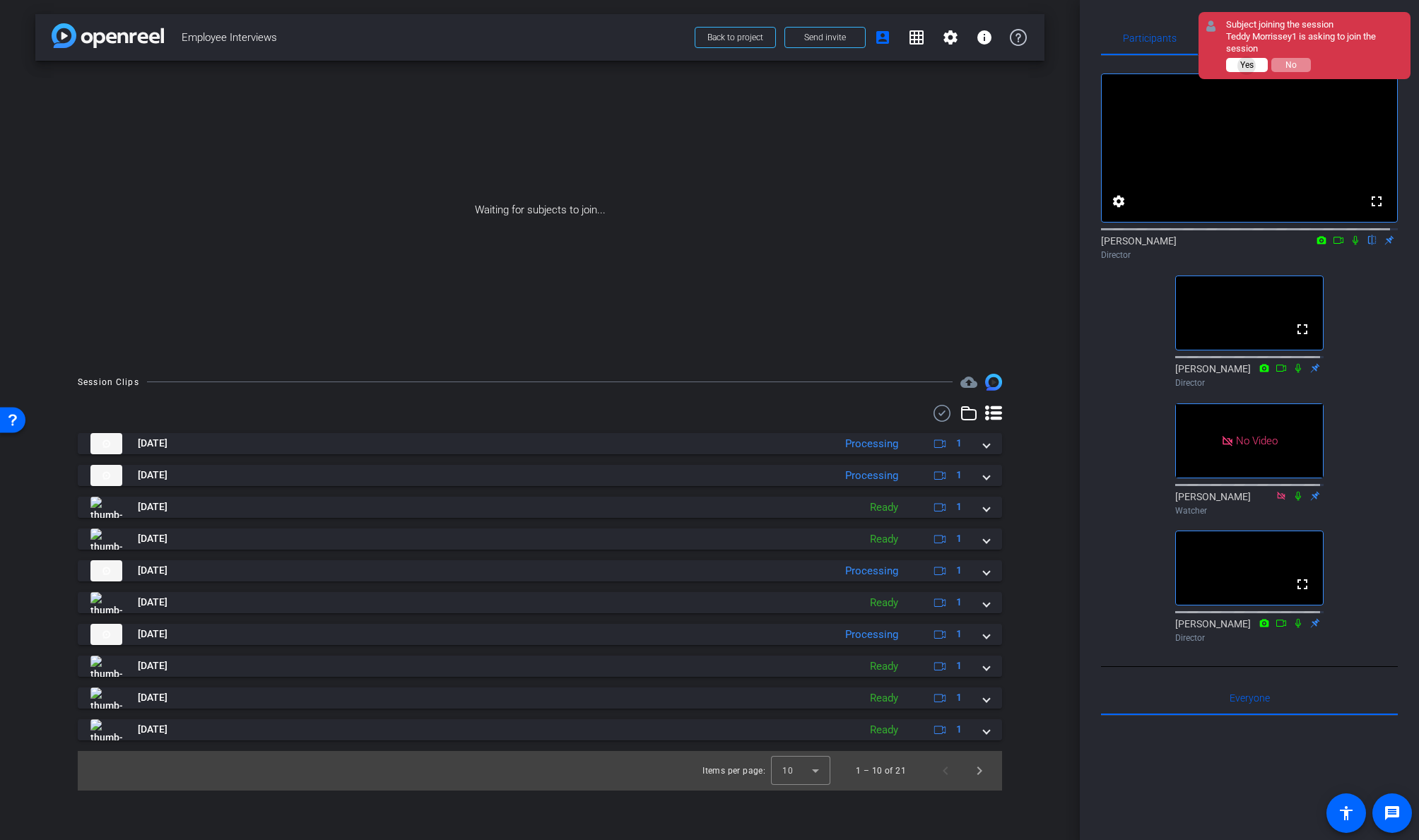
click at [1220, 66] on span "Yes" at bounding box center [1246, 65] width 13 height 10
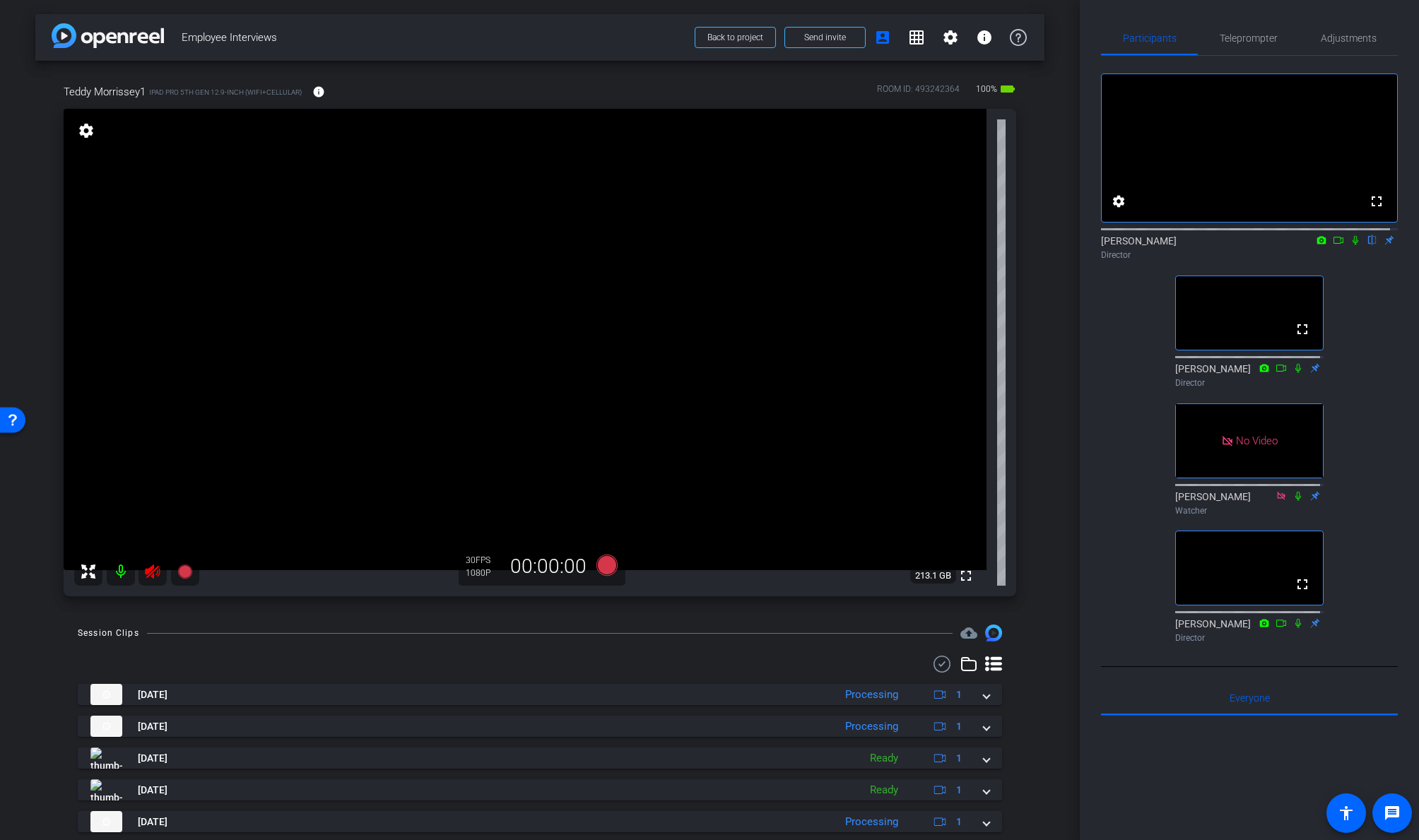
click at [153, 571] on icon at bounding box center [152, 571] width 15 height 14
click at [93, 129] on mat-icon "settings" at bounding box center [86, 131] width 20 height 17
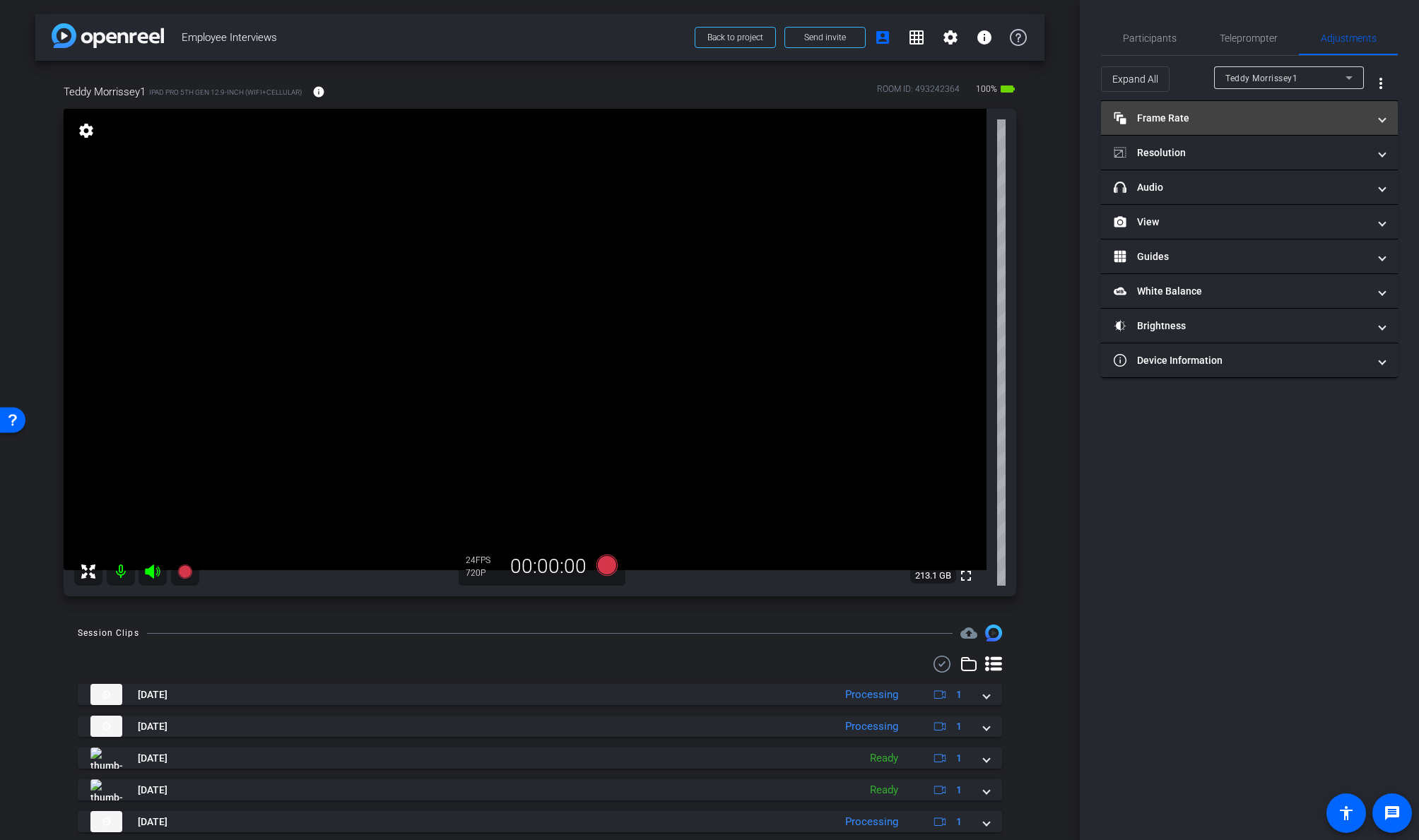
click at [1176, 127] on mat-expansion-panel-header "Frame Rate Frame Rate" at bounding box center [1249, 118] width 297 height 34
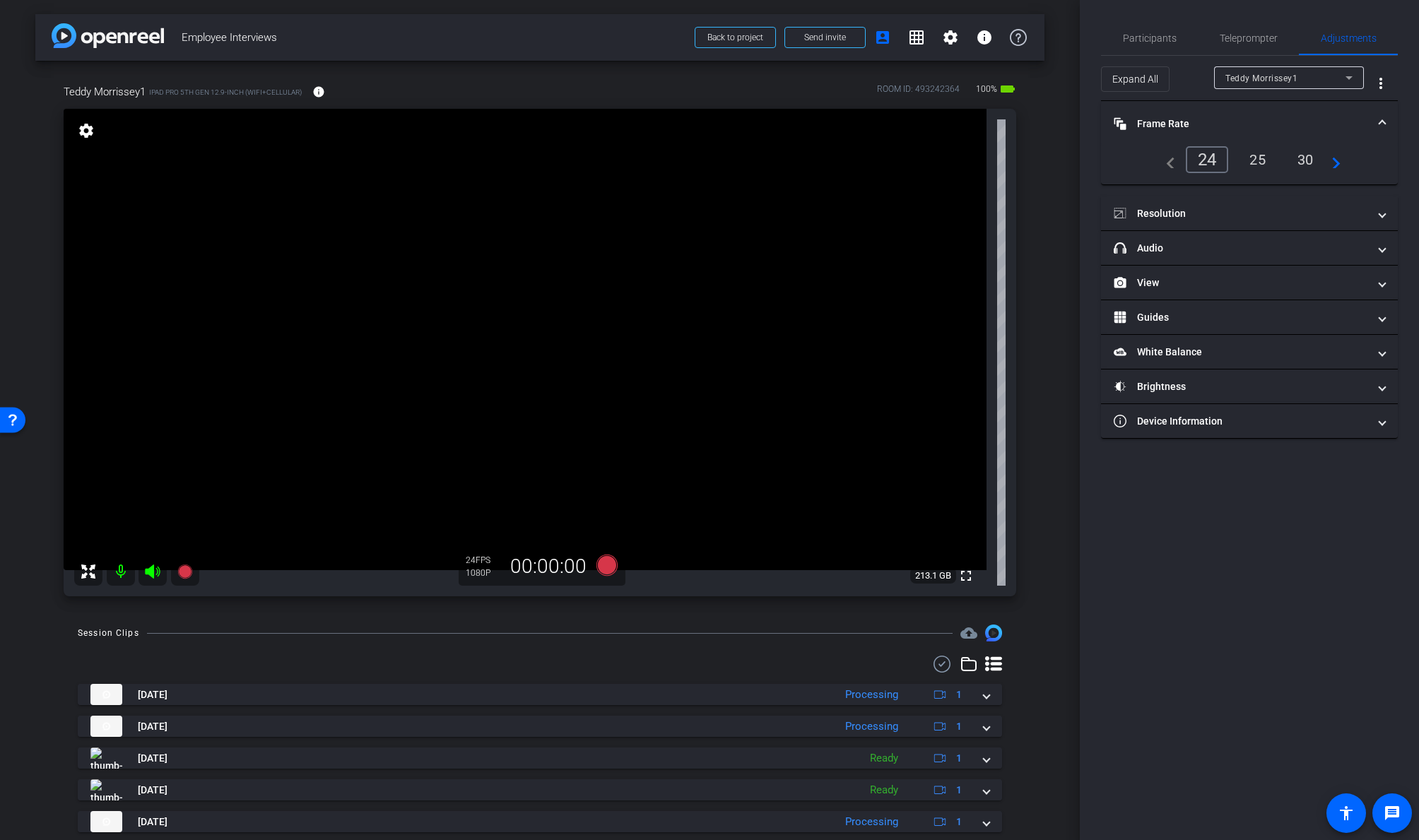
click at [1220, 160] on div "30" at bounding box center [1305, 160] width 37 height 24
click at [1220, 217] on mat-panel-title "Resolution" at bounding box center [1241, 214] width 255 height 15
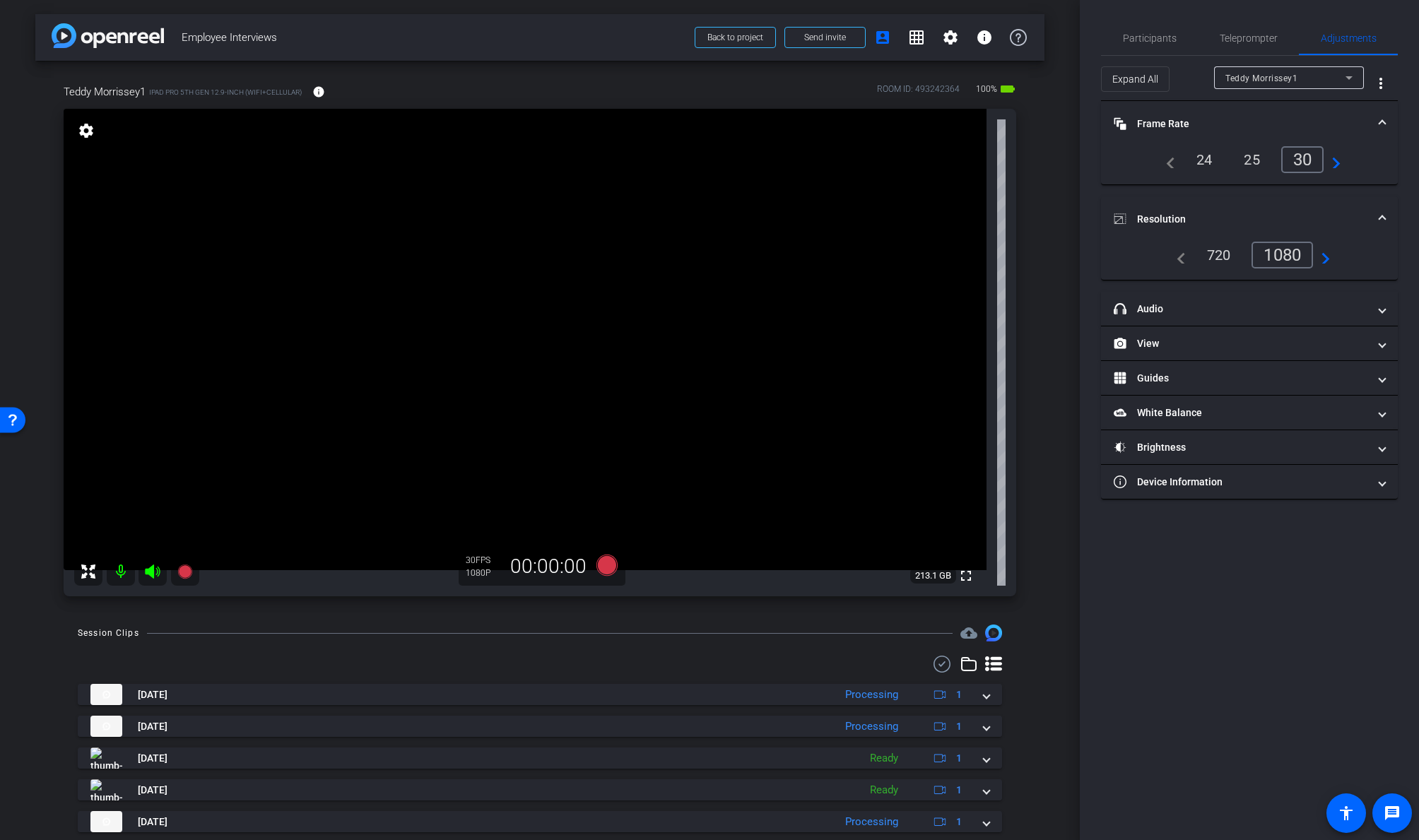
click at [1220, 254] on mat-icon "navigate_next" at bounding box center [1321, 255] width 17 height 17
click at [1220, 261] on mat-icon "navigate_next" at bounding box center [1321, 255] width 17 height 17
click at [1099, 252] on div "Partici p a nts Teleprompter Adjustments settings Dan Hoffman flip Director Lin…" at bounding box center [1249, 420] width 339 height 840
click at [1142, 35] on span "Partici p a nts" at bounding box center [1149, 38] width 54 height 10
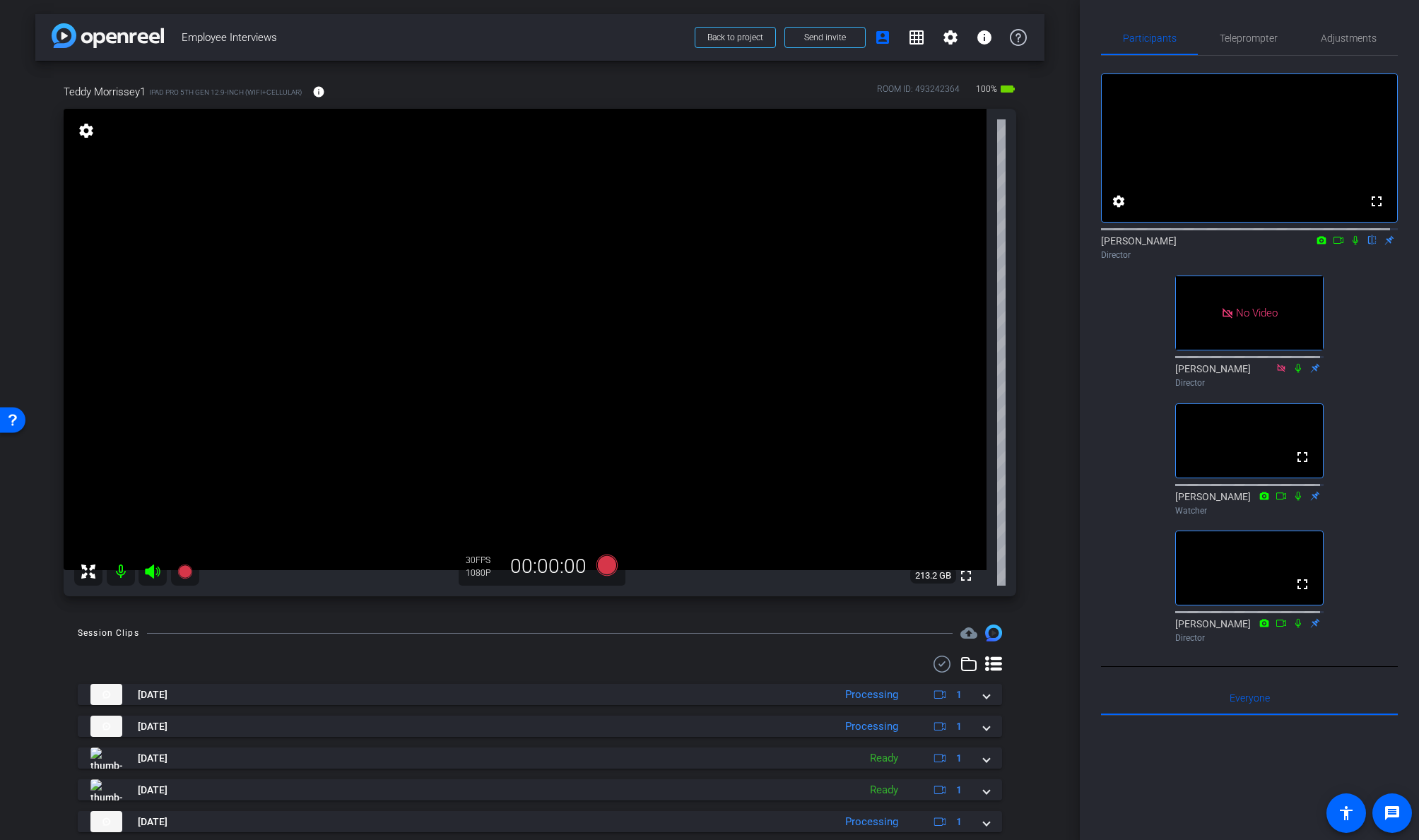
click at [1220, 245] on icon at bounding box center [1355, 240] width 11 height 10
click at [1220, 245] on icon at bounding box center [1355, 240] width 8 height 9
click at [1220, 245] on icon at bounding box center [1355, 240] width 11 height 10
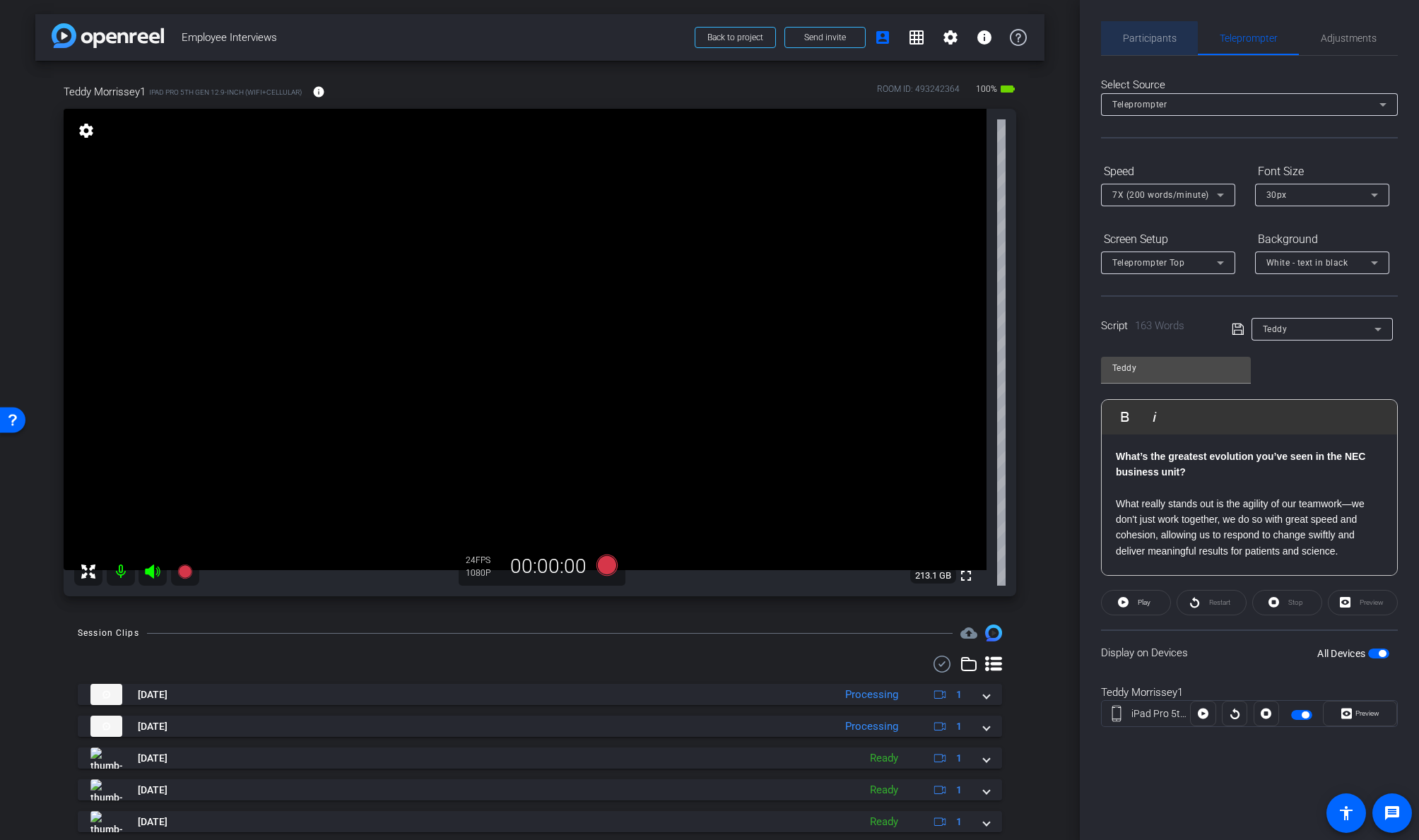
click at [1149, 37] on span "Partici p a nts" at bounding box center [1149, 38] width 54 height 10
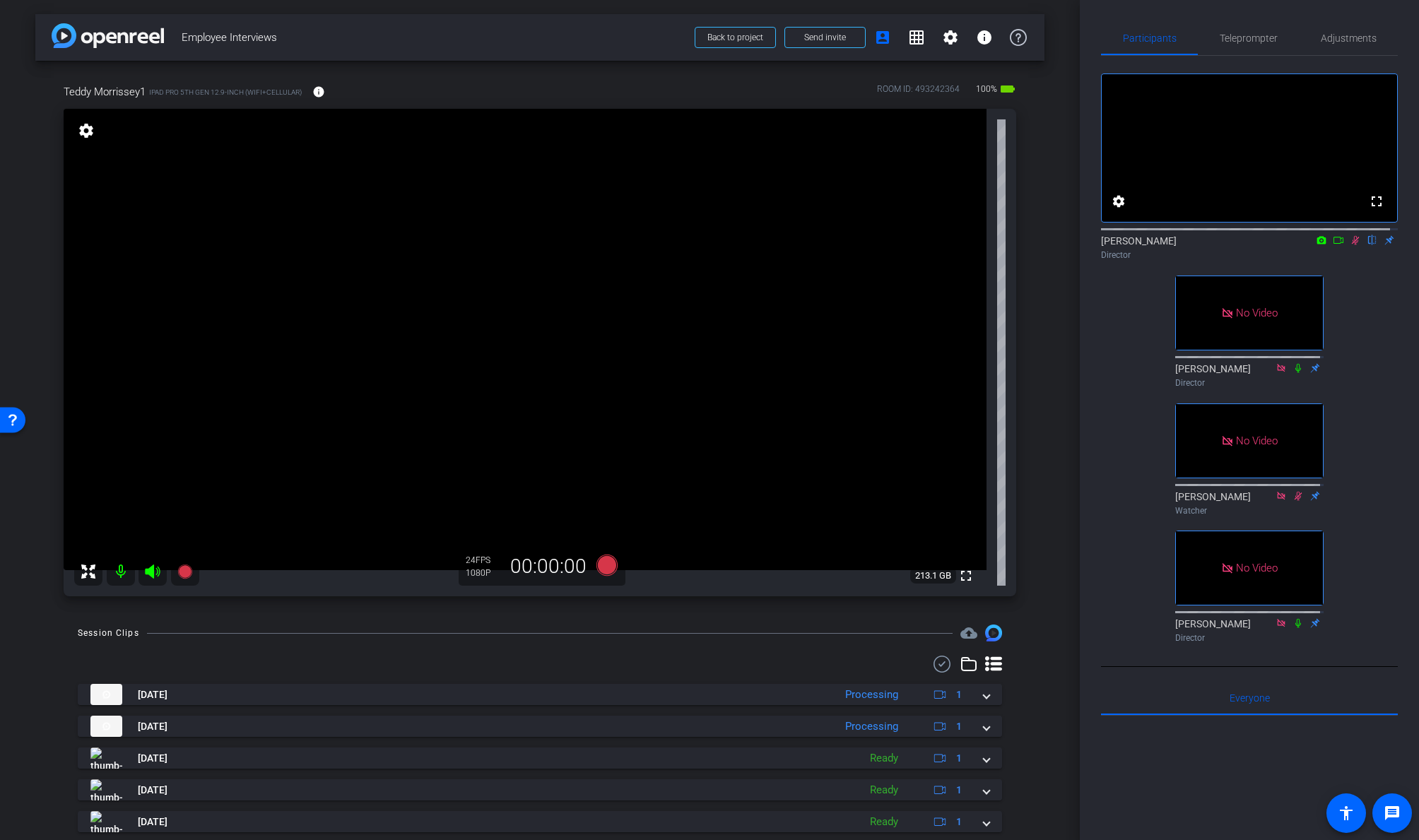
click at [1220, 245] on icon at bounding box center [1355, 240] width 8 height 9
click at [603, 566] on icon at bounding box center [607, 565] width 21 height 21
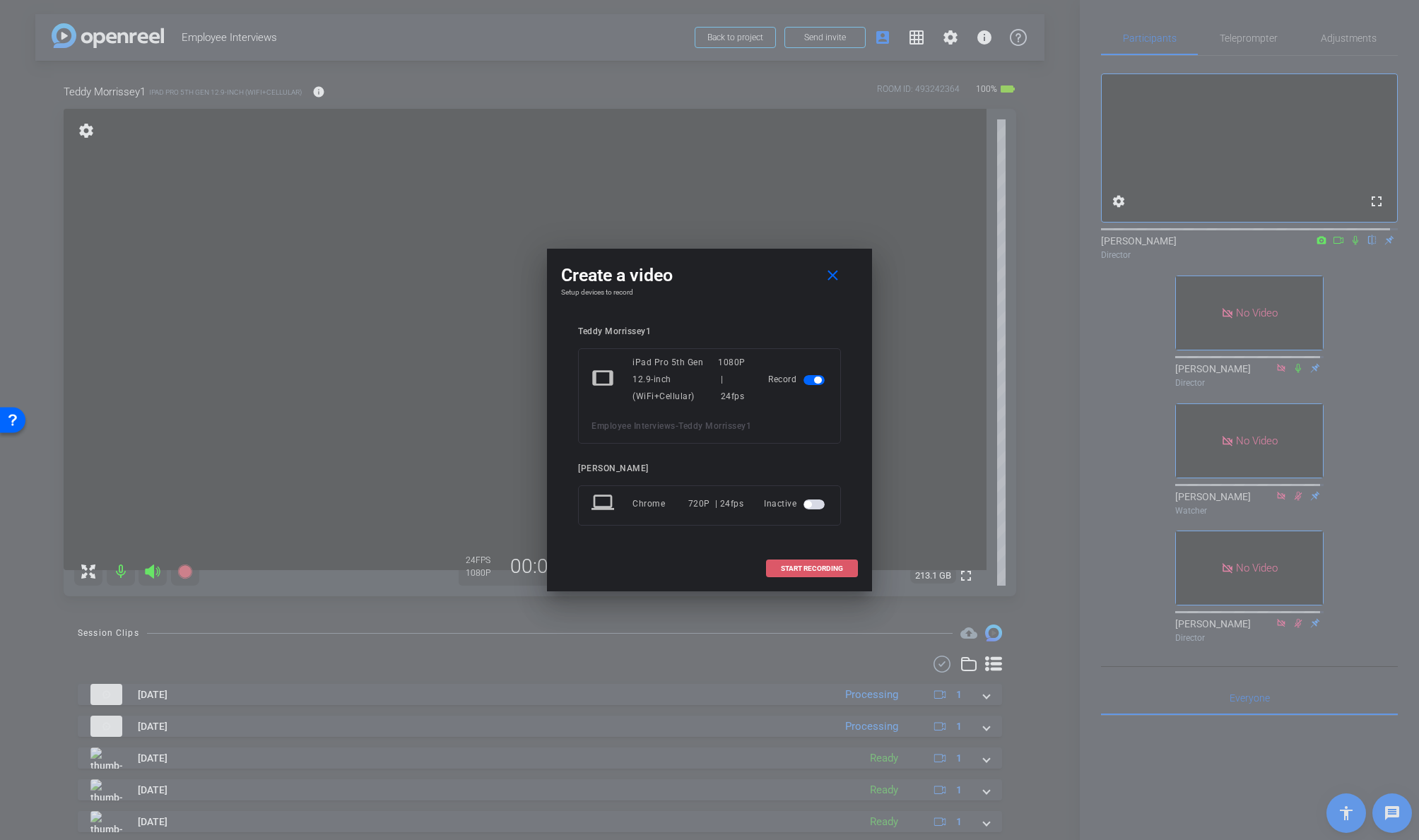
click at [842, 561] on span at bounding box center [812, 568] width 91 height 34
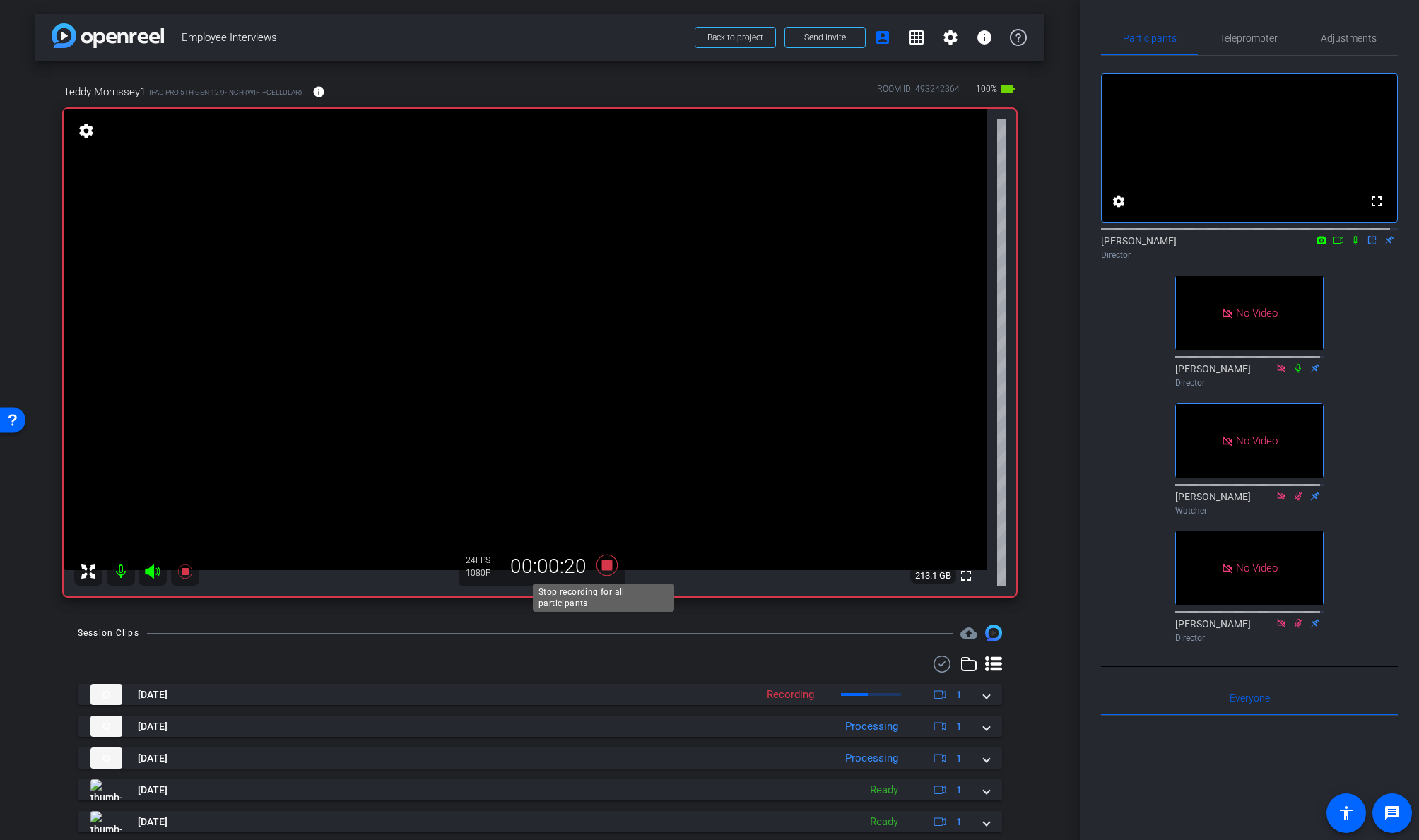
click at [603, 565] on icon at bounding box center [607, 565] width 21 height 21
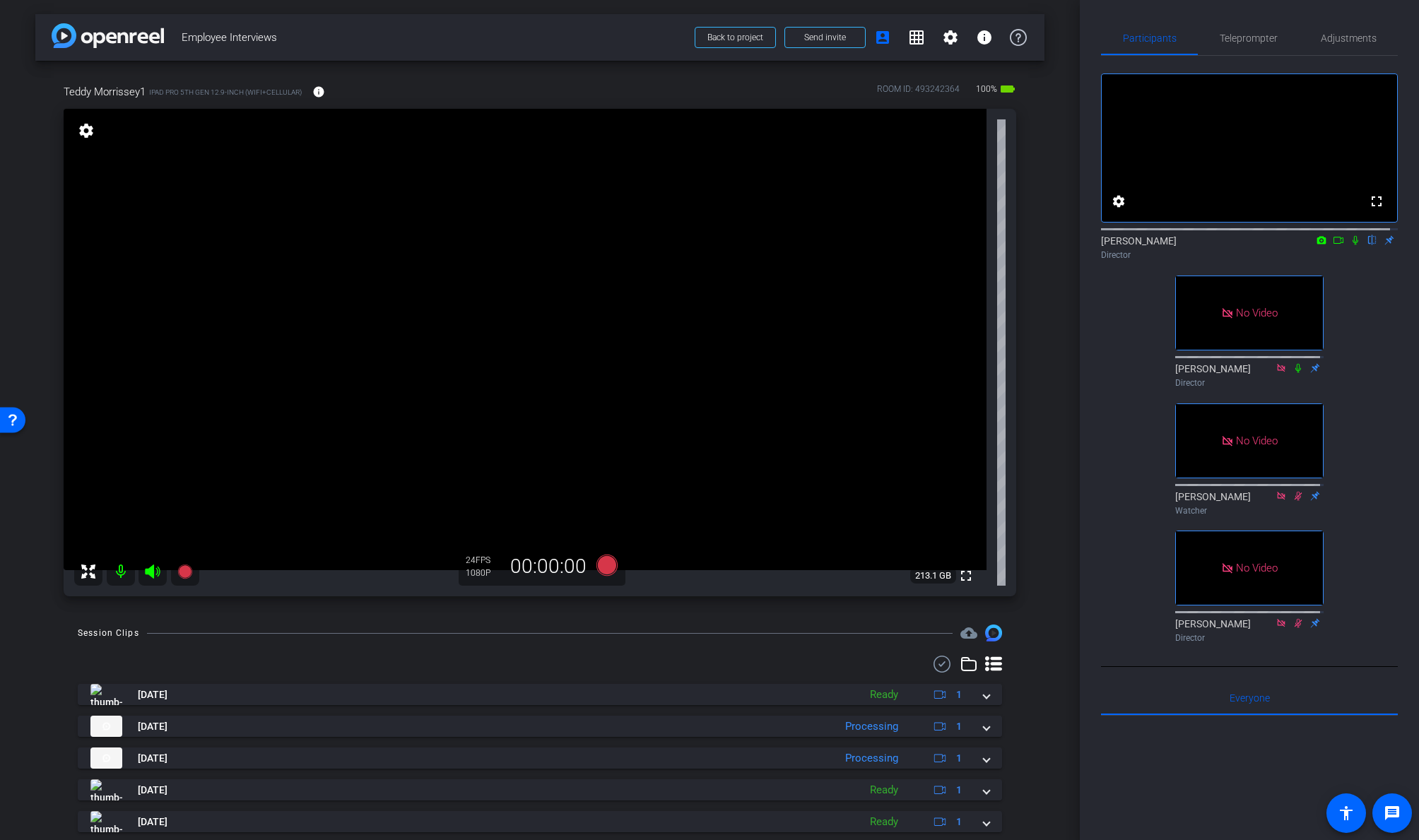
click at [1220, 245] on icon at bounding box center [1355, 240] width 11 height 10
click at [1220, 245] on icon at bounding box center [1338, 240] width 11 height 10
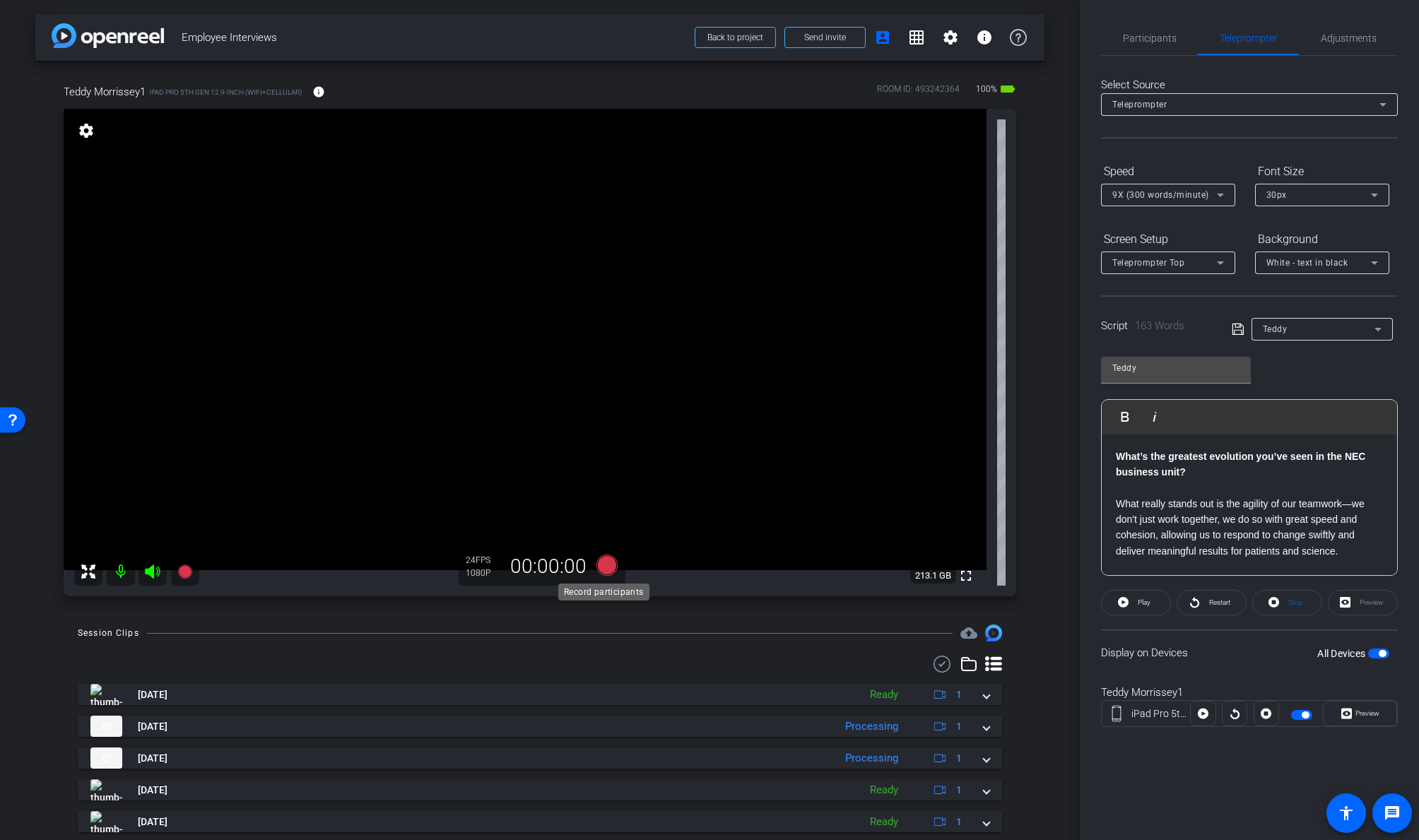
click at [603, 562] on icon at bounding box center [607, 565] width 21 height 21
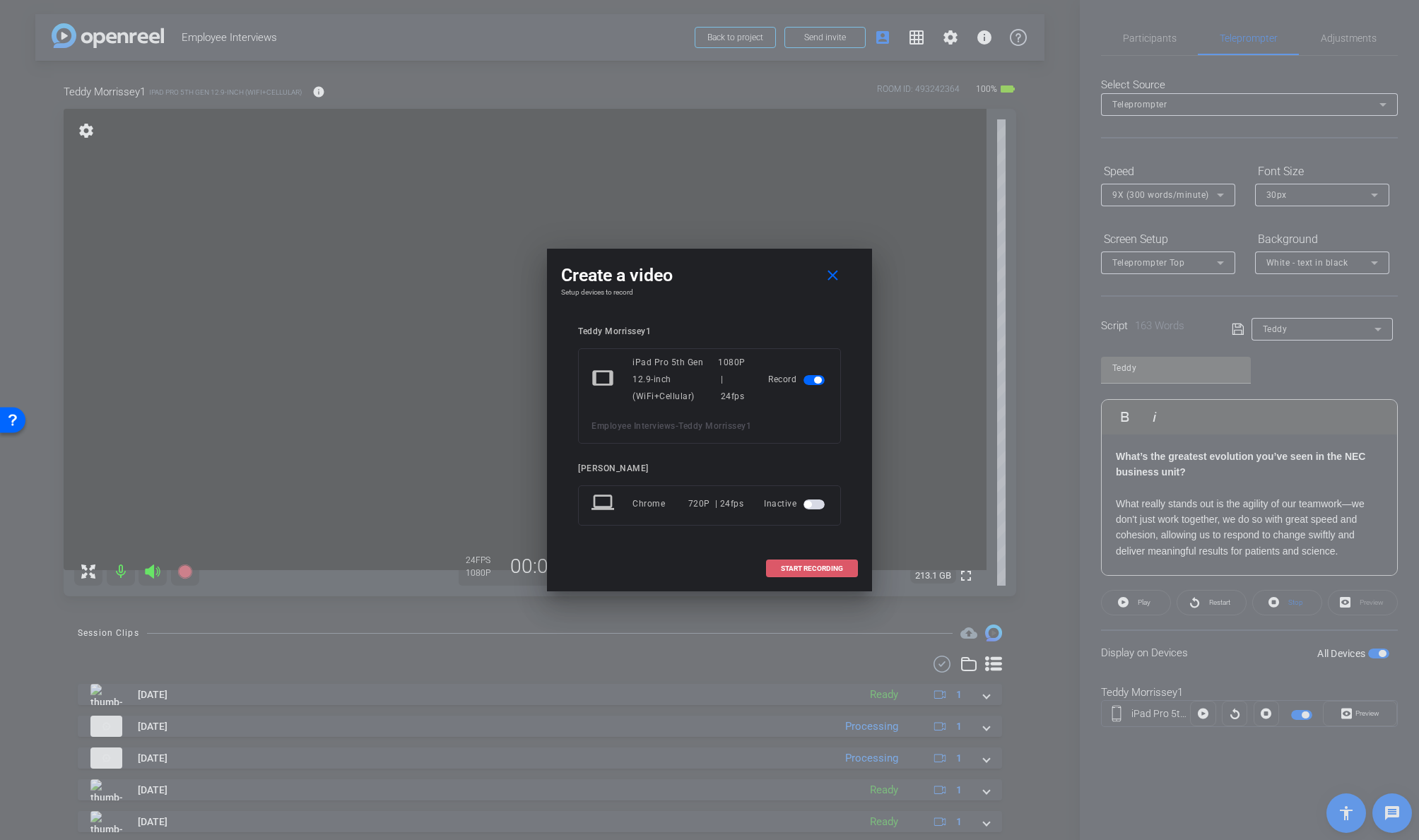
click at [805, 569] on span "START RECORDING" at bounding box center [812, 568] width 62 height 7
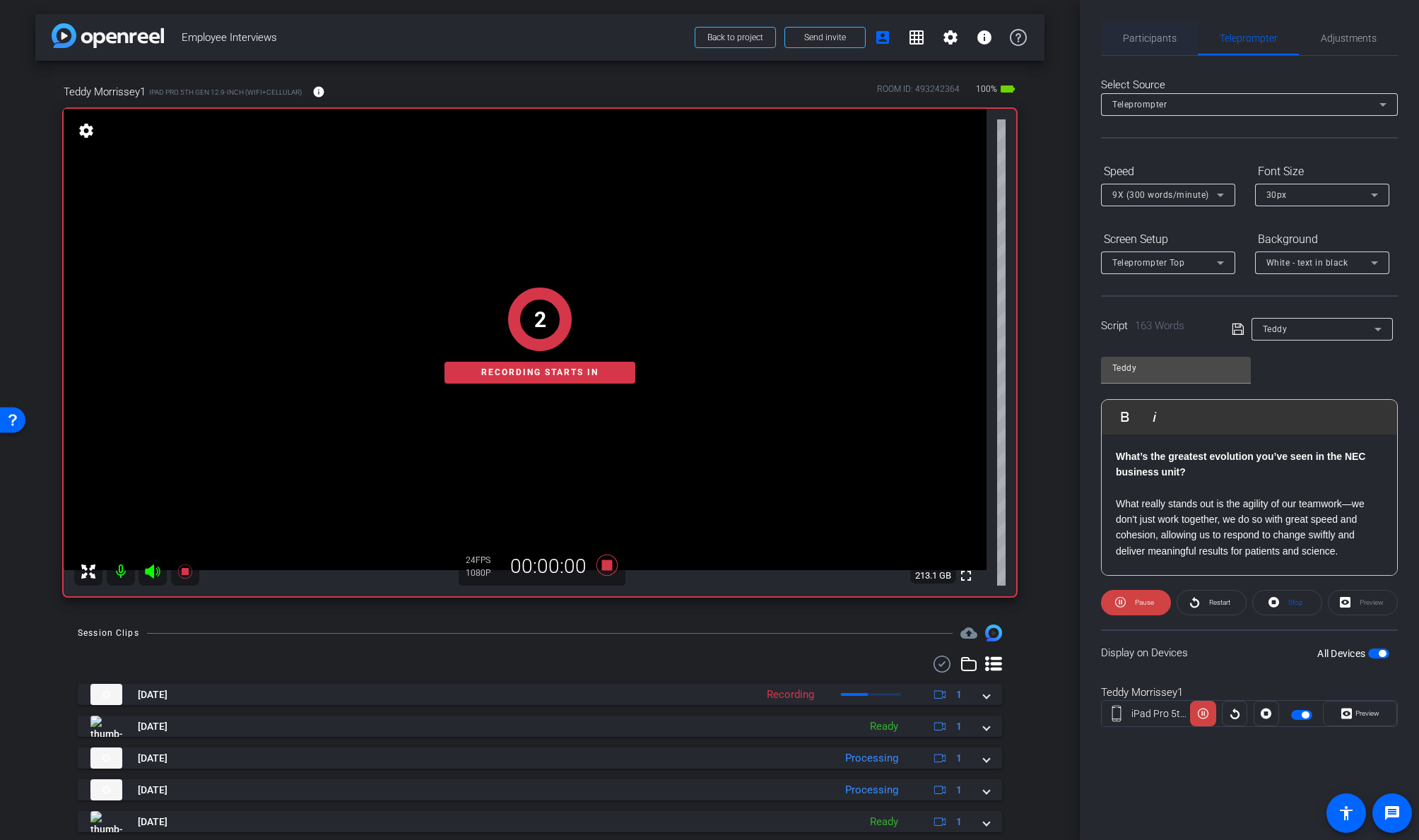
click at [1134, 37] on span "Partici p a nts" at bounding box center [1149, 38] width 54 height 10
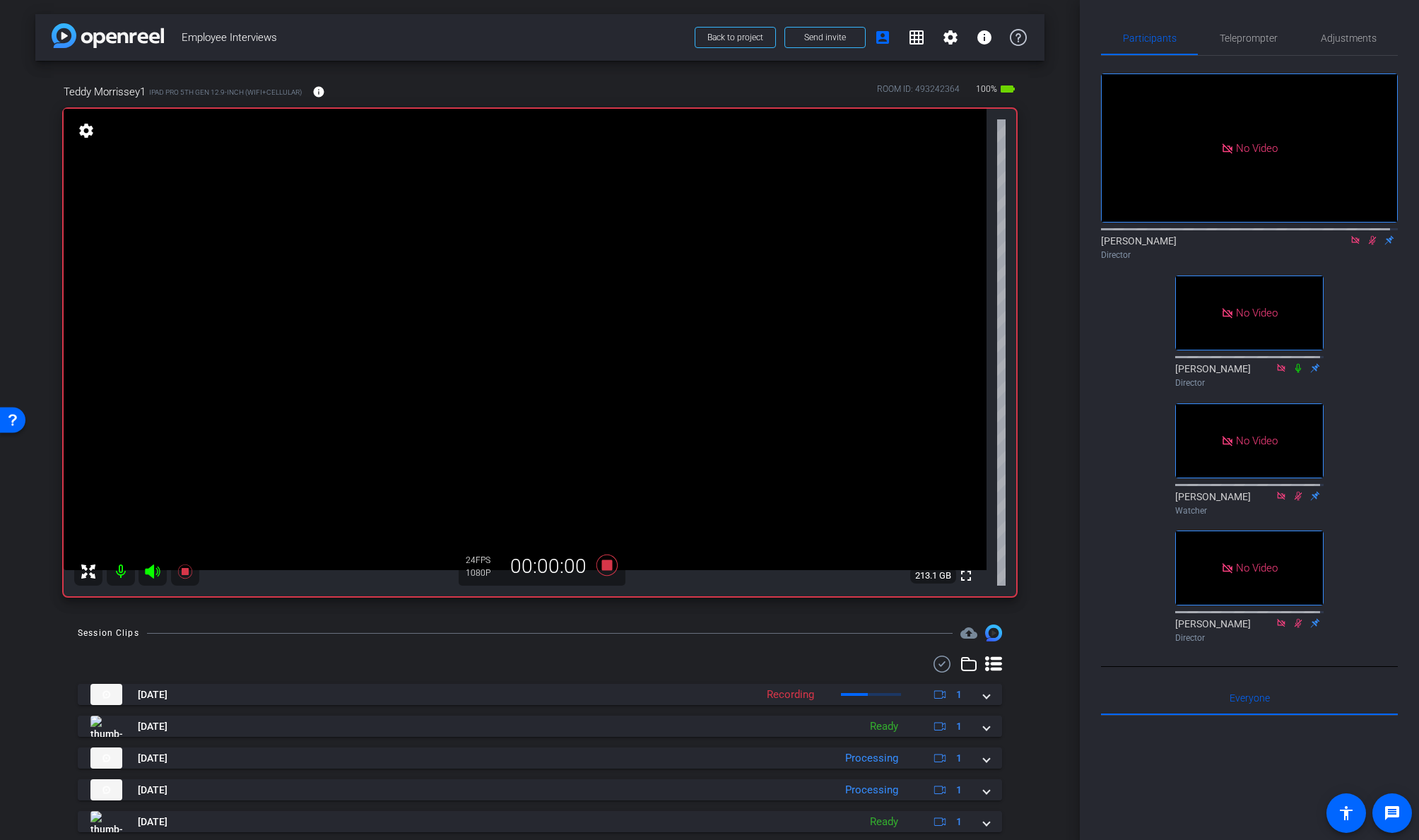
click at [1220, 236] on icon at bounding box center [1372, 240] width 11 height 10
click at [1220, 238] on icon at bounding box center [1372, 240] width 6 height 9
click at [1220, 237] on icon at bounding box center [1372, 240] width 11 height 10
click at [1220, 236] on icon at bounding box center [1372, 240] width 11 height 10
click at [1220, 40] on span "Teleprompter" at bounding box center [1249, 38] width 58 height 10
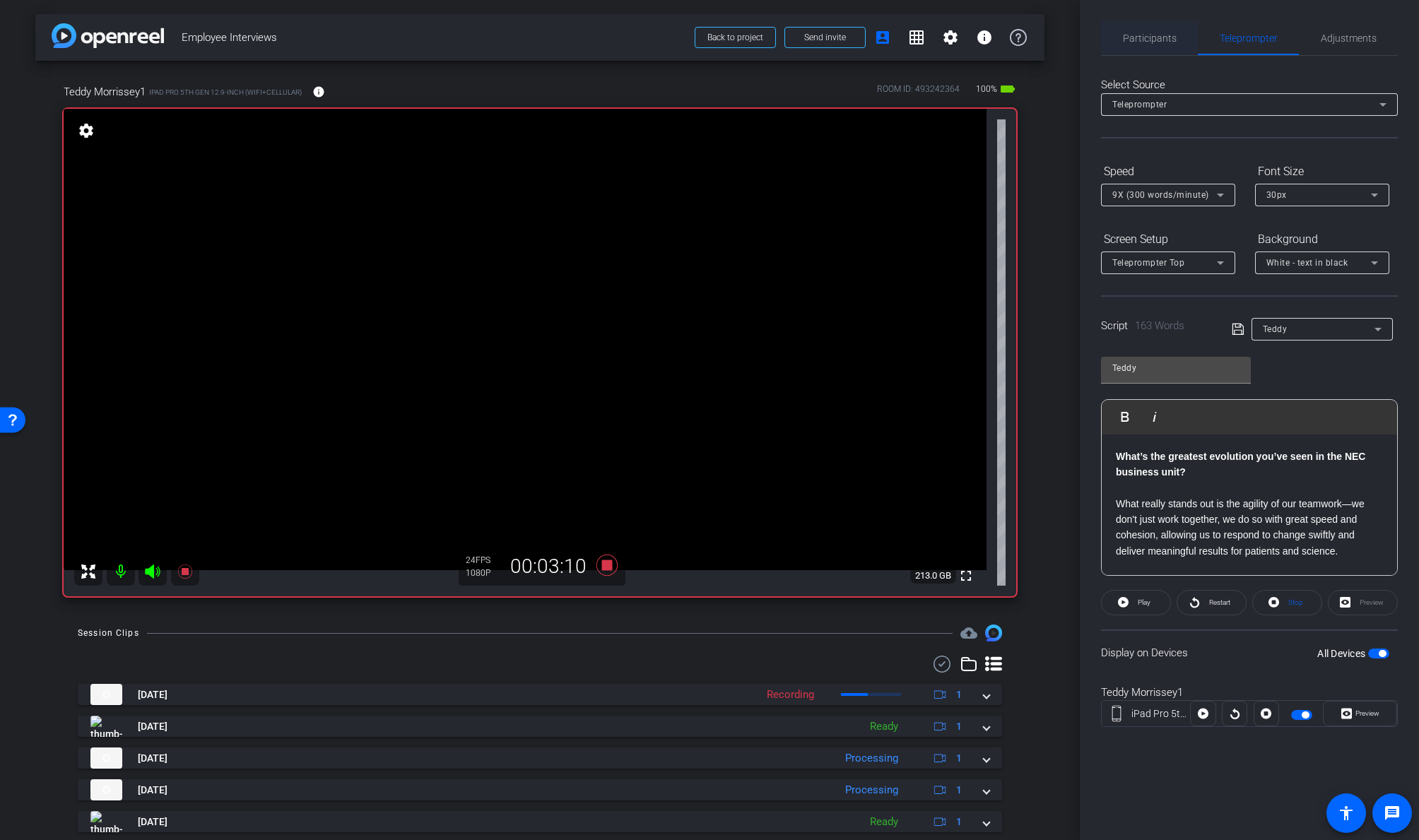
click at [1151, 36] on span "Partici p a nts" at bounding box center [1149, 38] width 54 height 10
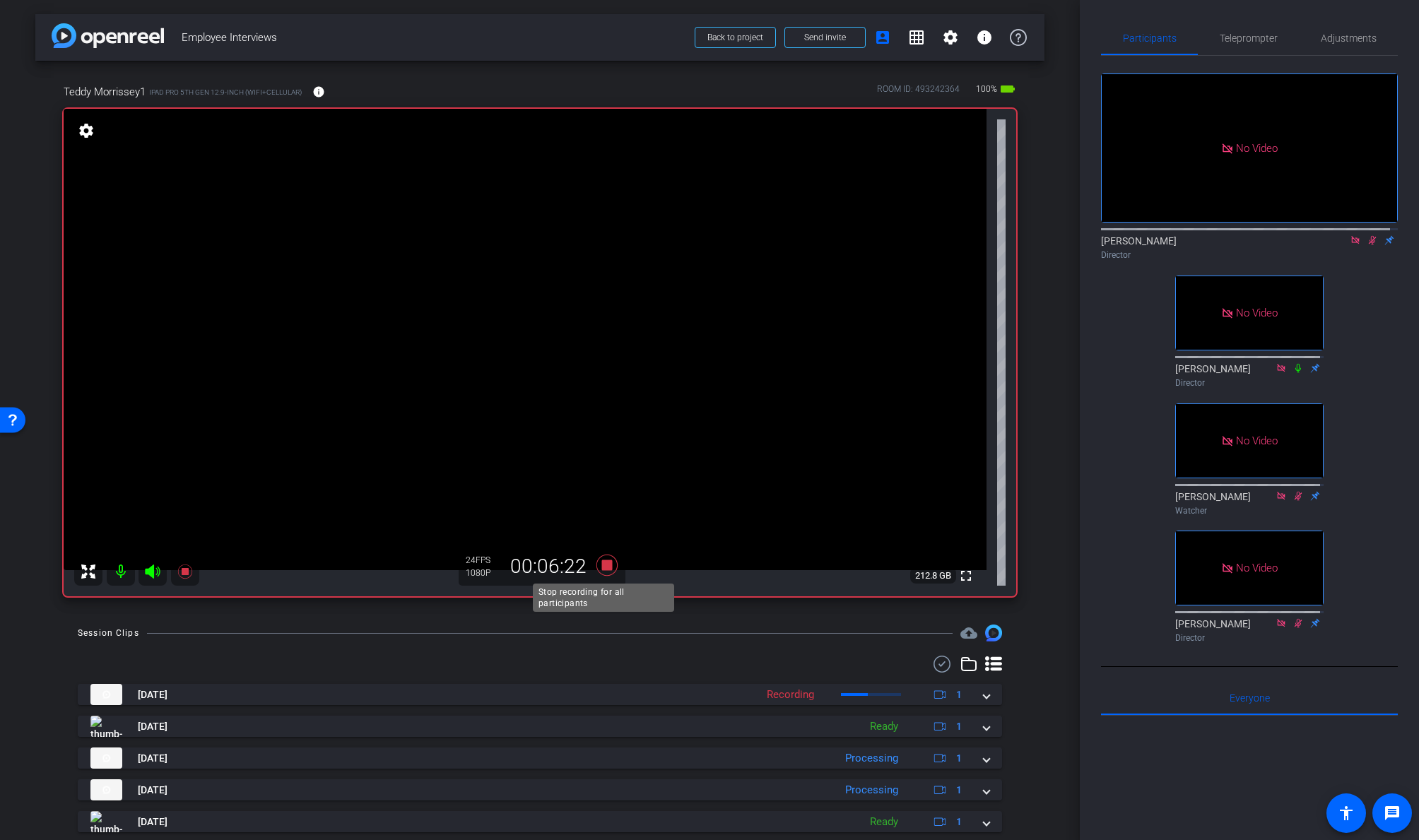
click at [603, 563] on icon at bounding box center [607, 565] width 21 height 21
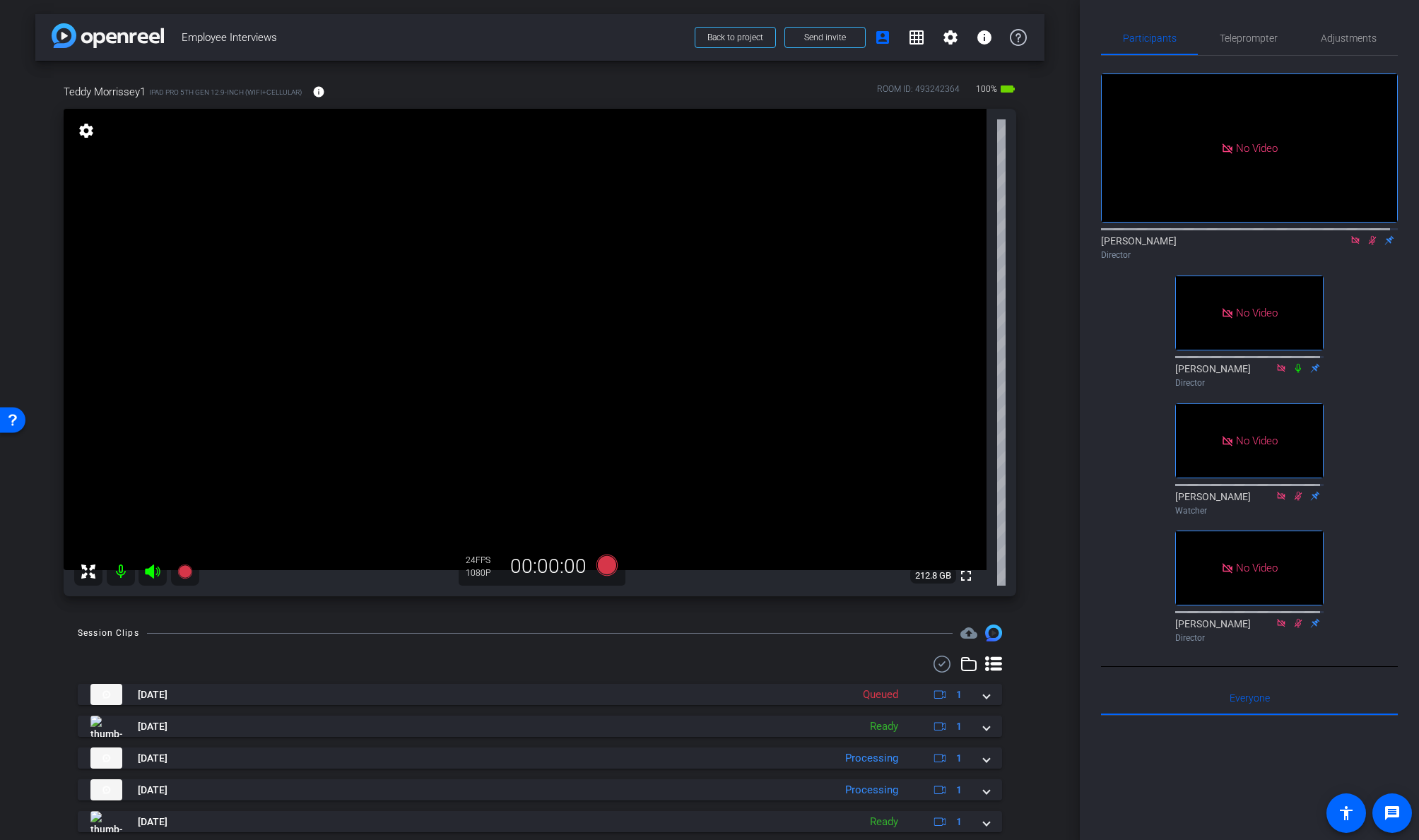
click at [1220, 237] on icon at bounding box center [1372, 240] width 11 height 10
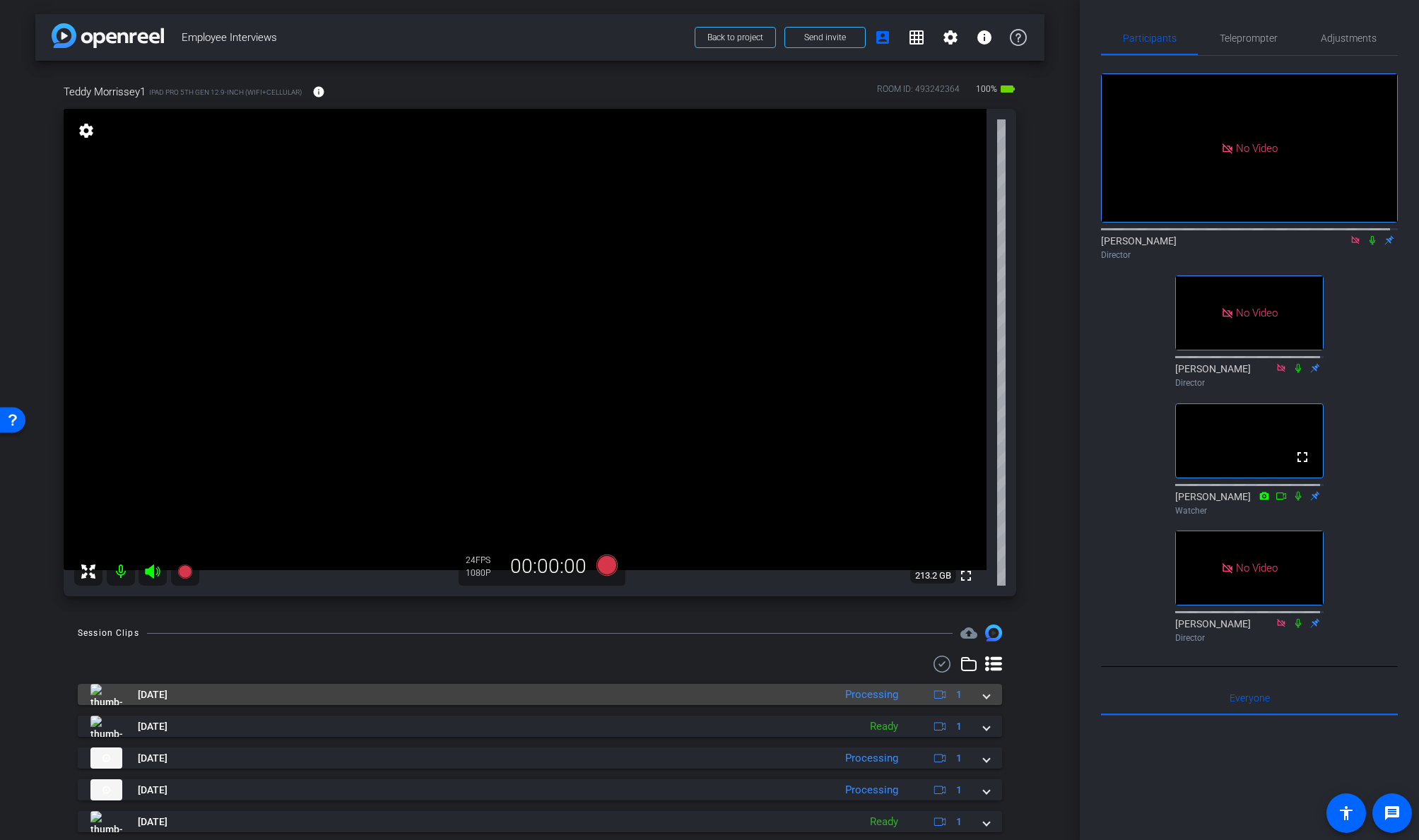
click at [983, 676] on span at bounding box center [986, 694] width 6 height 15
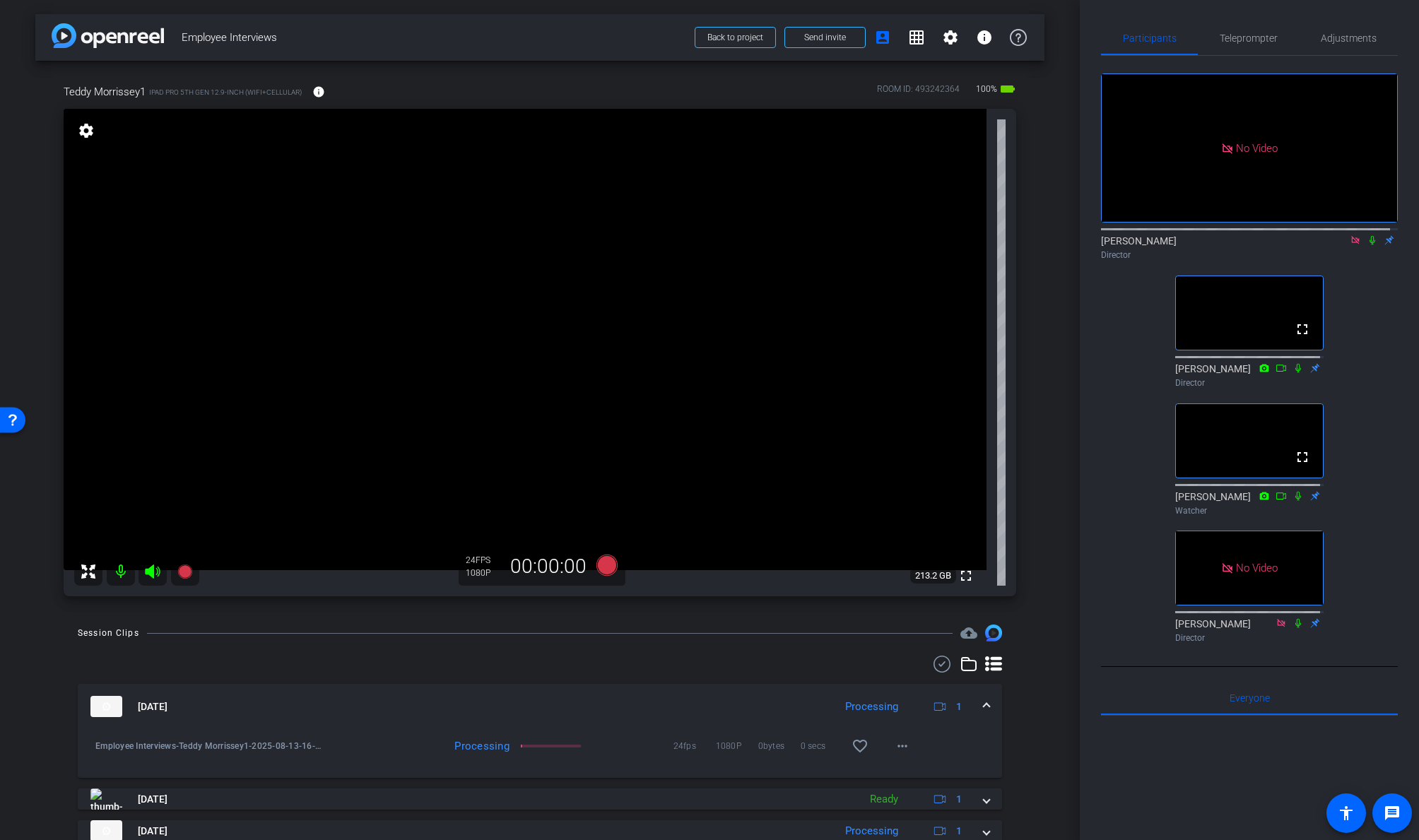
click at [1220, 236] on icon at bounding box center [1355, 240] width 8 height 8
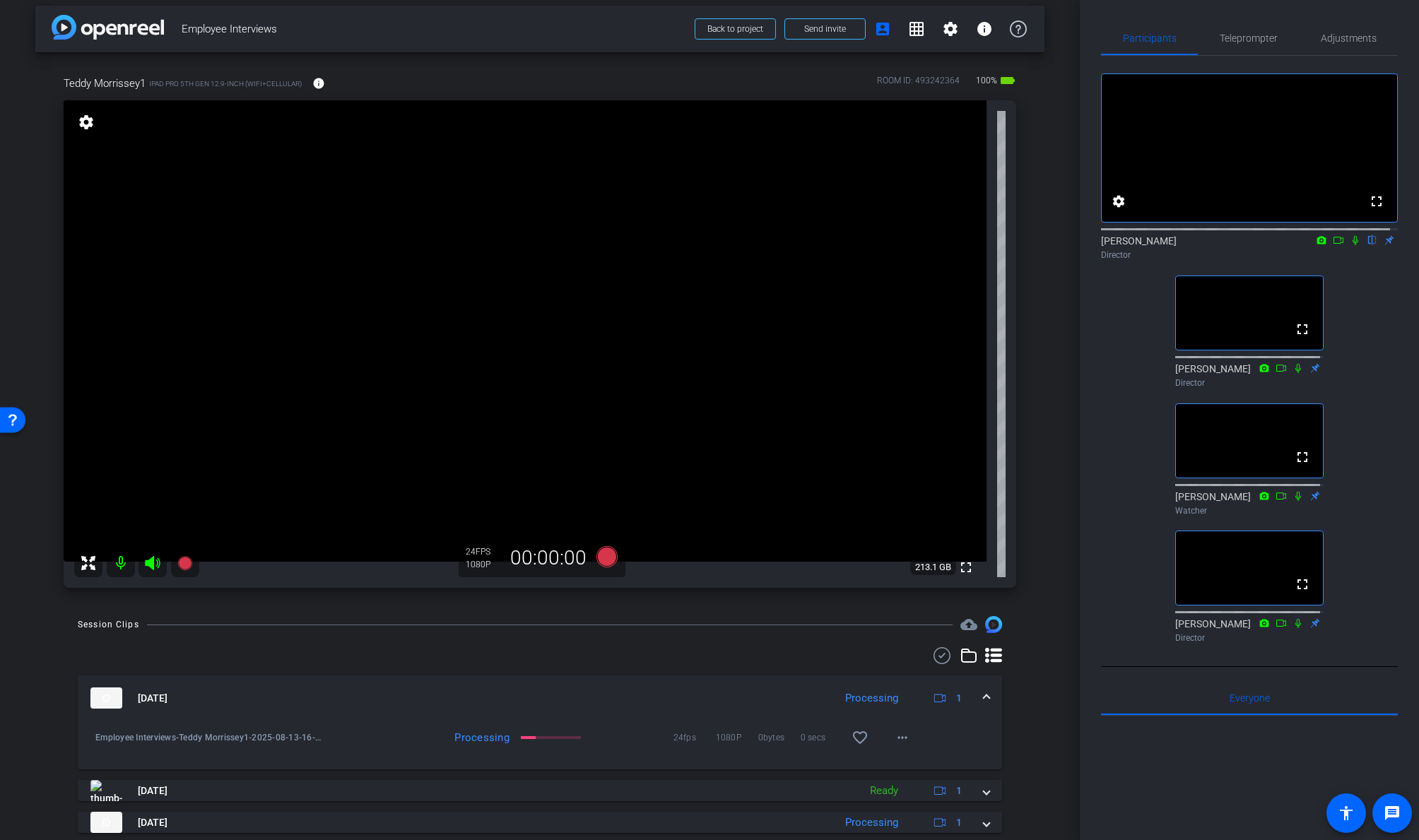
scroll to position [6, 0]
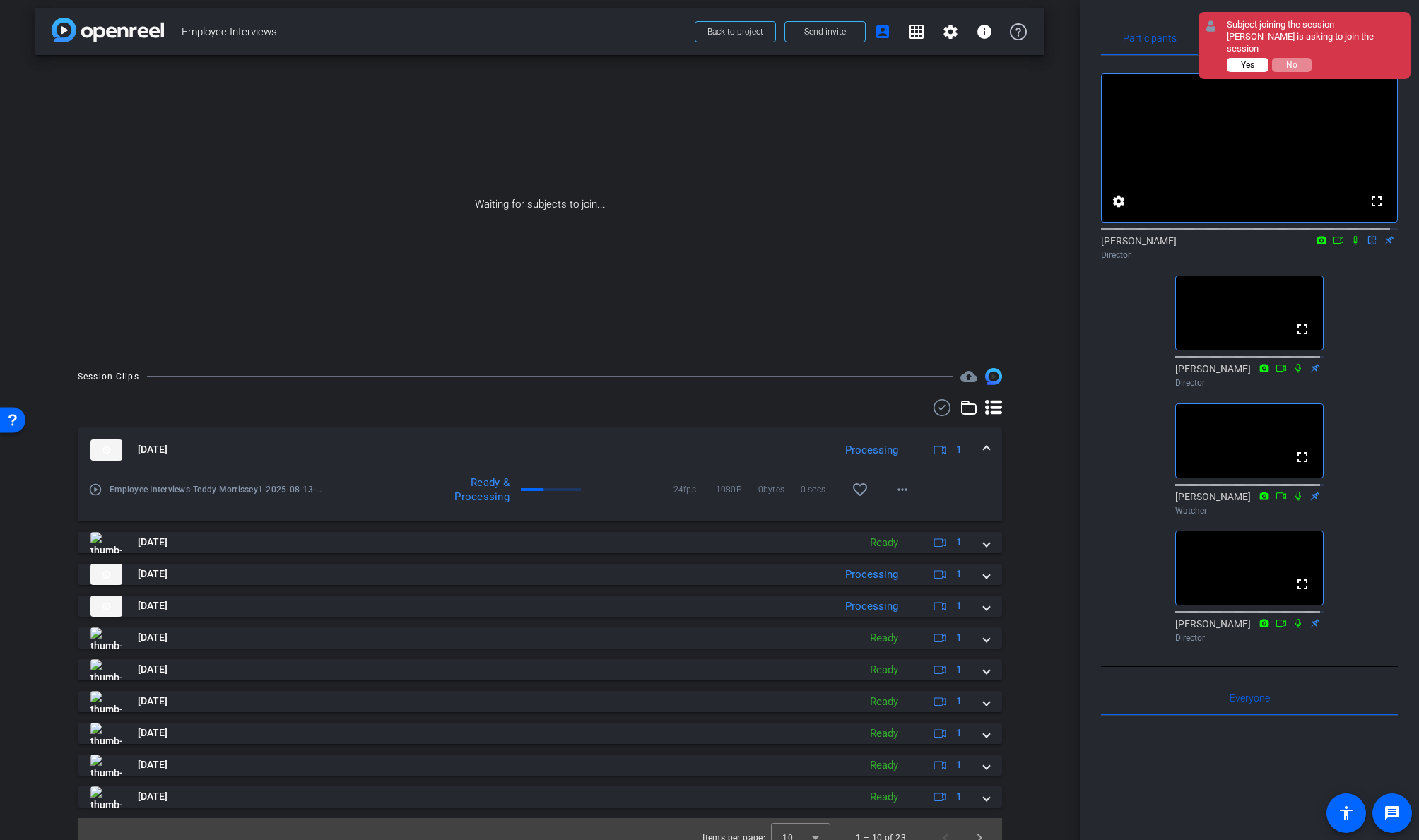
click at [1220, 60] on span "Yes" at bounding box center [1247, 65] width 13 height 10
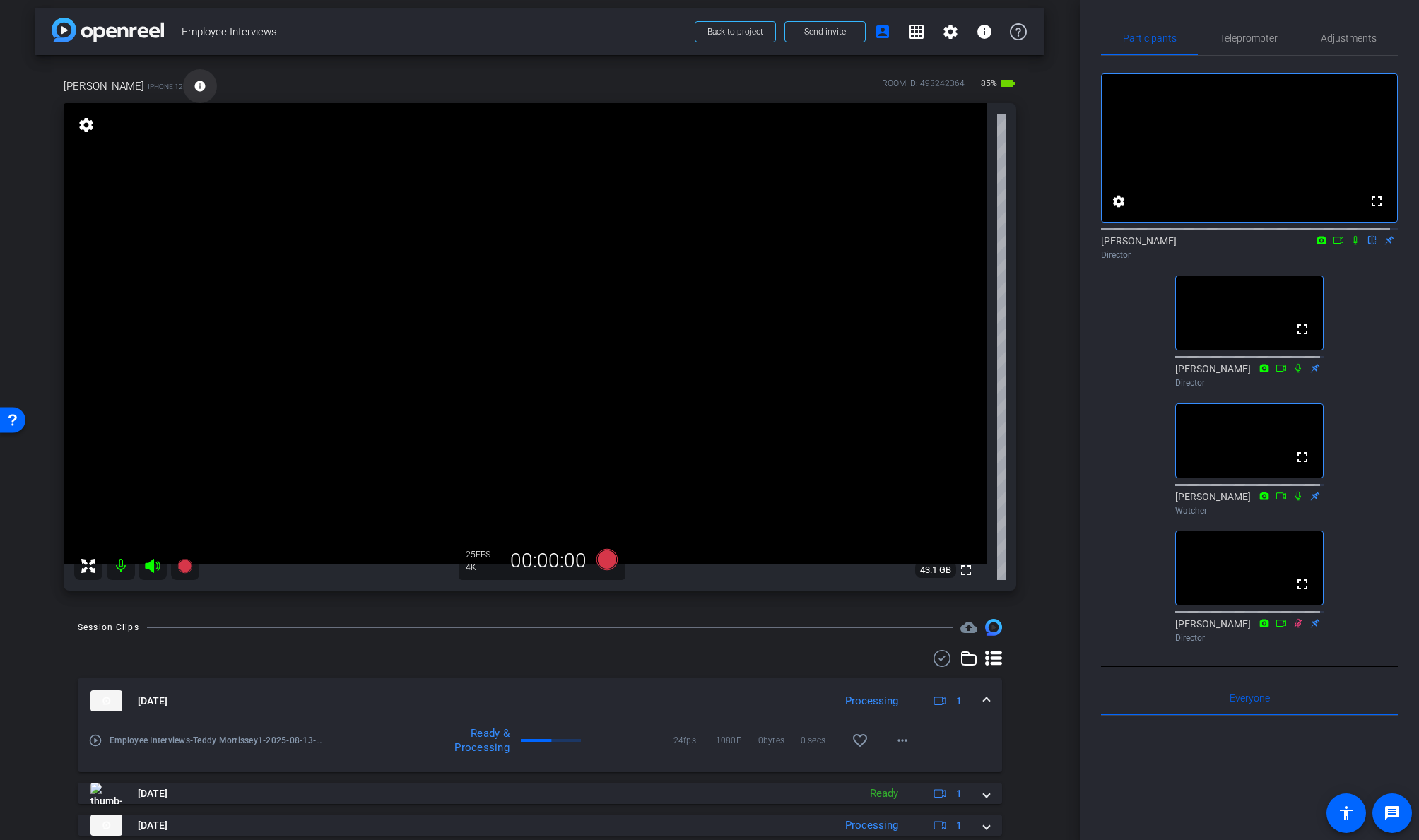
click at [194, 88] on mat-icon "info" at bounding box center [200, 86] width 13 height 13
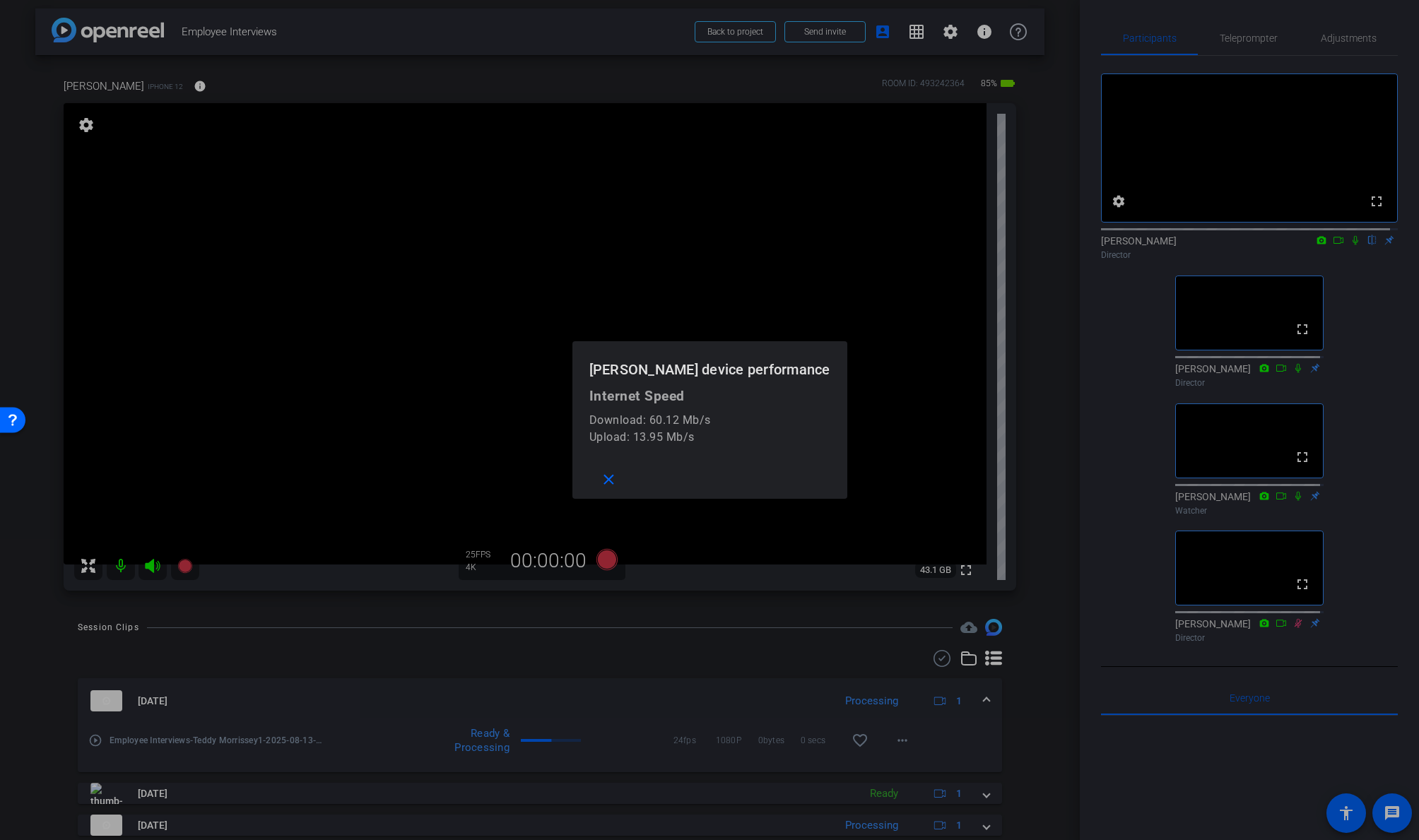
click at [141, 86] on div at bounding box center [710, 420] width 1419 height 840
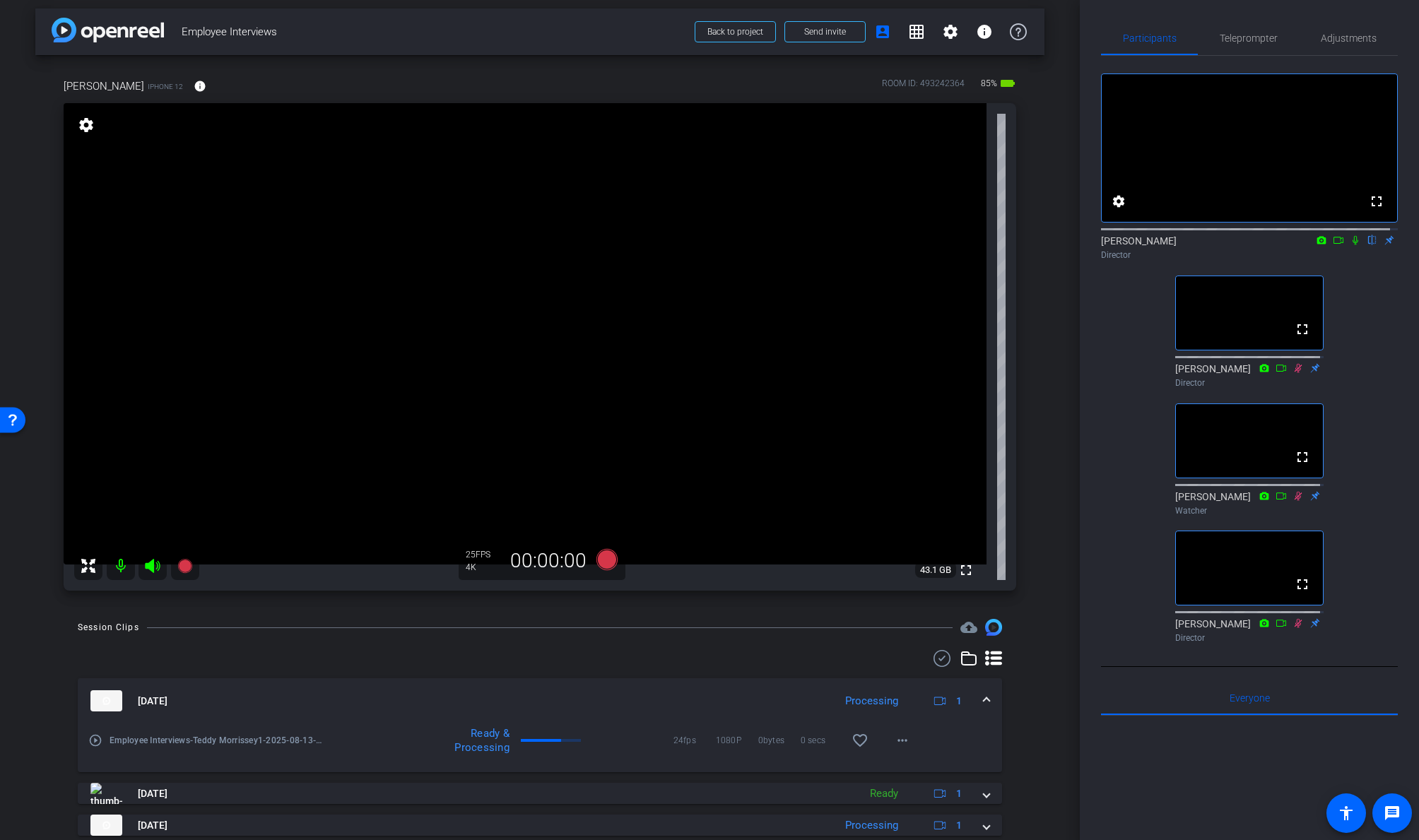
scroll to position [8, 0]
click at [605, 554] on icon at bounding box center [607, 556] width 21 height 21
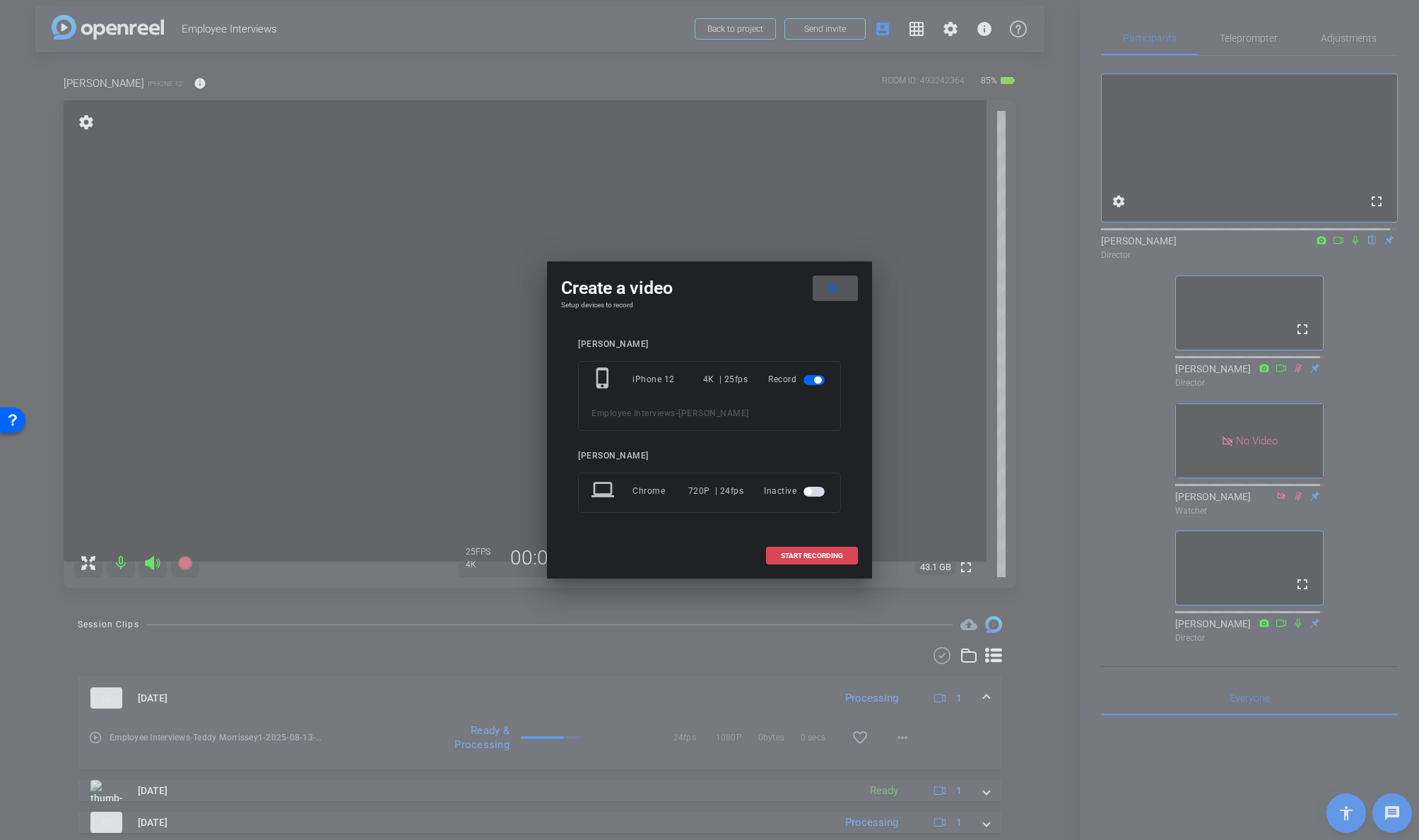
click at [817, 552] on span "START RECORDING" at bounding box center [812, 556] width 62 height 7
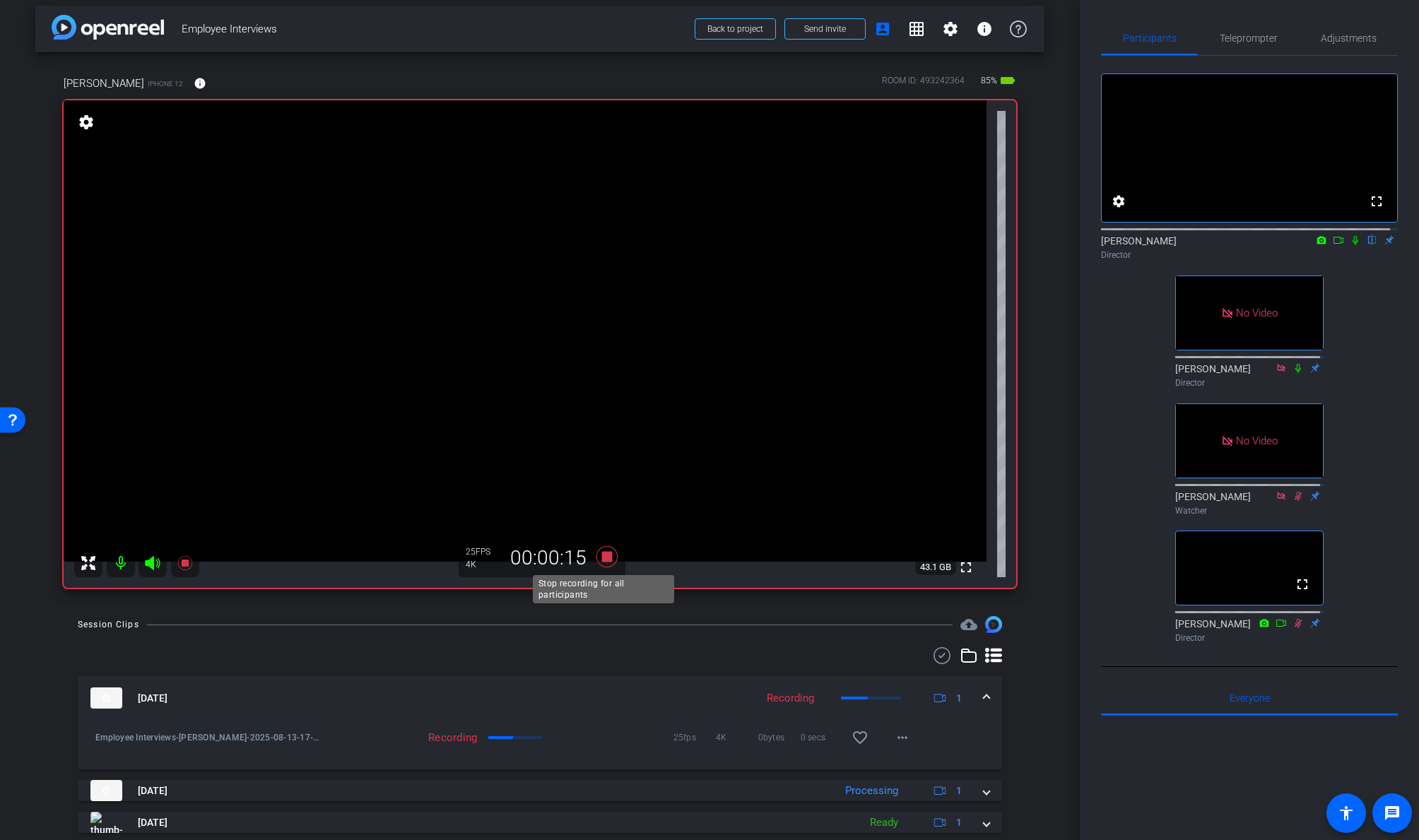
click at [602, 556] on icon at bounding box center [607, 556] width 21 height 21
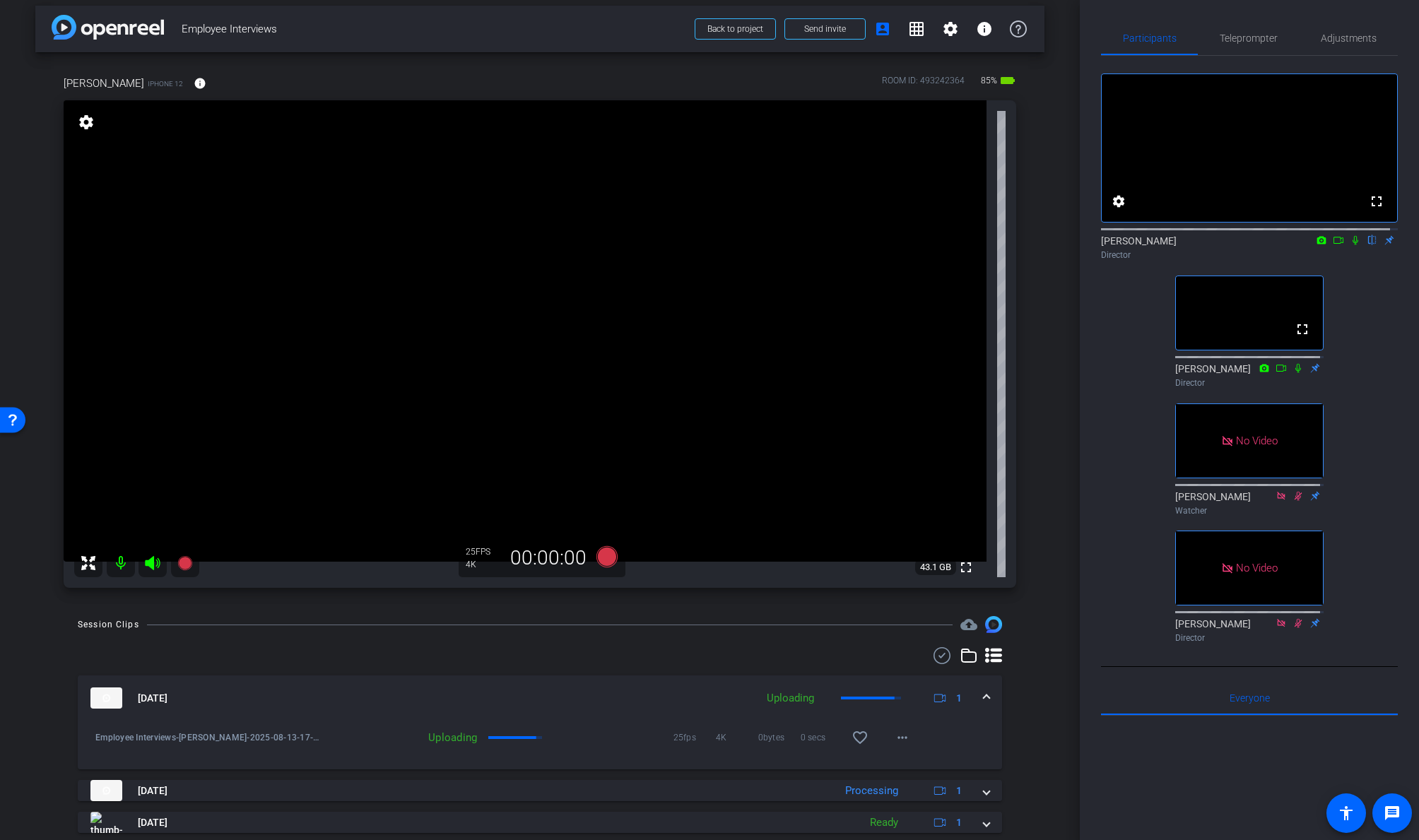
click at [1220, 245] on icon at bounding box center [1338, 240] width 11 height 10
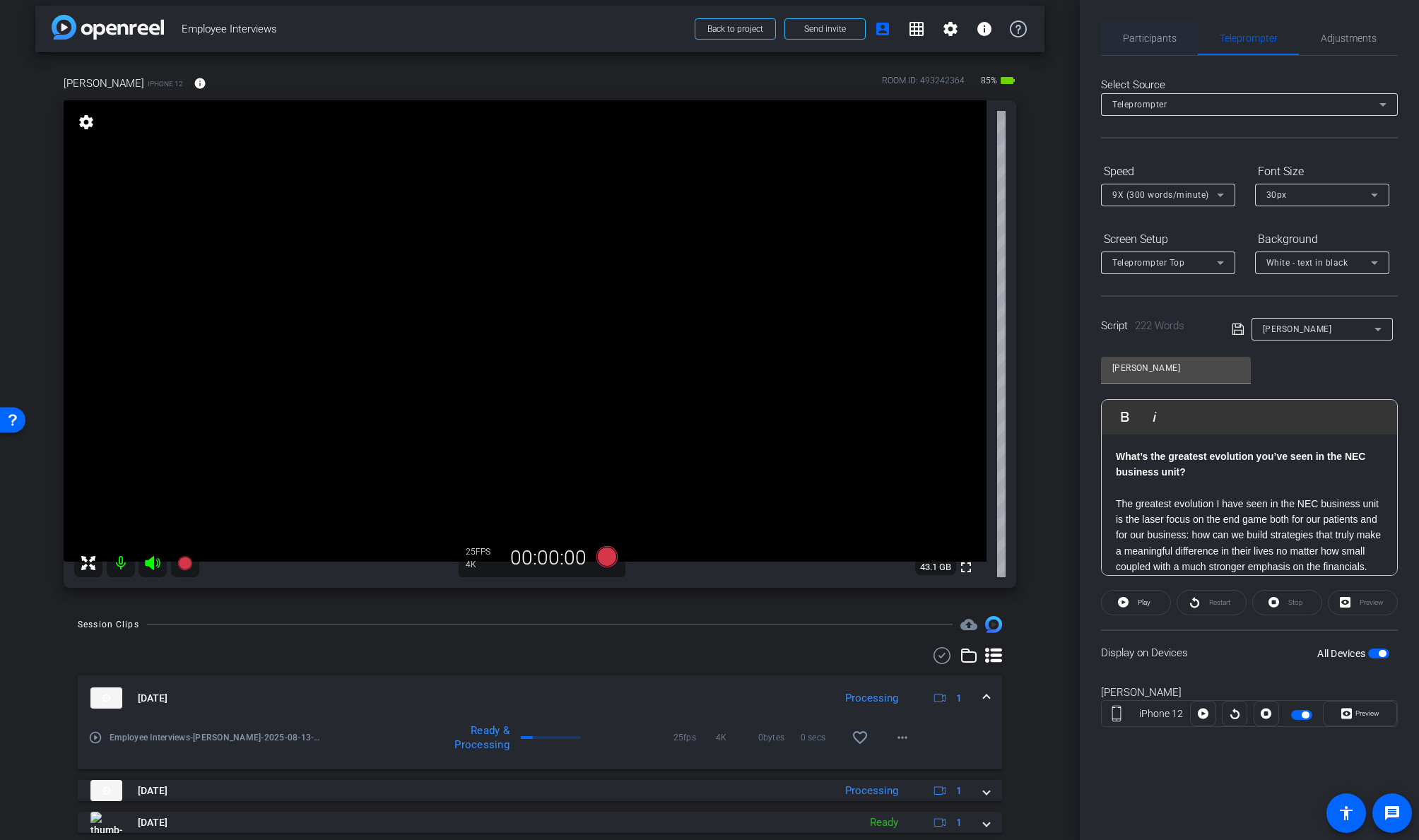
click at [1148, 36] on span "Partici p a nts" at bounding box center [1149, 38] width 54 height 10
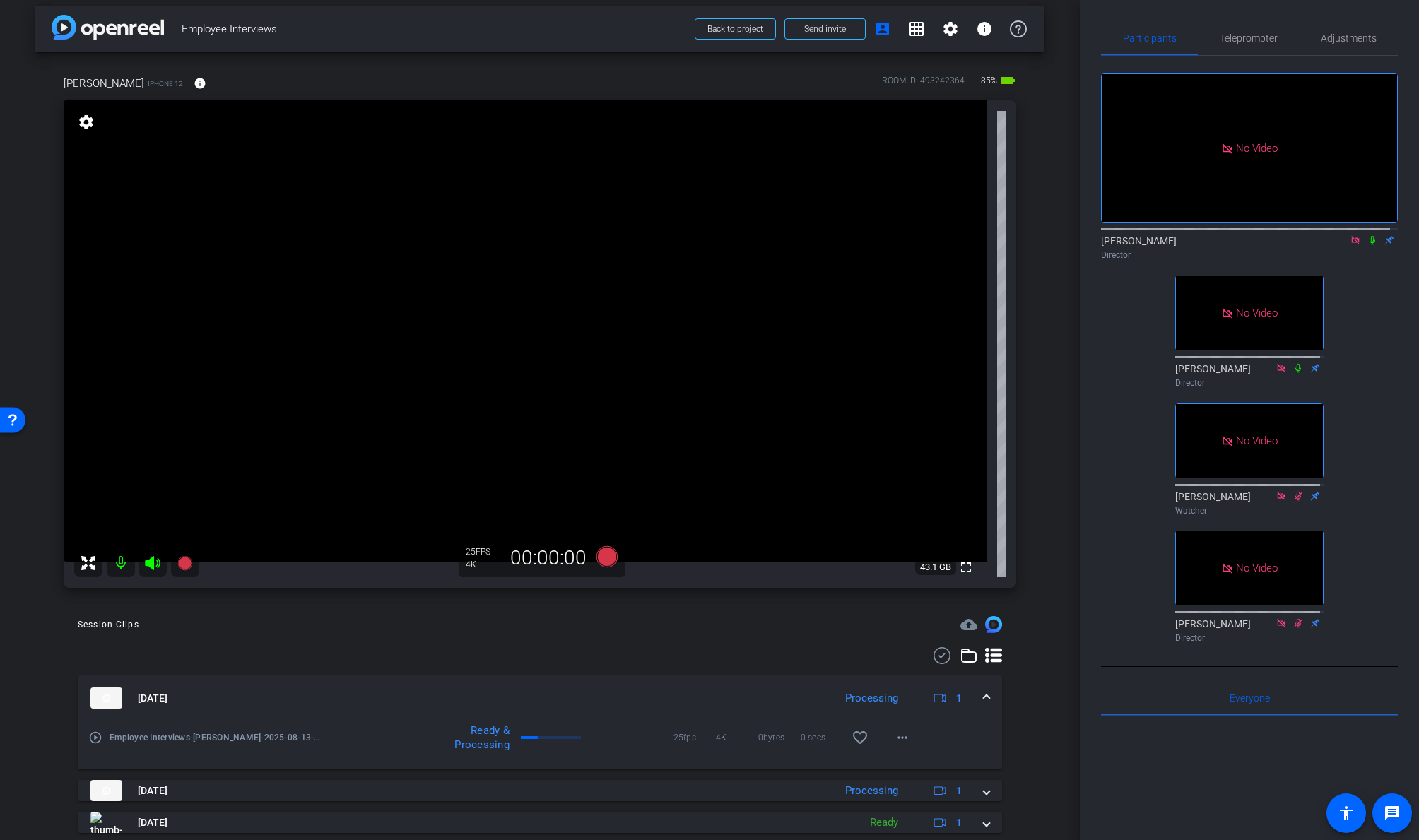
click at [1220, 236] on icon at bounding box center [1355, 240] width 8 height 8
click at [1220, 245] on icon at bounding box center [1355, 240] width 11 height 10
click at [1220, 245] on icon at bounding box center [1338, 240] width 11 height 10
click at [194, 81] on mat-icon "info" at bounding box center [200, 83] width 13 height 13
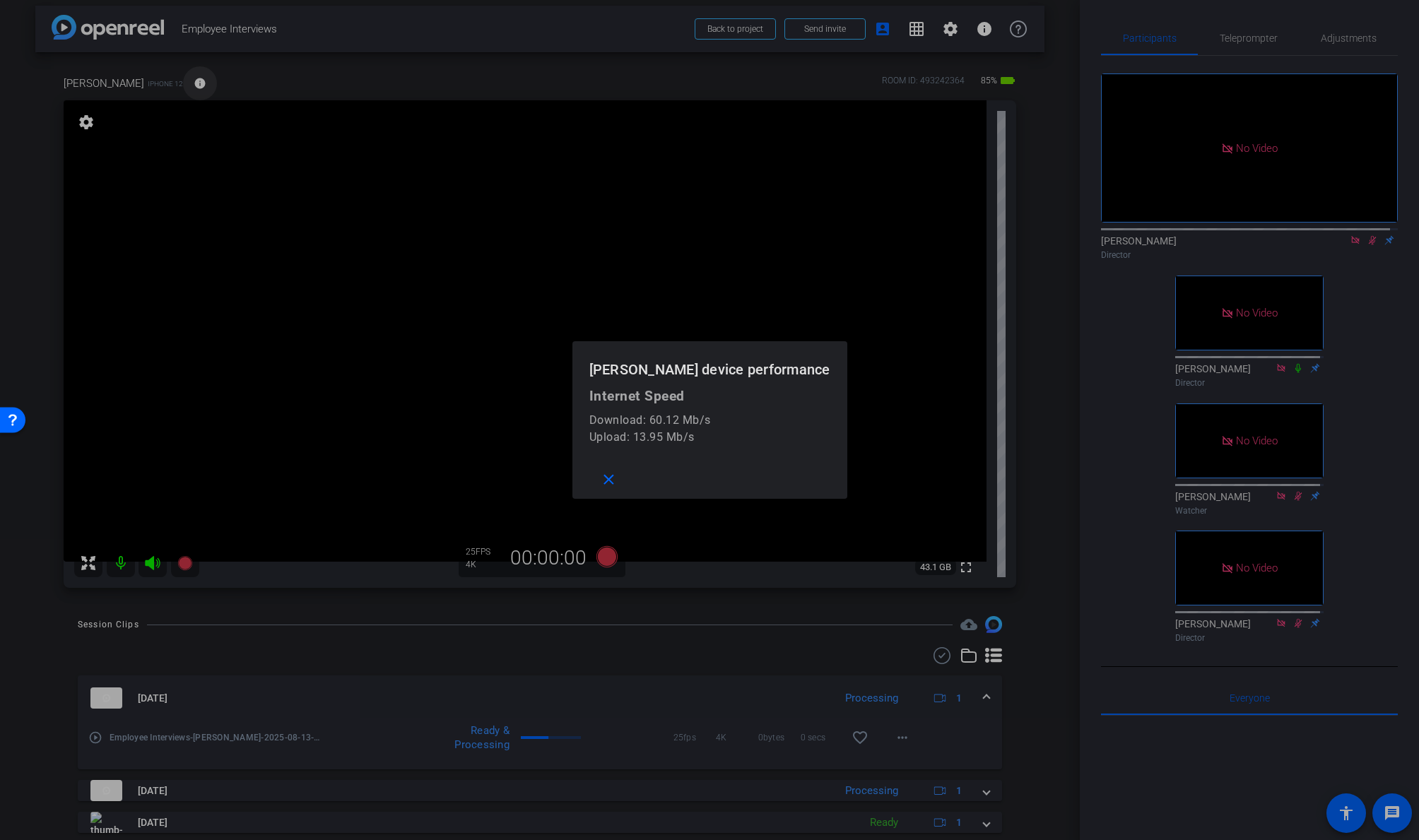
click at [146, 81] on div at bounding box center [710, 420] width 1419 height 840
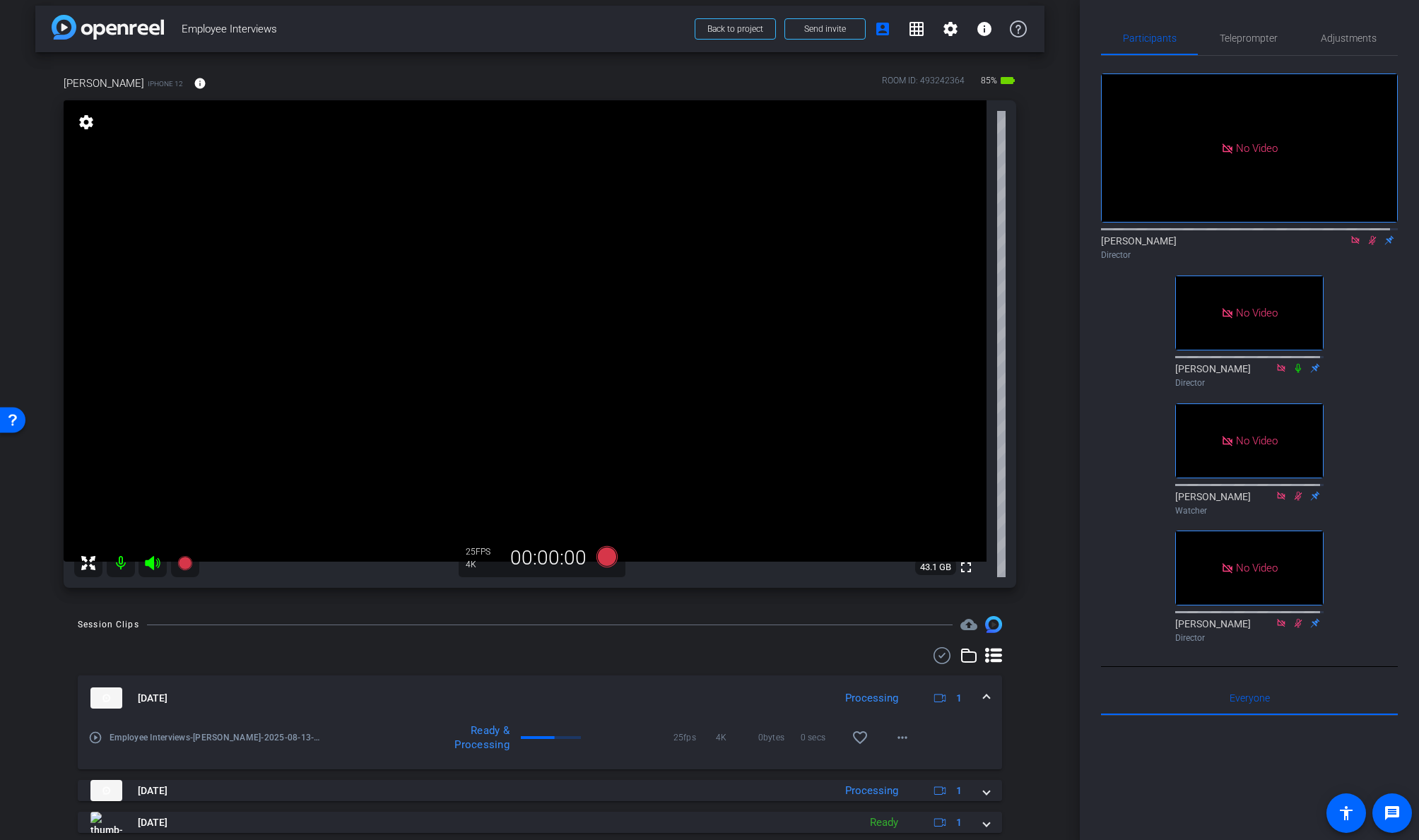
click at [1220, 245] on icon at bounding box center [1355, 240] width 11 height 10
click at [605, 555] on icon at bounding box center [607, 556] width 21 height 21
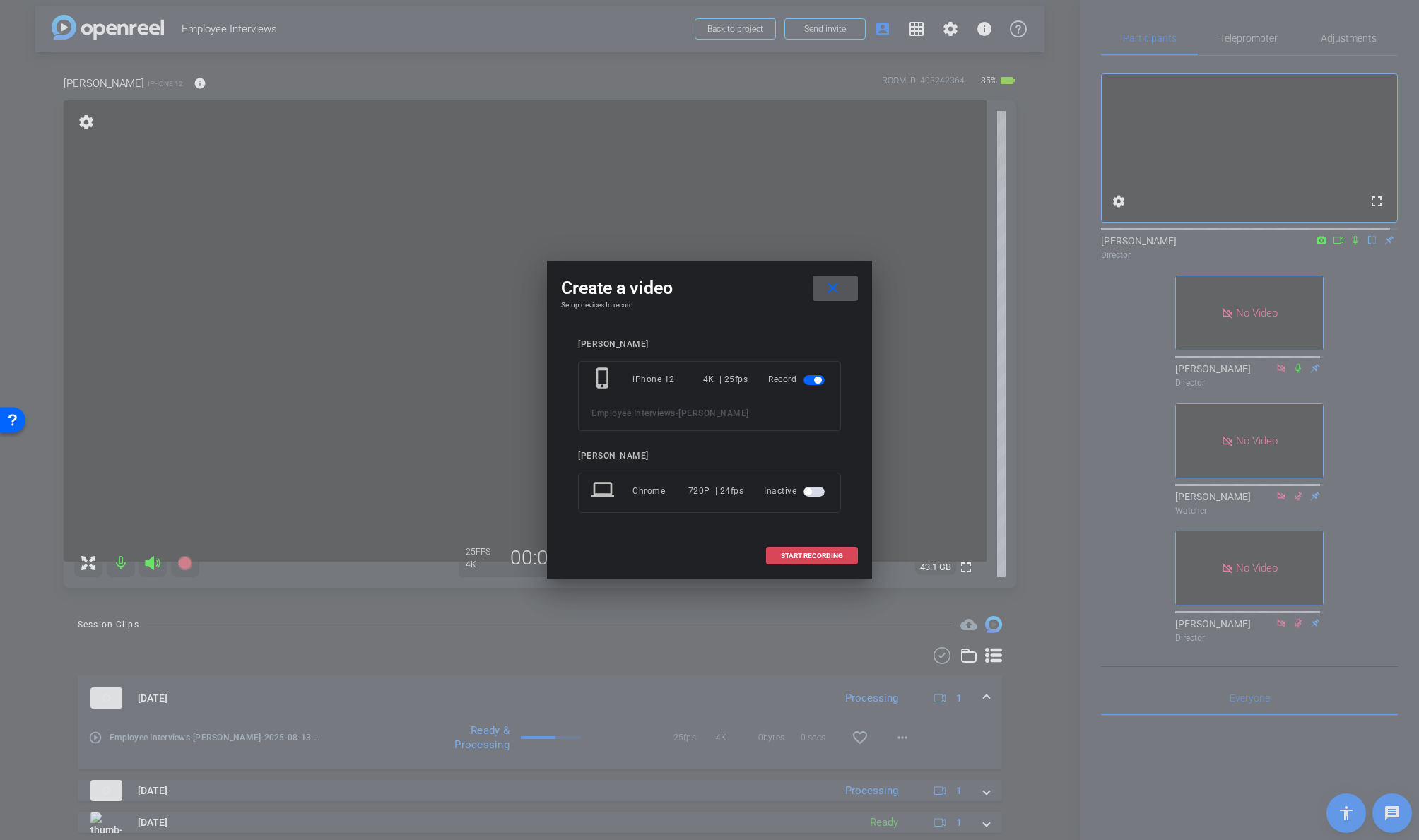
click at [813, 555] on span "START RECORDING" at bounding box center [812, 556] width 62 height 7
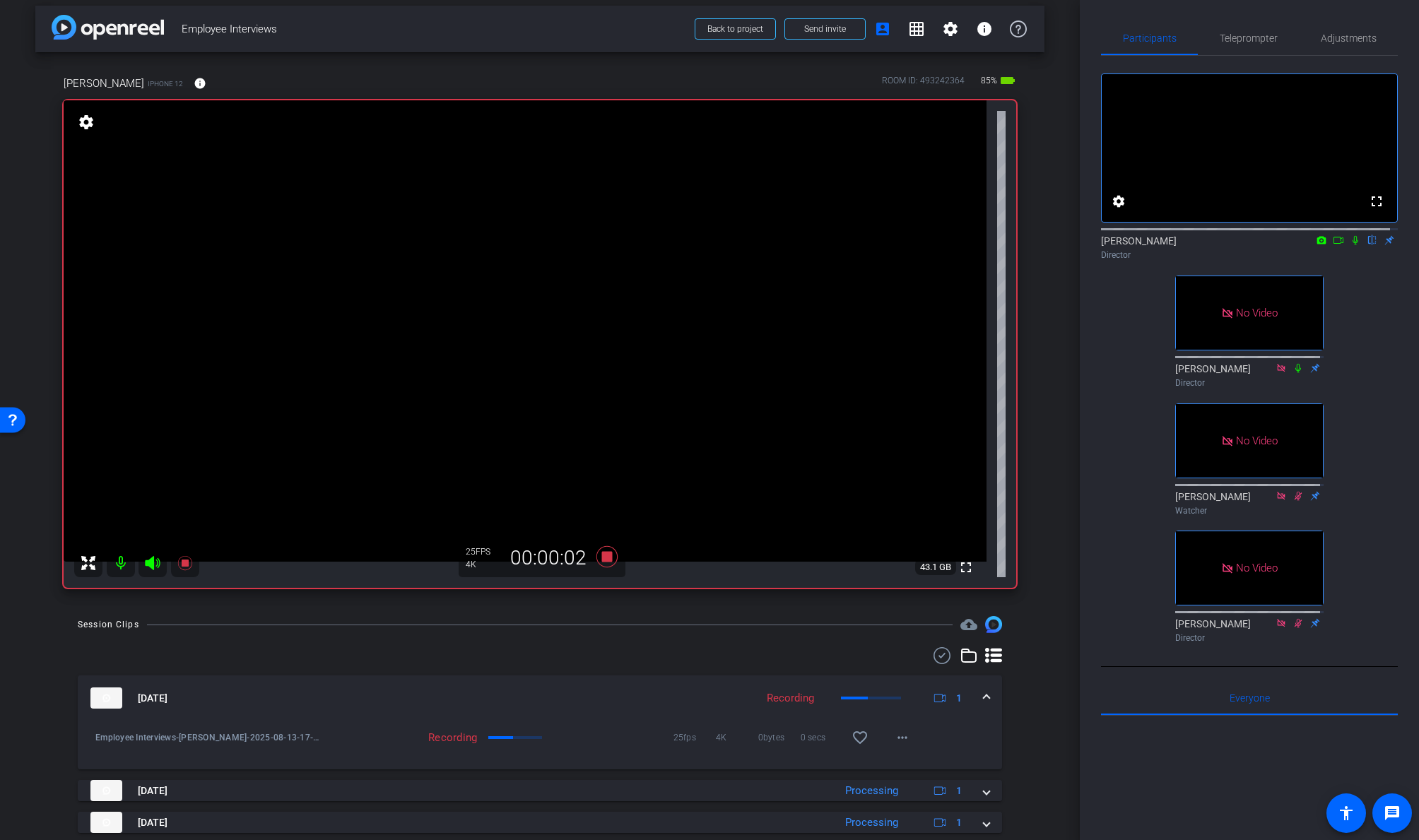
click at [1220, 245] on icon at bounding box center [1355, 240] width 11 height 10
click at [1220, 245] on icon at bounding box center [1338, 240] width 11 height 10
click at [1220, 34] on span "Teleprompter" at bounding box center [1249, 38] width 58 height 10
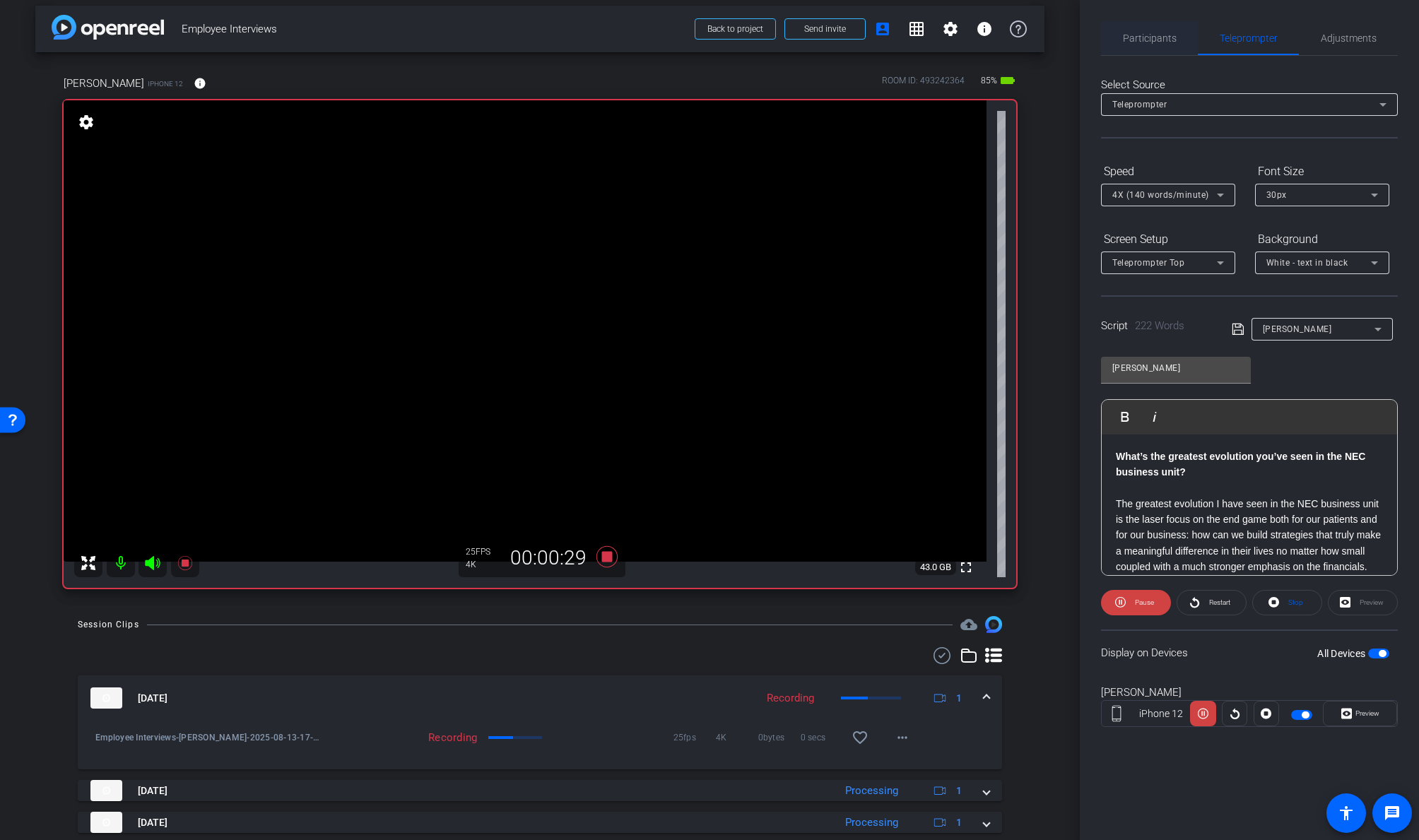
click at [1147, 35] on span "Partici p a nts" at bounding box center [1149, 38] width 54 height 10
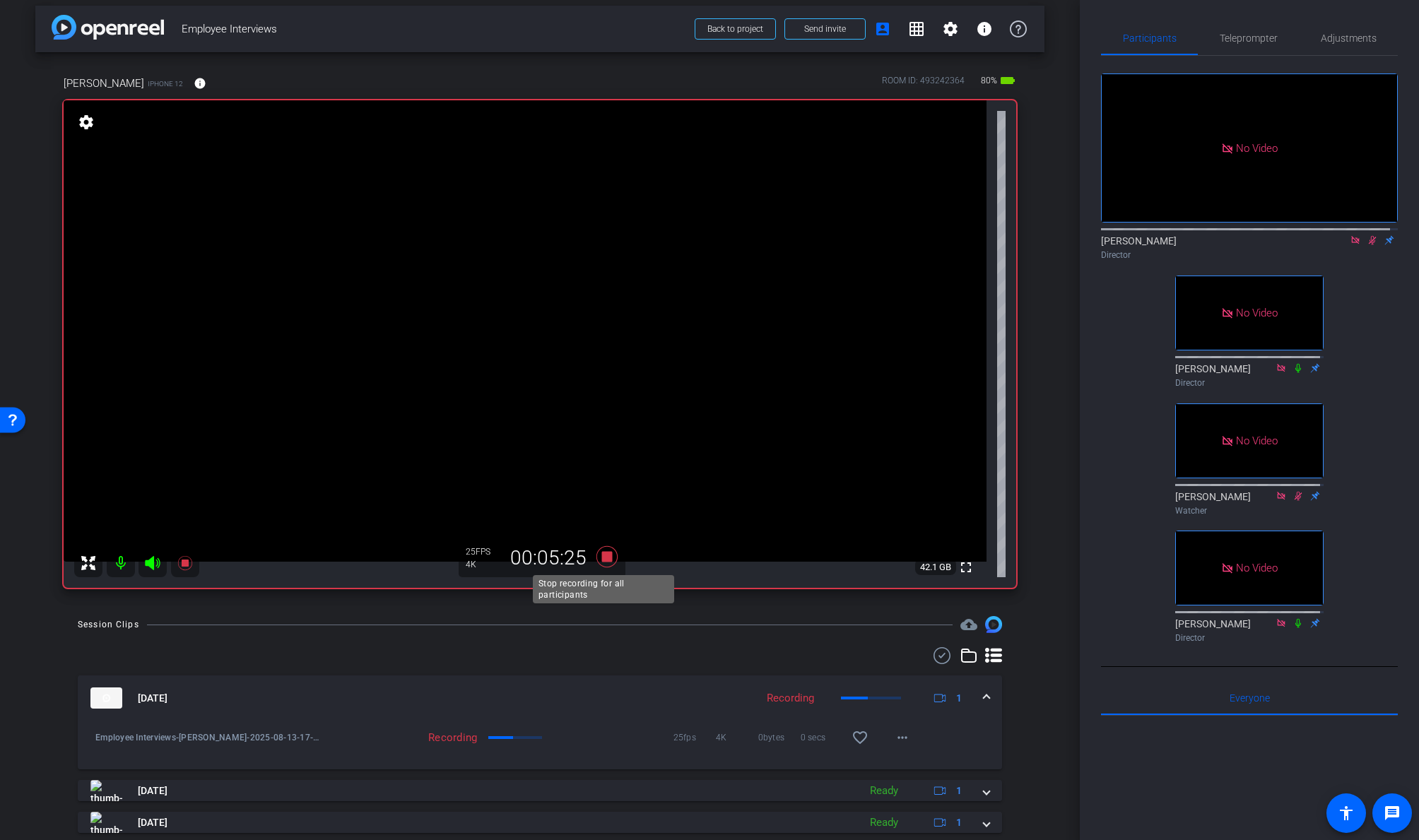
click at [601, 556] on icon at bounding box center [607, 556] width 21 height 21
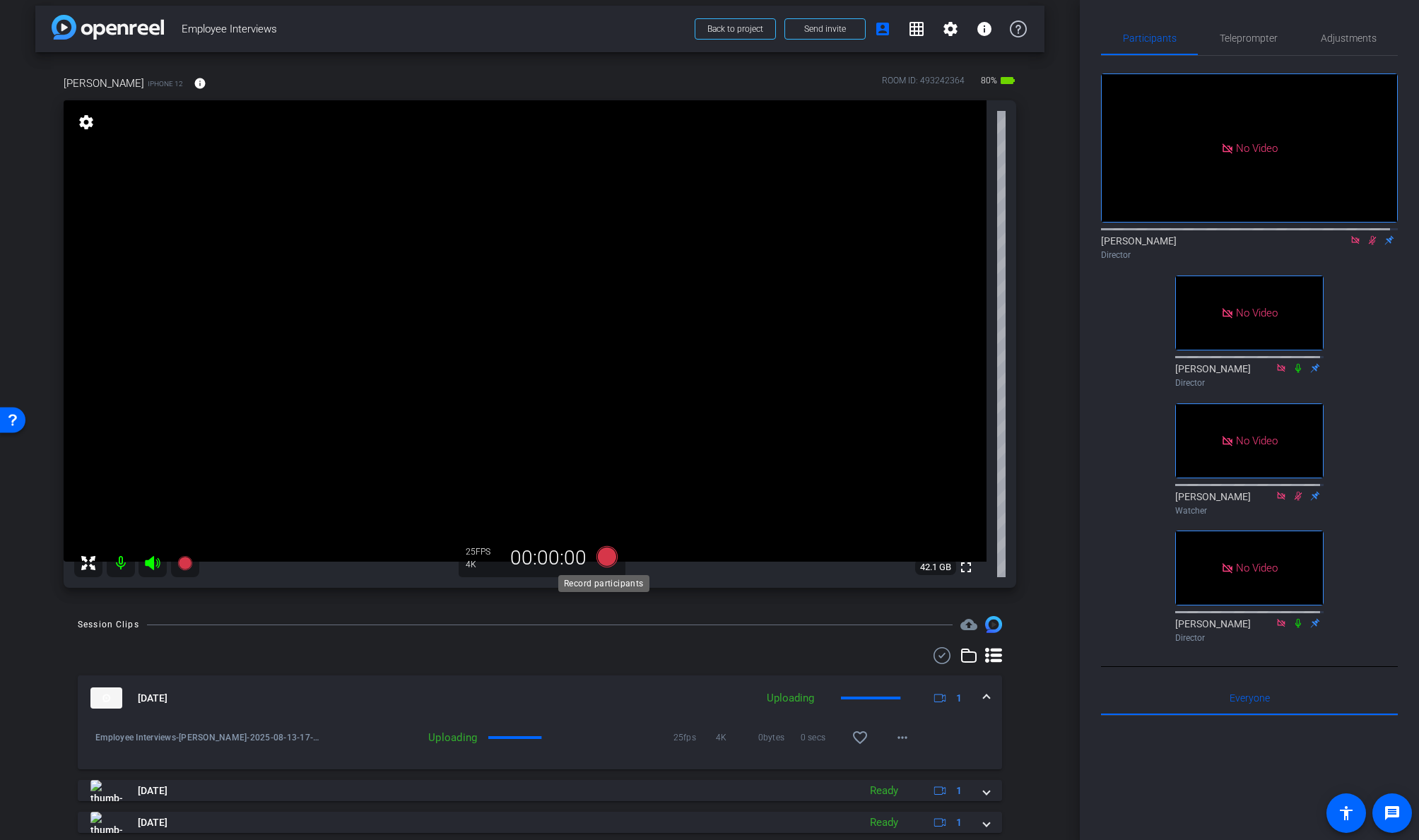
click at [603, 556] on icon at bounding box center [607, 556] width 21 height 21
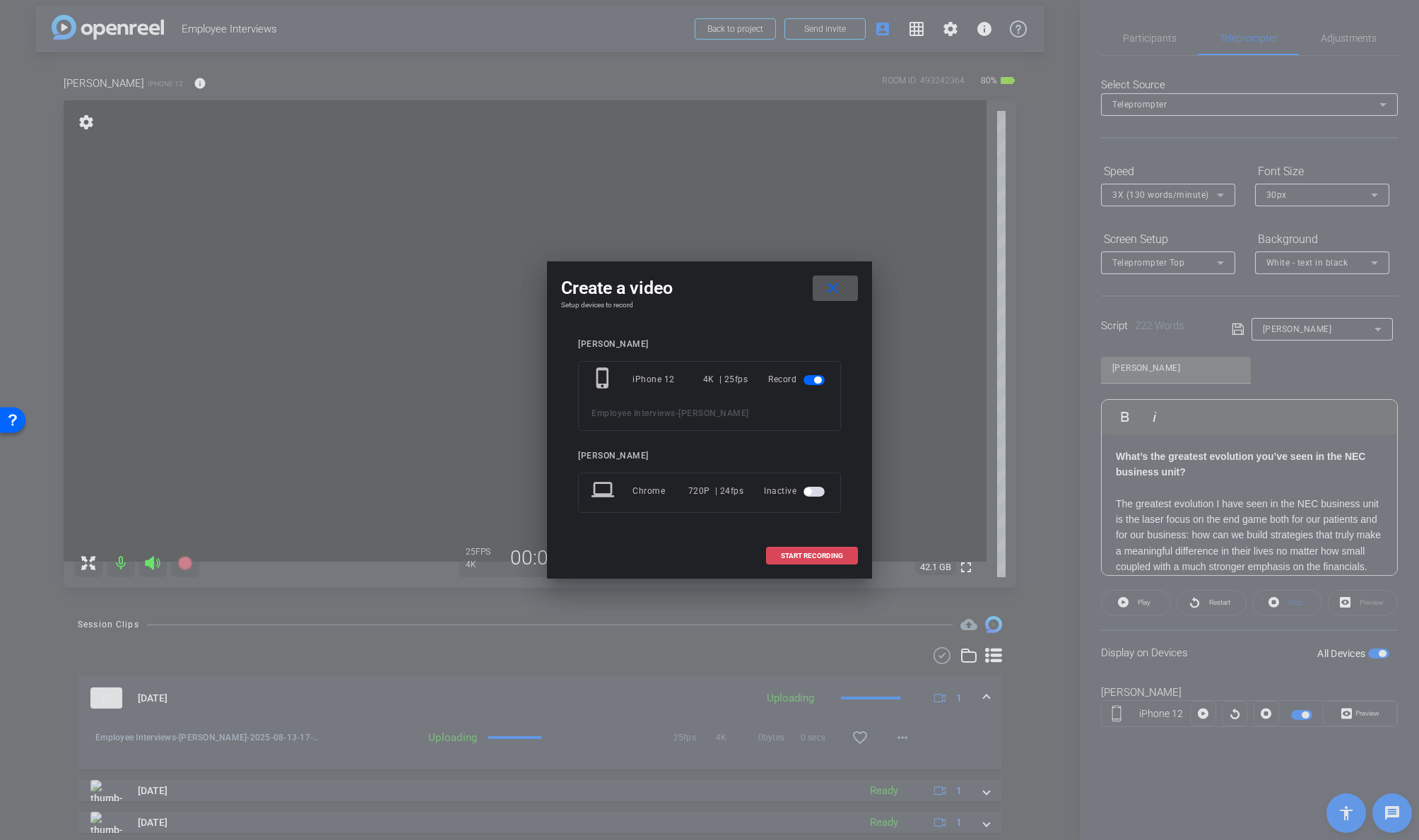
click at [803, 554] on span "START RECORDING" at bounding box center [812, 556] width 62 height 7
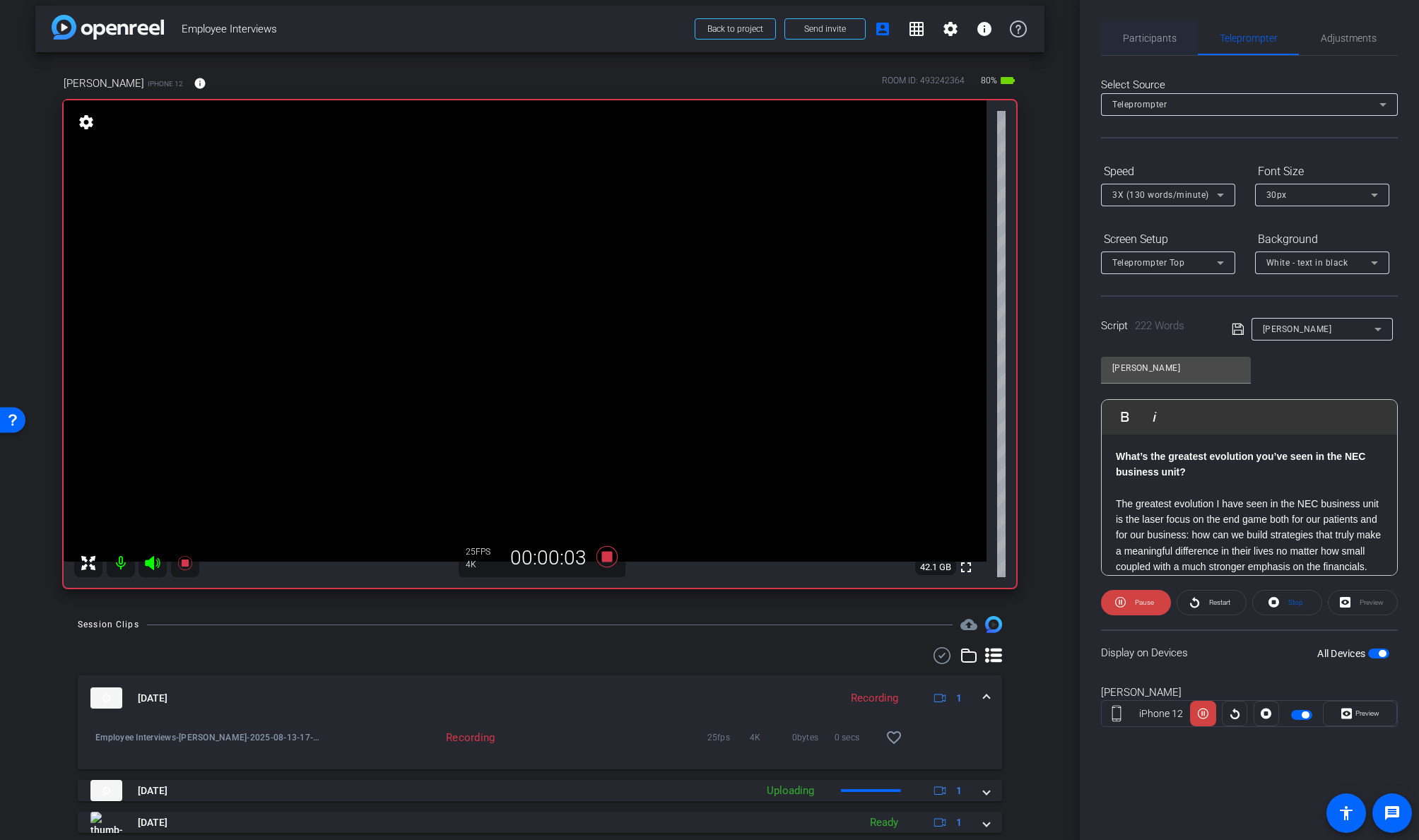
click at [1145, 35] on span "Partici p a nts" at bounding box center [1149, 38] width 54 height 10
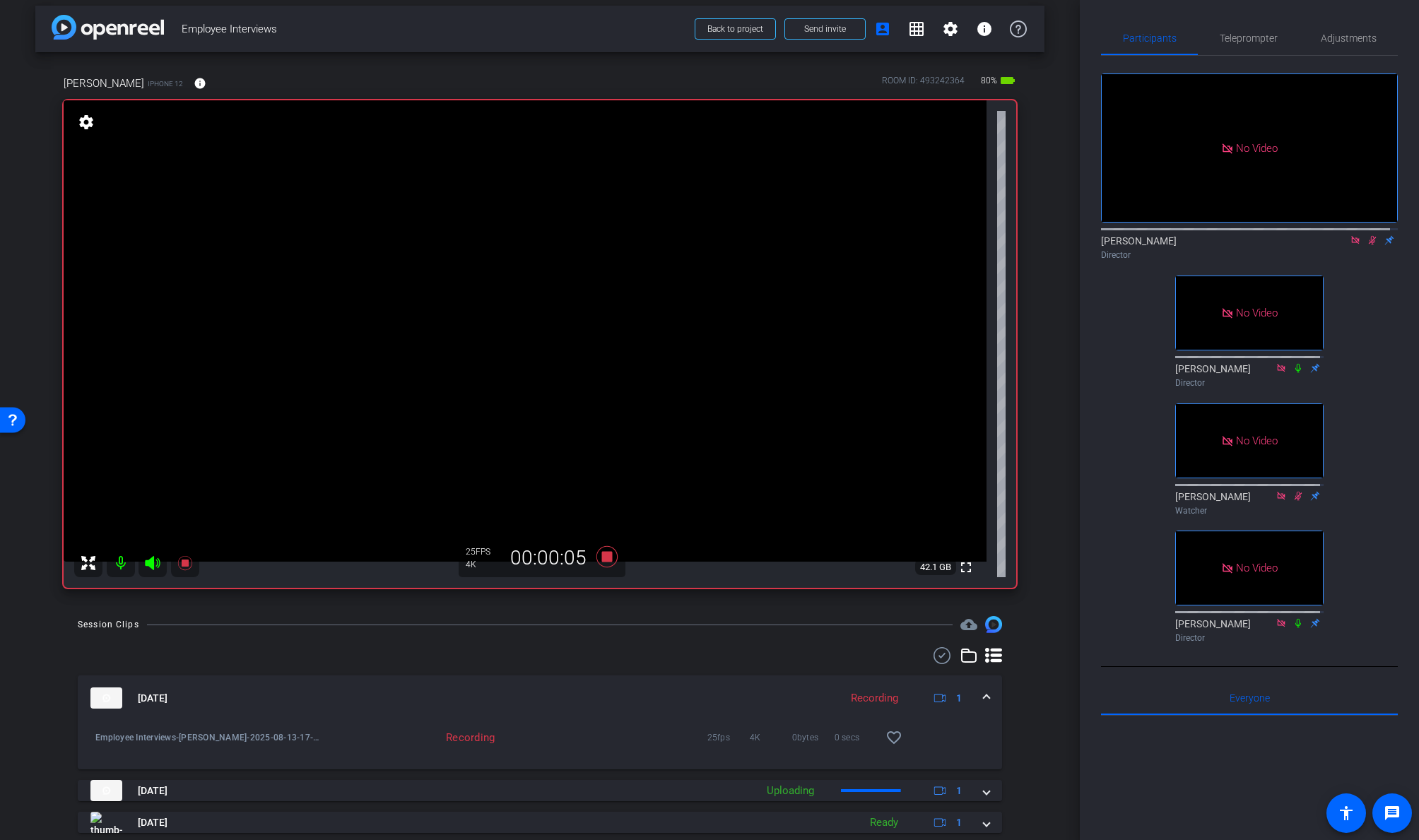
click at [1220, 238] on icon at bounding box center [1372, 240] width 11 height 10
click at [1220, 237] on icon at bounding box center [1372, 240] width 6 height 9
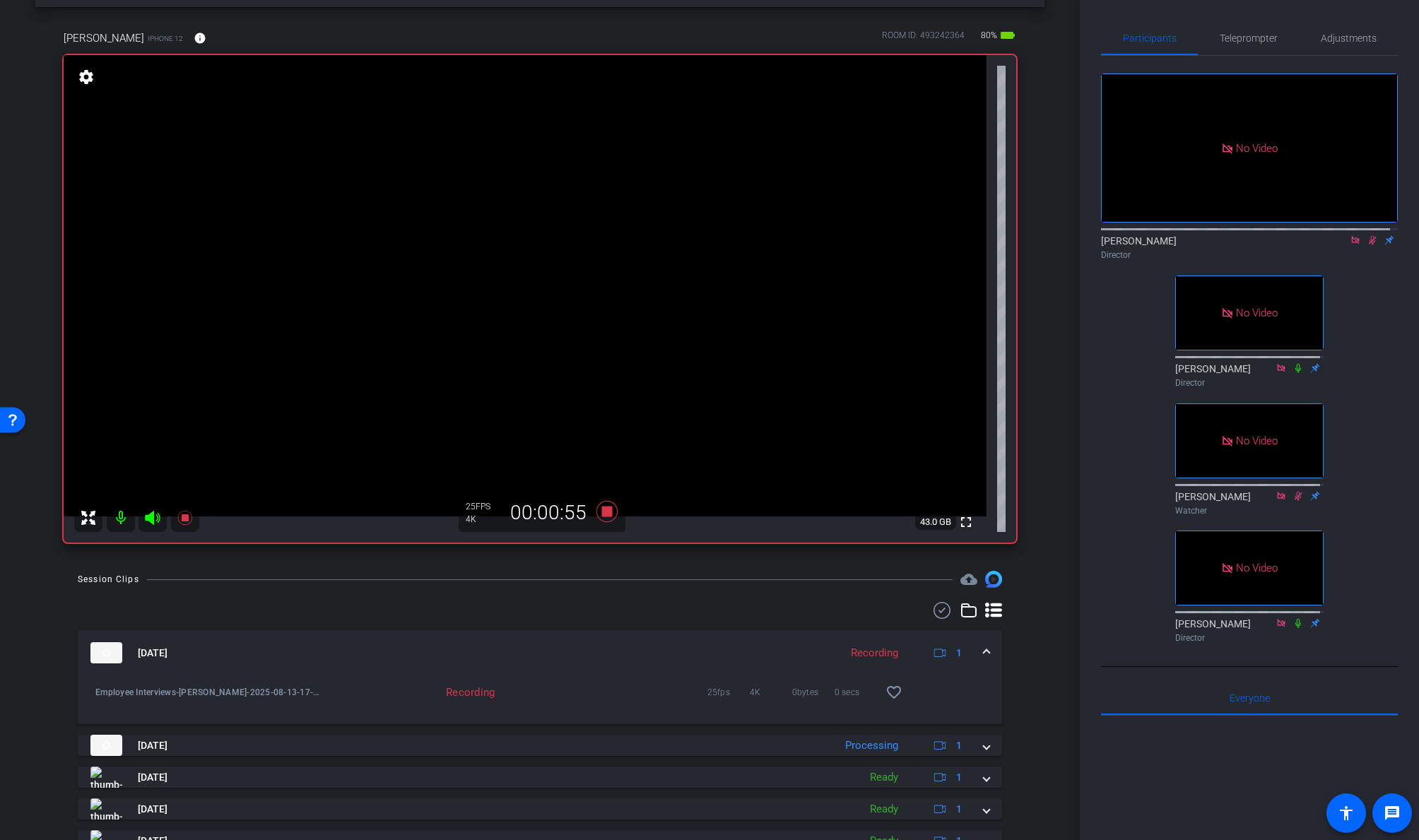
scroll to position [0, 0]
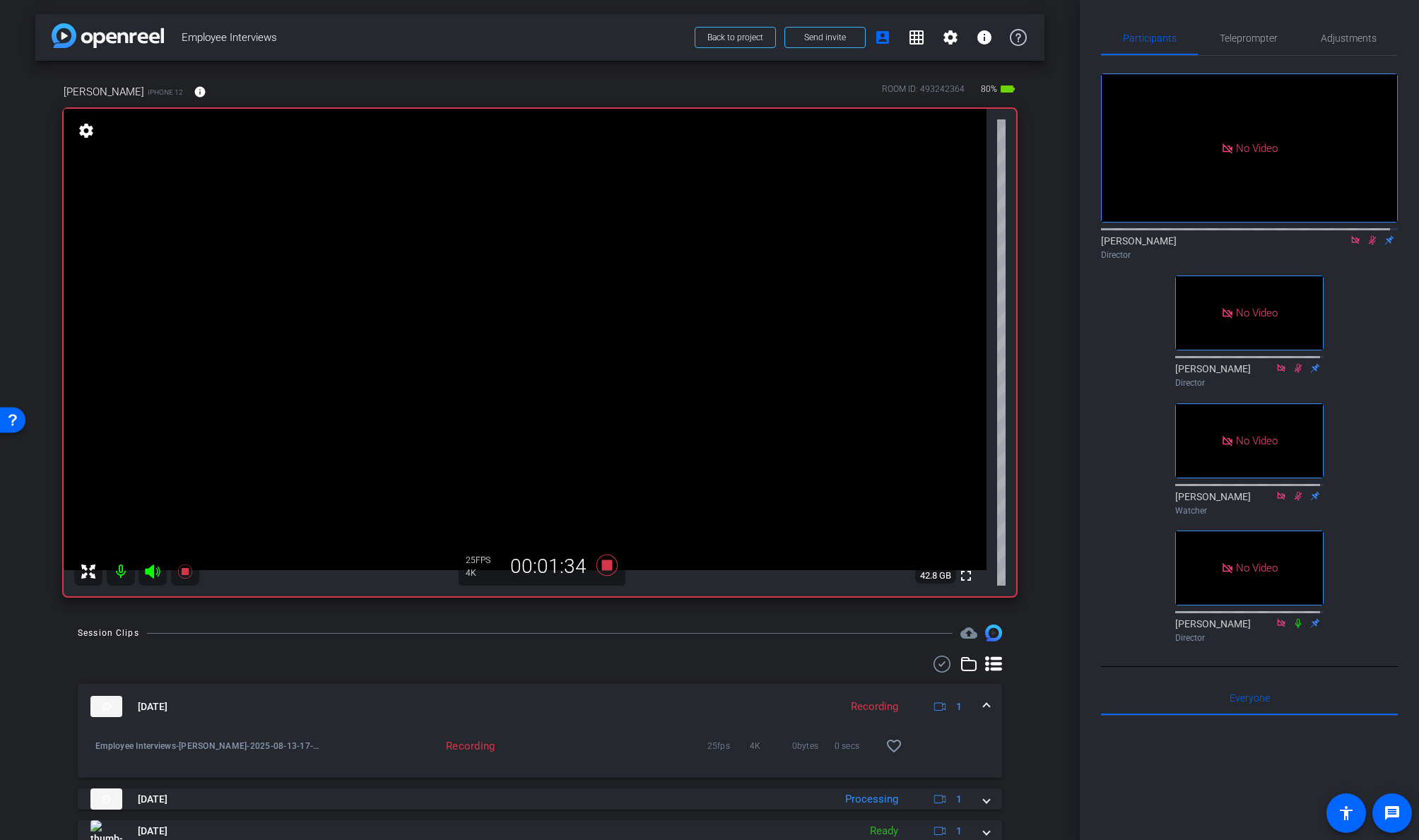
click at [1220, 618] on icon at bounding box center [1298, 623] width 11 height 10
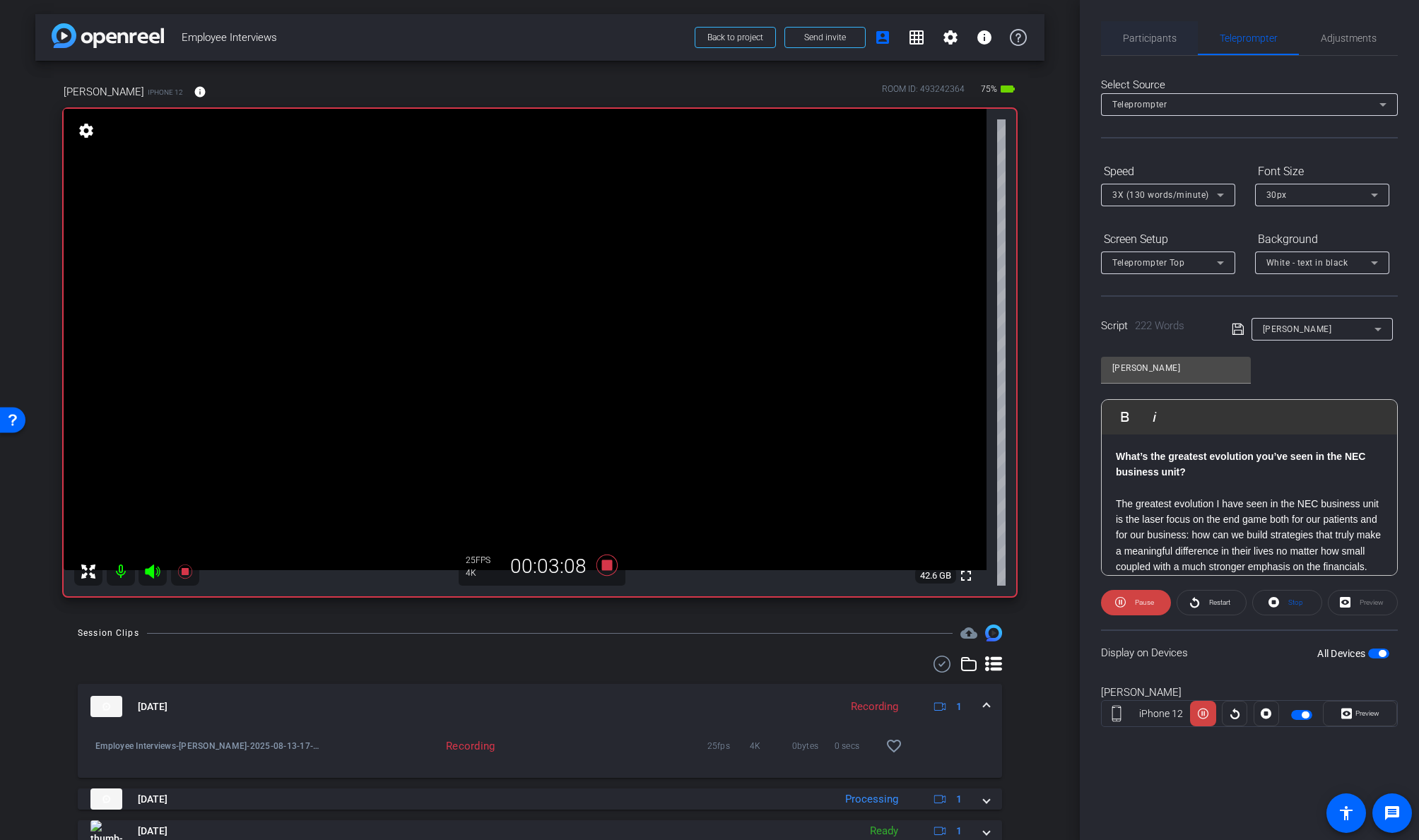
click at [1140, 37] on span "Partici p a nts" at bounding box center [1149, 38] width 54 height 10
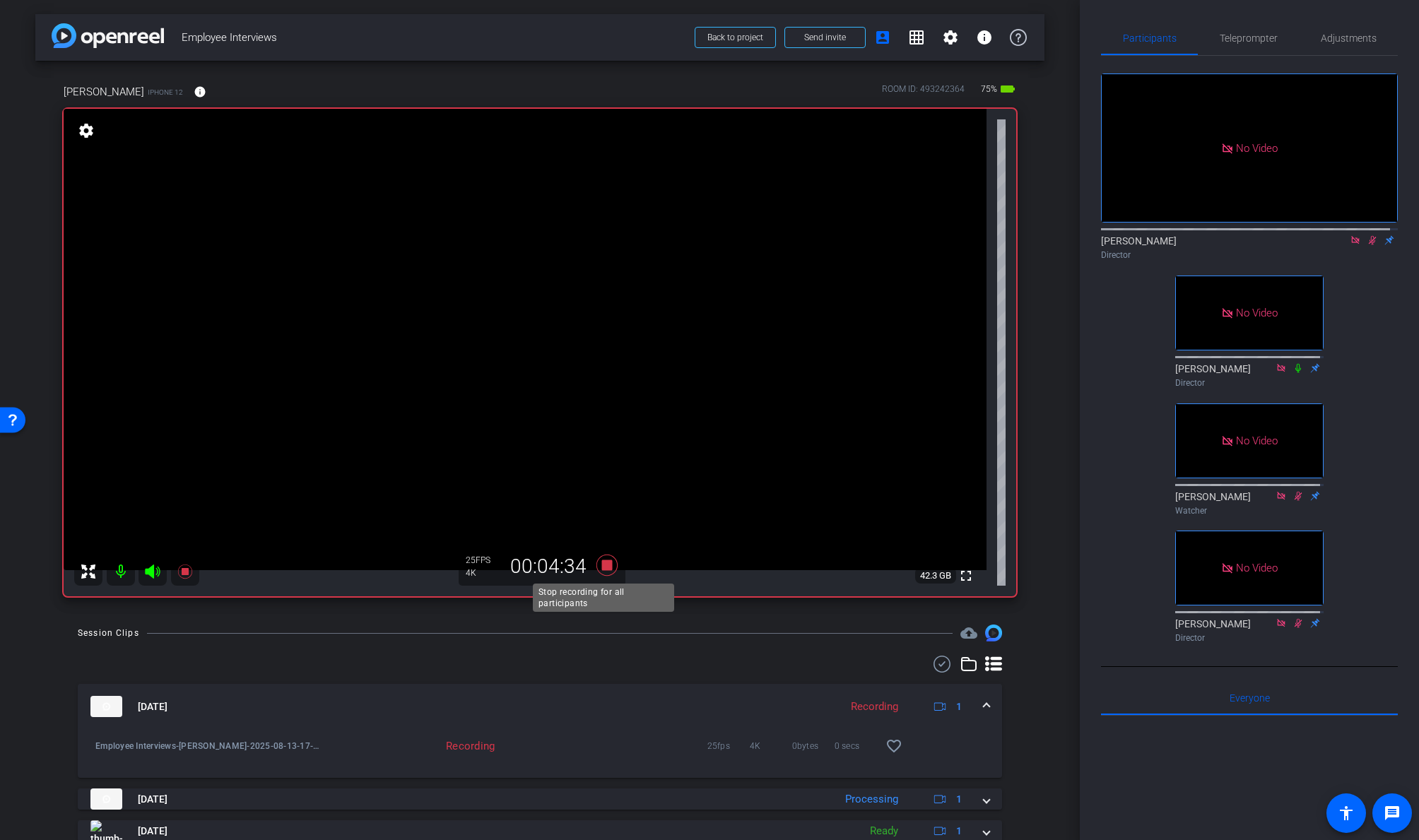
click at [608, 564] on icon at bounding box center [607, 565] width 21 height 21
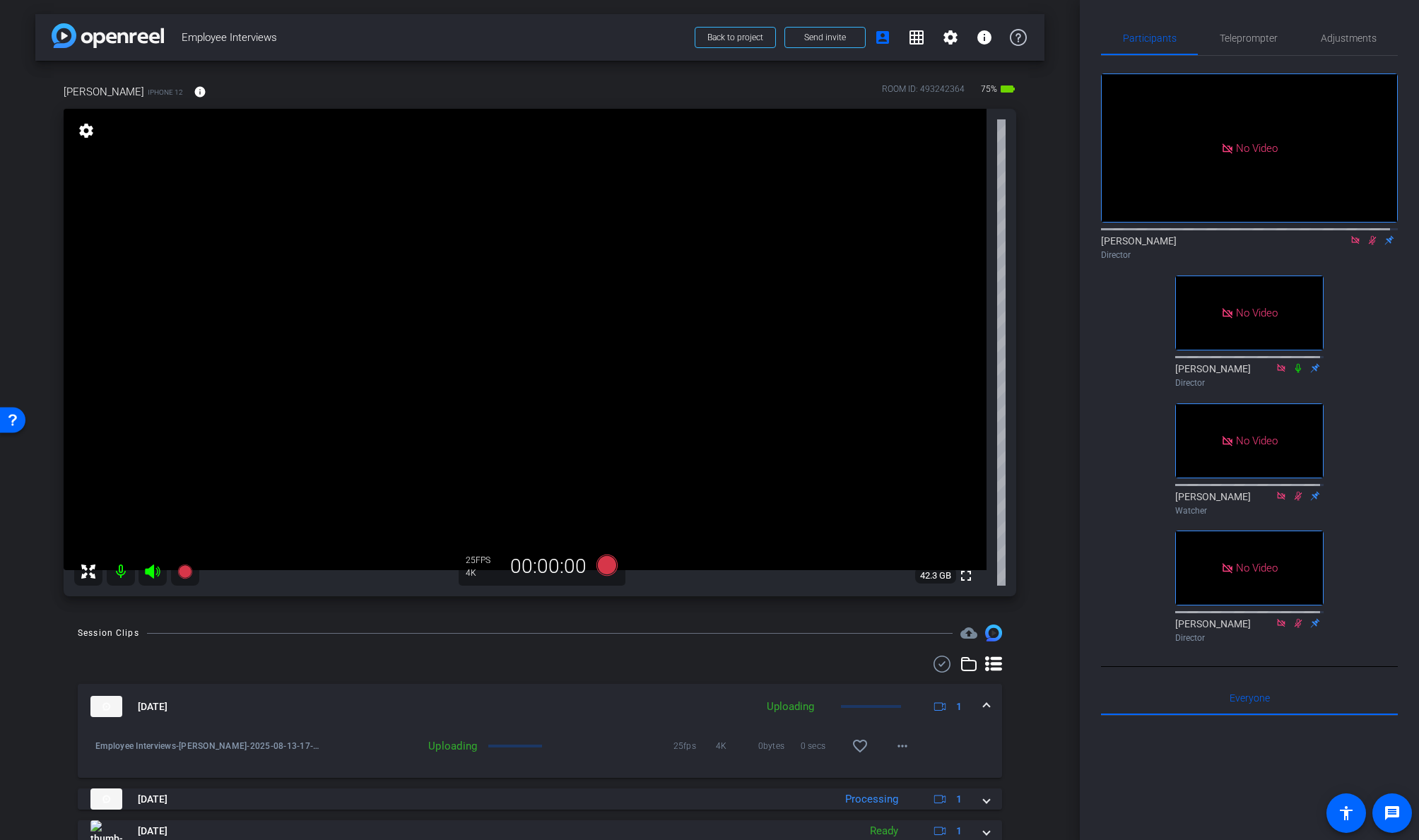
click at [1220, 238] on icon at bounding box center [1372, 240] width 8 height 9
click at [1220, 236] on icon at bounding box center [1355, 240] width 8 height 8
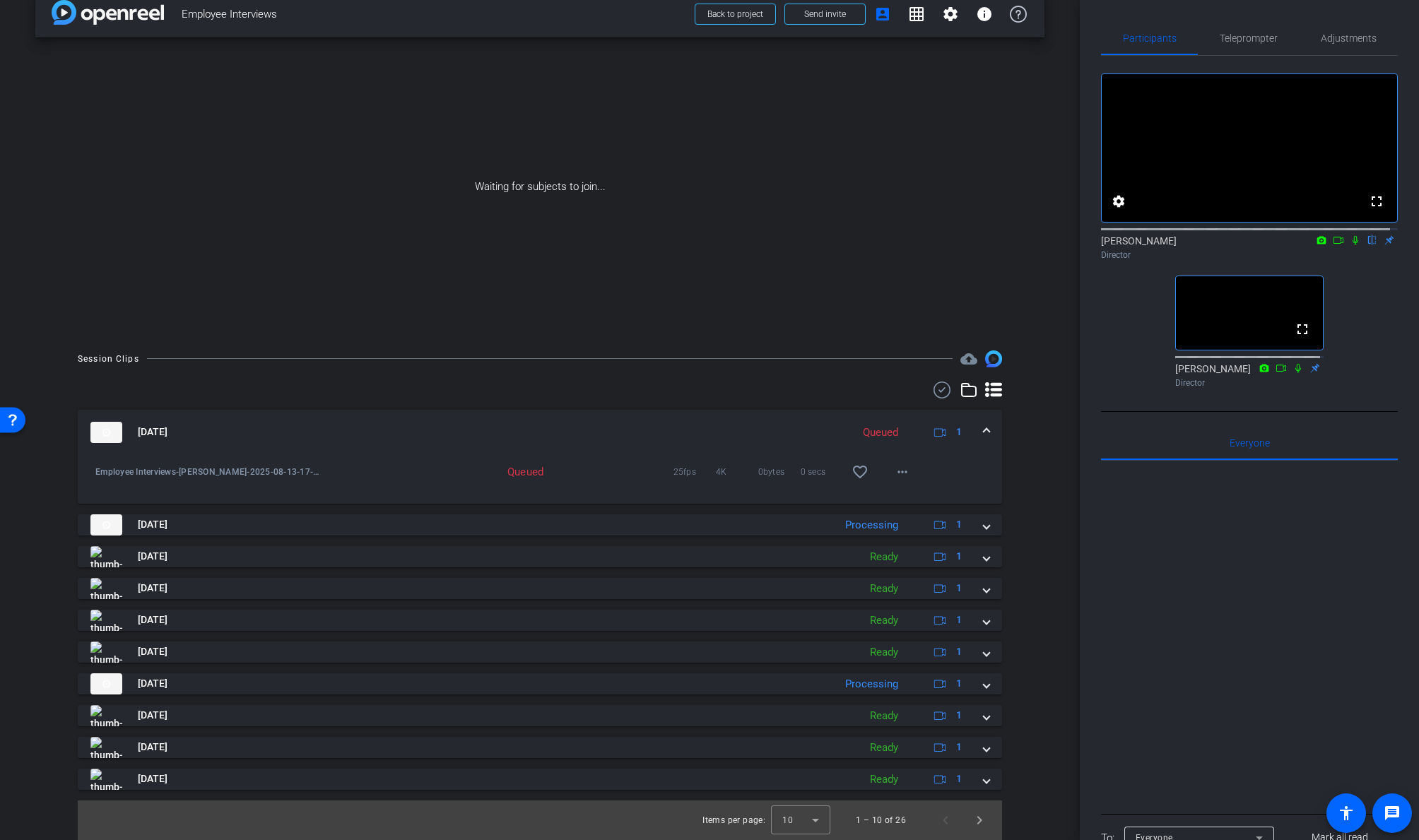
scroll to position [23, 0]
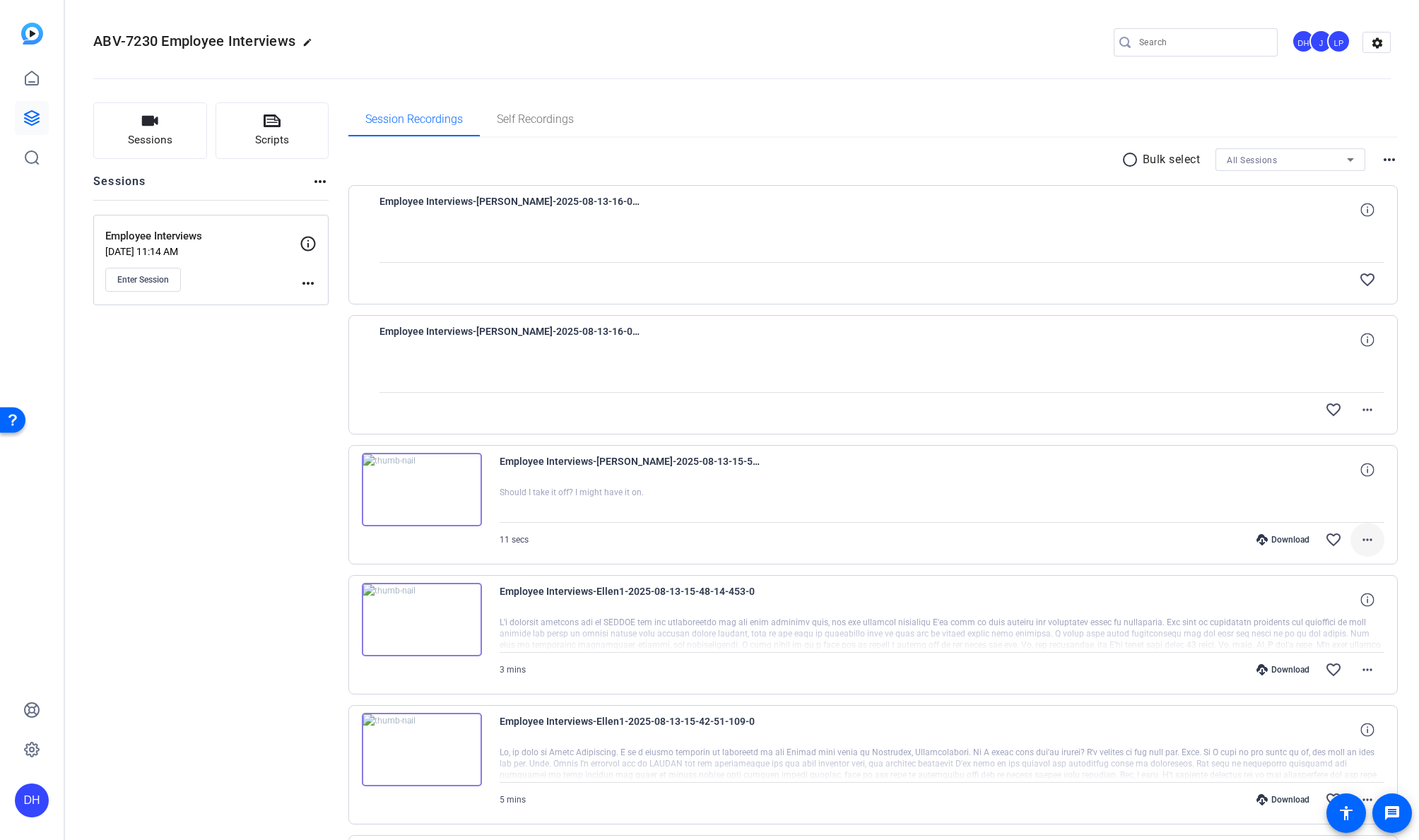
click at [1365, 539] on mat-icon "more_horiz" at bounding box center [1367, 539] width 17 height 17
click at [1313, 570] on span "Download Original" at bounding box center [1323, 569] width 85 height 17
click at [1362, 408] on mat-icon "more_horiz" at bounding box center [1367, 409] width 17 height 17
click at [1296, 436] on span "Download Original" at bounding box center [1314, 439] width 103 height 17
click at [1209, 194] on div "Employee Interviews-[PERSON_NAME]-2025-08-13-16-08-17-715-0" at bounding box center [881, 210] width 1005 height 34
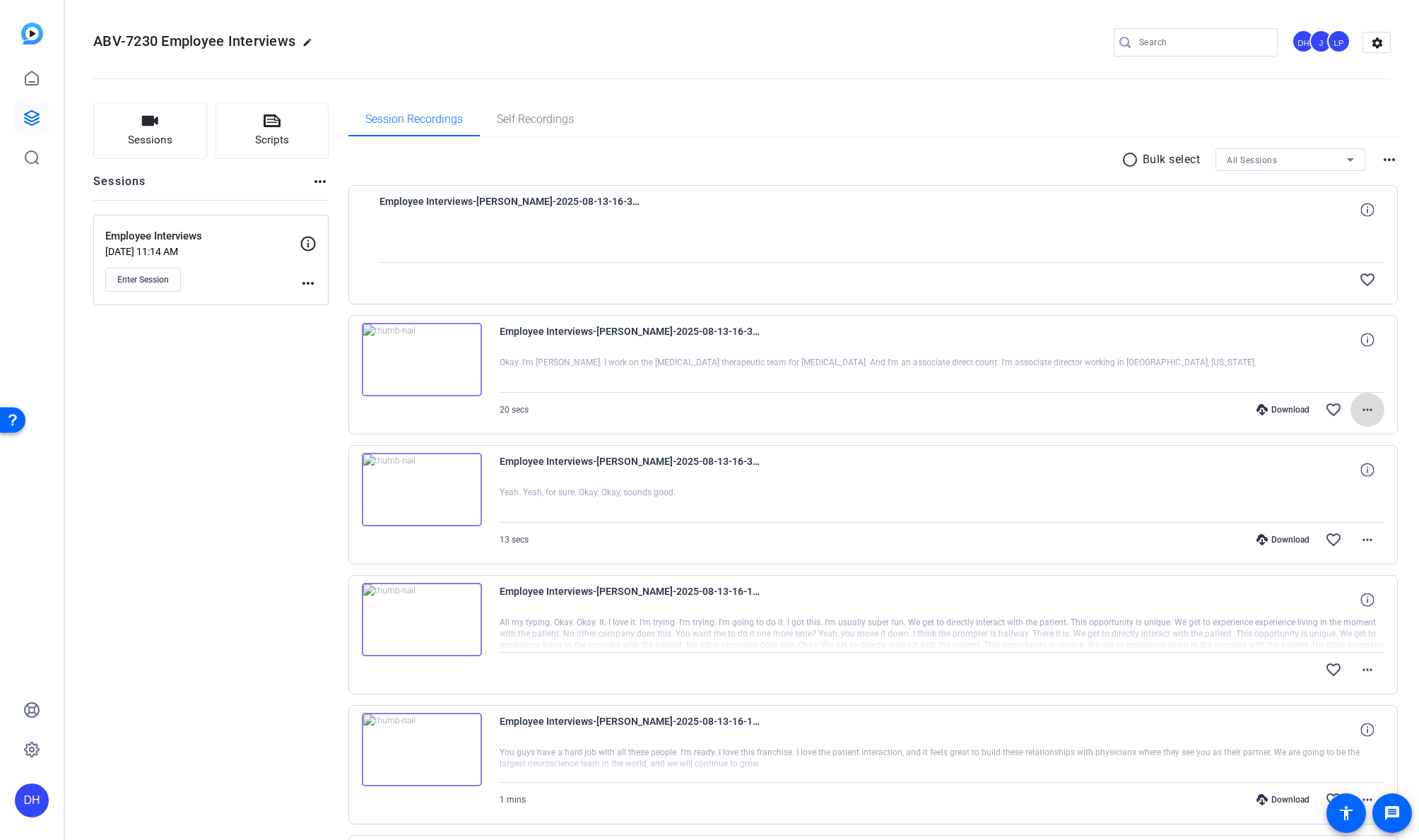
click at [1366, 405] on mat-icon "more_horiz" at bounding box center [1367, 409] width 17 height 17
click at [1297, 438] on span "Download Original" at bounding box center [1323, 439] width 85 height 17
click at [1312, 235] on div at bounding box center [881, 245] width 1005 height 35
click at [1200, 276] on div "favorite_border" at bounding box center [1032, 280] width 704 height 34
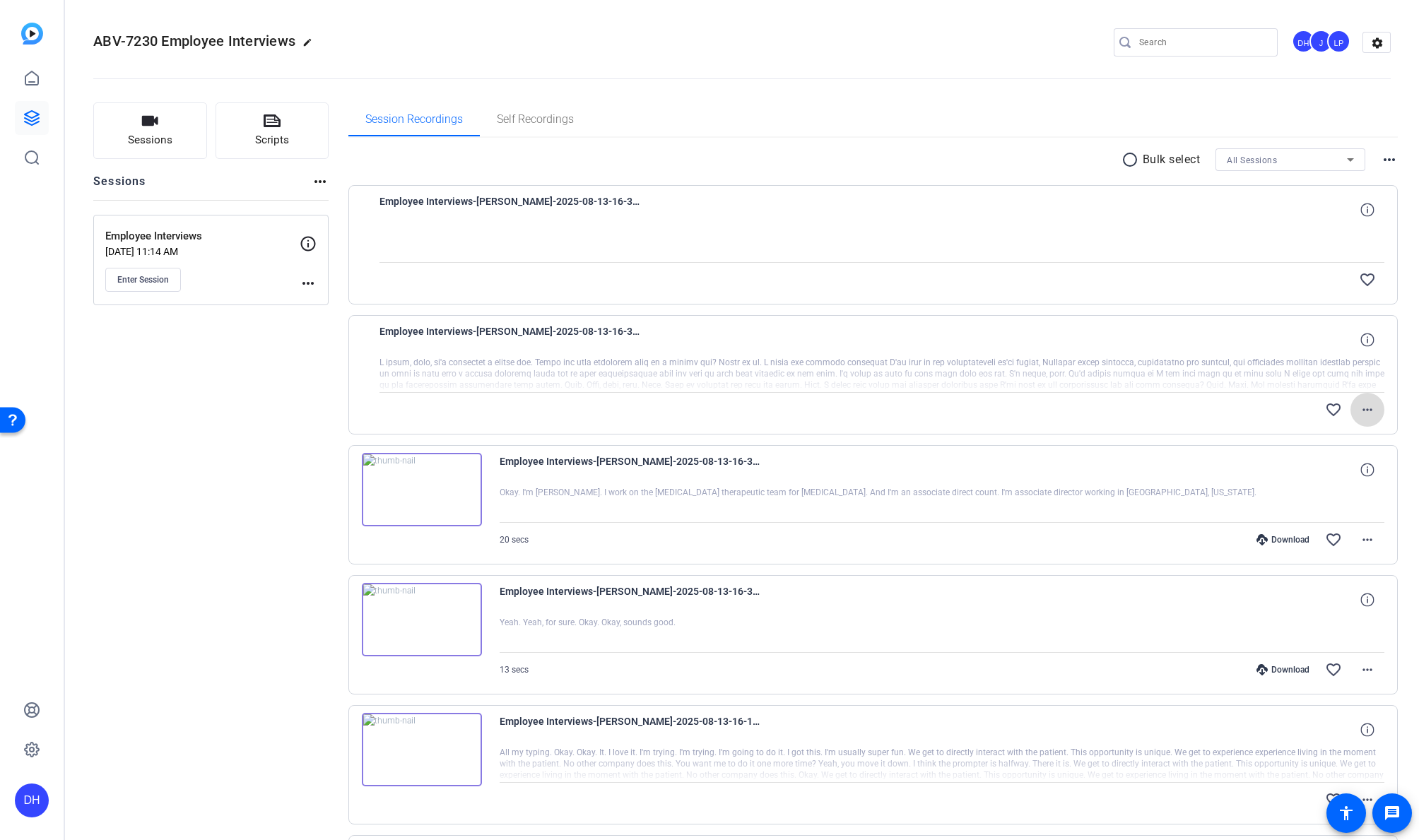
click at [1359, 407] on mat-icon "more_horiz" at bounding box center [1367, 409] width 17 height 17
click at [1307, 441] on span "Download Original" at bounding box center [1323, 439] width 85 height 17
